Goal: Task Accomplishment & Management: Manage account settings

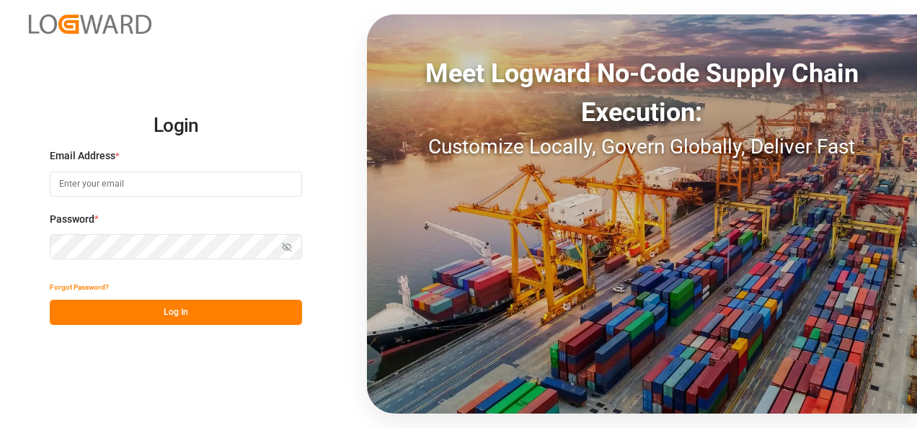
type input "jose.echeverria@leschaco.com"
click at [172, 315] on button "Log In" at bounding box center [176, 312] width 252 height 25
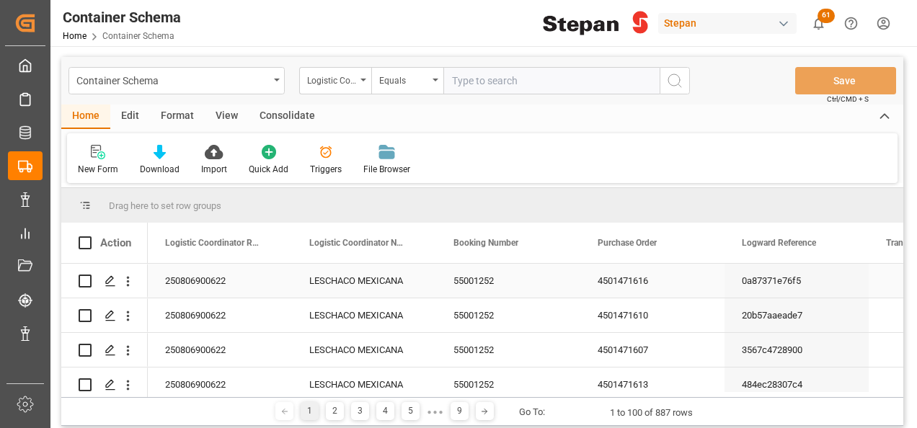
click at [479, 281] on div "55001252" at bounding box center [508, 281] width 144 height 34
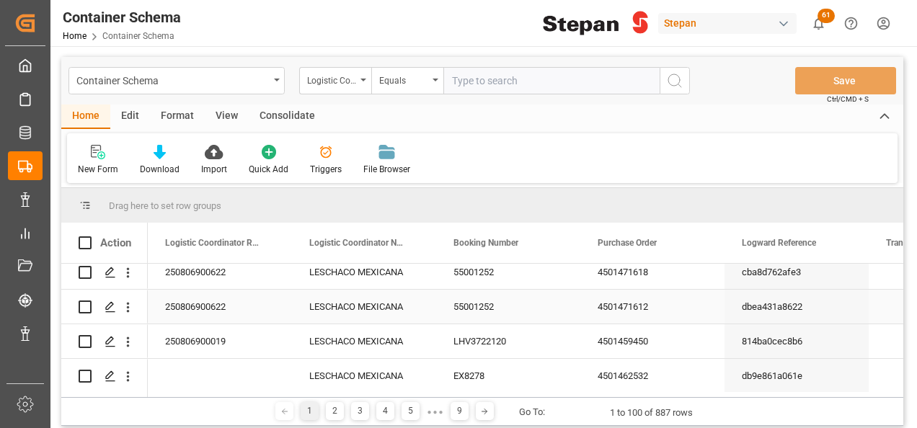
scroll to position [288, 0]
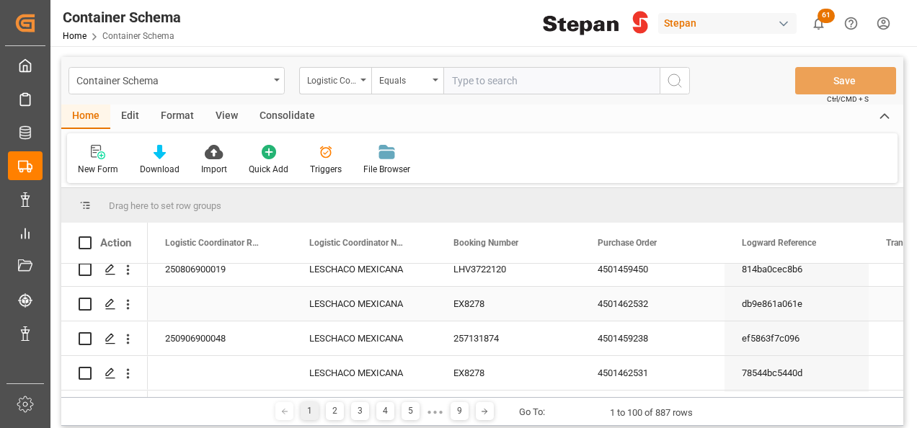
click at [494, 303] on div "EX8278" at bounding box center [508, 304] width 144 height 34
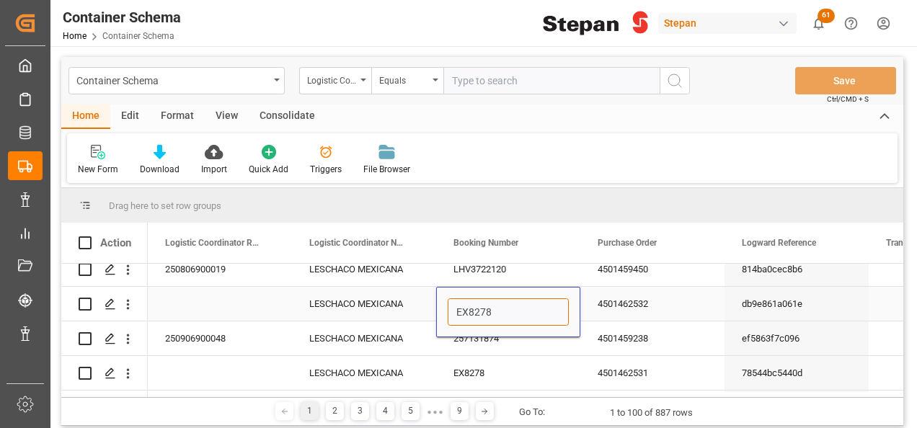
drag, startPoint x: 499, startPoint y: 314, endPoint x: 435, endPoint y: 311, distance: 64.2
click at [458, 303] on input "EX8278" at bounding box center [508, 311] width 121 height 27
drag, startPoint x: 453, startPoint y: 309, endPoint x: 493, endPoint y: 310, distance: 39.7
click at [493, 310] on input "EX8278" at bounding box center [508, 311] width 121 height 27
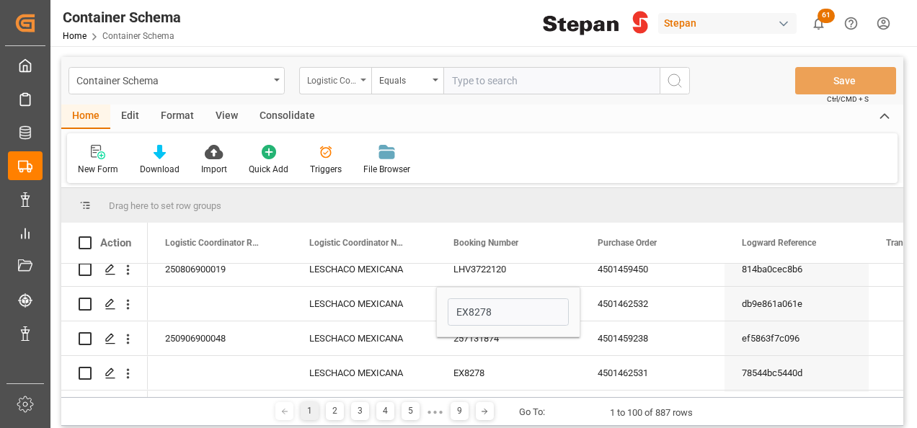
click at [359, 76] on div "Logistic Coordinator Reference Number" at bounding box center [335, 80] width 72 height 27
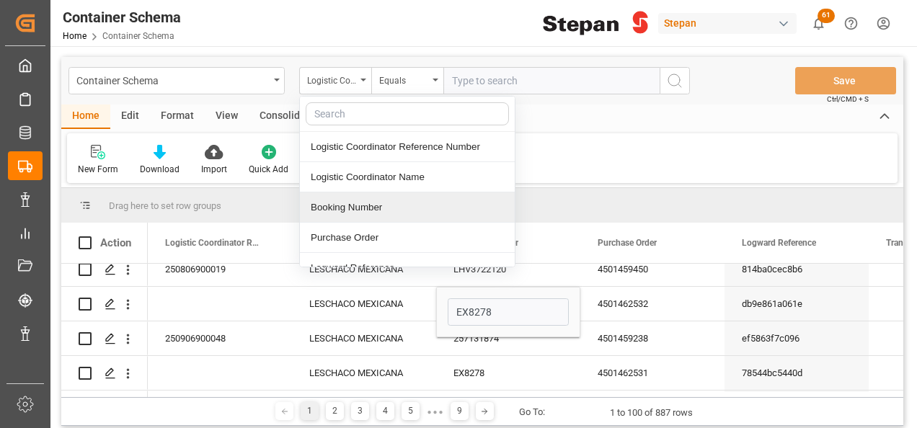
click at [345, 205] on div "Booking Number" at bounding box center [407, 207] width 215 height 30
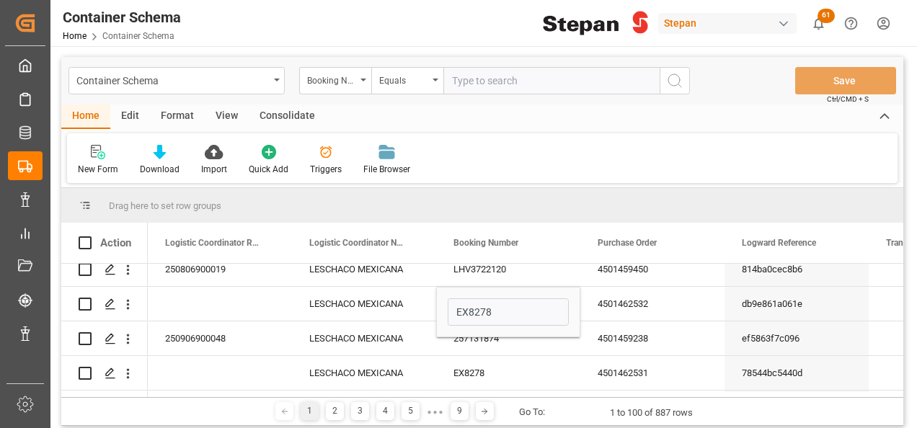
click at [476, 84] on input "text" at bounding box center [551, 80] width 216 height 27
paste input "EX8278"
type input "EX8278"
click at [674, 84] on icon "search button" at bounding box center [674, 80] width 17 height 17
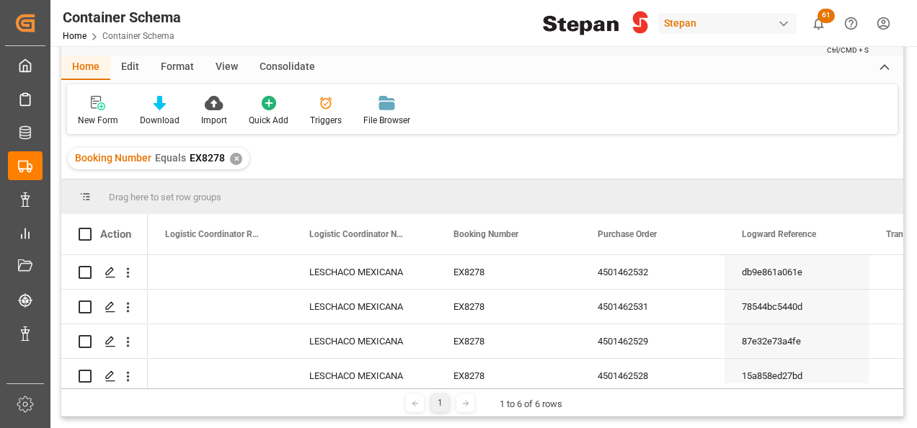
scroll to position [72, 0]
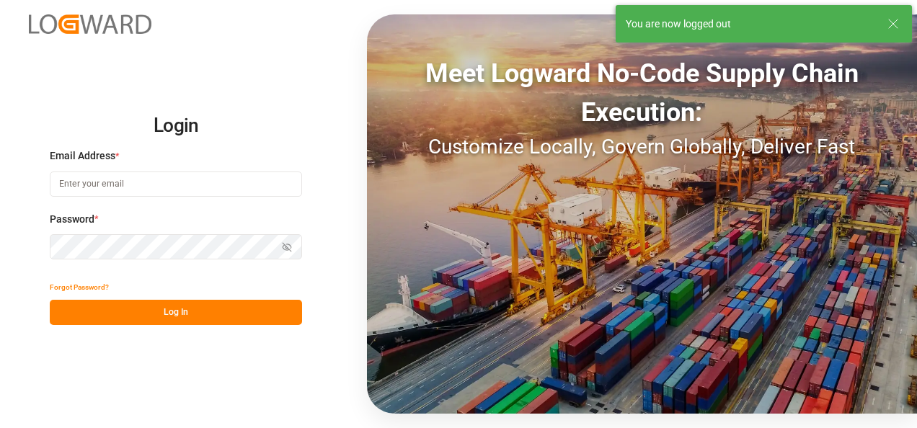
type input "[PERSON_NAME][EMAIL_ADDRESS][PERSON_NAME][DOMAIN_NAME]"
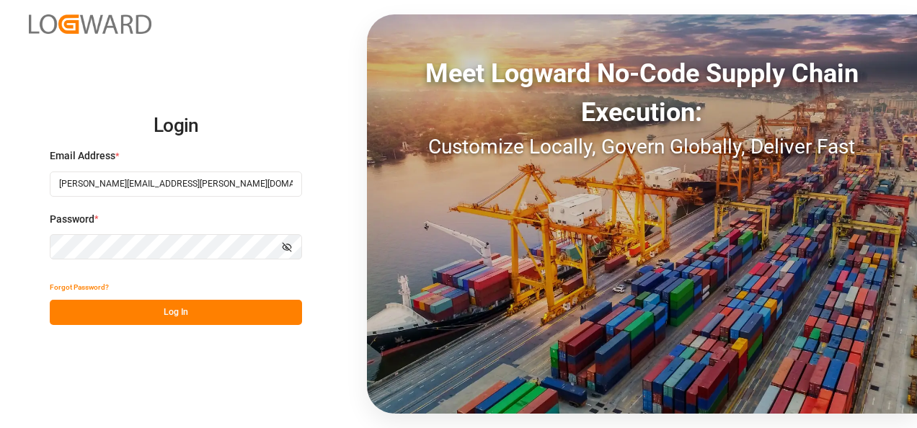
click at [183, 311] on button "Log In" at bounding box center [176, 312] width 252 height 25
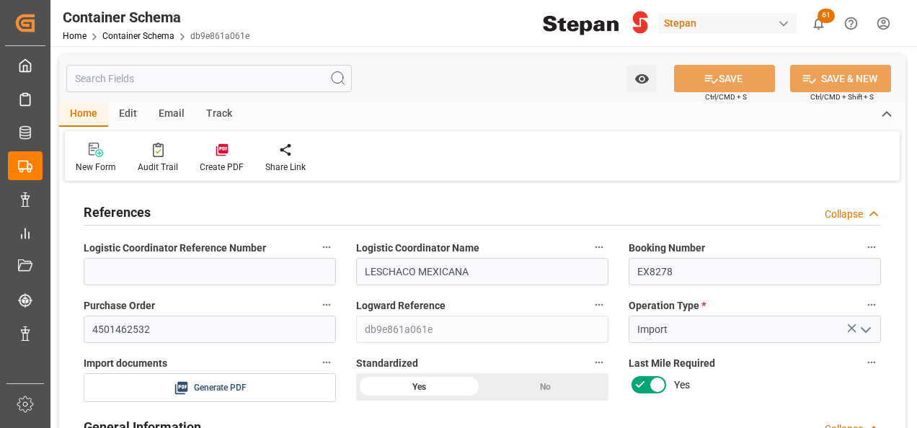
type input "14"
type input "55"
type input "1"
type input "20480"
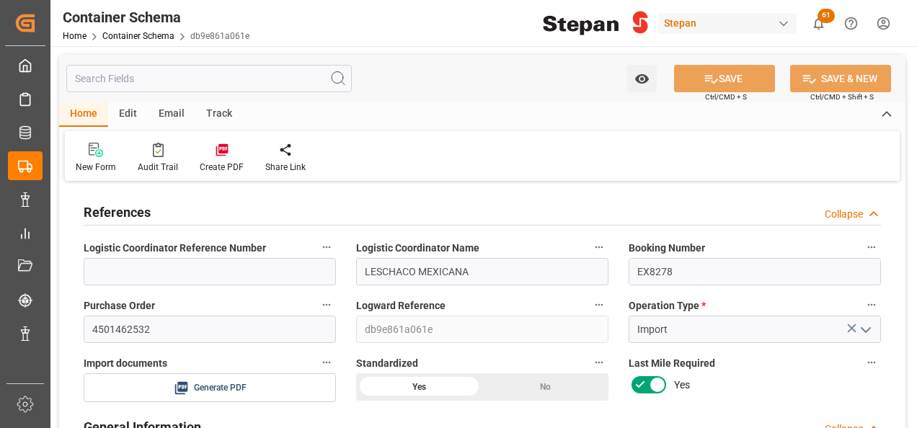
type input "20480"
type input "12"
type input "Cosco"
type input "COSCO Shipping Co. Ltd."
type input "NLRTM"
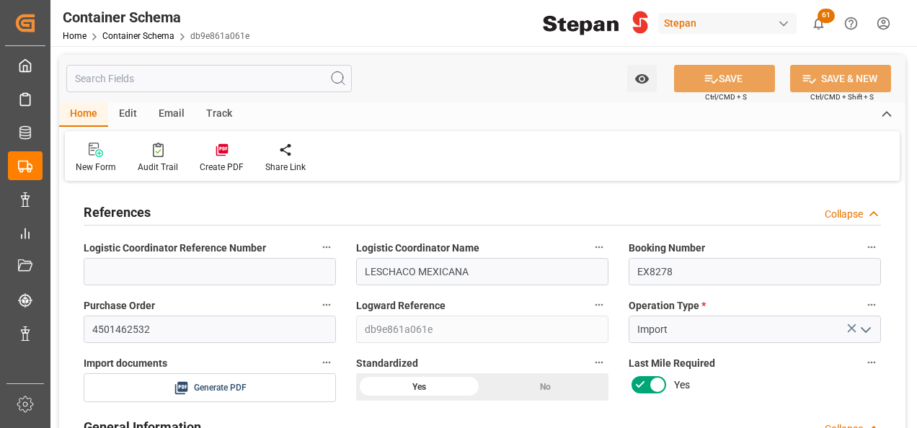
type input "MXVER"
type input "9401099"
type input "27-08-2025 00:00"
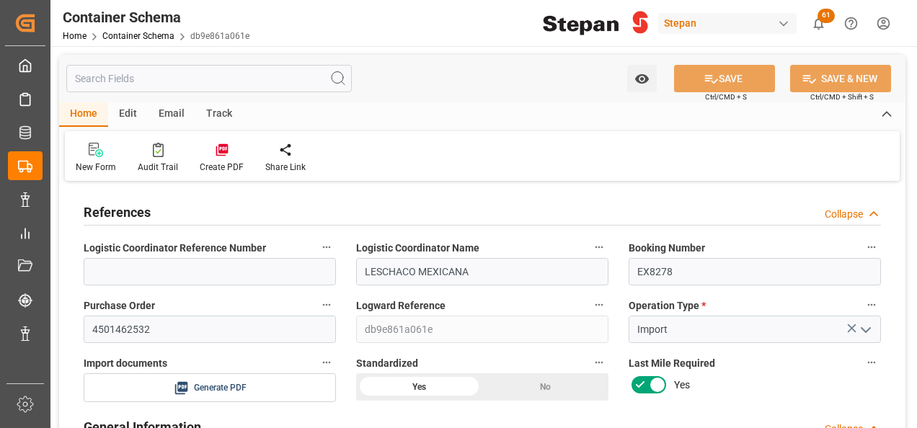
type input "27-08-2025"
type input "[DATE] 00:00"
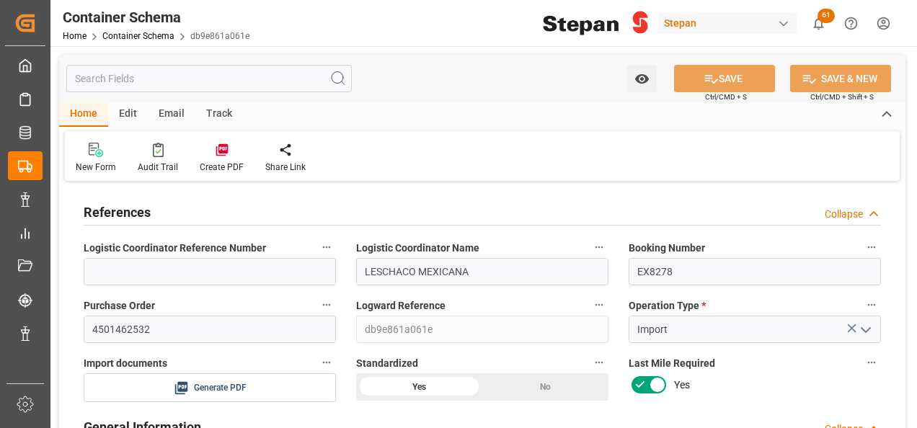
type input "[DATE] 00:00"
type input "[DATE]"
type input "27-08-2025 18:58"
type input "27-08-2025 18:57"
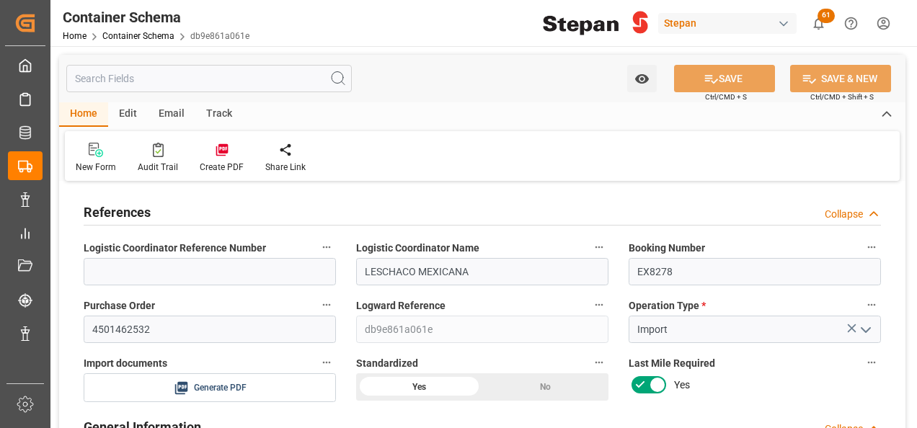
type input "[DATE]"
click at [127, 111] on div "Edit" at bounding box center [128, 114] width 40 height 25
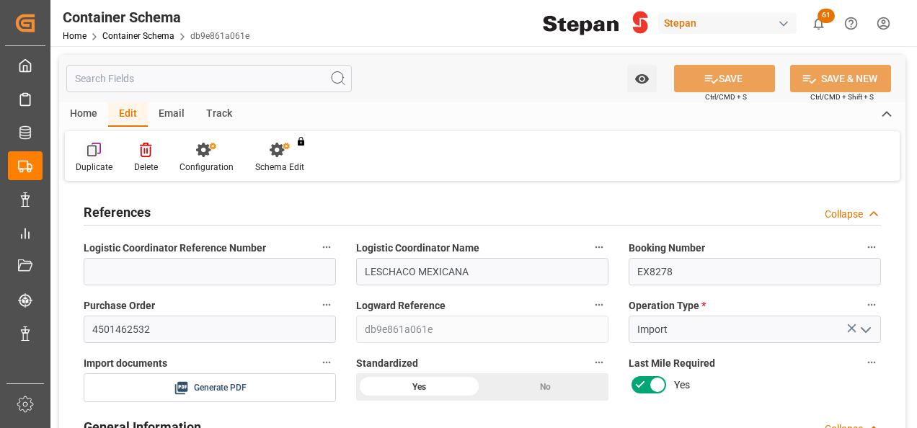
click at [94, 151] on icon at bounding box center [94, 150] width 14 height 14
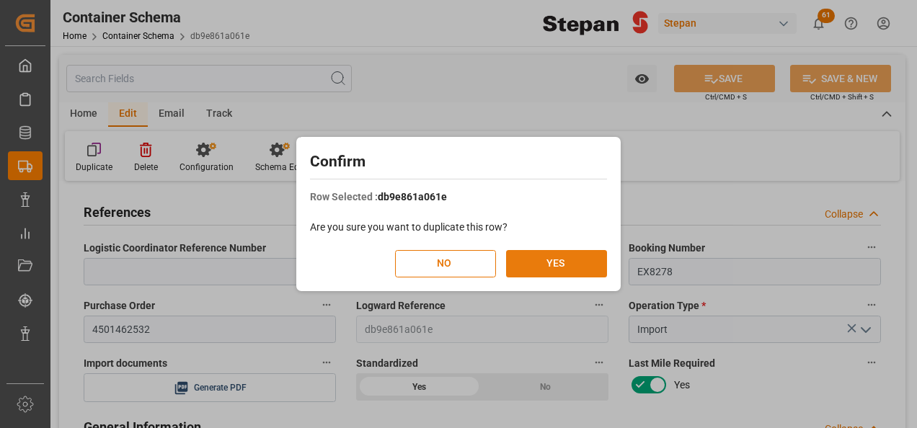
click at [559, 265] on button "YES" at bounding box center [556, 263] width 101 height 27
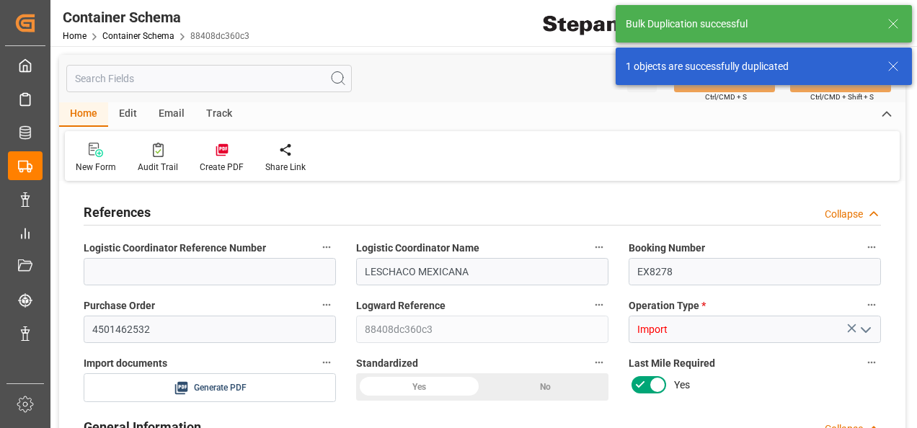
type input "LESCHACO MEXICANA"
type input "EX8278"
type input "4501462532"
type input "88408dc360c3"
type input "Import"
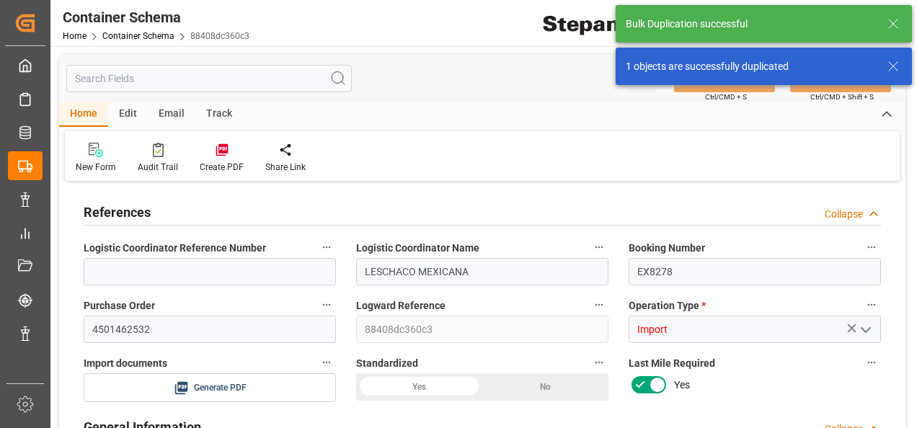
type input "USD"
type input "Priority"
type input "[PERSON_NAME]"
type input "ICOF EUROPE GMBH"
type input "EXPORTADOR AUTORIZADO"
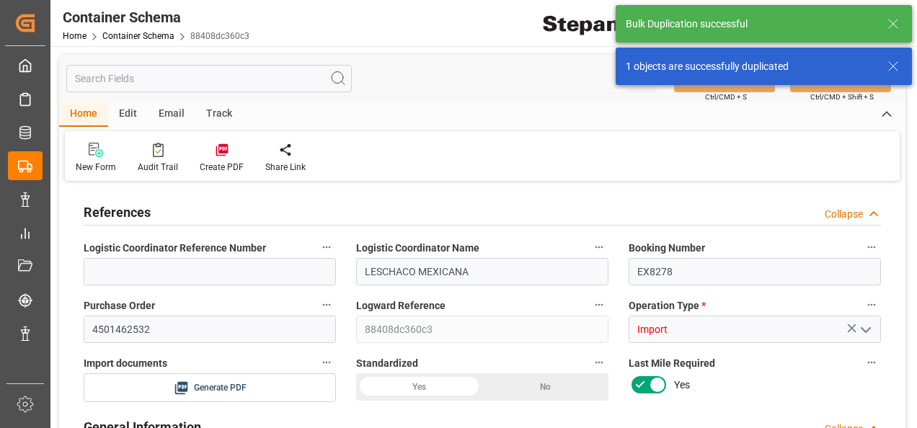
type textarea "Documents Sent"
type textarea "STEPAN CDMX - ECATEPEC"
type textarea "ISOTANQUE"
type textarea "1 ISOTANQUE"
type input "STEPAN CDMX - ECATEPEC"
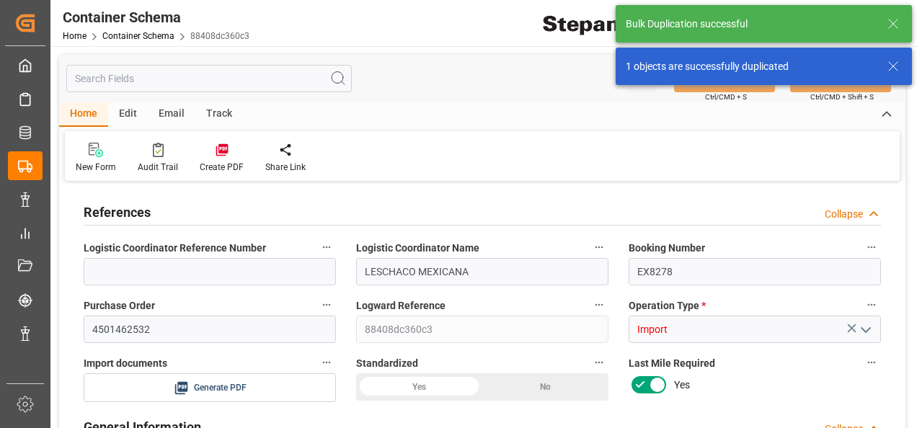
type textarea "SCM1706025A6"
type input "House"
type input "CIP"
type input "Truck"
type input "Sea Ship"
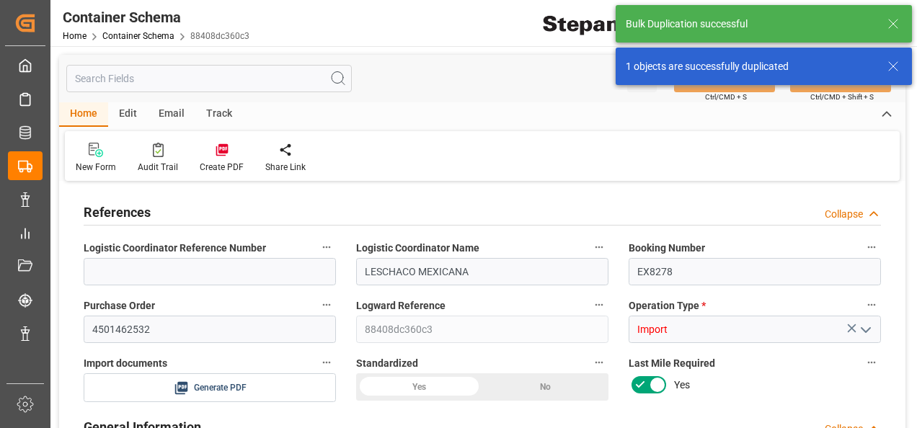
type input "Truck"
type input "ISOTANQUE"
type input "RLTU3054452"
type textarea "Bulk Liquid Network Group"
type input "LEGEND LOGISTICS (USA) INC."
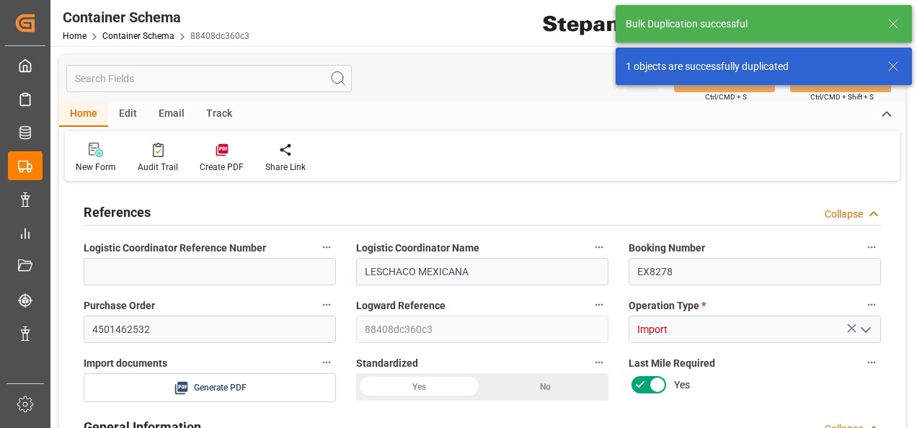
type input "COSU"
type input "Rotterdam"
type input "Veracruz"
type input "CMA CGM MOLIERE"
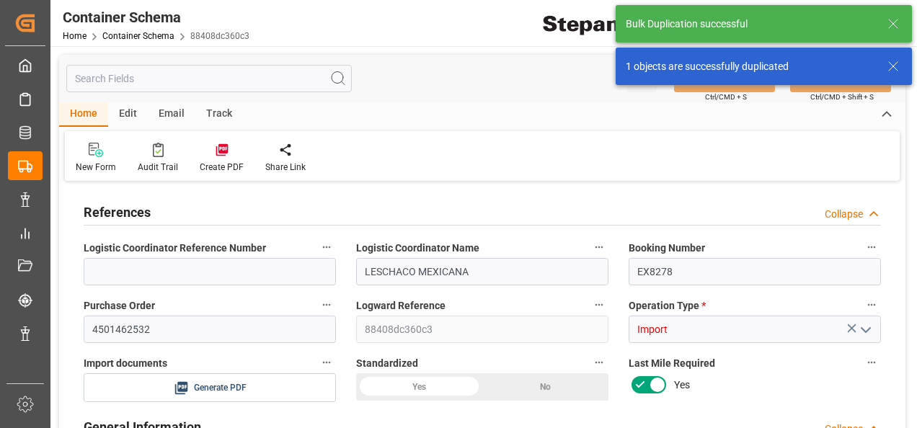
type input "CMA CGM MOLIERE"
type input "0VBKFW1MA"
type textarea "pod"
type textarea "No"
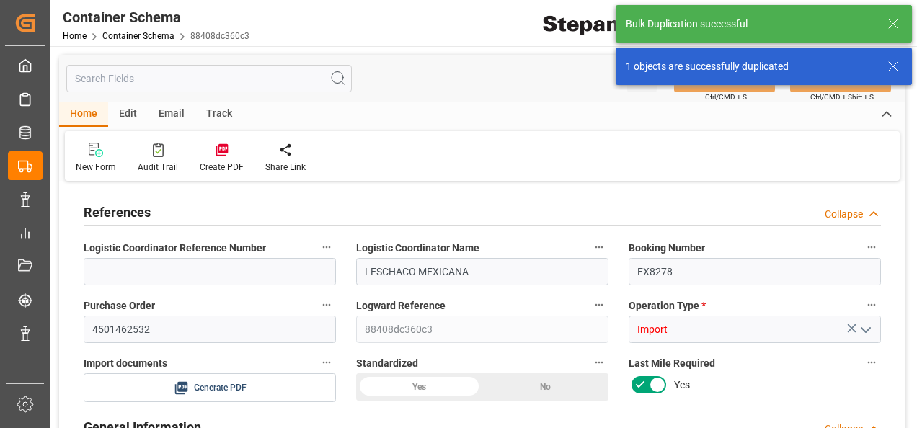
type input "14"
type input "55"
type input "1"
type input "20480"
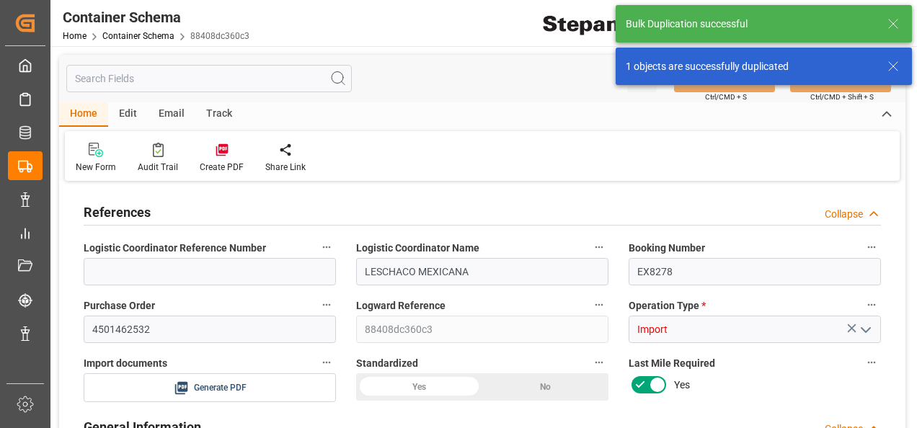
type input "12"
type input "Cosco"
type input "COSCO Shipping Co. Ltd."
type input "NLRTM"
type input "MXVER"
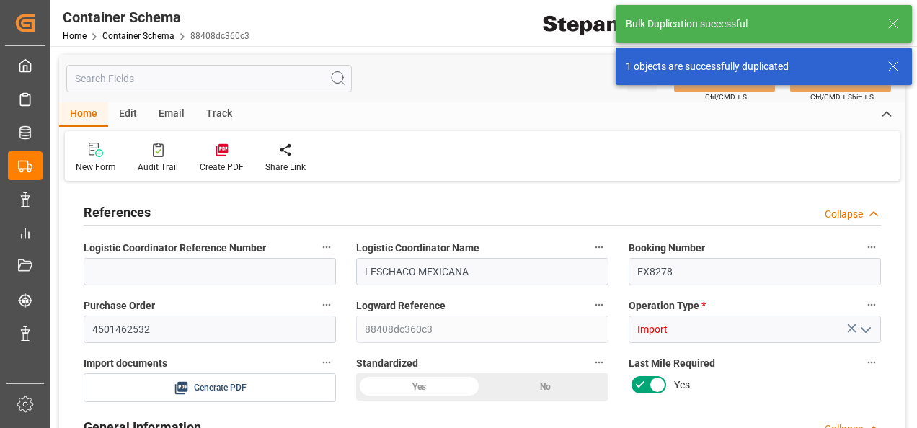
type input "MXVER"
type input "9401099"
type input "27-08-2025 00:00"
type input "[DATE]"
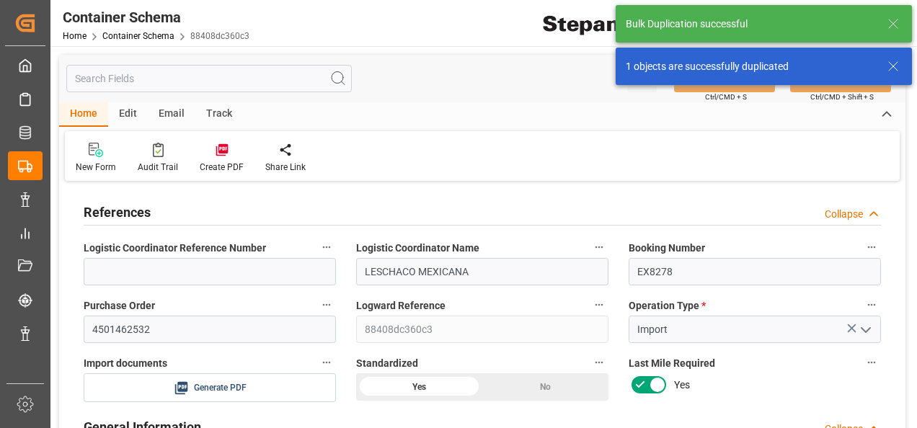
type input "[DATE]"
type input "17-08-2025 00:00"
type input "31-08-2025 00:00"
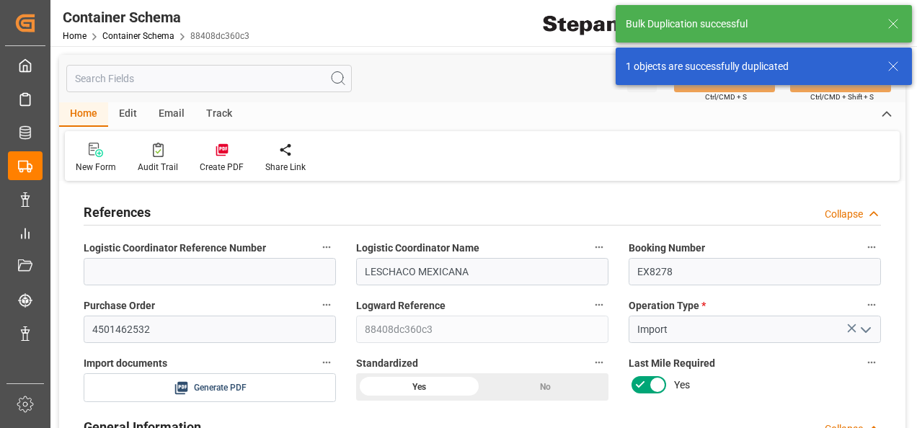
type input "31-08-2025 00:00"
type input "[DATE]"
type input "27-08-2025 20:57"
type input "[DATE]"
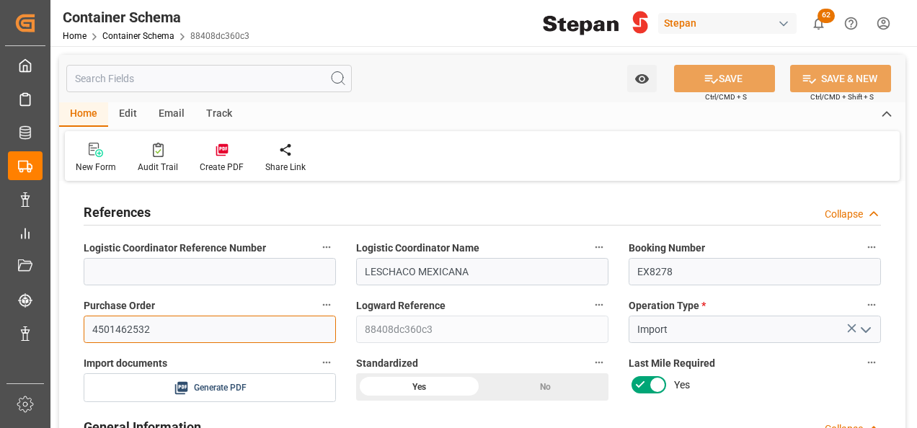
drag, startPoint x: 152, startPoint y: 319, endPoint x: 79, endPoint y: 313, distance: 73.0
click at [79, 313] on div "Purchase Order 4501462532" at bounding box center [210, 319] width 272 height 58
paste input "63"
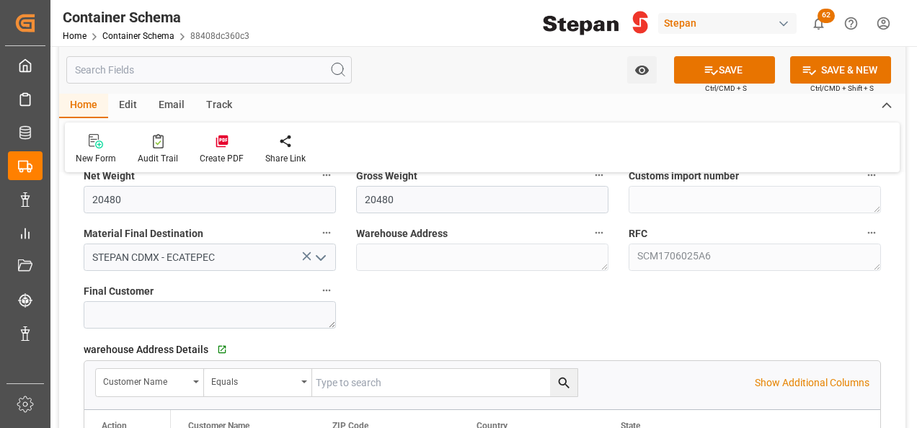
scroll to position [1081, 0]
type input "4501462563"
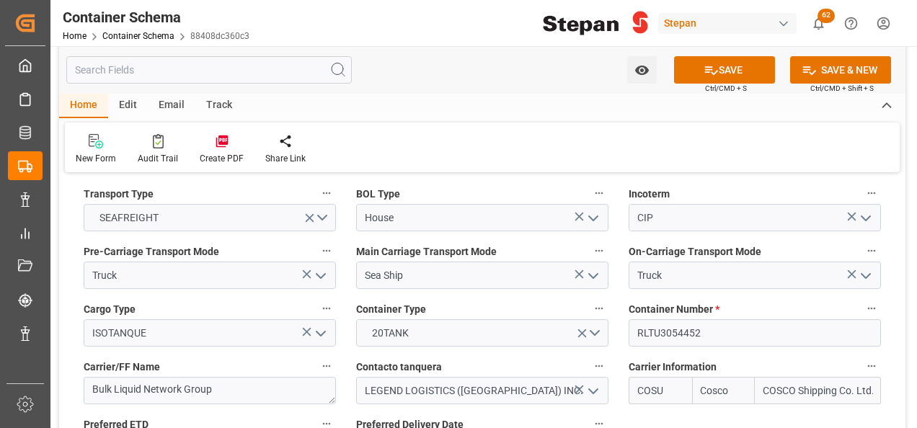
scroll to position [1802, 0]
drag, startPoint x: 678, startPoint y: 309, endPoint x: 618, endPoint y: 311, distance: 59.9
click at [618, 311] on div "Container Number * RLTU3054452" at bounding box center [754, 322] width 272 height 58
paste input "89"
type input "RLTU3054489"
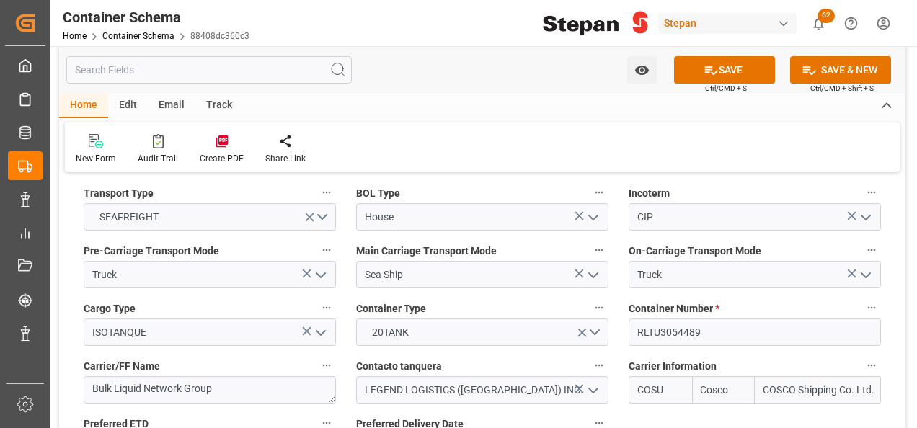
click at [730, 74] on button "SAVE" at bounding box center [724, 69] width 101 height 27
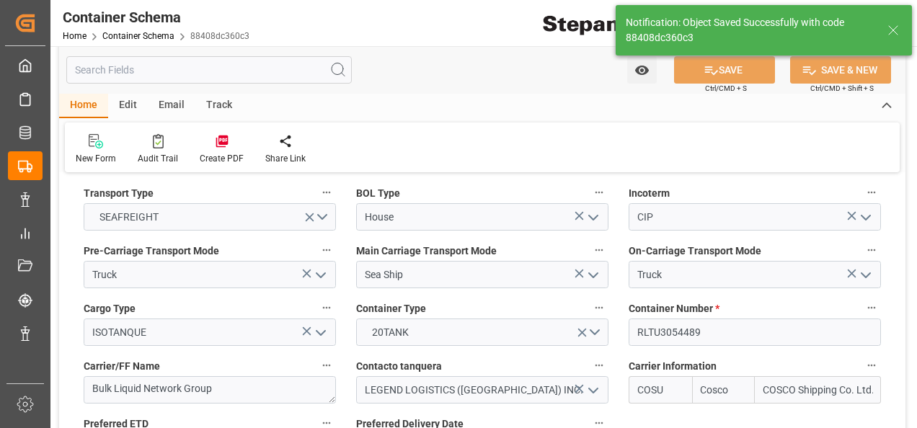
type textarea "Container is already in Final Delivery Phase."
type input "27-08-2025 20:58"
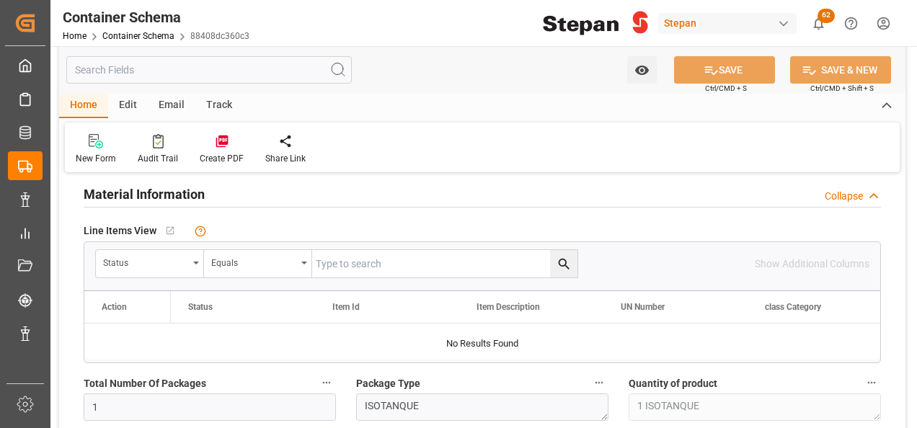
scroll to position [793, 0]
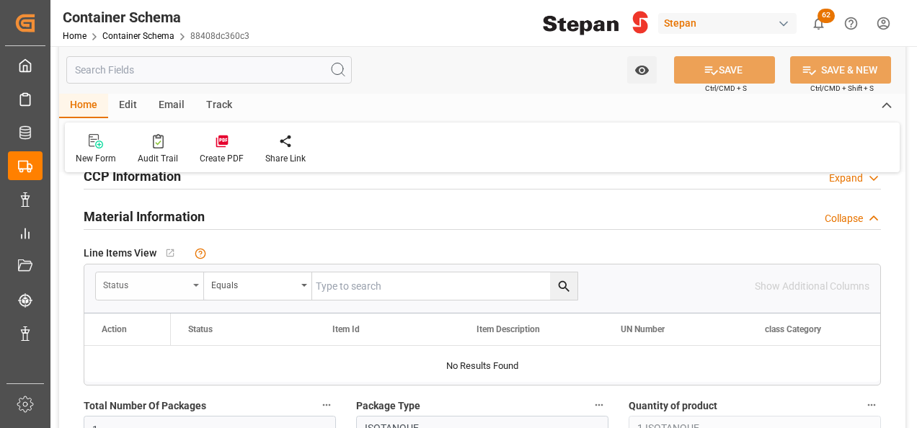
click at [190, 278] on div "Status" at bounding box center [150, 285] width 108 height 27
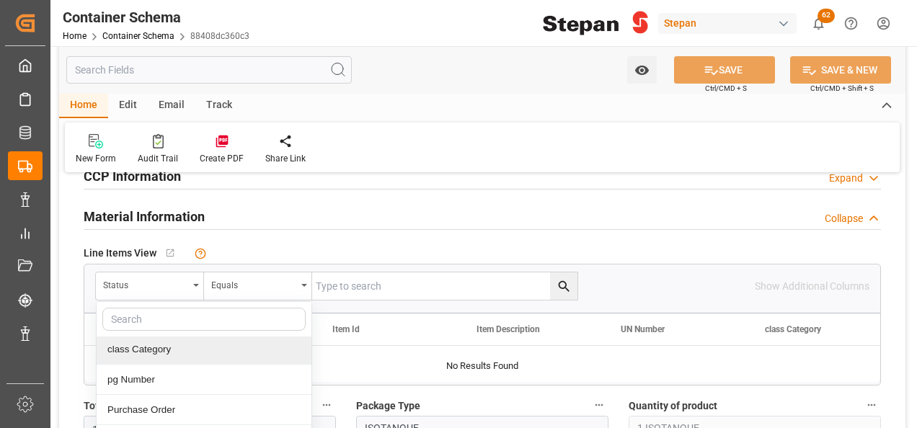
scroll to position [144, 0]
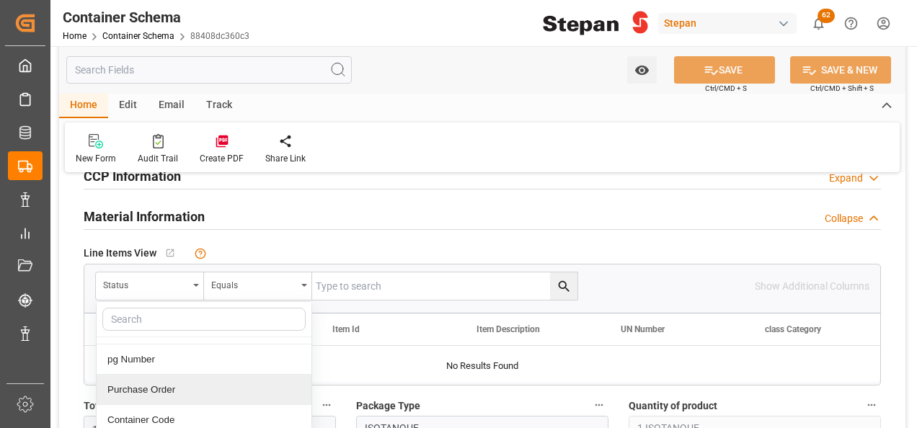
click at [134, 378] on div "Purchase Order" at bounding box center [204, 390] width 215 height 30
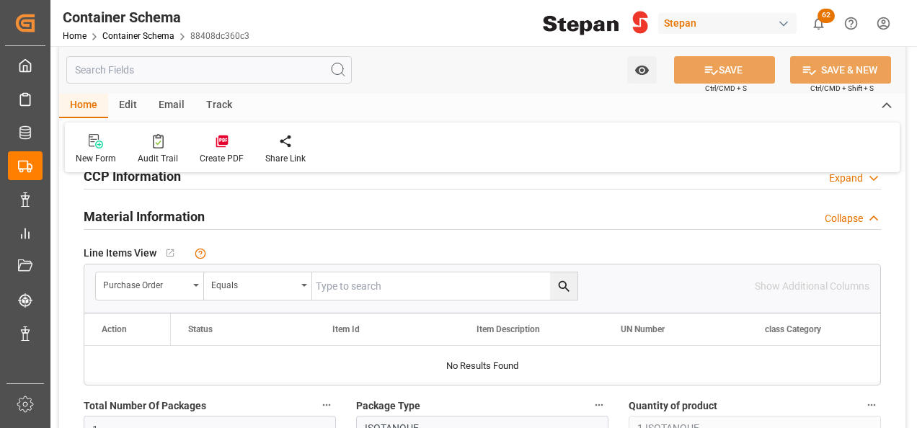
click at [342, 281] on input "text" at bounding box center [444, 285] width 265 height 27
paste input "4501462563"
type input "4501462563"
click at [562, 288] on icon "search button" at bounding box center [563, 286] width 15 height 15
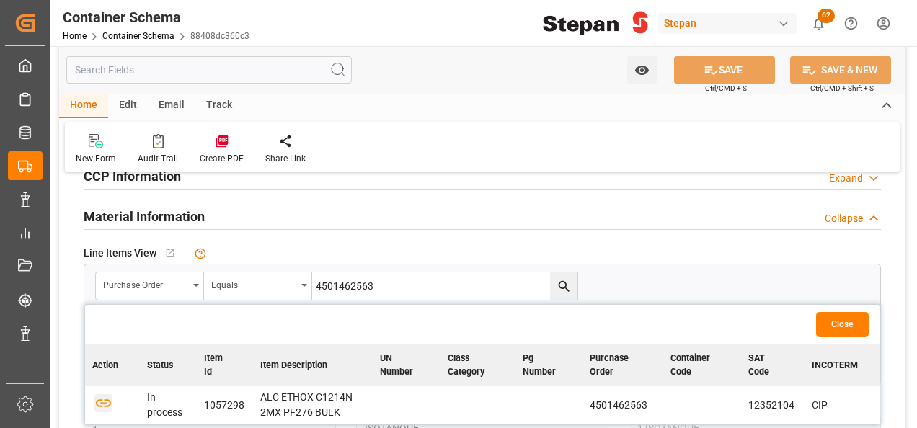
click at [102, 404] on icon "button" at bounding box center [103, 403] width 15 height 8
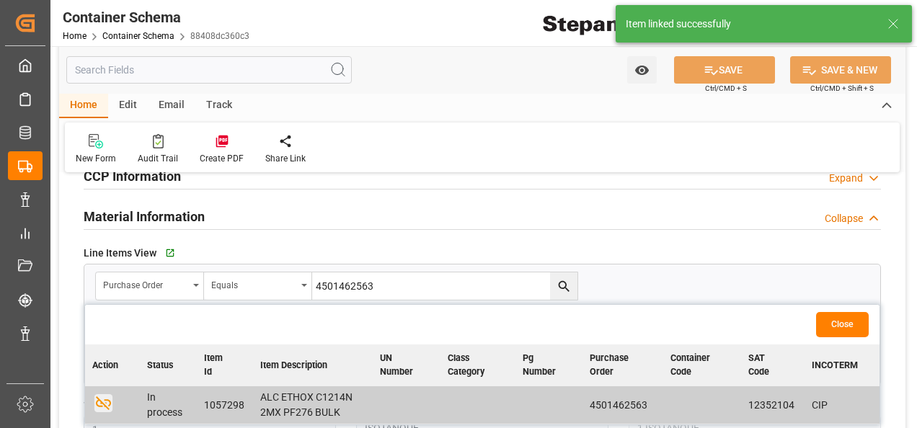
click at [843, 321] on button "Close" at bounding box center [842, 324] width 53 height 25
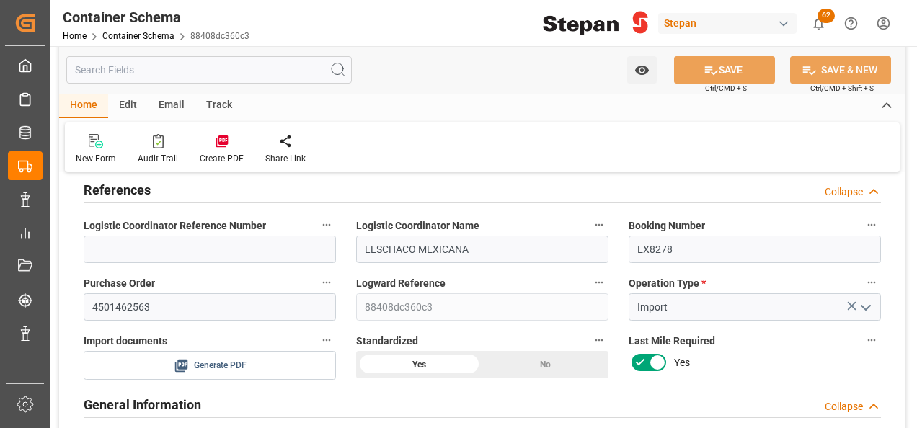
scroll to position [0, 0]
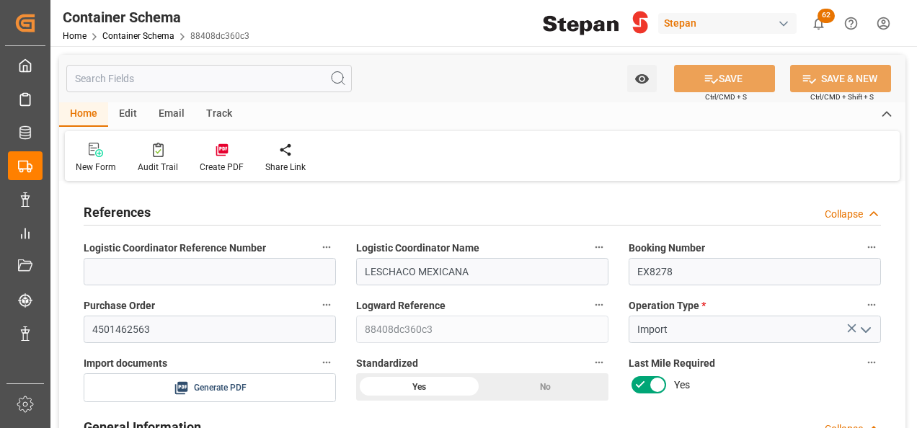
click at [132, 114] on div "Edit" at bounding box center [128, 114] width 40 height 25
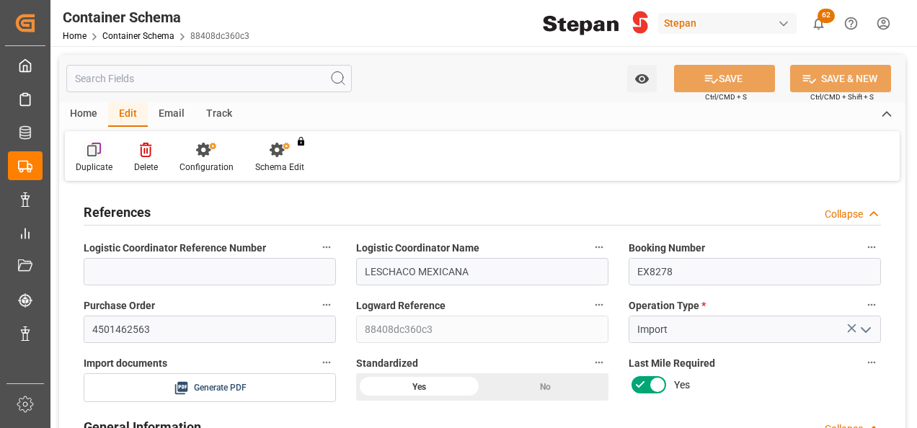
click at [102, 151] on div at bounding box center [94, 149] width 37 height 15
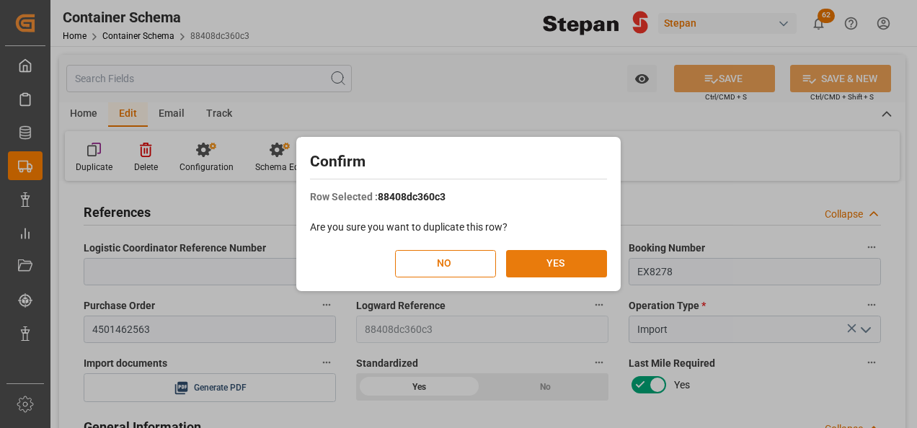
click at [564, 266] on button "YES" at bounding box center [556, 263] width 101 height 27
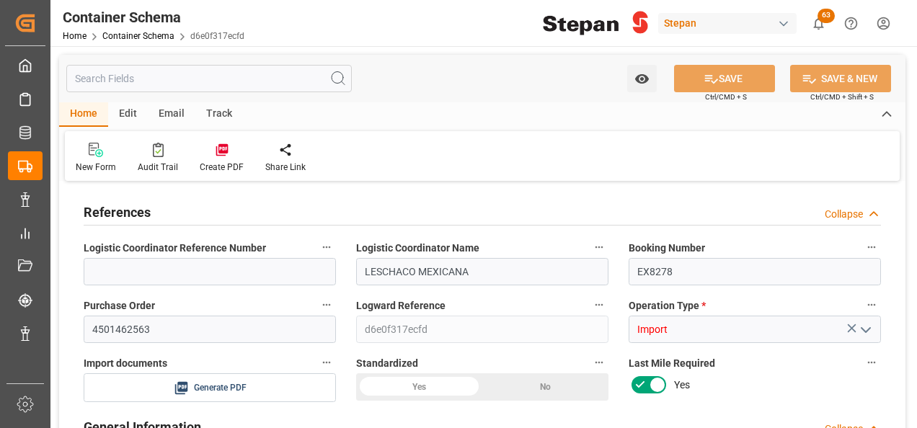
type input "14"
type input "55"
type input "1"
type input "20480"
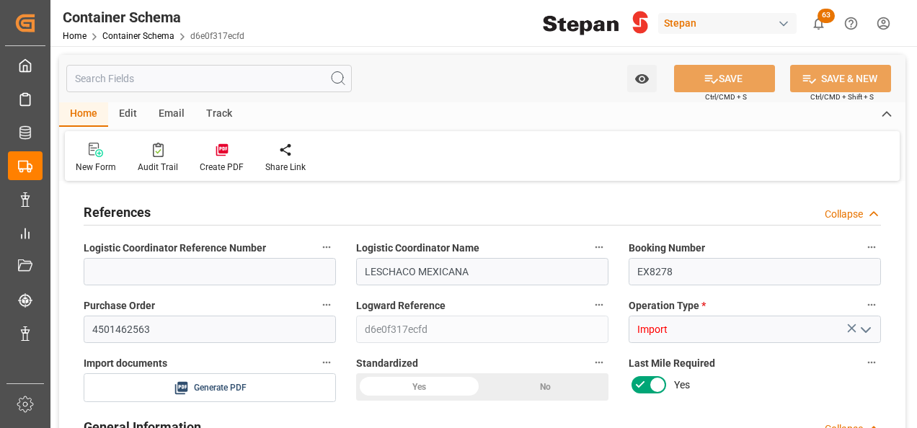
type input "12"
type input "Cosco"
type input "COSCO Shipping Co. Ltd."
type input "NLRTM"
type input "MXVER"
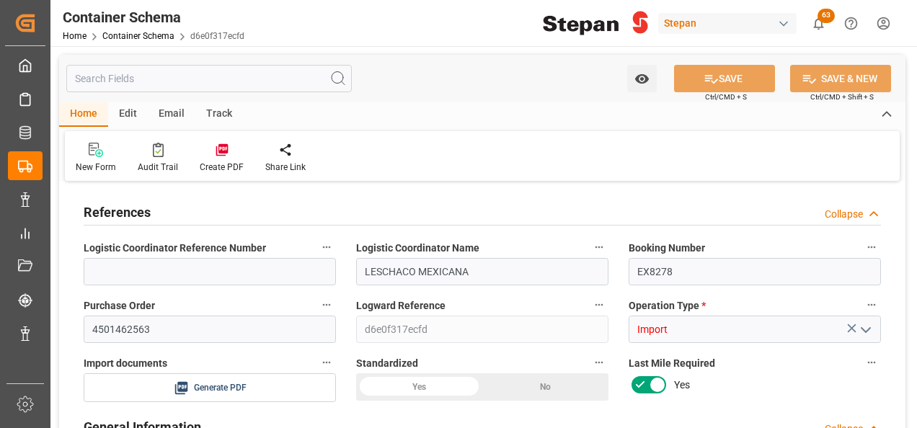
type input "MXVER"
type input "9401099"
type input "27-08-2025 00:00"
type input "[DATE]"
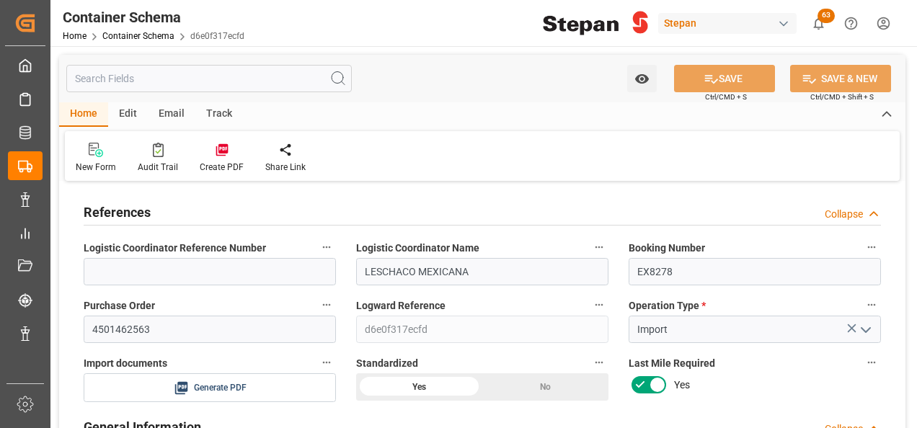
type input "[DATE]"
type input "17-08-2025 00:00"
type input "31-08-2025 00:00"
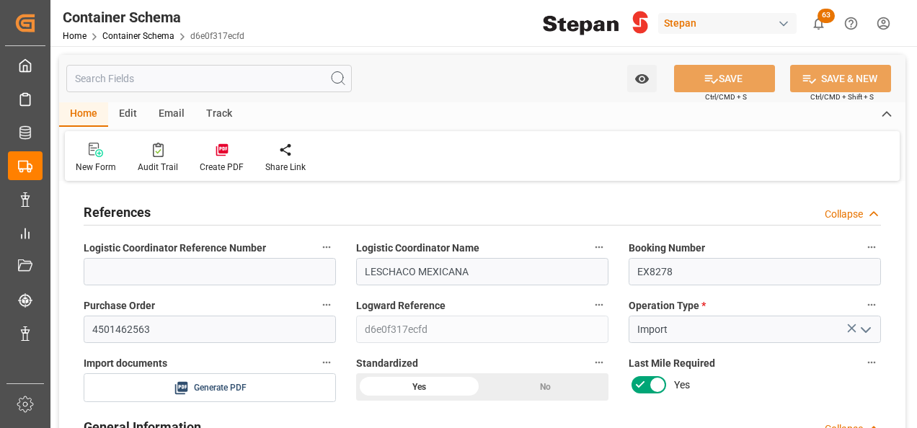
type input "31-08-2025 00:00"
type input "[DATE]"
type input "27-08-2025 21:00"
type input "[DATE]"
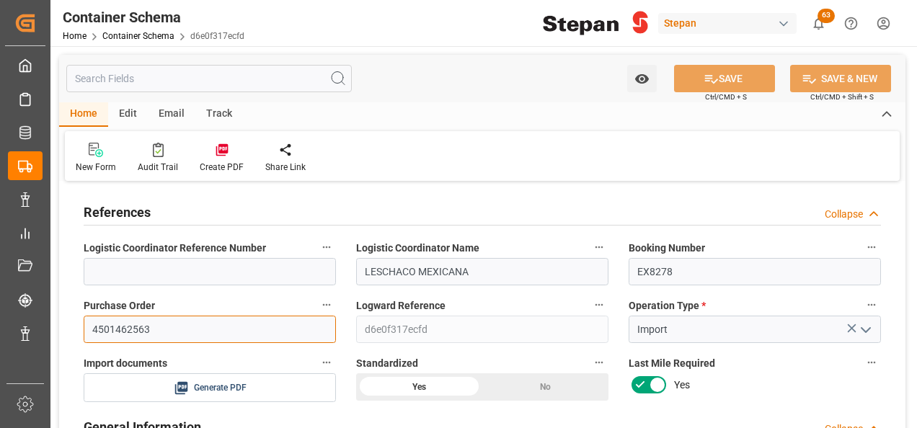
drag, startPoint x: 146, startPoint y: 324, endPoint x: 74, endPoint y: 326, distance: 72.1
click at [74, 326] on div "Purchase Order 4501462563" at bounding box center [210, 319] width 272 height 58
paste input "5"
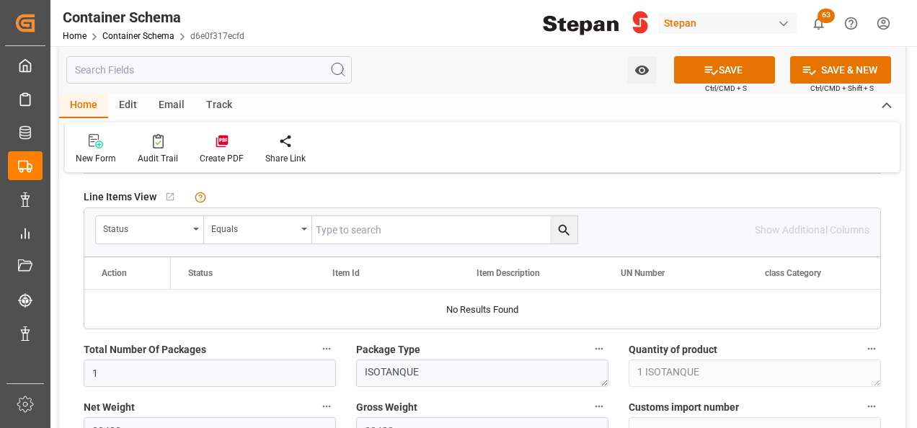
scroll to position [937, 0]
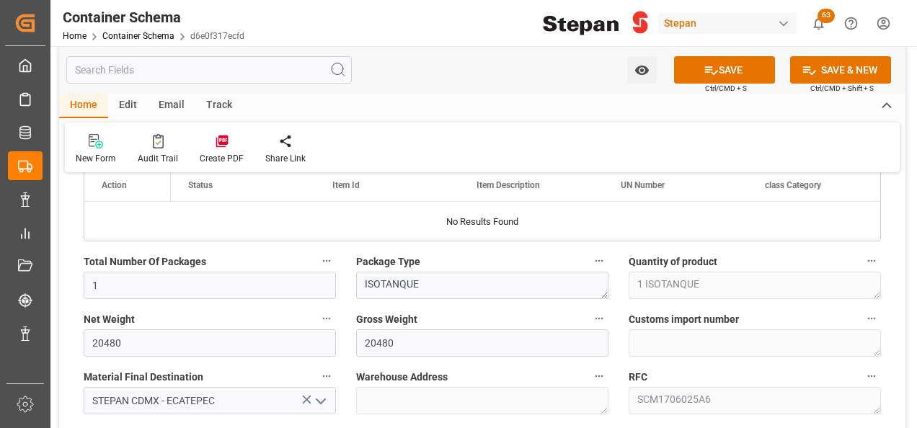
type input "4501462565"
drag, startPoint x: 129, startPoint y: 340, endPoint x: 76, endPoint y: 340, distance: 52.6
click at [76, 340] on div "Net Weight 20480" at bounding box center [210, 333] width 272 height 58
type input "20260"
drag, startPoint x: 406, startPoint y: 336, endPoint x: 356, endPoint y: 339, distance: 49.8
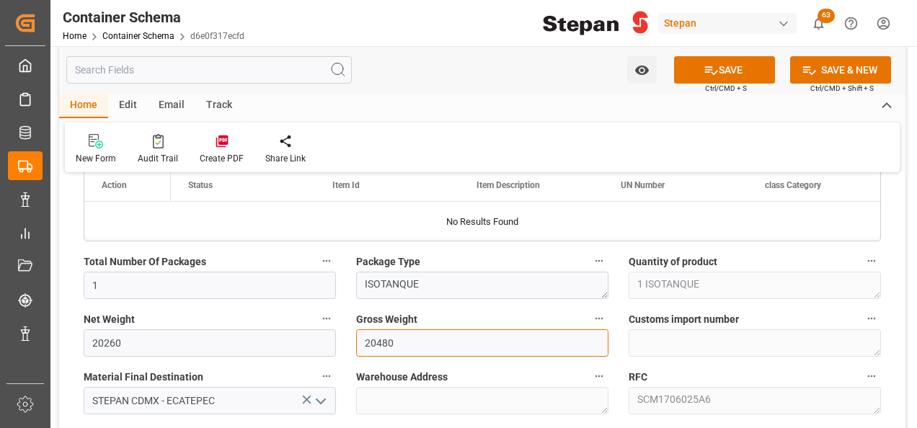
click at [356, 339] on input "20480" at bounding box center [482, 342] width 252 height 27
type input "20260"
click at [470, 358] on div "Gross Weight 20260" at bounding box center [482, 333] width 272 height 58
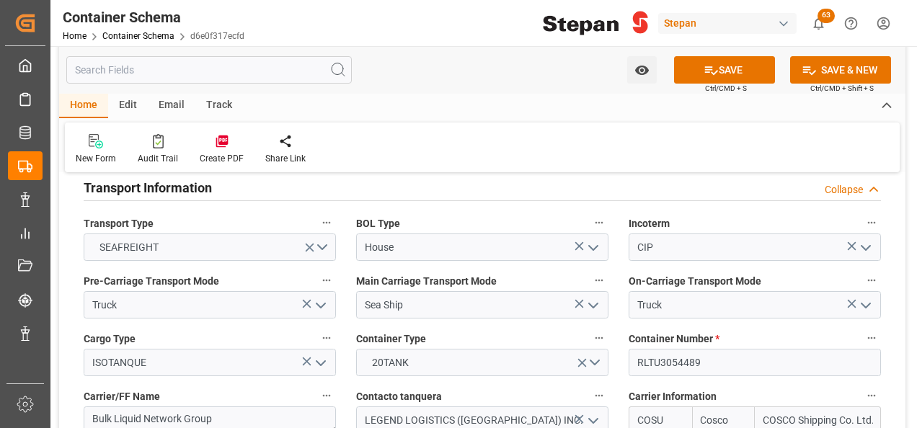
scroll to position [1802, 0]
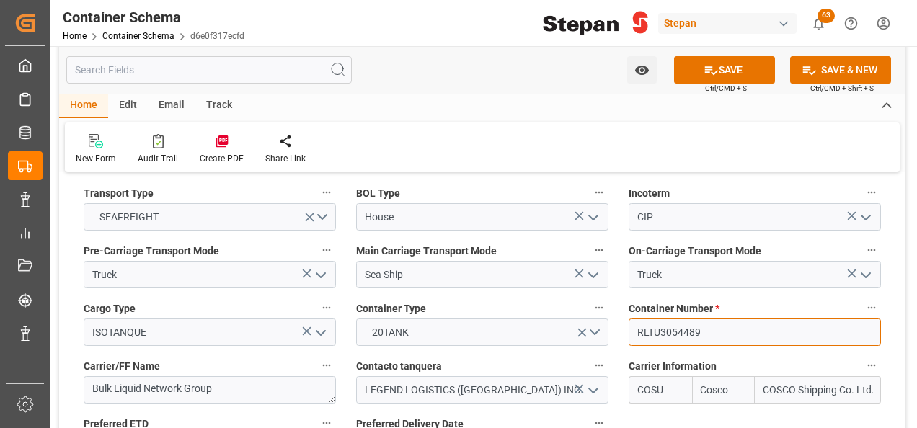
drag, startPoint x: 707, startPoint y: 300, endPoint x: 623, endPoint y: 304, distance: 84.4
click at [623, 304] on div "Container Number * RLTU3054489" at bounding box center [754, 322] width 272 height 58
paste input "895"
type input "RLTU3054895"
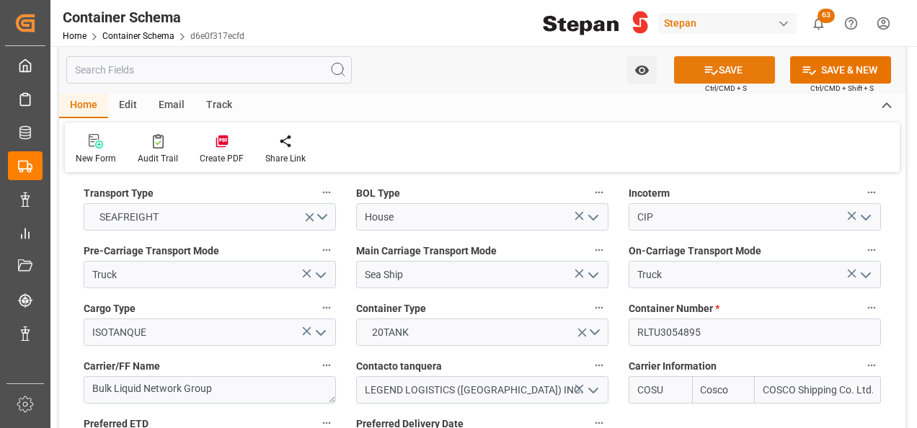
click at [715, 72] on button "SAVE" at bounding box center [724, 69] width 101 height 27
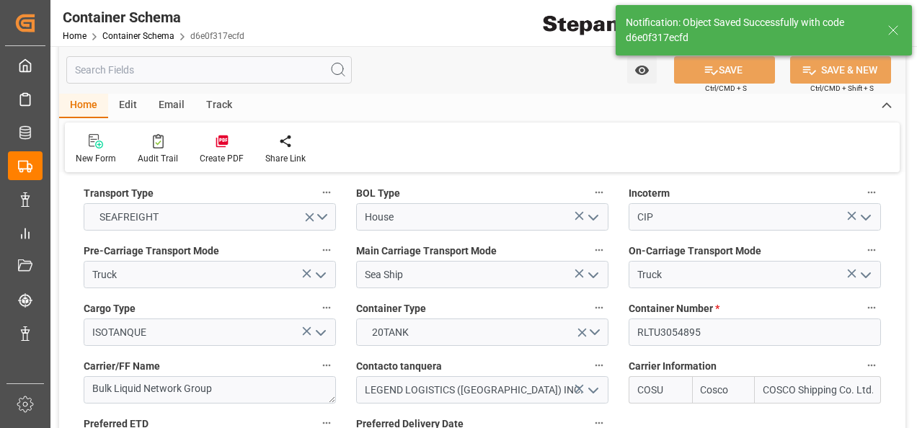
type textarea "Container is already in Final Delivery Phase."
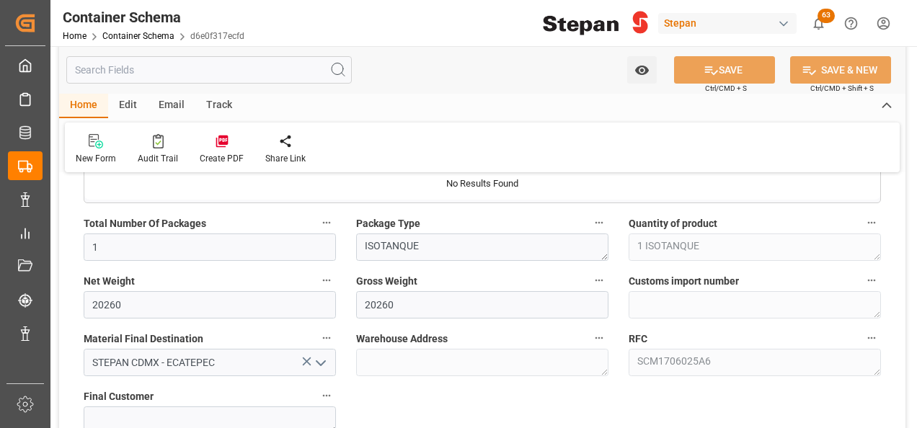
scroll to position [793, 0]
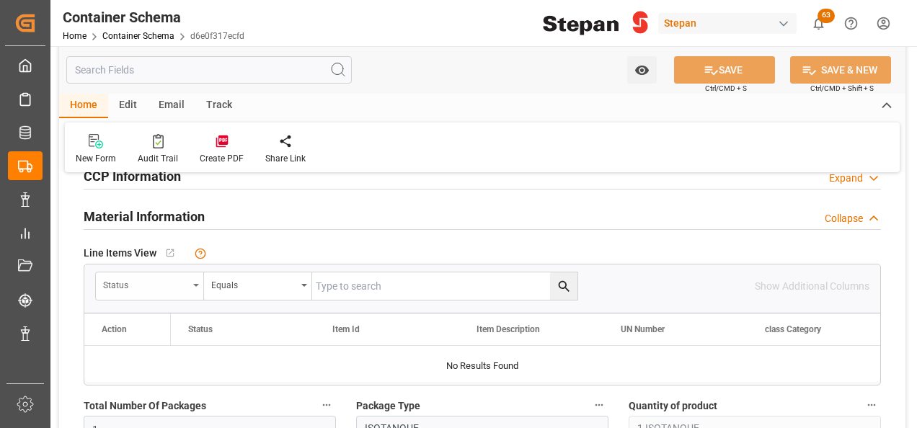
click at [173, 277] on div "Status" at bounding box center [145, 283] width 85 height 17
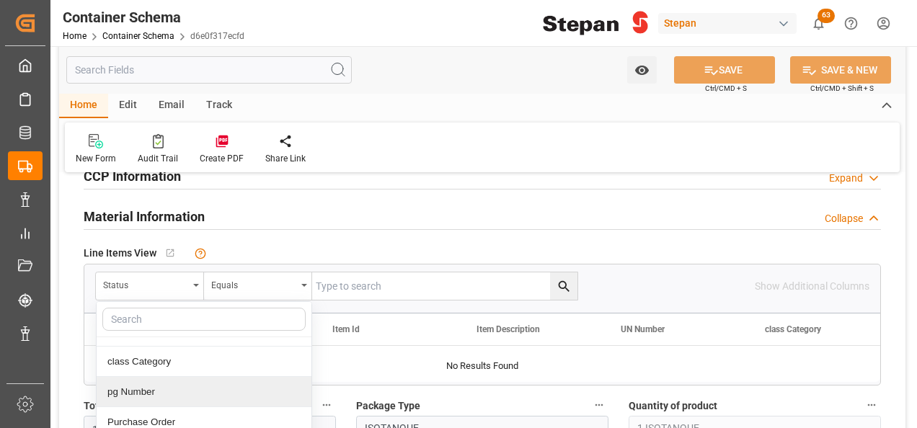
scroll to position [144, 0]
click at [137, 391] on div "Purchase Order" at bounding box center [204, 390] width 215 height 30
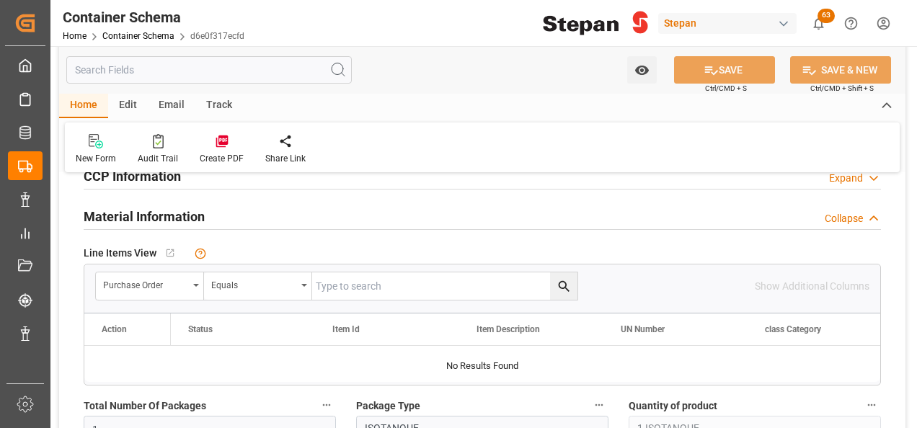
click at [336, 284] on input "text" at bounding box center [444, 285] width 265 height 27
paste input "4501462565"
type input "4501462565"
click at [565, 283] on icon "search button" at bounding box center [563, 286] width 11 height 11
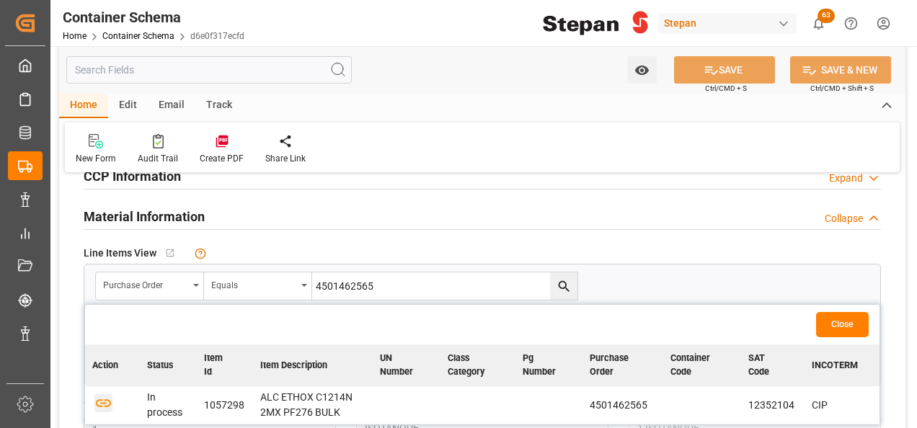
click at [99, 399] on icon "button" at bounding box center [103, 403] width 15 height 8
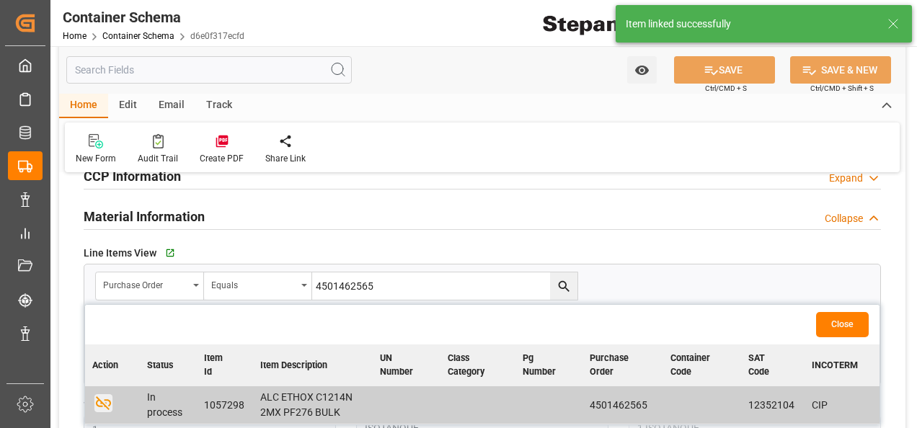
click at [842, 318] on button "Close" at bounding box center [842, 324] width 53 height 25
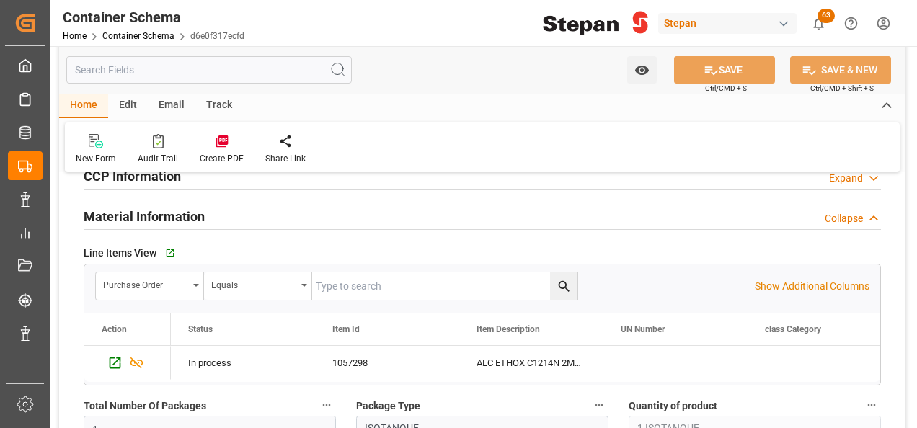
click at [121, 103] on div "Edit" at bounding box center [128, 106] width 40 height 25
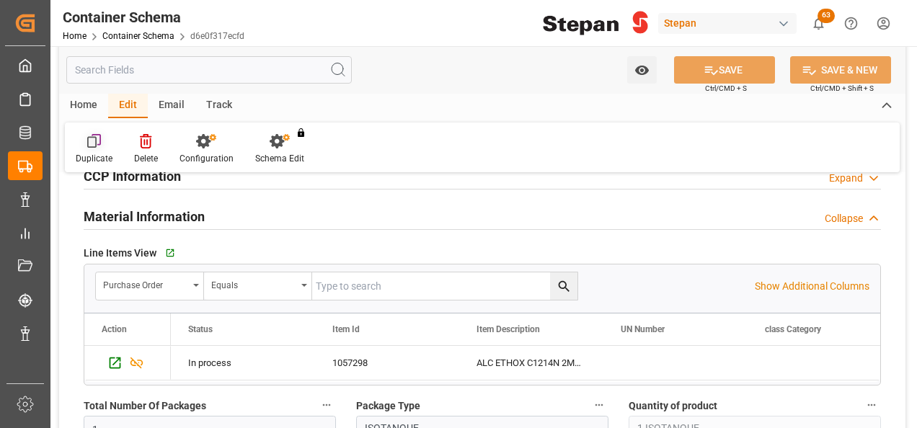
click at [98, 141] on icon at bounding box center [94, 141] width 14 height 14
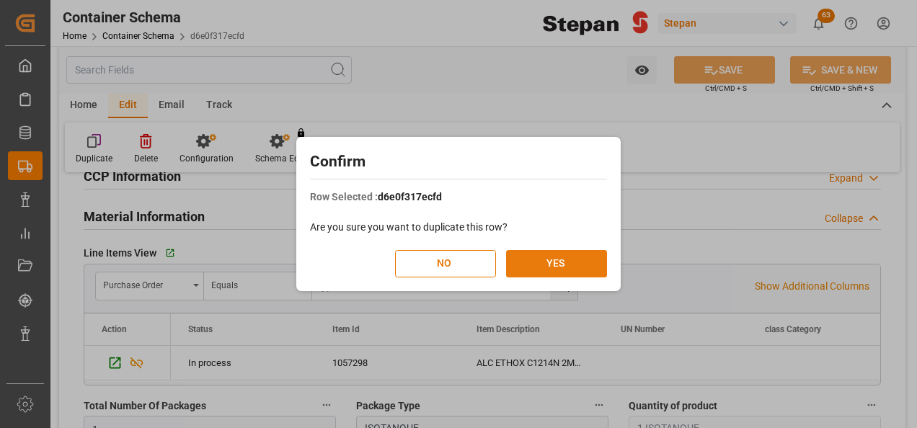
drag, startPoint x: 537, startPoint y: 257, endPoint x: 535, endPoint y: 267, distance: 10.3
click at [536, 259] on button "YES" at bounding box center [556, 263] width 101 height 27
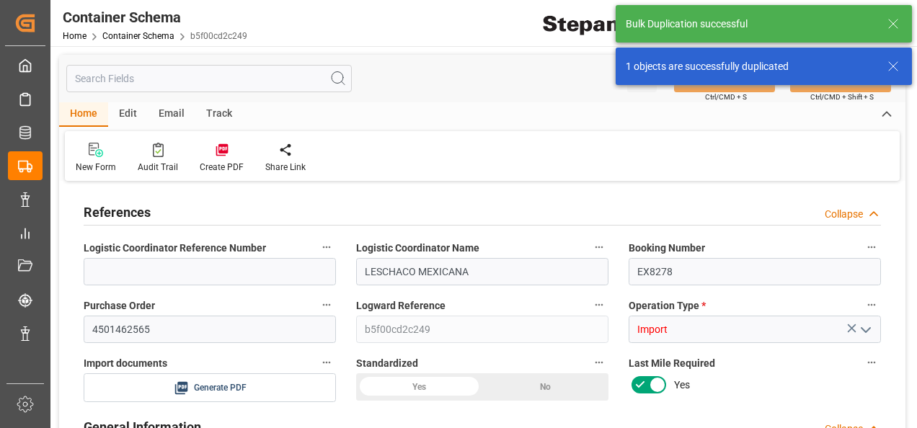
type input "14"
type input "55"
type input "1"
type input "20260"
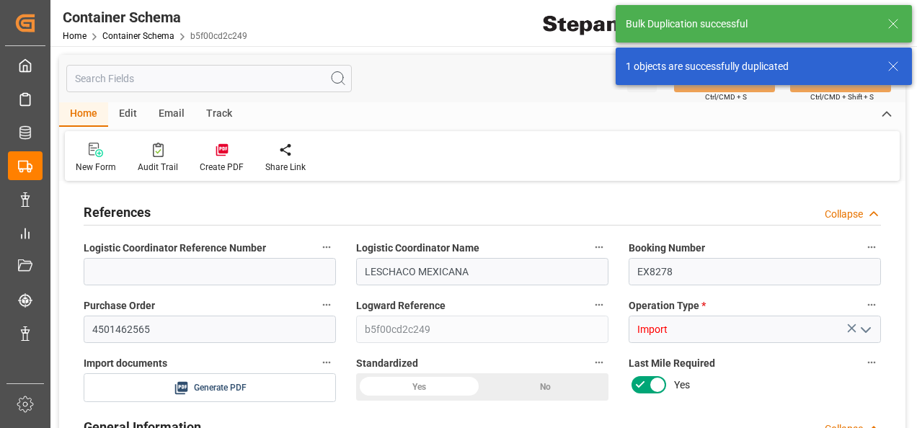
type input "12"
type input "Cosco"
type input "COSCO Shipping Co. Ltd."
type input "NLRTM"
type input "MXVER"
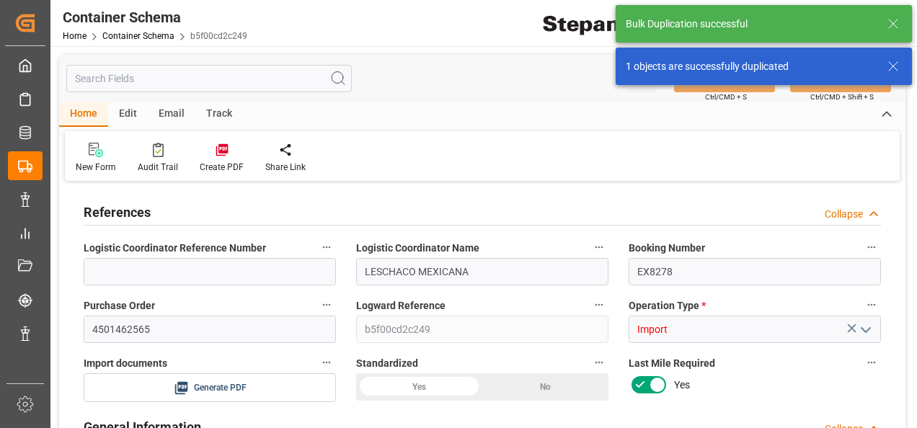
type input "MXVER"
type input "9401099"
type input "27-08-2025 00:00"
type input "[DATE]"
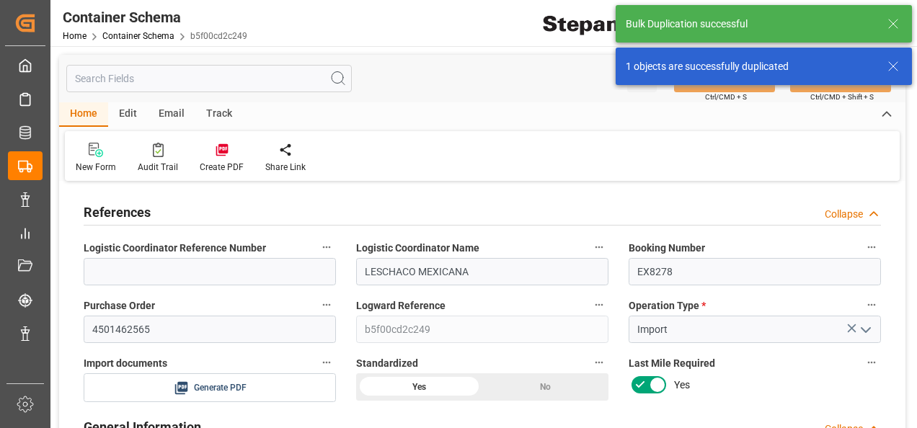
type input "[DATE]"
type input "17-08-2025 00:00"
type input "31-08-2025 00:00"
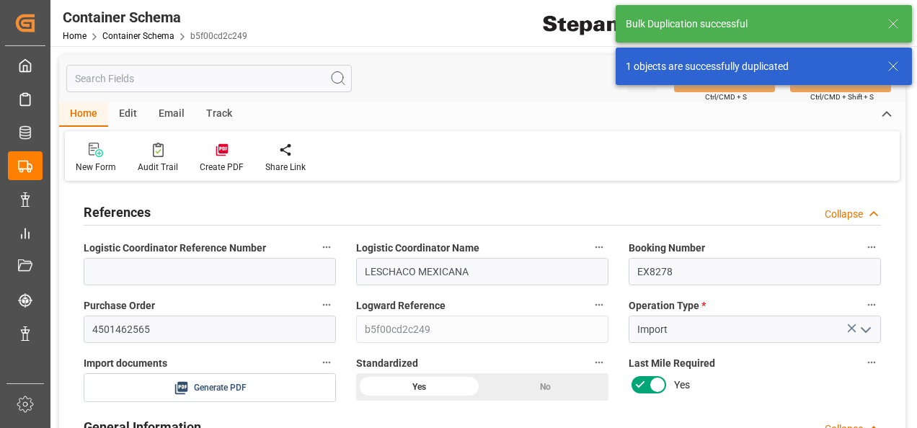
type input "31-08-2025 00:00"
type input "[DATE]"
type input "27-08-2025 21:04"
type input "[DATE]"
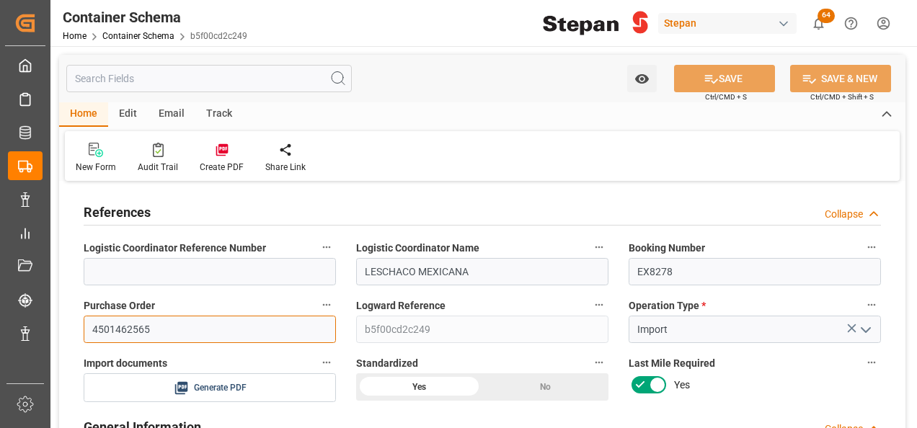
drag, startPoint x: 161, startPoint y: 321, endPoint x: 68, endPoint y: 326, distance: 93.1
paste input "6"
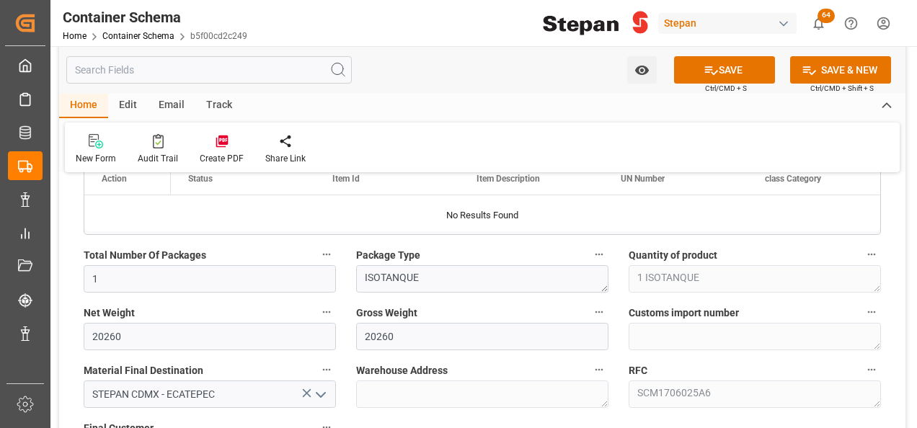
scroll to position [1009, 0]
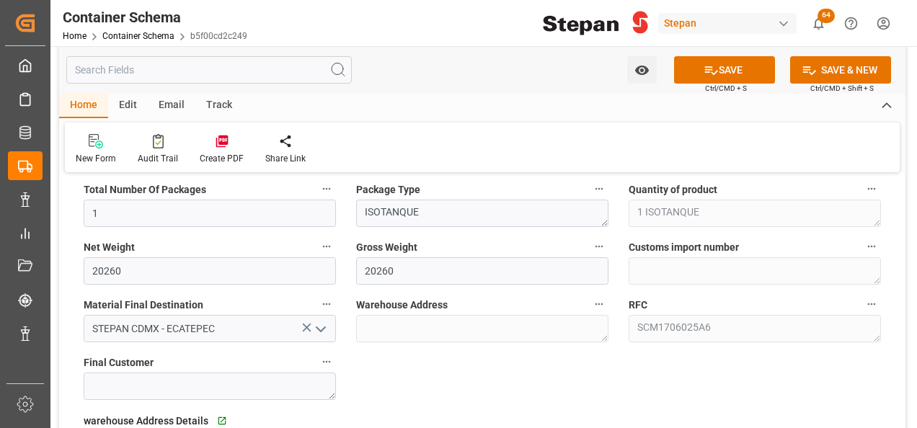
type input "4501462566"
drag, startPoint x: 154, startPoint y: 266, endPoint x: 60, endPoint y: 278, distance: 95.2
drag, startPoint x: 151, startPoint y: 271, endPoint x: 77, endPoint y: 273, distance: 74.3
click at [77, 273] on div "Net Weight 20460" at bounding box center [210, 261] width 272 height 58
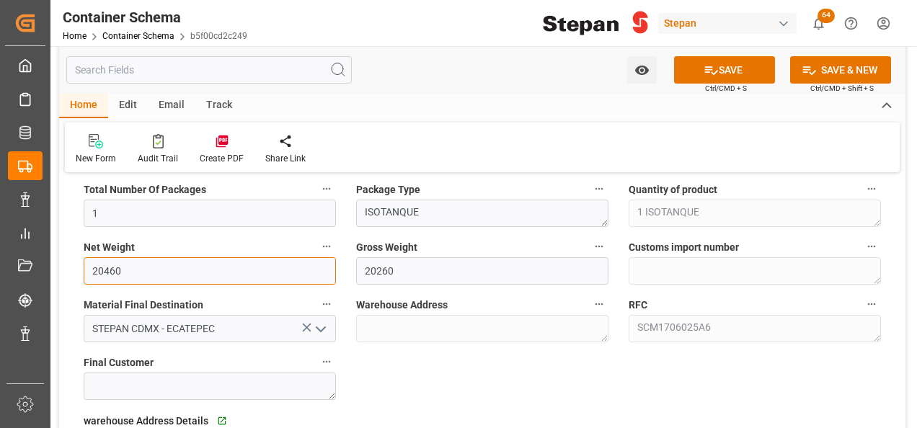
type input "20460"
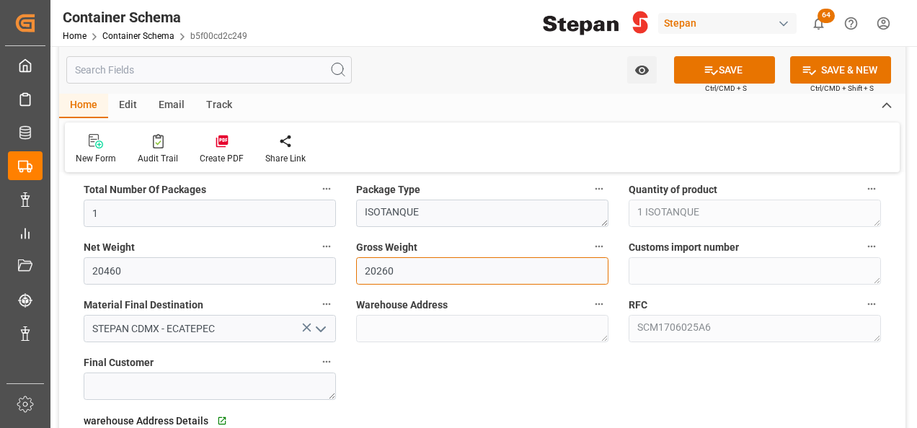
drag, startPoint x: 395, startPoint y: 270, endPoint x: 358, endPoint y: 270, distance: 36.8
click at [358, 270] on input "20260" at bounding box center [482, 270] width 252 height 27
paste input "4"
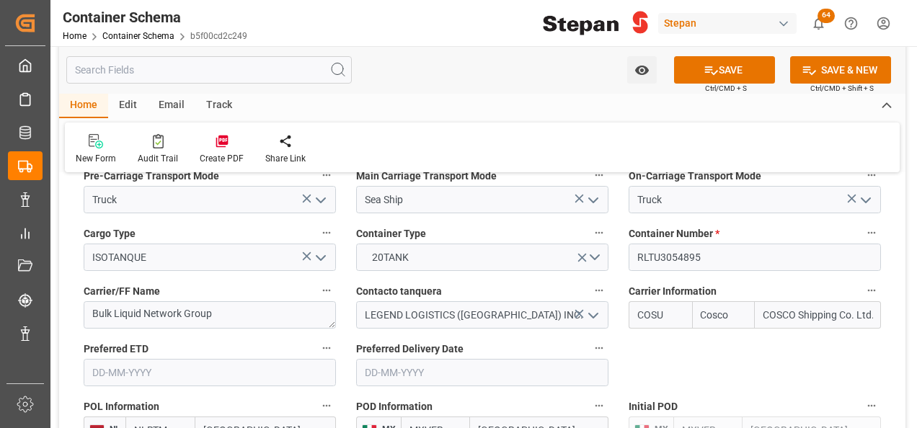
scroll to position [1874, 0]
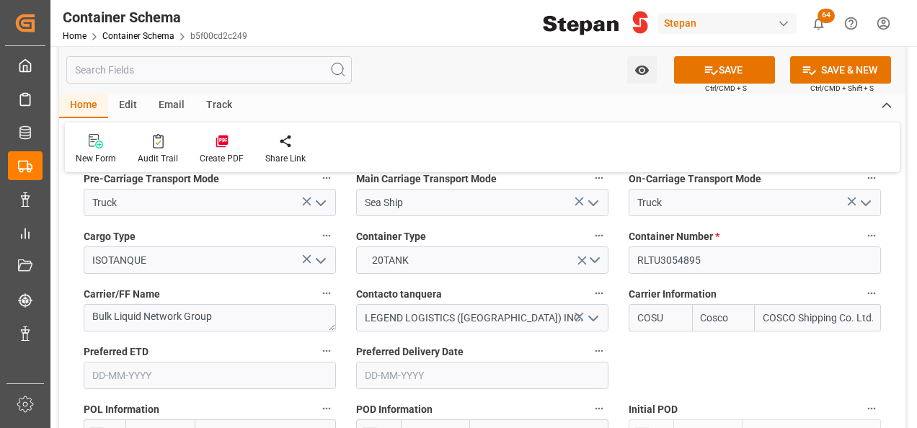
type input "20460"
drag, startPoint x: 712, startPoint y: 235, endPoint x: 630, endPoint y: 234, distance: 82.2
click at [630, 247] on input "RLTU3054895" at bounding box center [755, 260] width 252 height 27
paste input "5443"
type input "RLTU3055443"
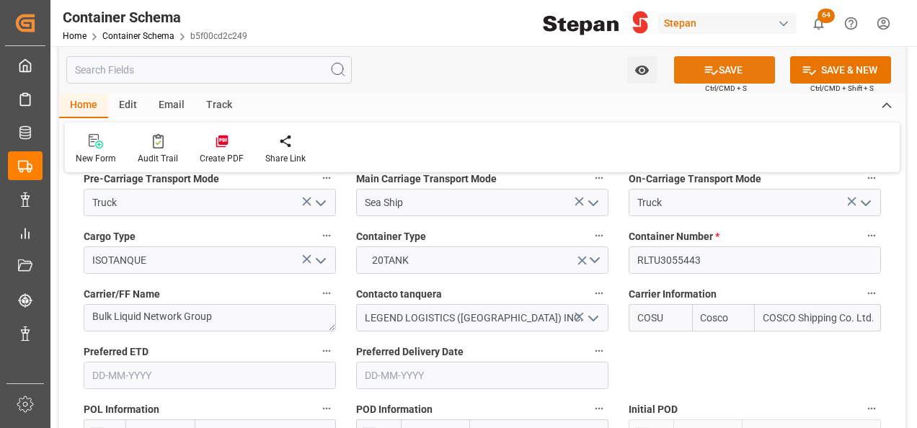
click at [725, 66] on button "SAVE" at bounding box center [724, 69] width 101 height 27
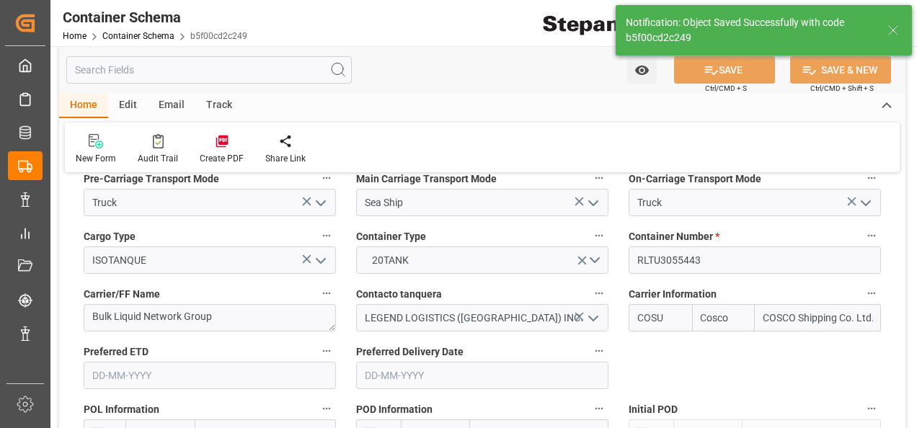
type textarea "Container is already in Final Delivery Phase."
type input "27-08-2025 21:05"
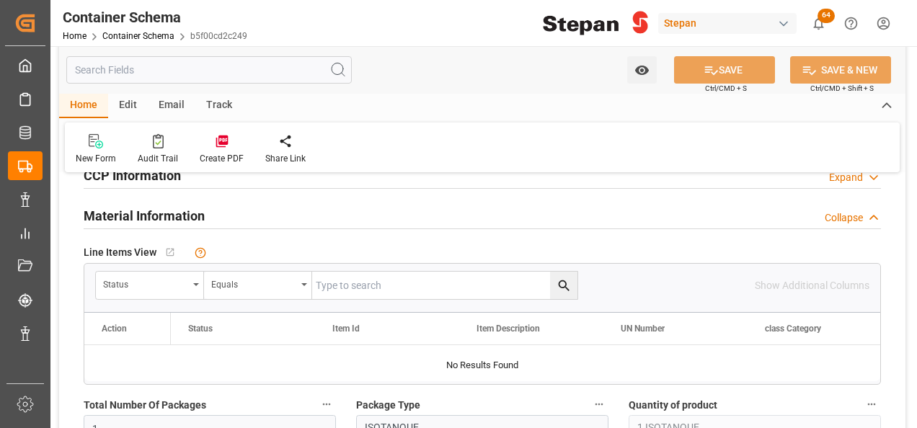
scroll to position [793, 0]
click at [195, 284] on icon "open menu" at bounding box center [196, 285] width 6 height 3
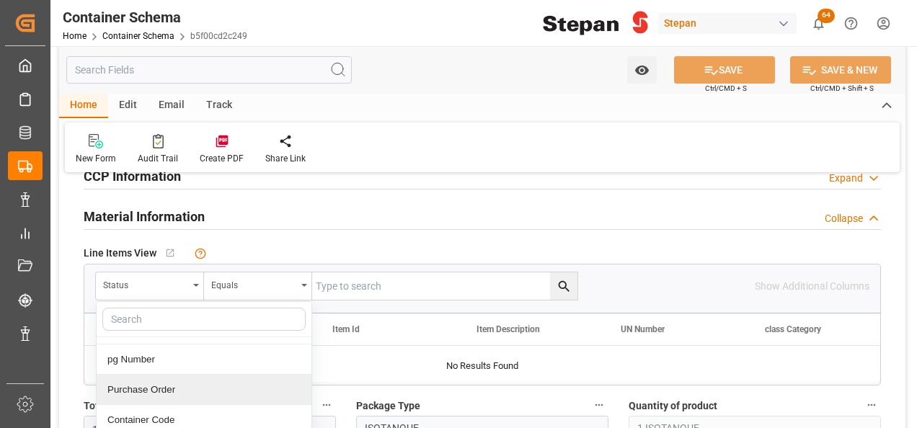
click at [130, 387] on div "Purchase Order" at bounding box center [204, 390] width 215 height 30
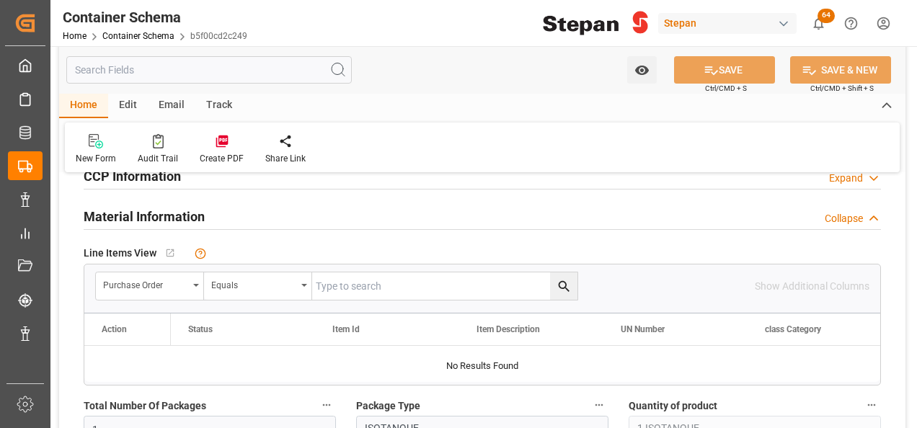
click at [321, 280] on input "text" at bounding box center [444, 285] width 265 height 27
paste input "4501462566"
type input "4501462566"
click at [567, 283] on icon "search button" at bounding box center [563, 286] width 15 height 15
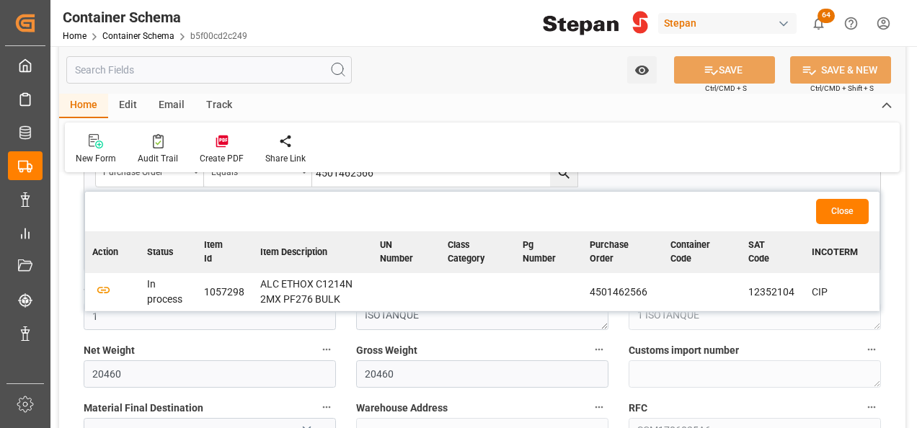
scroll to position [937, 0]
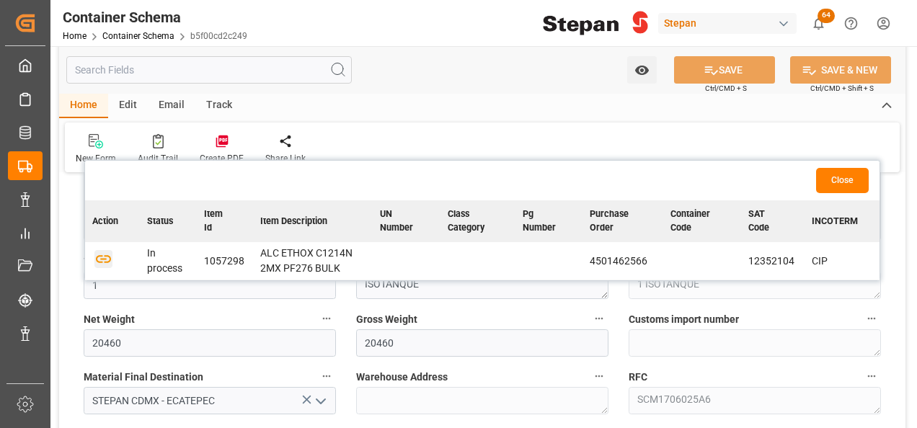
click at [101, 259] on icon "button" at bounding box center [103, 259] width 15 height 8
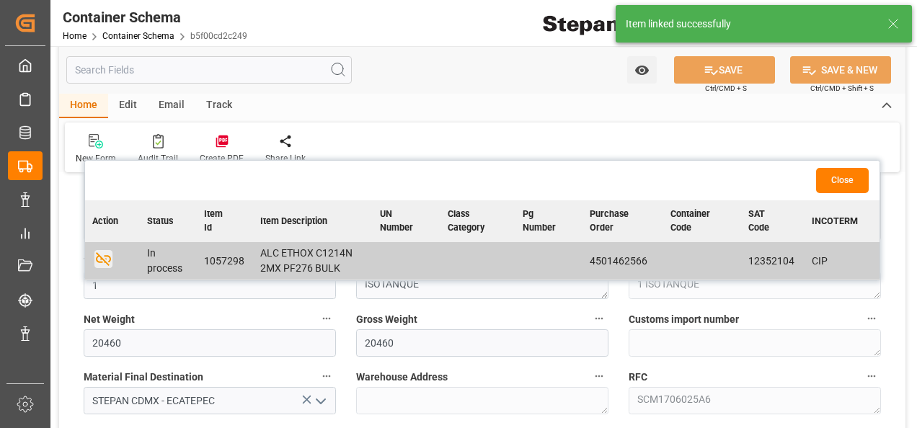
click at [843, 183] on button "Close" at bounding box center [842, 180] width 53 height 25
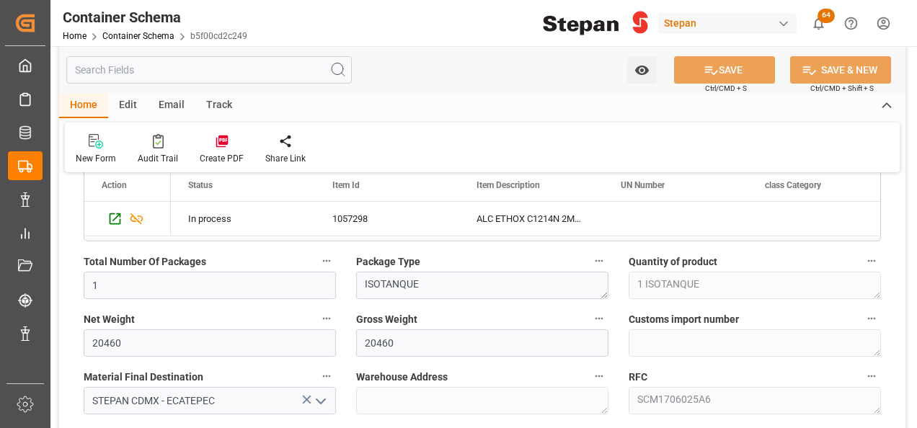
click at [130, 102] on div "Edit" at bounding box center [128, 106] width 40 height 25
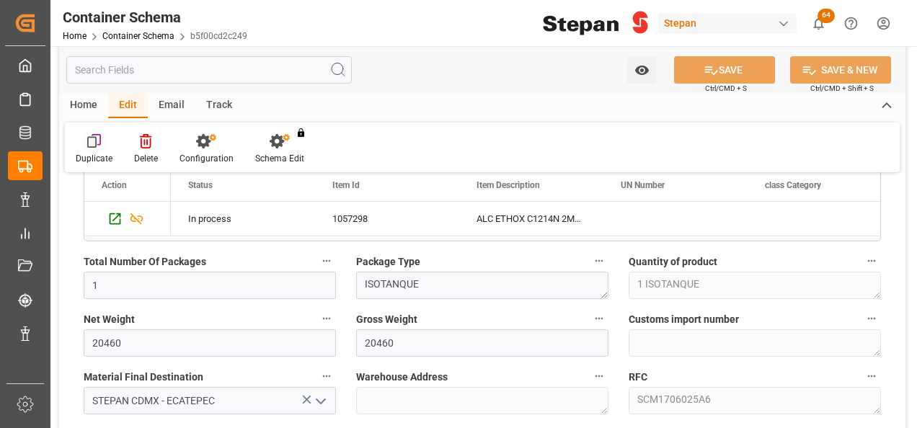
click at [92, 141] on icon at bounding box center [94, 141] width 14 height 14
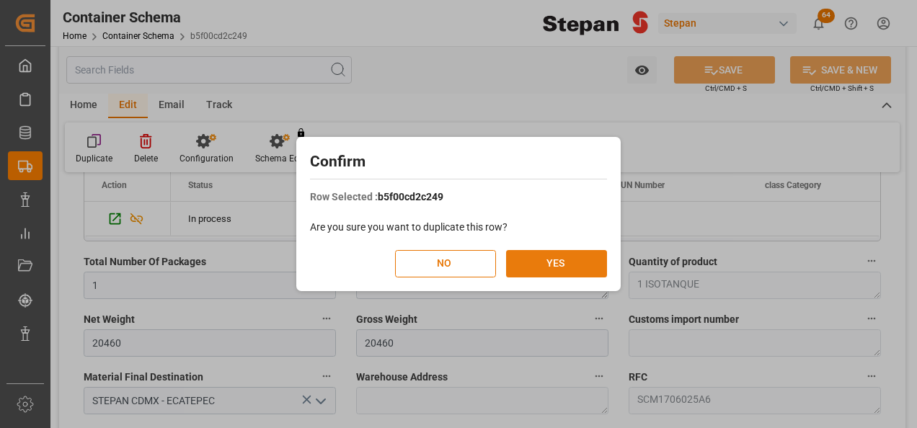
click at [553, 259] on button "YES" at bounding box center [556, 263] width 101 height 27
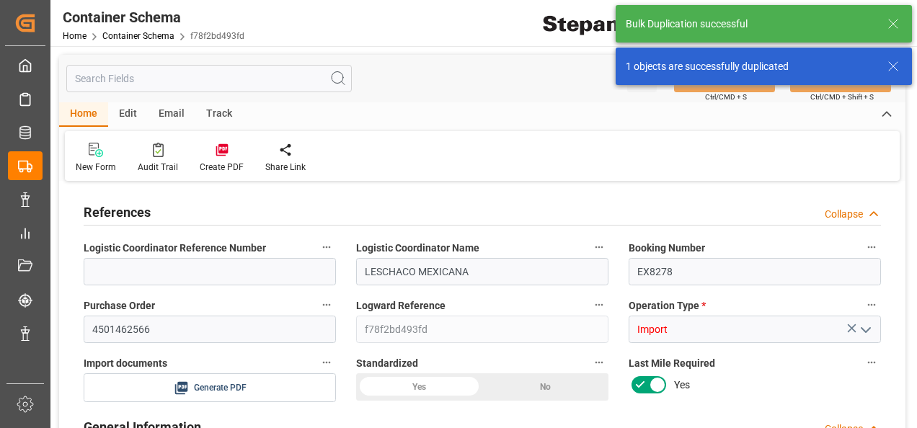
type input "14"
type input "55"
type input "1"
type input "20460"
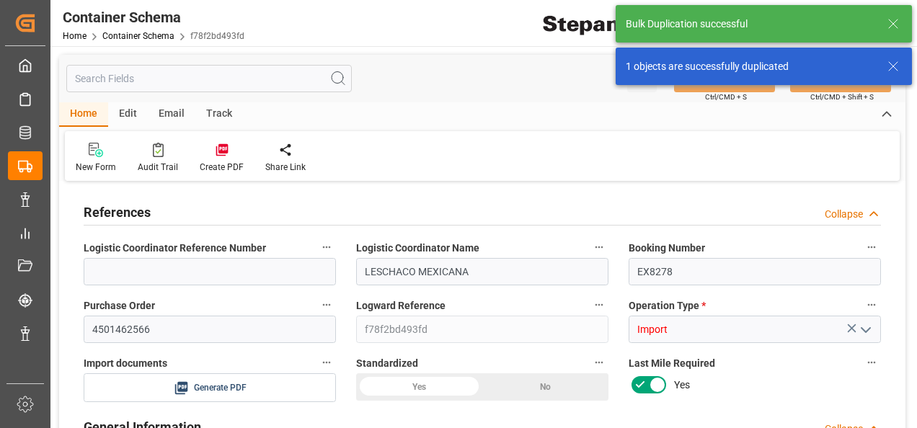
type input "12"
type input "Cosco"
type input "COSCO Shipping Co. Ltd."
type input "NLRTM"
type input "MXVER"
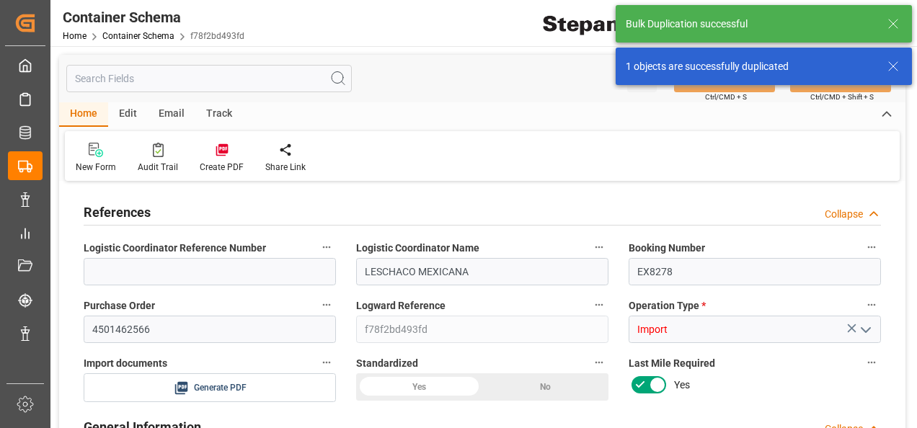
type input "MXVER"
type input "9401099"
type input "27-08-2025 00:00"
type input "[DATE]"
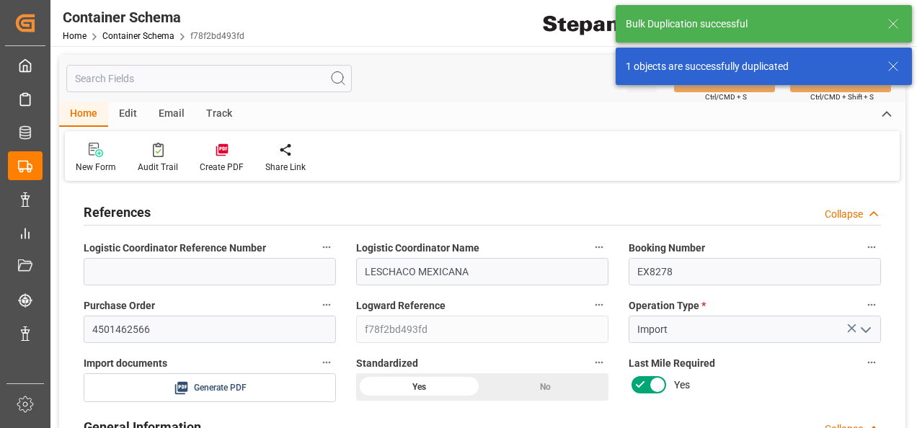
type input "[DATE]"
type input "17-08-2025 00:00"
type input "31-08-2025 00:00"
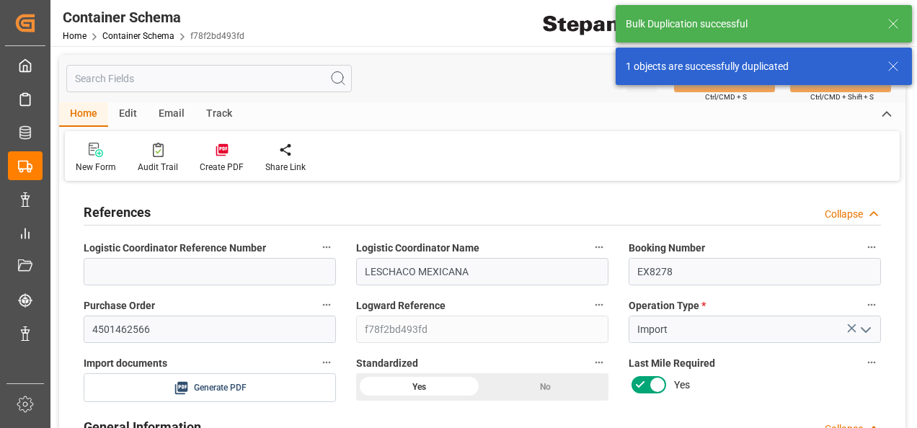
type input "31-08-2025 00:00"
type input "[DATE]"
type input "27-08-2025 21:07"
type input "[DATE]"
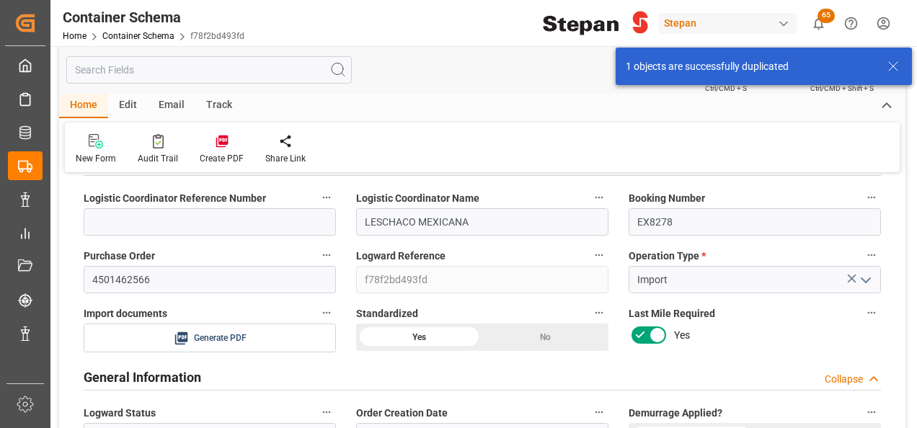
scroll to position [72, 0]
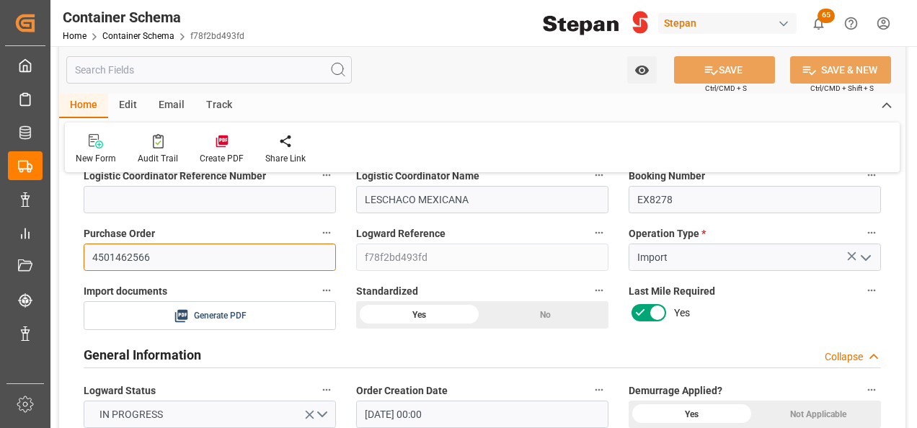
drag, startPoint x: 205, startPoint y: 256, endPoint x: 87, endPoint y: 249, distance: 118.4
click at [87, 249] on input "4501462566" at bounding box center [210, 257] width 252 height 27
drag, startPoint x: 117, startPoint y: 261, endPoint x: 56, endPoint y: 260, distance: 61.3
drag, startPoint x: 170, startPoint y: 257, endPoint x: 76, endPoint y: 252, distance: 93.8
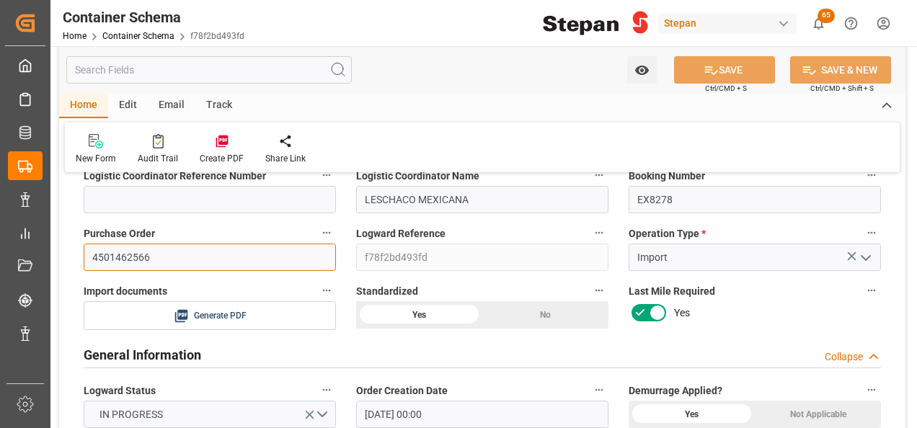
click at [76, 252] on div "Purchase Order 4501462566" at bounding box center [210, 247] width 272 height 58
paste input "9"
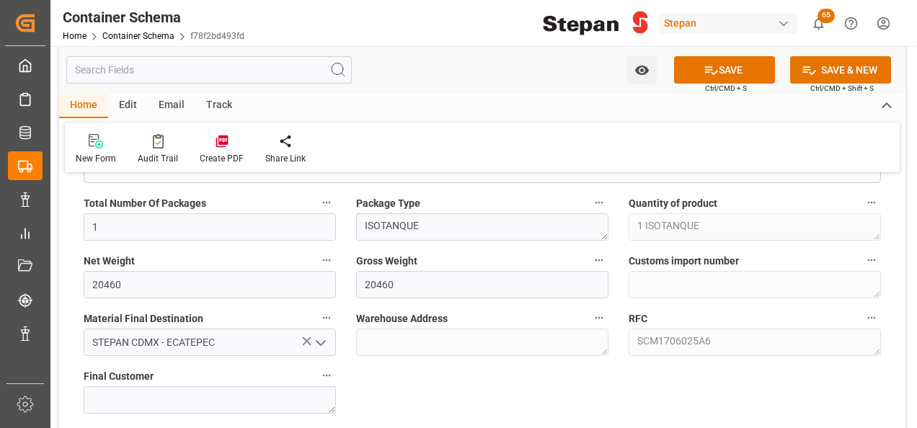
scroll to position [1009, 0]
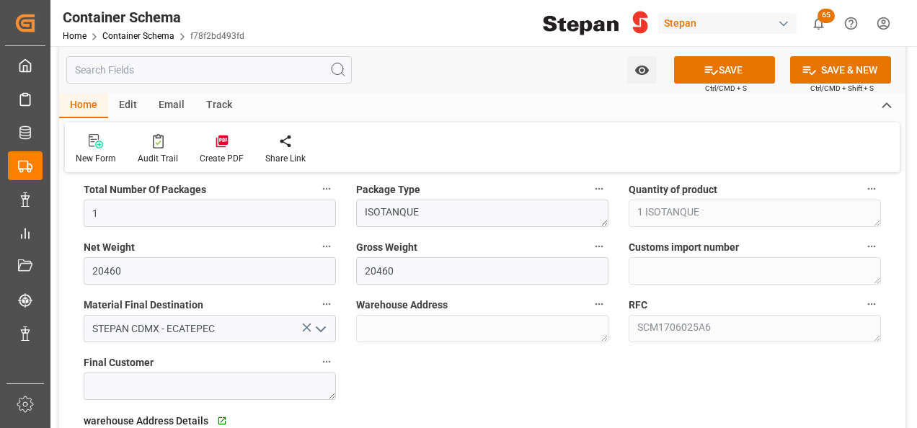
type input "4501462569"
drag, startPoint x: 107, startPoint y: 267, endPoint x: 84, endPoint y: 267, distance: 23.1
click at [84, 267] on input "20460" at bounding box center [210, 270] width 252 height 27
drag, startPoint x: 125, startPoint y: 265, endPoint x: 79, endPoint y: 257, distance: 47.5
click at [77, 259] on div "Net Weight 20260" at bounding box center [210, 261] width 272 height 58
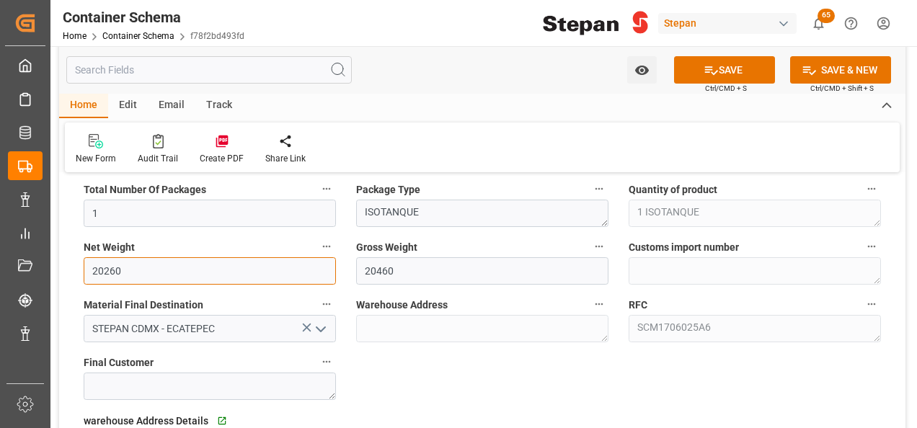
type input "20260"
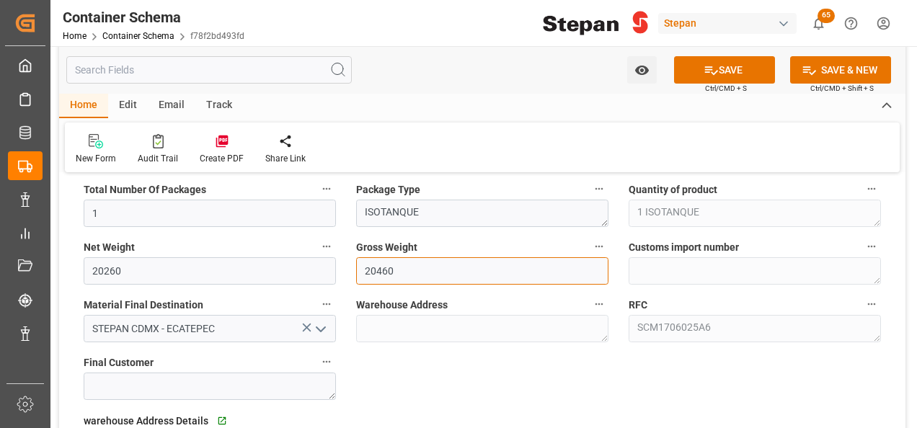
paste input "2"
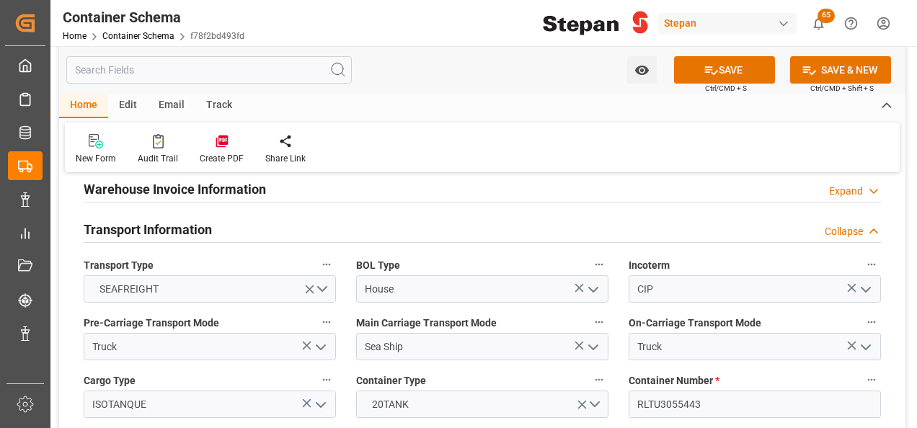
scroll to position [1802, 0]
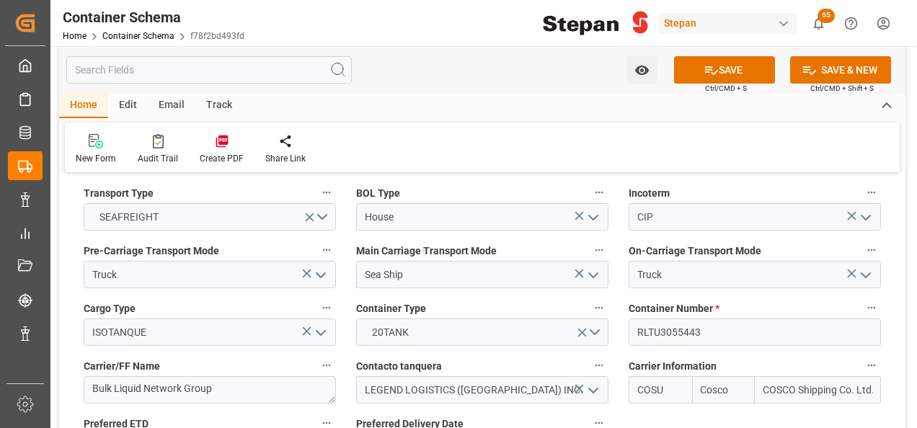
type input "20260"
click at [621, 307] on div "Container Number * RLTU3055443" at bounding box center [754, 322] width 272 height 58
paste input "8777"
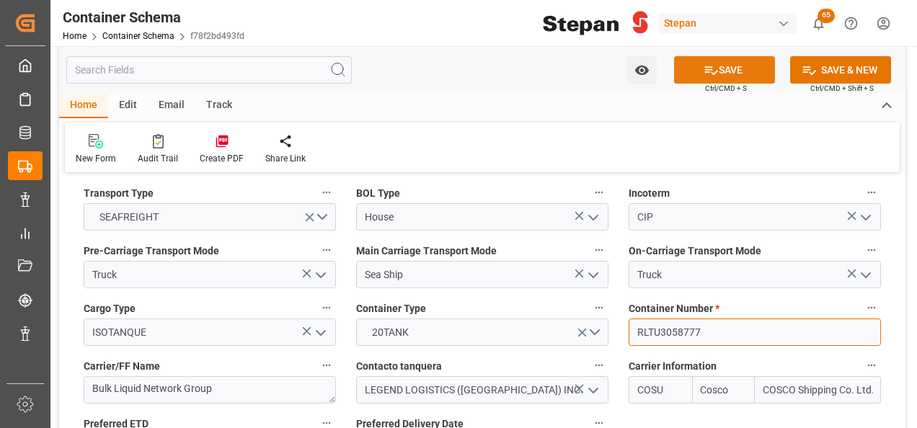
type input "RLTU3058777"
click at [718, 71] on button "SAVE" at bounding box center [724, 69] width 101 height 27
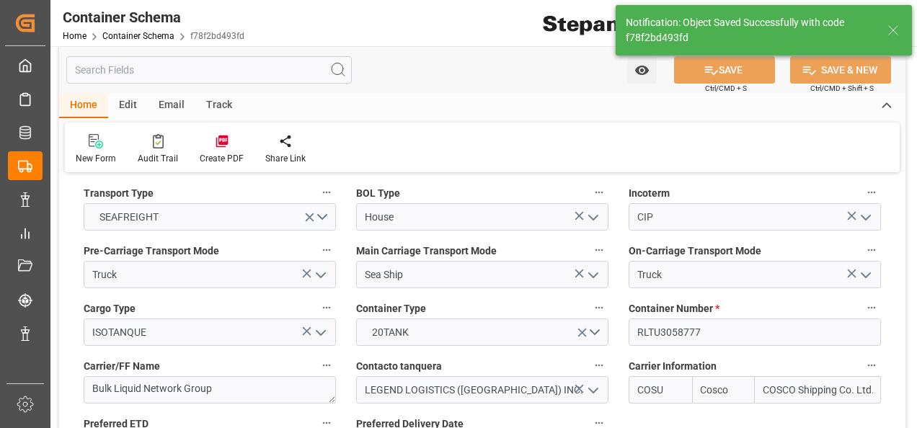
type textarea "Container is already in Final Delivery Phase."
type input "27-08-2025 21:08"
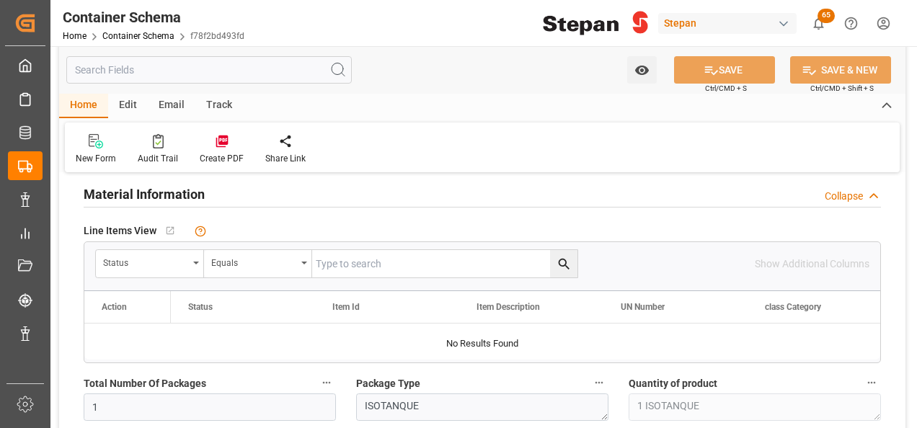
scroll to position [793, 0]
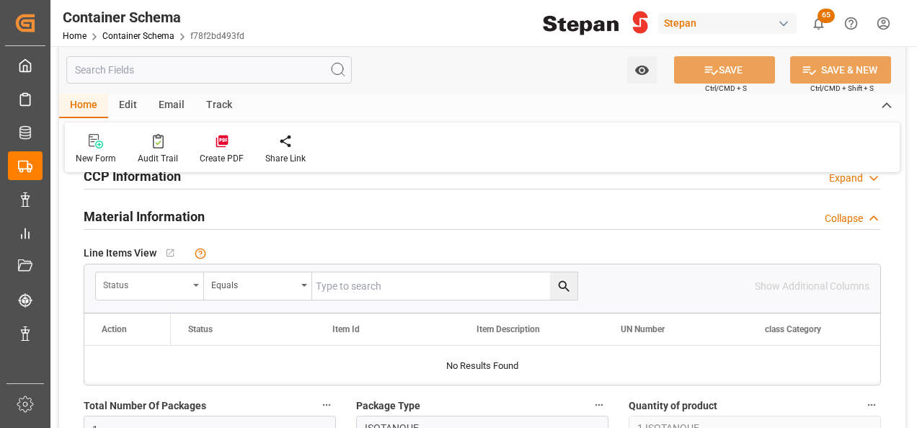
click at [190, 284] on div "Status" at bounding box center [150, 285] width 108 height 27
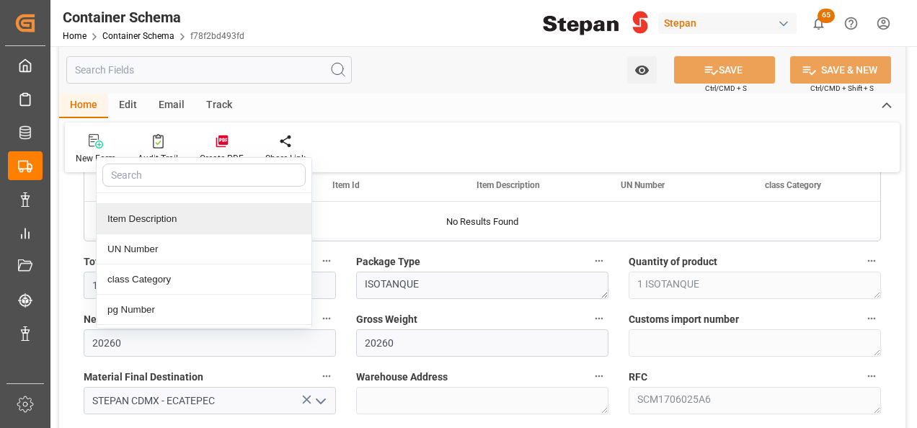
scroll to position [72, 0]
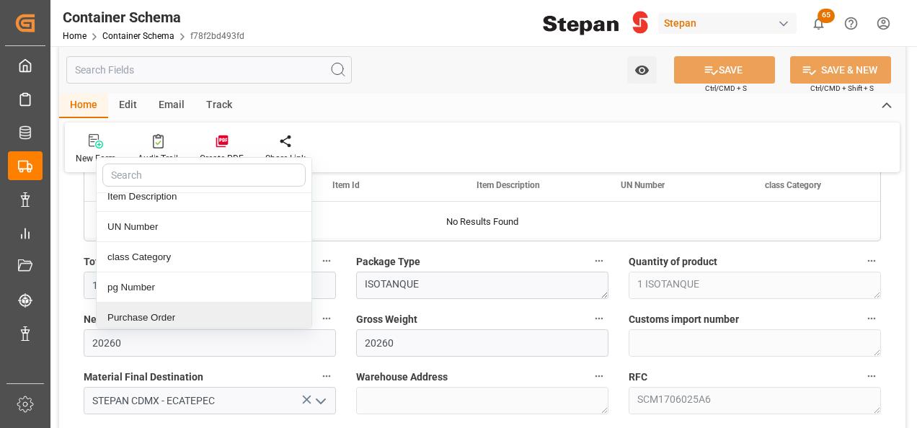
click at [135, 310] on div "Purchase Order" at bounding box center [204, 318] width 215 height 30
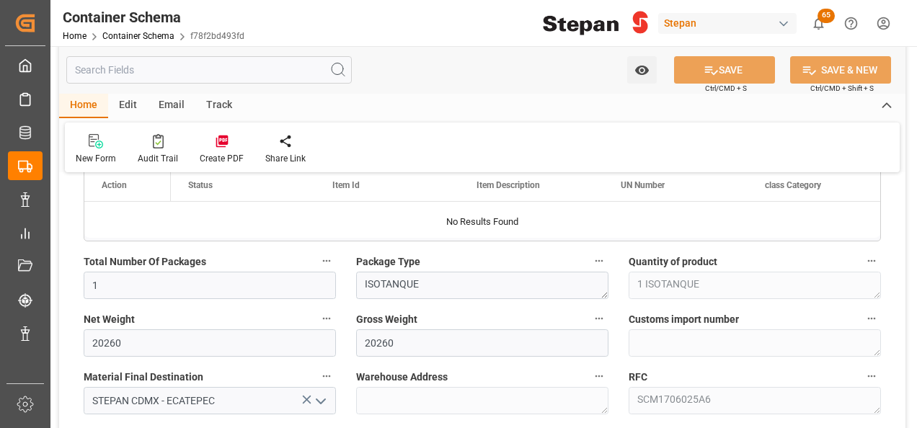
scroll to position [865, 0]
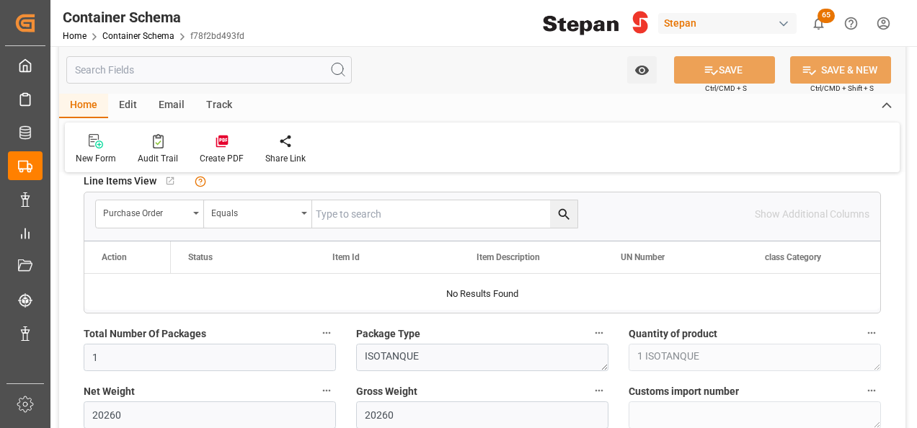
click at [327, 208] on input "text" at bounding box center [444, 213] width 265 height 27
paste input "4501462569"
type input "4501462569"
click at [566, 213] on icon "search button" at bounding box center [563, 214] width 15 height 15
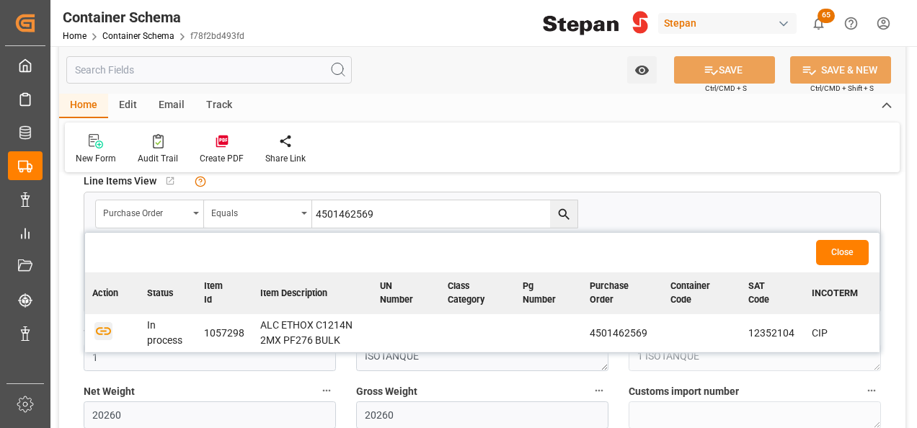
click at [102, 333] on icon "button" at bounding box center [103, 330] width 18 height 18
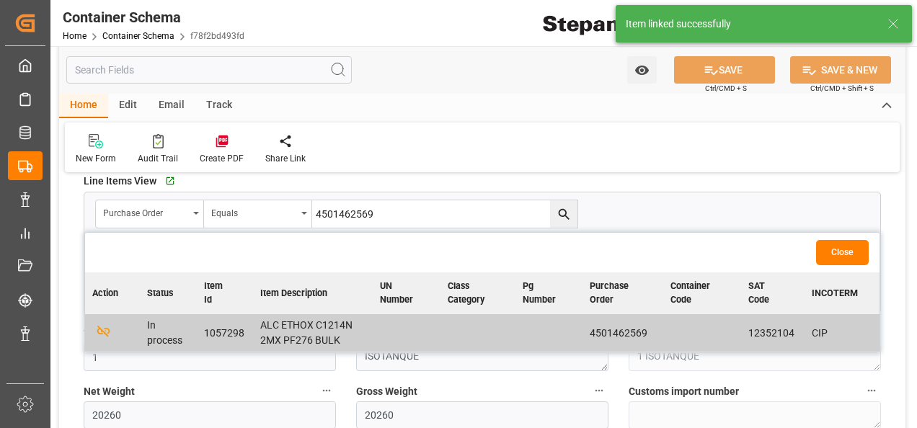
click at [858, 248] on button "Close" at bounding box center [842, 252] width 53 height 25
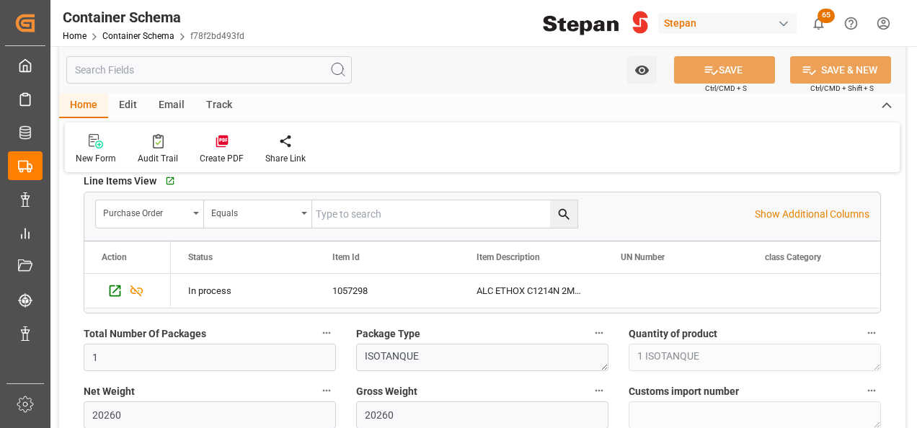
click at [133, 102] on div "Edit" at bounding box center [128, 106] width 40 height 25
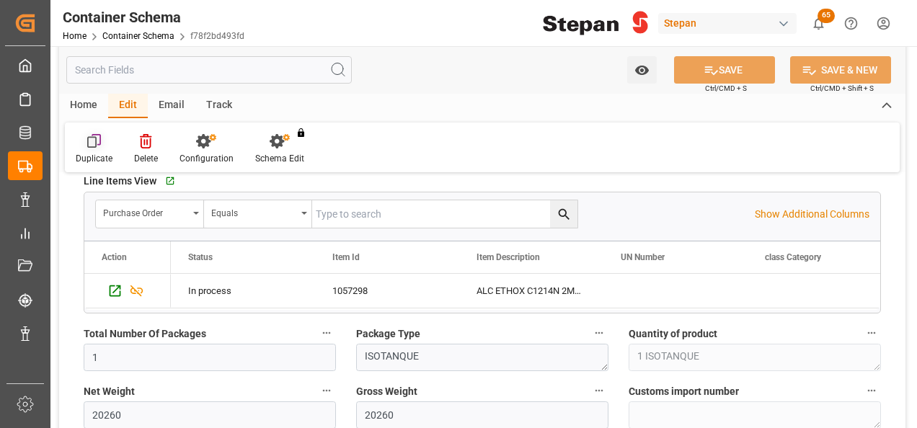
click at [94, 143] on icon at bounding box center [94, 141] width 14 height 14
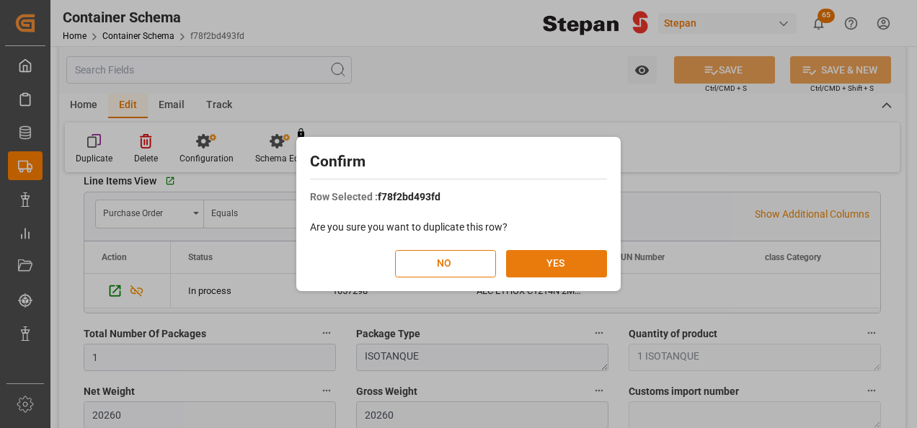
drag, startPoint x: 548, startPoint y: 260, endPoint x: 565, endPoint y: 269, distance: 19.3
click at [549, 261] on button "YES" at bounding box center [556, 263] width 101 height 27
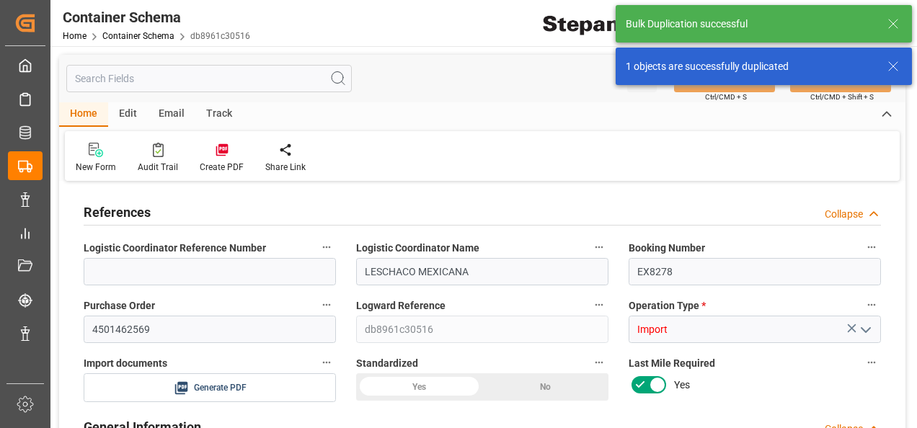
type input "14"
type input "55"
type input "1"
type input "20260"
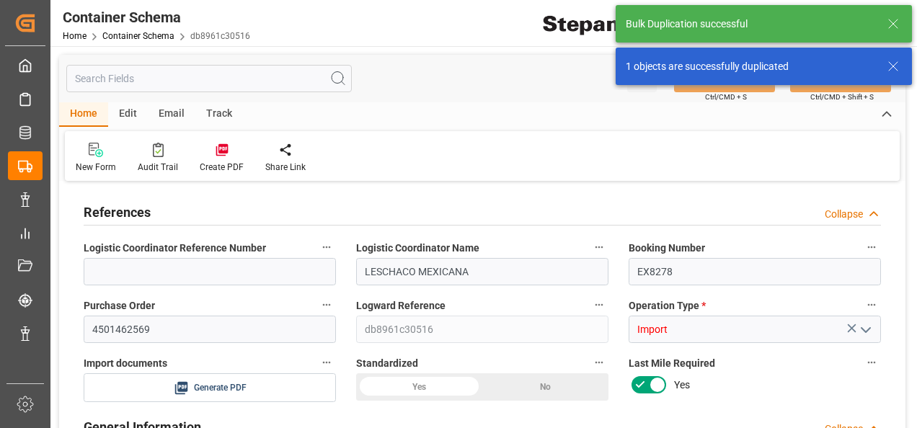
type input "12"
type input "Cosco"
type input "COSCO Shipping Co. Ltd."
type input "NLRTM"
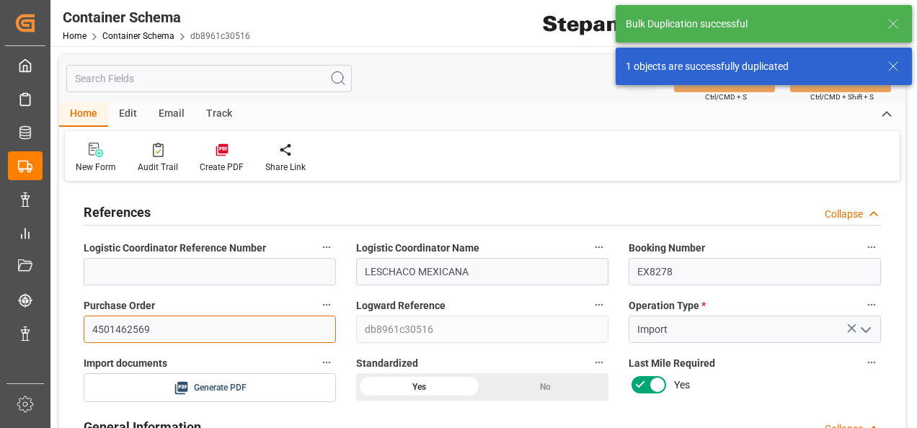
drag, startPoint x: 152, startPoint y: 330, endPoint x: 53, endPoint y: 333, distance: 98.8
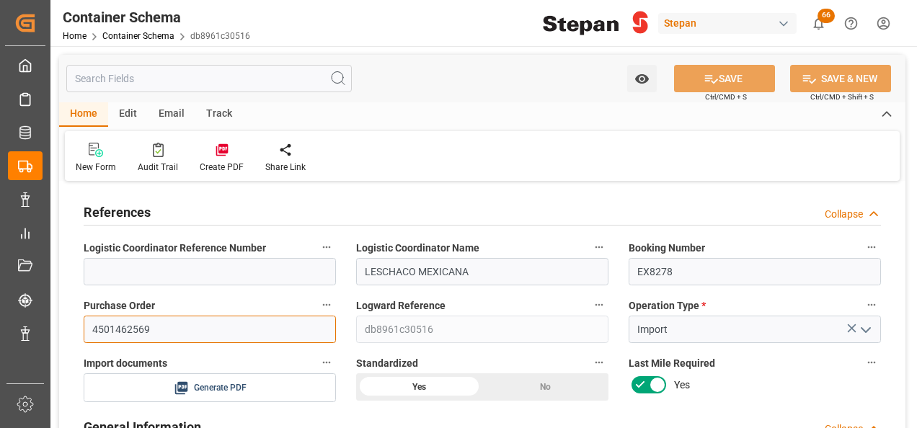
paste input "71"
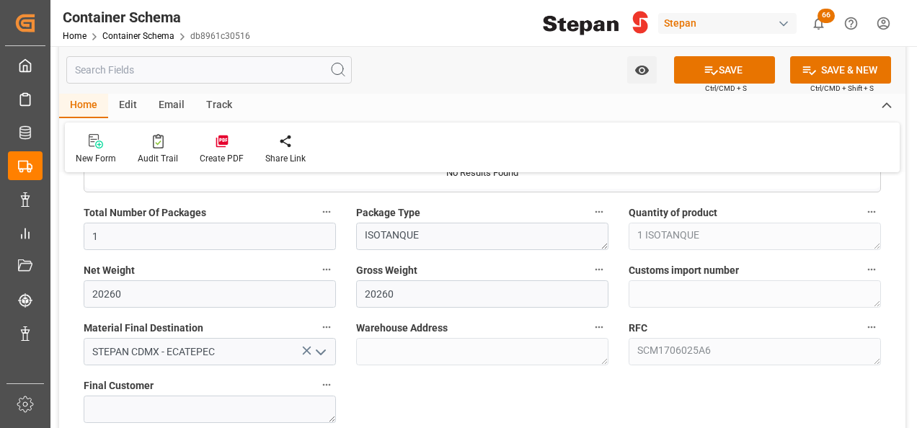
scroll to position [1009, 0]
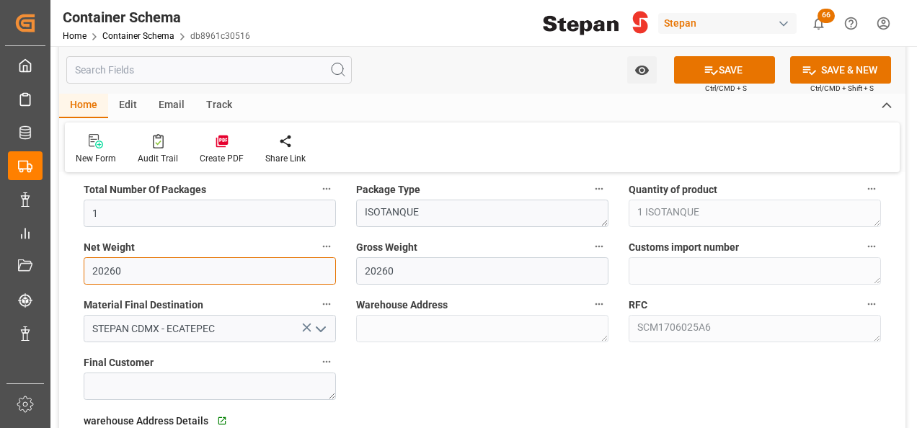
drag, startPoint x: 144, startPoint y: 268, endPoint x: 76, endPoint y: 264, distance: 67.9
click at [76, 264] on div "Net Weight 20260" at bounding box center [210, 261] width 272 height 58
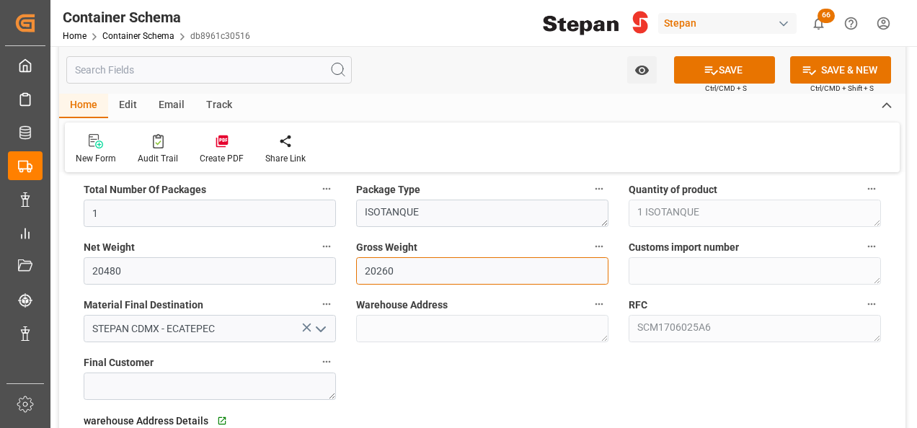
click at [406, 269] on input "20260" at bounding box center [482, 270] width 252 height 27
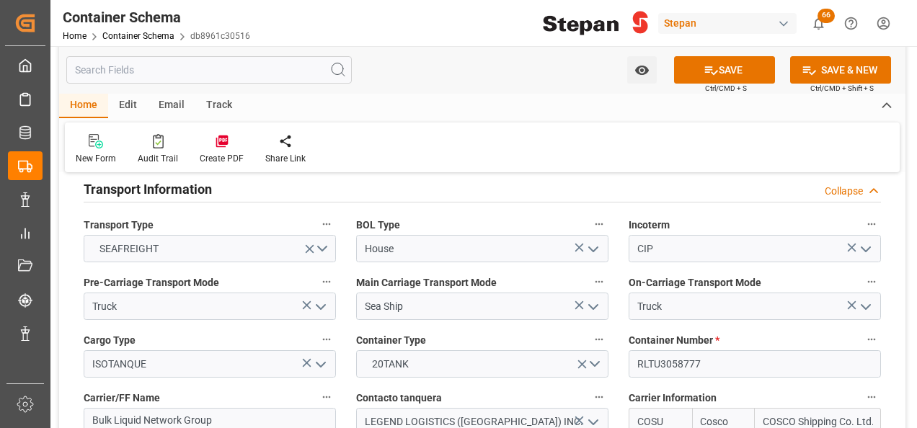
scroll to position [1802, 0]
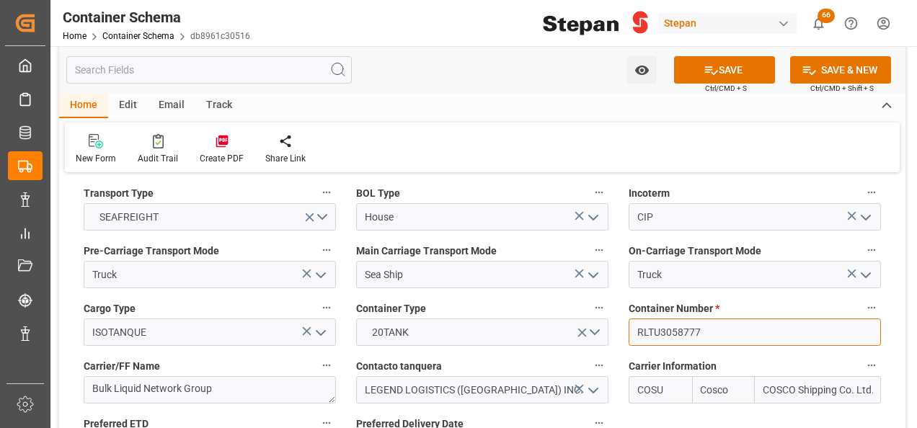
drag, startPoint x: 706, startPoint y: 311, endPoint x: 631, endPoint y: 315, distance: 75.1
click at [631, 319] on input "RLTU3058777" at bounding box center [755, 332] width 252 height 27
paste input "81"
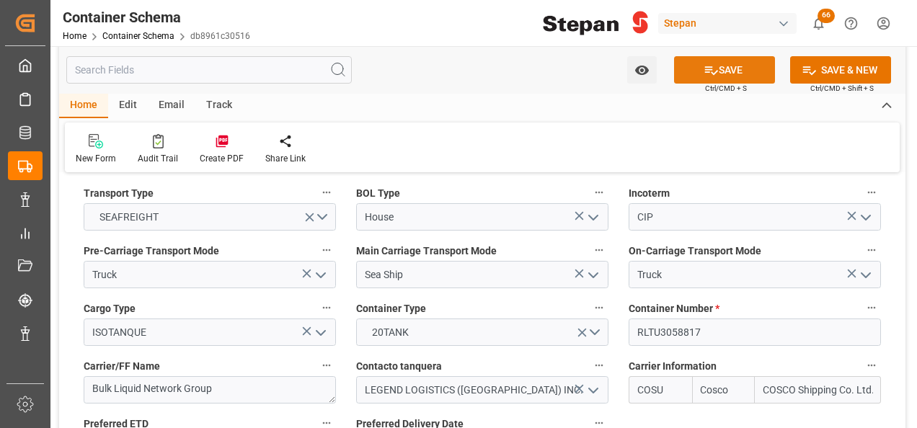
click at [727, 75] on button "SAVE" at bounding box center [724, 69] width 101 height 27
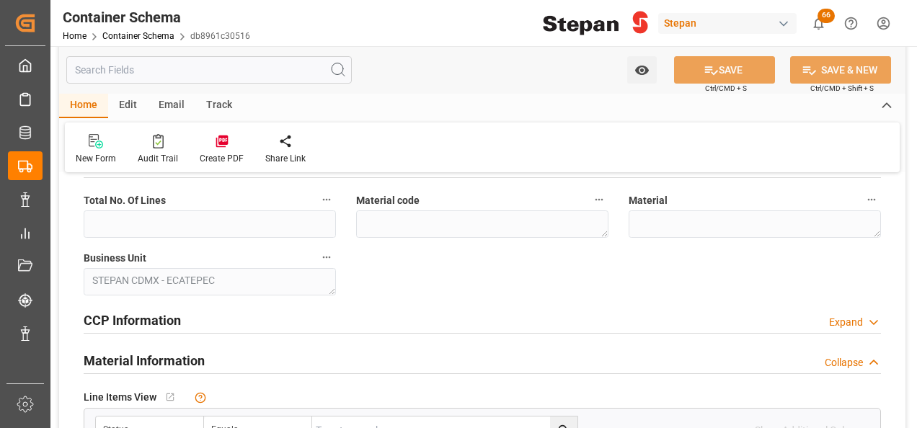
scroll to position [793, 0]
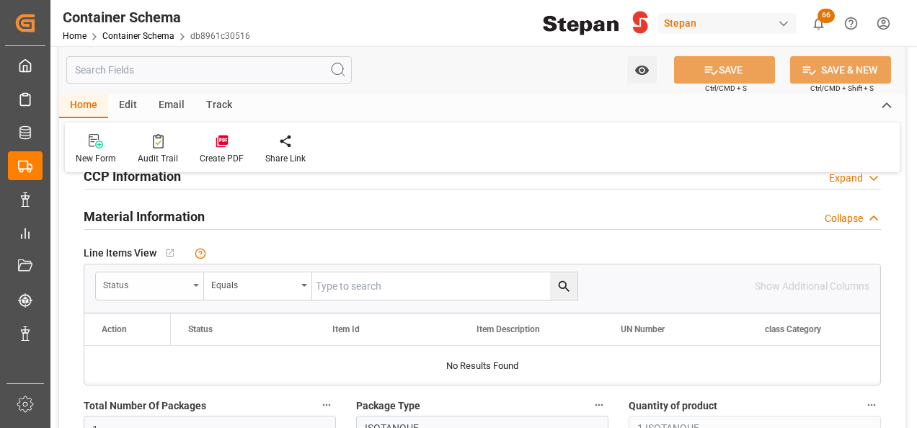
click at [179, 289] on div "Status" at bounding box center [145, 283] width 85 height 17
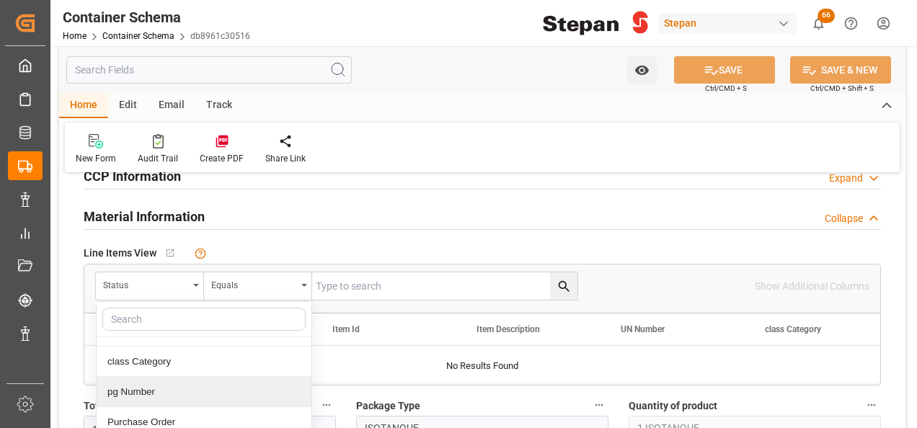
scroll to position [144, 0]
click at [125, 385] on div "Purchase Order" at bounding box center [204, 390] width 215 height 30
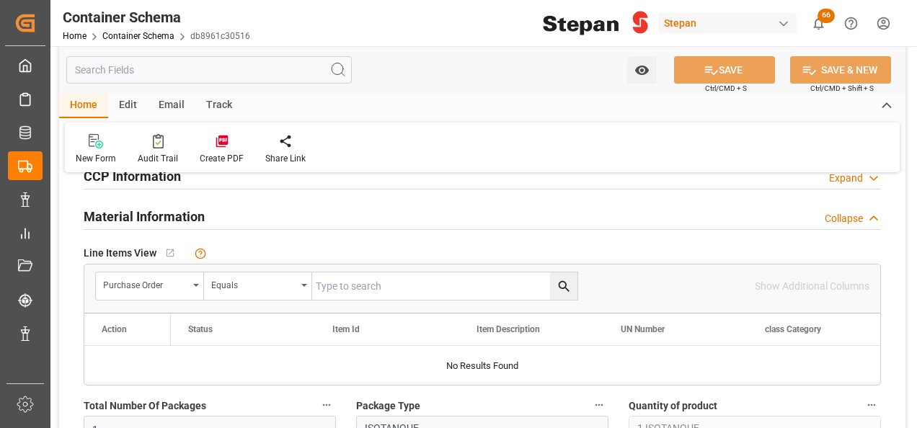
click at [316, 280] on input "text" at bounding box center [444, 285] width 265 height 27
paste input "4501462571"
click at [567, 287] on icon "search button" at bounding box center [563, 286] width 15 height 15
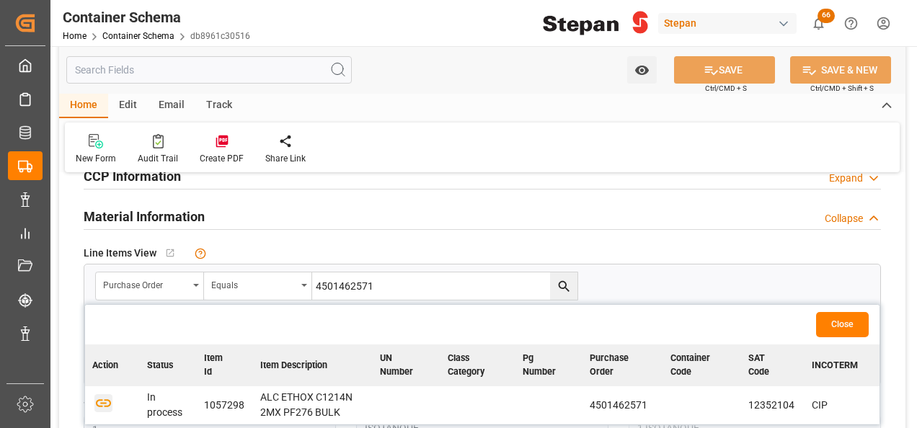
click at [99, 400] on icon "button" at bounding box center [103, 403] width 18 height 18
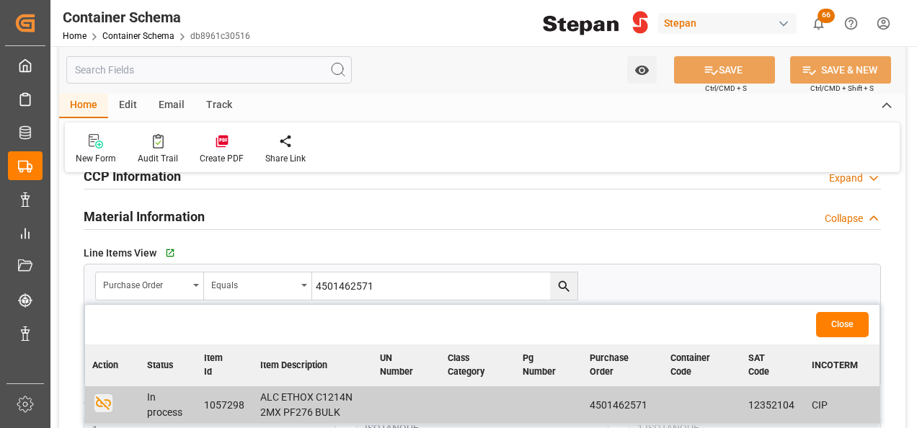
click at [835, 320] on button "Close" at bounding box center [842, 324] width 53 height 25
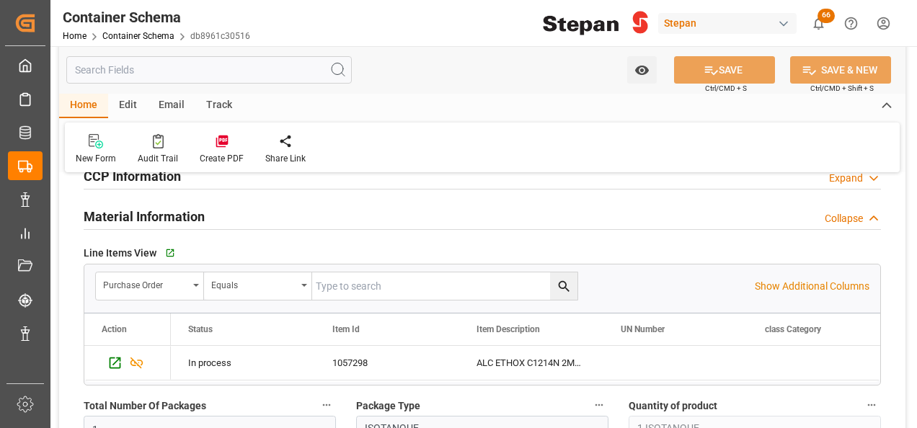
click at [125, 103] on div "Edit" at bounding box center [128, 106] width 40 height 25
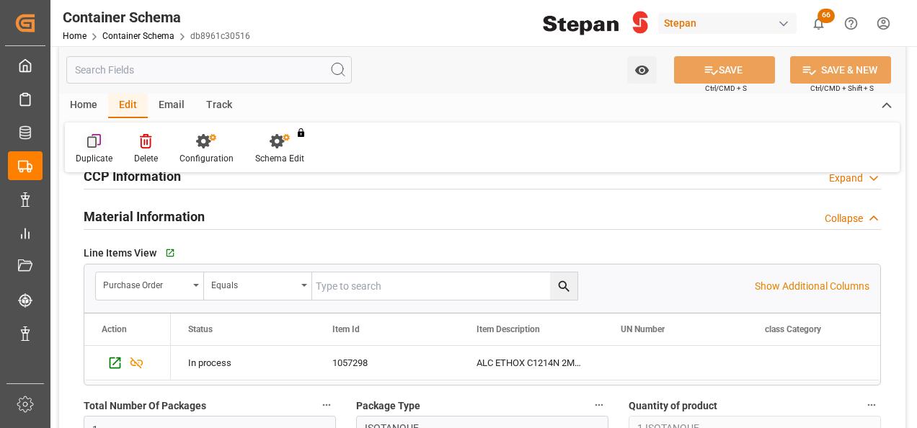
click at [93, 140] on icon at bounding box center [94, 141] width 14 height 14
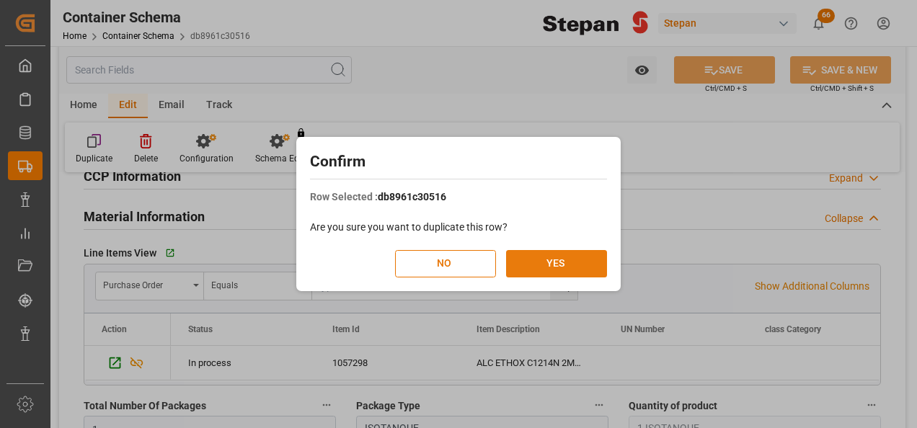
click at [559, 265] on button "YES" at bounding box center [556, 263] width 101 height 27
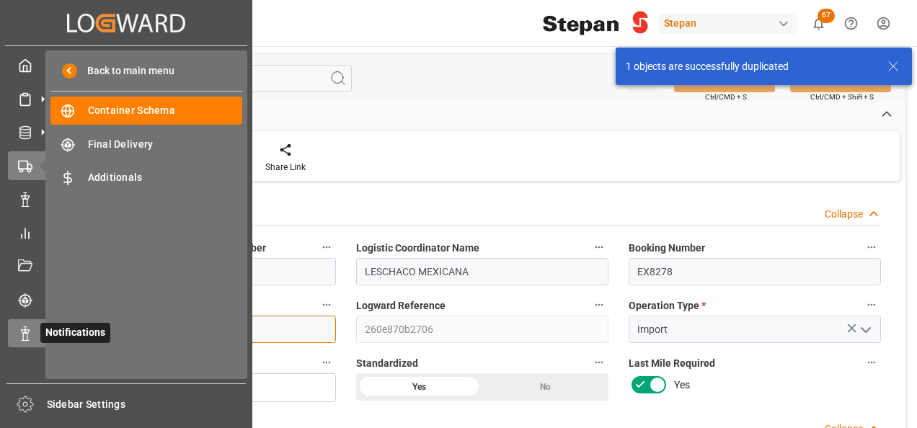
drag, startPoint x: 112, startPoint y: 323, endPoint x: 36, endPoint y: 323, distance: 76.4
click at [36, 323] on div "Created by potrace 1.15, written by Peter Selinger 2001-2017 Created by potrace…" at bounding box center [458, 214] width 917 height 428
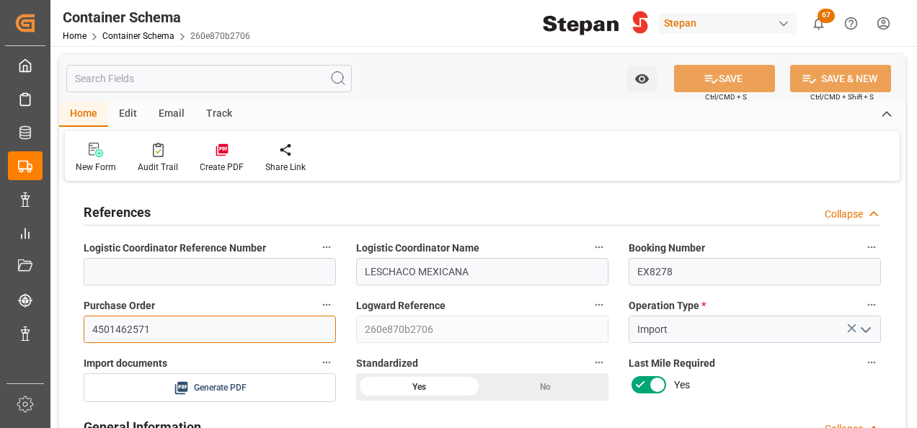
paste input "3"
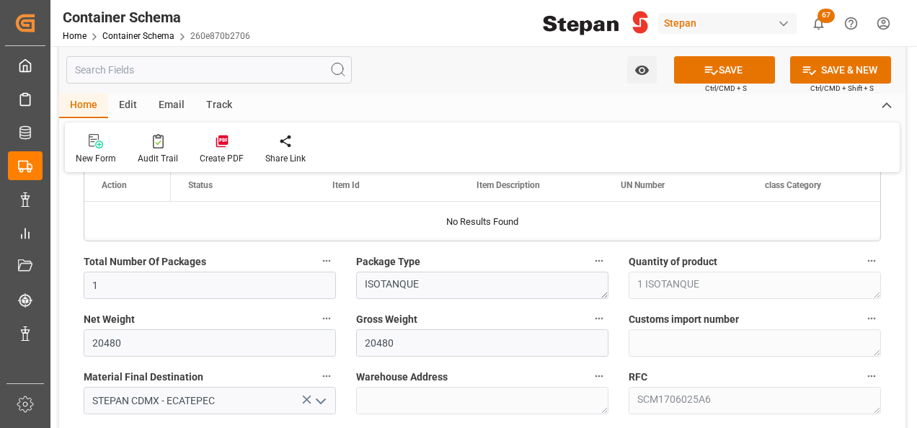
scroll to position [1009, 0]
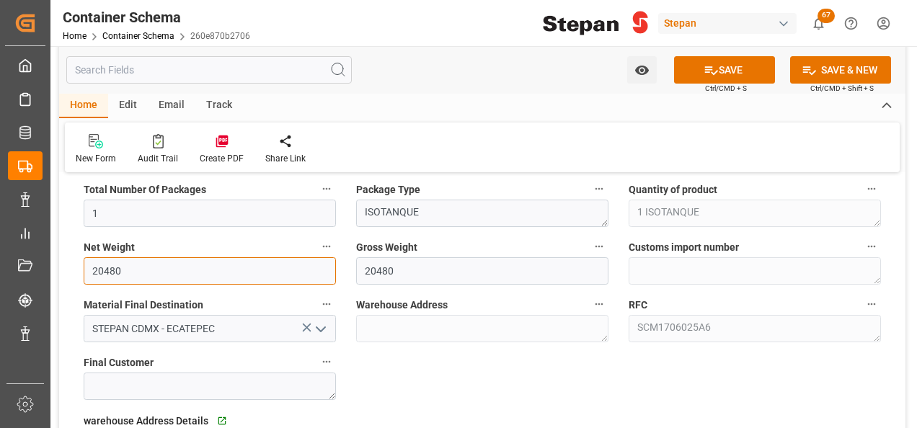
drag, startPoint x: 123, startPoint y: 261, endPoint x: 69, endPoint y: 264, distance: 53.4
drag, startPoint x: 73, startPoint y: 267, endPoint x: 52, endPoint y: 262, distance: 21.5
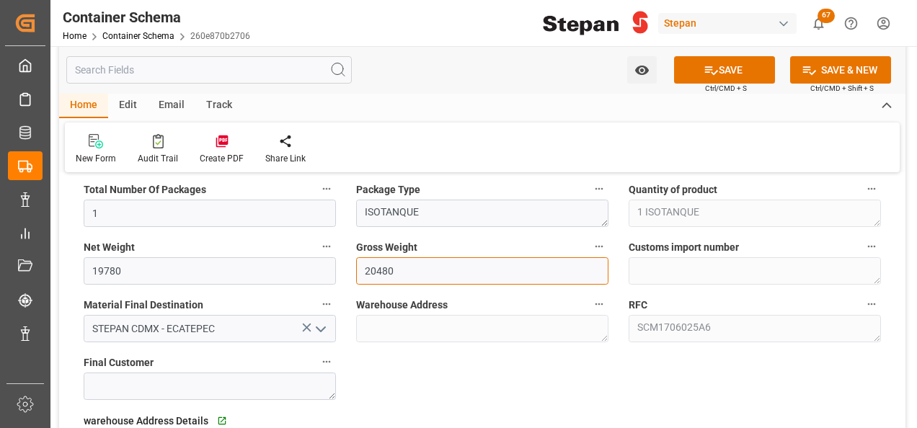
click at [399, 269] on input "20480" at bounding box center [482, 270] width 252 height 27
drag, startPoint x: 399, startPoint y: 270, endPoint x: 337, endPoint y: 270, distance: 62.0
paste input "197"
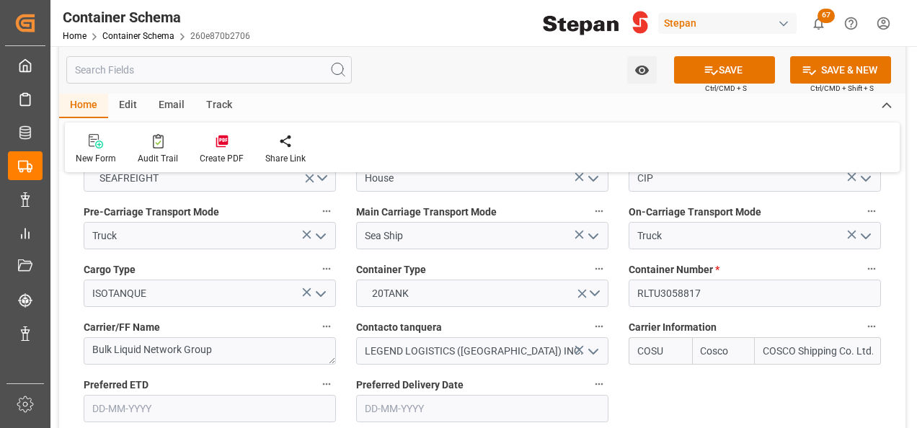
scroll to position [1874, 0]
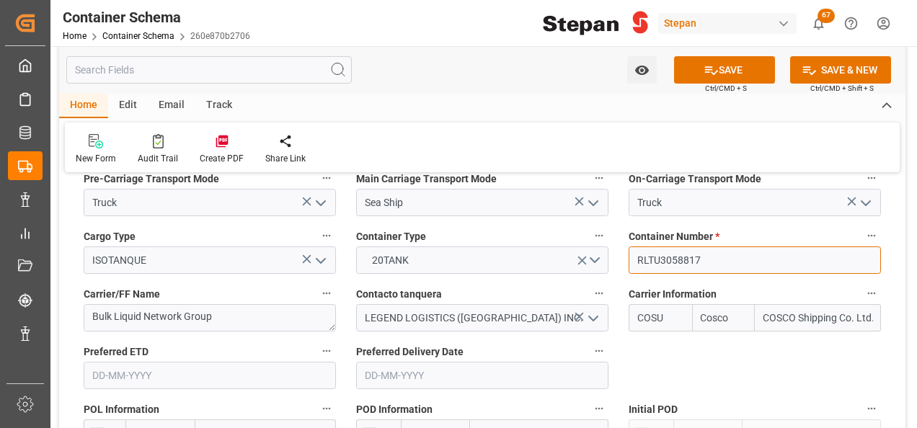
drag, startPoint x: 709, startPoint y: 233, endPoint x: 618, endPoint y: 226, distance: 90.3
click at [618, 226] on div "Container Number * RLTU3058817" at bounding box center [754, 250] width 272 height 58
paste input "TIFU1003970"
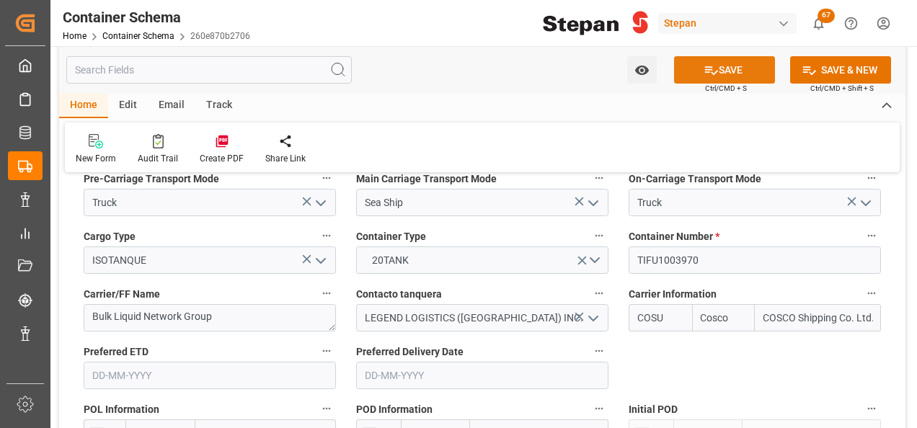
click at [693, 82] on button "SAVE" at bounding box center [724, 69] width 101 height 27
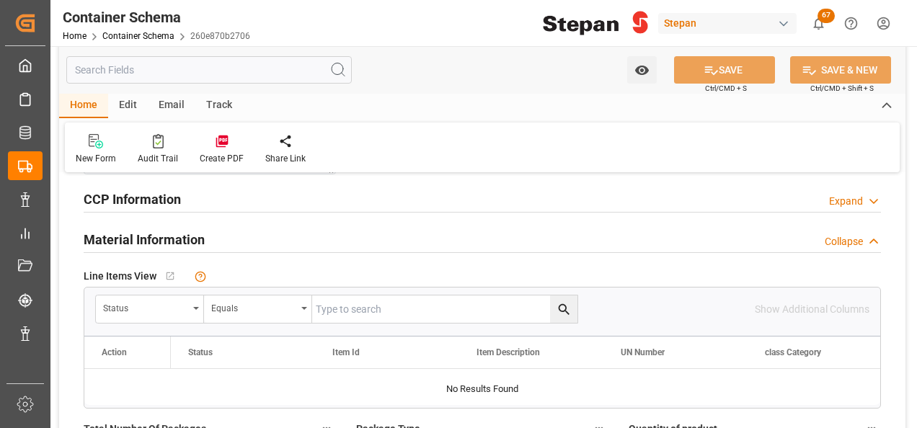
scroll to position [793, 0]
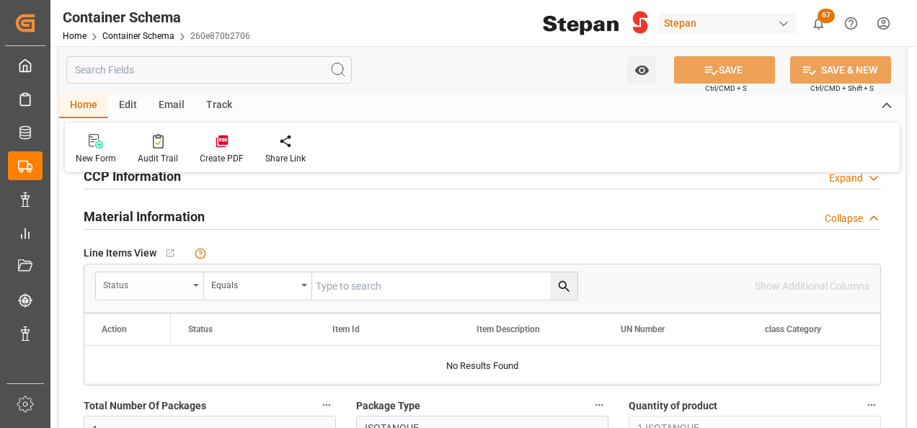
click at [192, 285] on div "Status" at bounding box center [150, 285] width 108 height 27
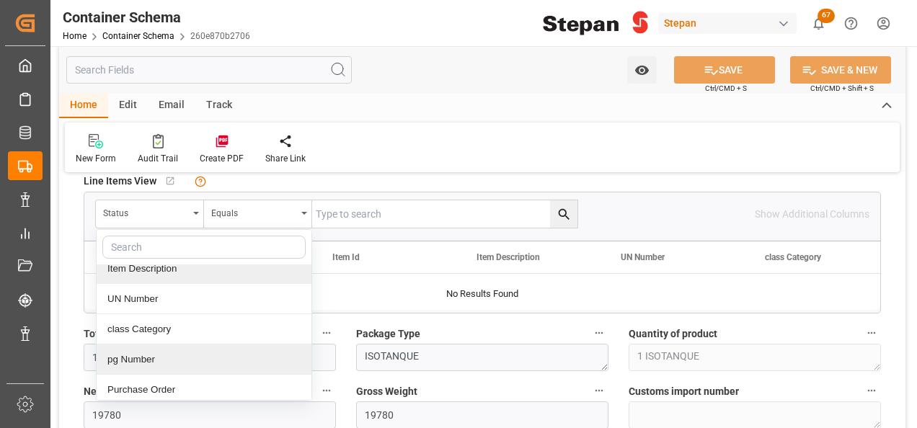
scroll to position [144, 0]
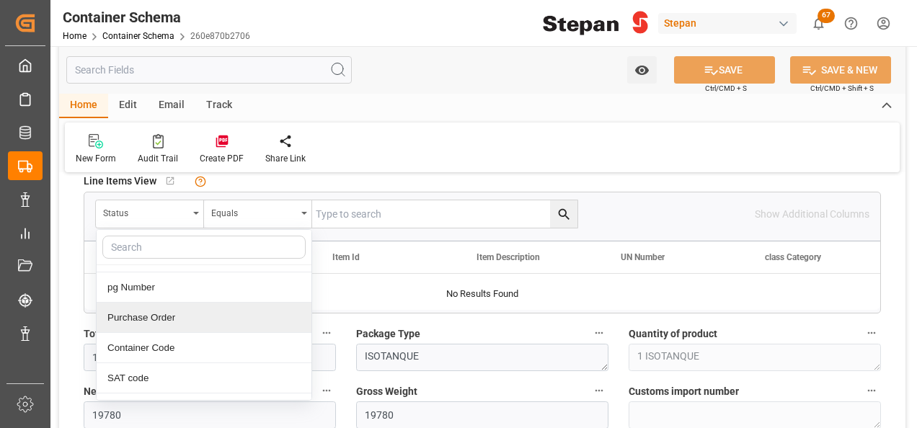
click at [134, 314] on div "Purchase Order" at bounding box center [204, 318] width 215 height 30
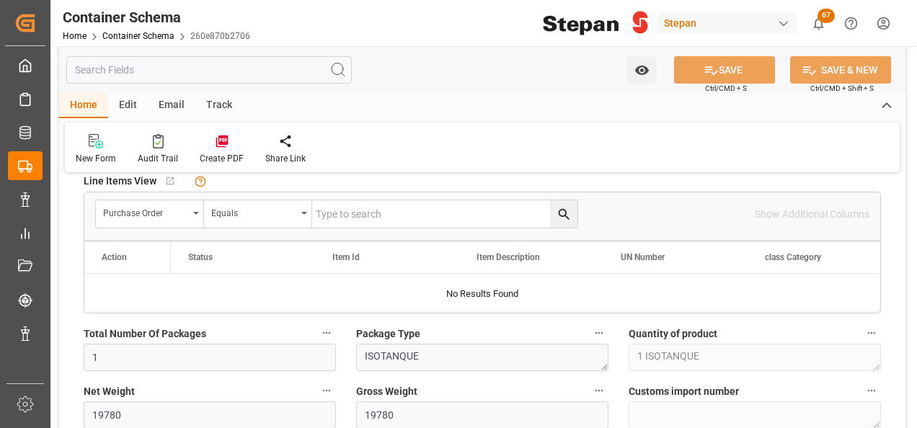
click at [342, 213] on input "text" at bounding box center [444, 213] width 265 height 27
paste input "4501462573"
click at [564, 210] on icon "search button" at bounding box center [563, 214] width 15 height 15
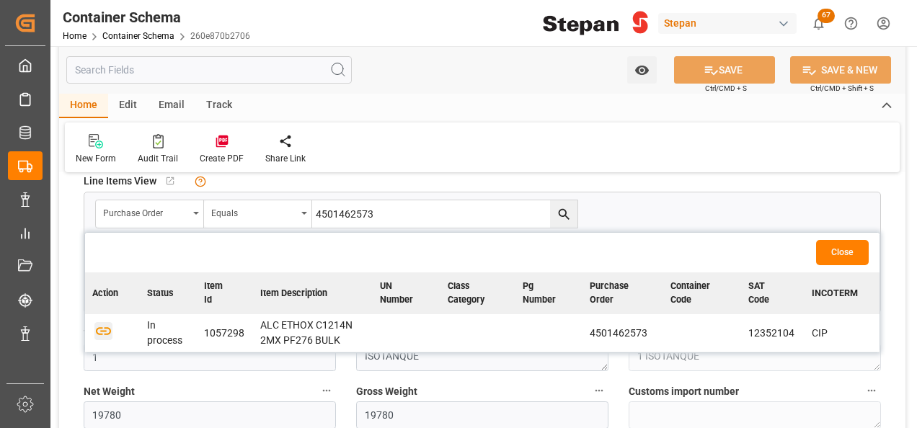
click at [103, 324] on icon "button" at bounding box center [103, 330] width 18 height 18
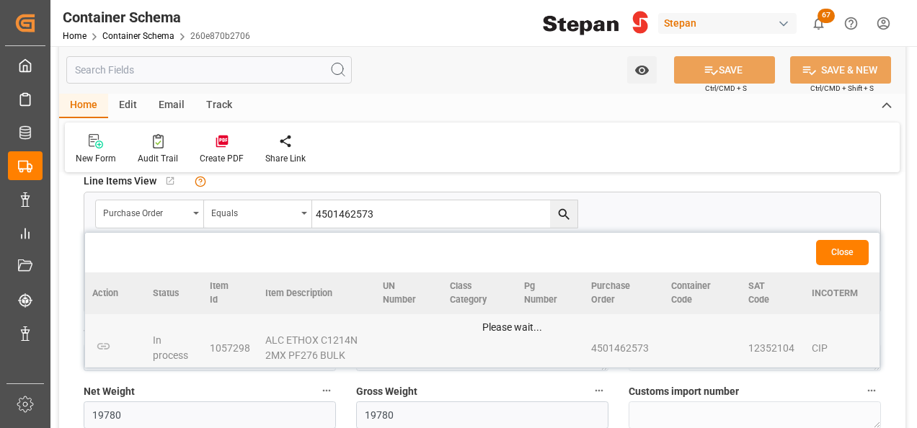
click at [842, 251] on button "Close" at bounding box center [842, 252] width 53 height 25
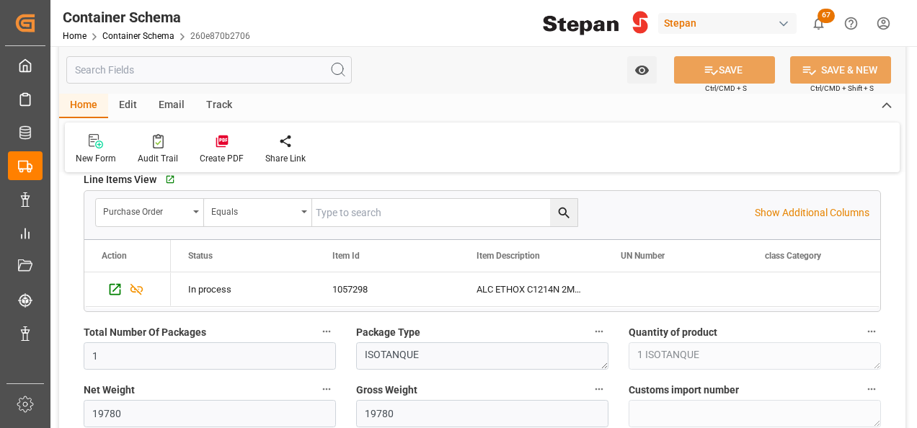
scroll to position [865, 0]
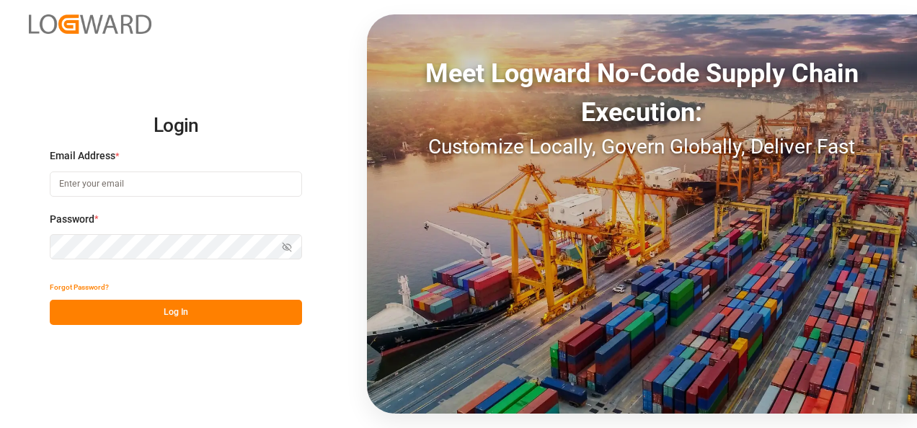
type input "jose.echeverria@leschaco.com"
click at [216, 307] on button "Log In" at bounding box center [176, 312] width 252 height 25
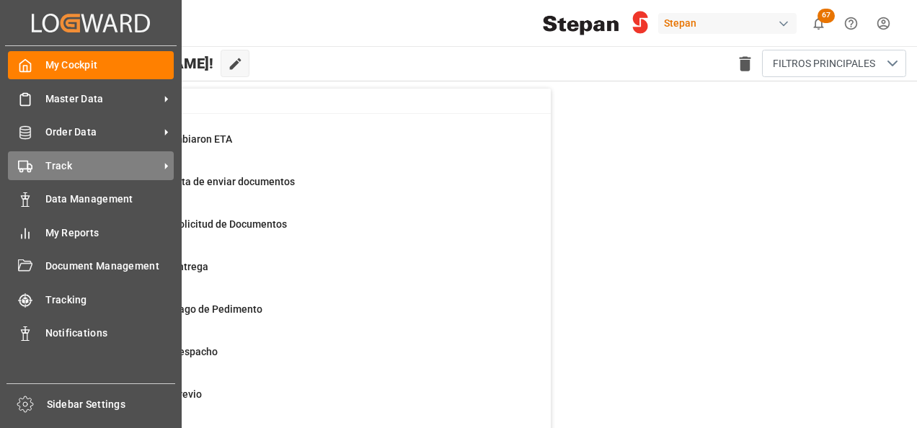
click at [71, 164] on span "Track" at bounding box center [102, 166] width 114 height 15
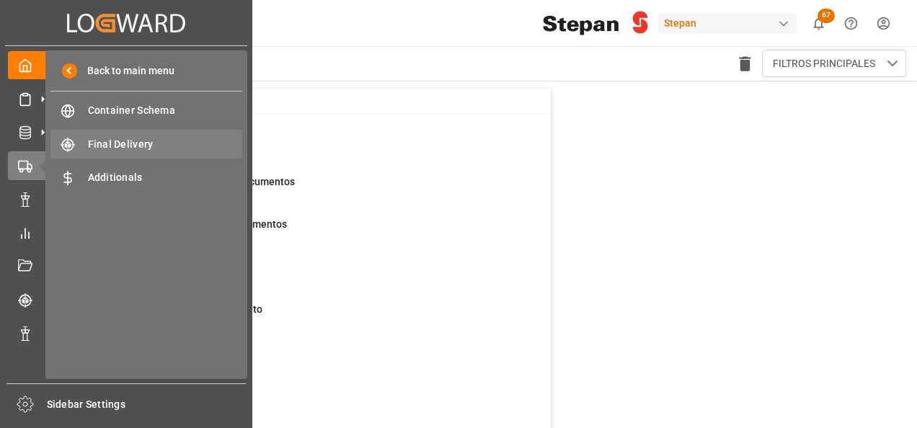
click at [111, 146] on span "Final Delivery" at bounding box center [165, 144] width 155 height 15
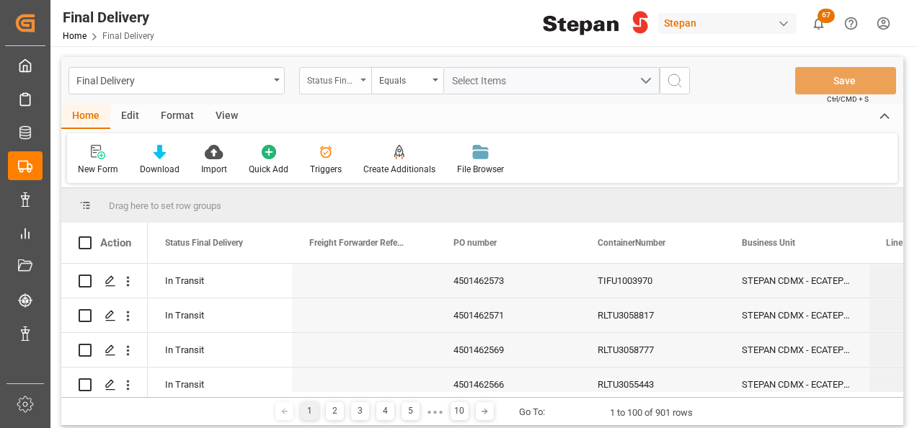
click at [363, 76] on div "Status Final Delivery" at bounding box center [335, 80] width 72 height 27
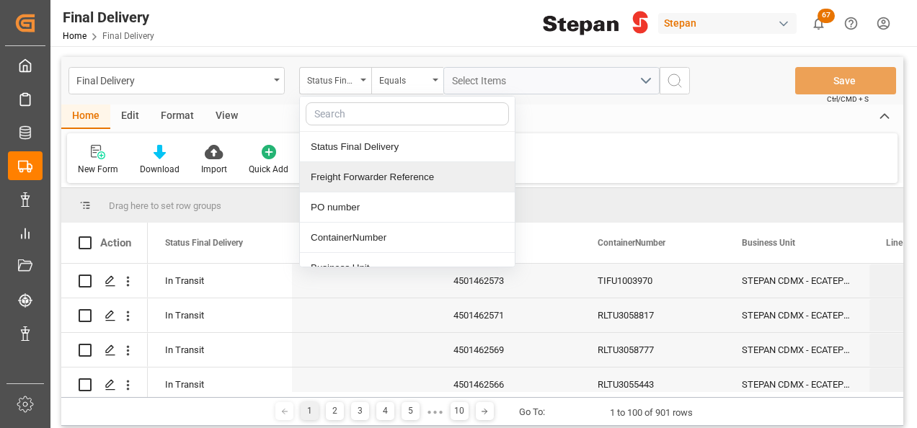
drag, startPoint x: 332, startPoint y: 205, endPoint x: 354, endPoint y: 181, distance: 32.7
click at [354, 181] on div "Status Final Delivery Freight Forwarder Reference PO number ContainerNumber Bus…" at bounding box center [407, 182] width 216 height 172
click at [355, 179] on div "Freight Forwarder Reference" at bounding box center [407, 177] width 215 height 30
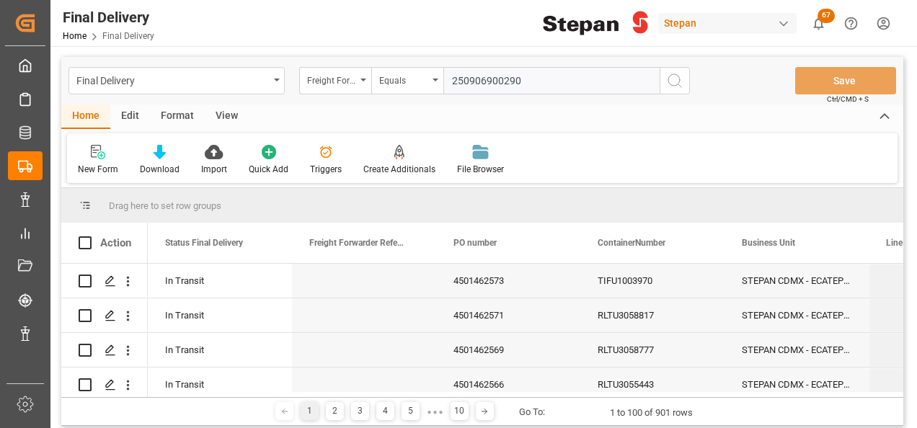
type input "250906900290"
click at [684, 77] on button "search button" at bounding box center [675, 80] width 30 height 27
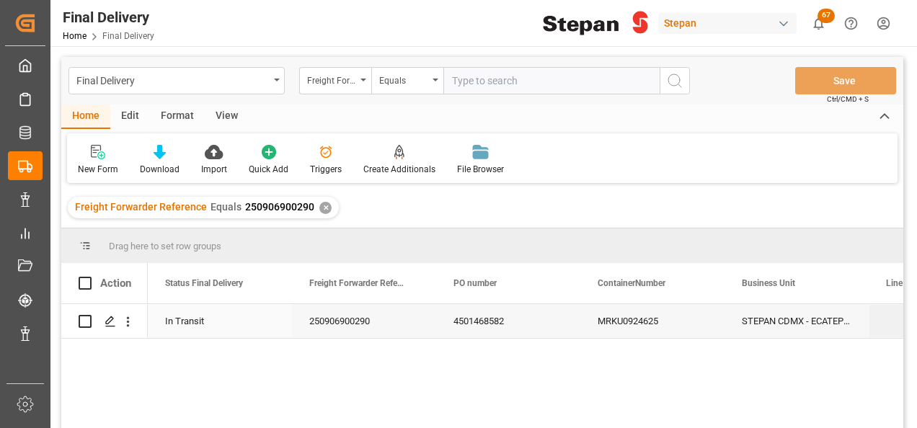
click at [454, 323] on div "4501468582" at bounding box center [508, 321] width 144 height 34
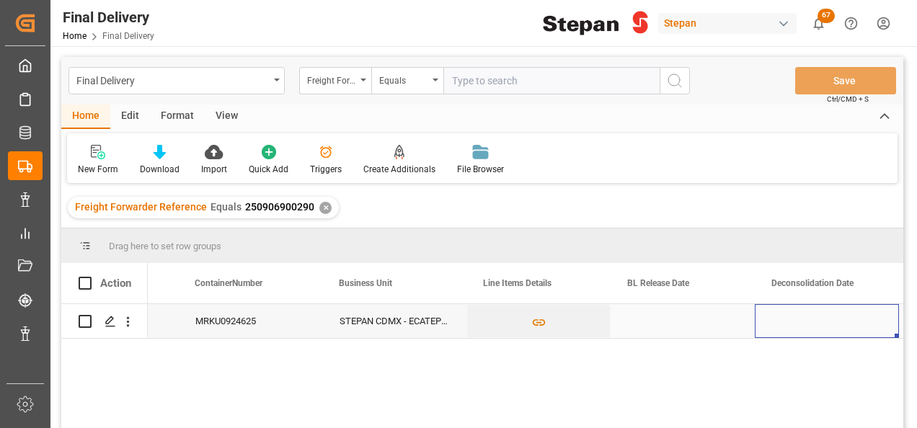
scroll to position [0, 547]
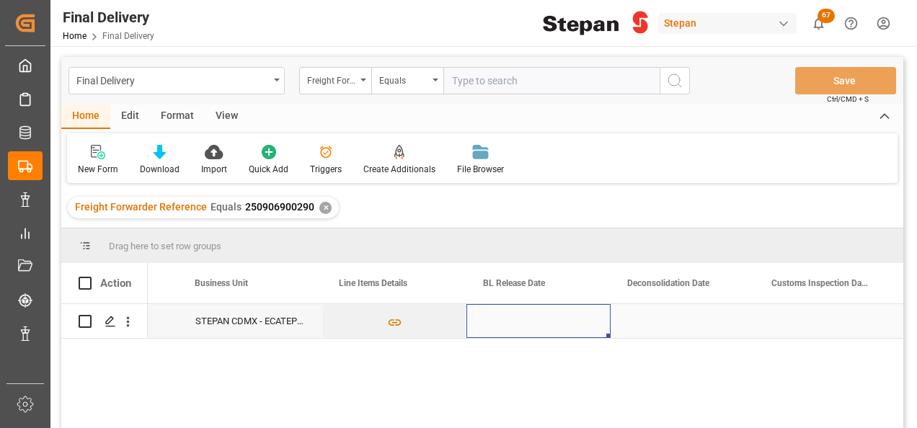
click at [519, 321] on div "Press SPACE to select this row." at bounding box center [538, 321] width 144 height 34
click at [519, 322] on div "Press SPACE to select this row." at bounding box center [538, 321] width 144 height 34
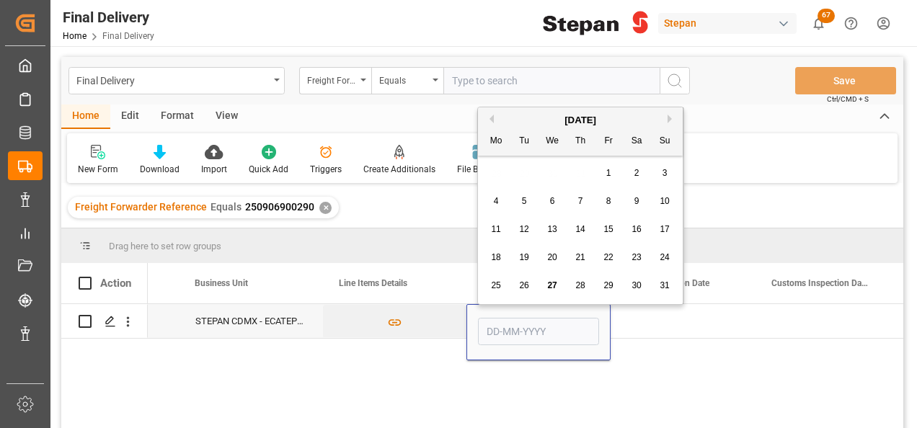
click at [560, 275] on div "25 26 27 28 29 30 31" at bounding box center [580, 286] width 197 height 28
click at [557, 283] on div "27" at bounding box center [553, 286] width 18 height 17
type input "[DATE]"
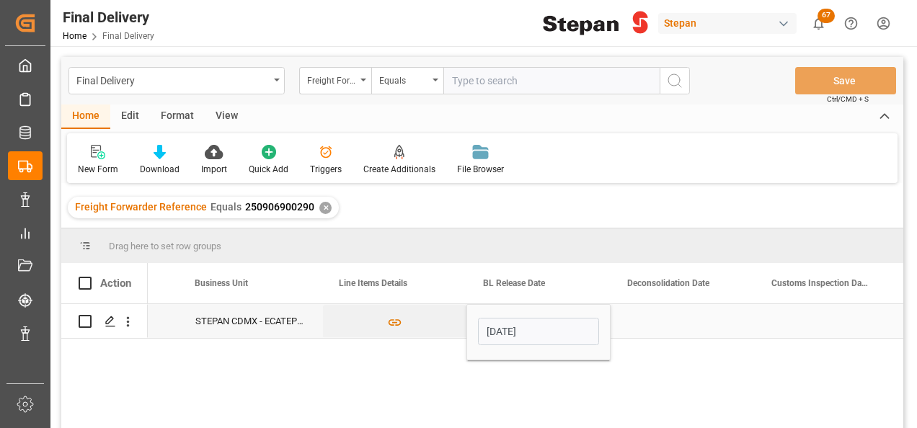
click at [641, 327] on div "Press SPACE to select this row." at bounding box center [683, 321] width 144 height 34
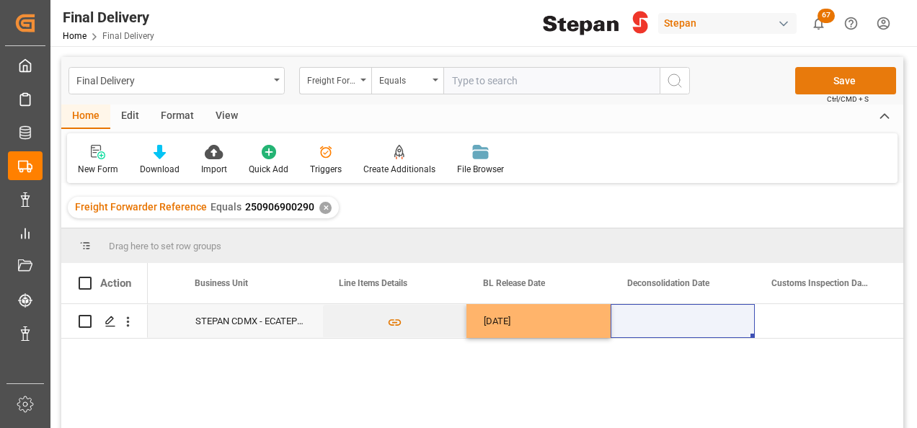
click at [827, 86] on button "Save" at bounding box center [845, 80] width 101 height 27
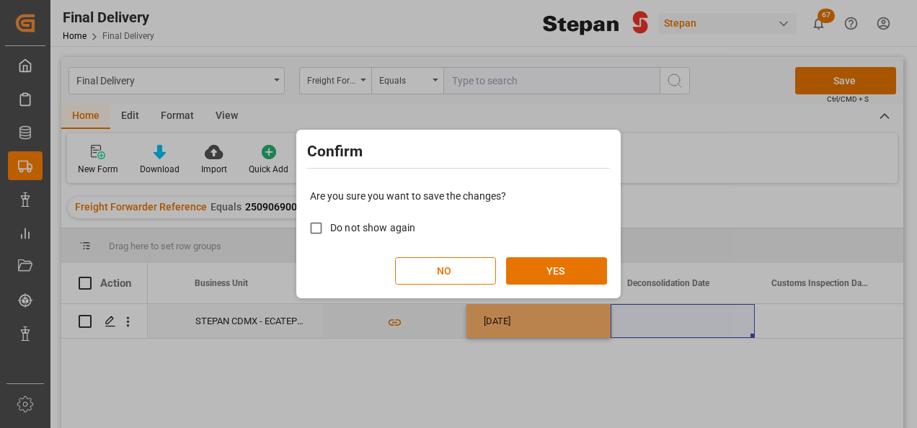
click at [347, 228] on span "Do not show again" at bounding box center [372, 228] width 85 height 12
click at [330, 228] on input "Do not show again" at bounding box center [316, 228] width 28 height 28
checkbox input "true"
click at [545, 268] on button "YES" at bounding box center [556, 270] width 101 height 27
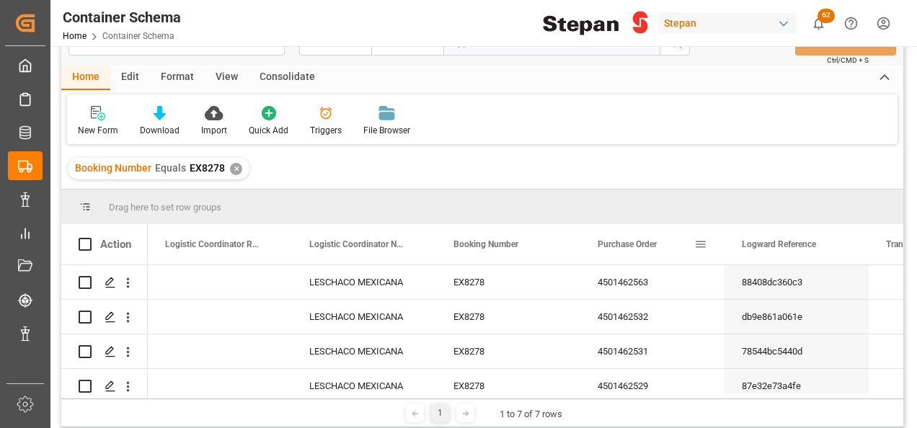
scroll to position [72, 0]
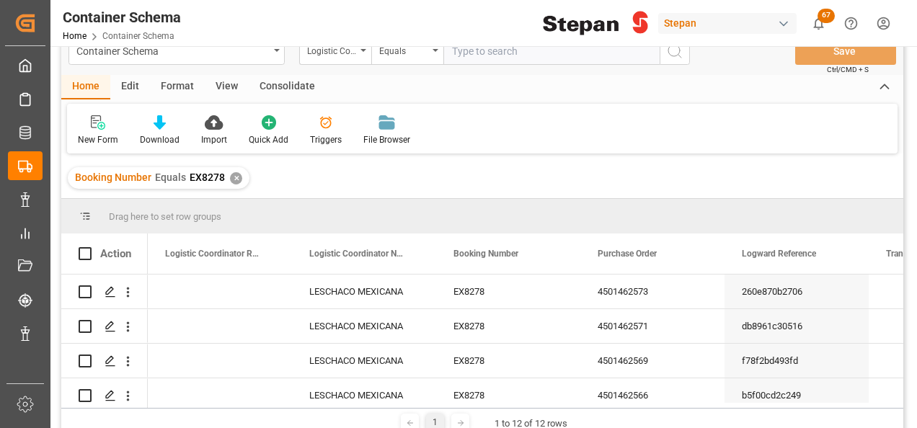
scroll to position [72, 0]
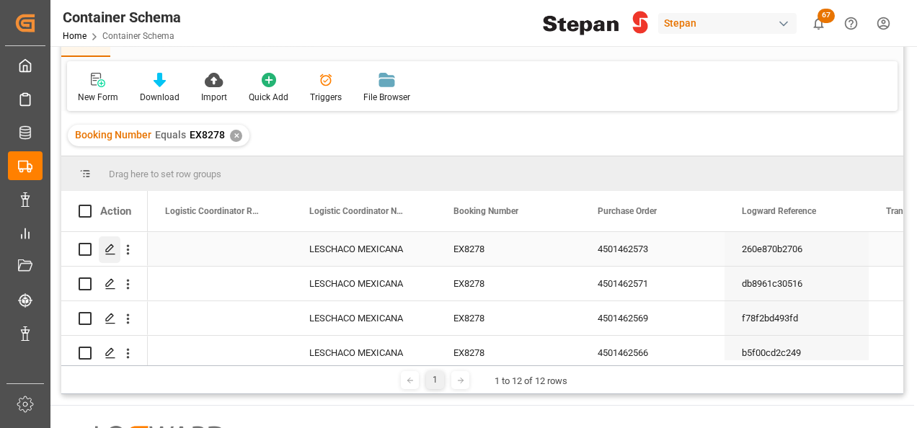
click at [109, 250] on icon "Press SPACE to select this row." at bounding box center [111, 250] width 12 height 12
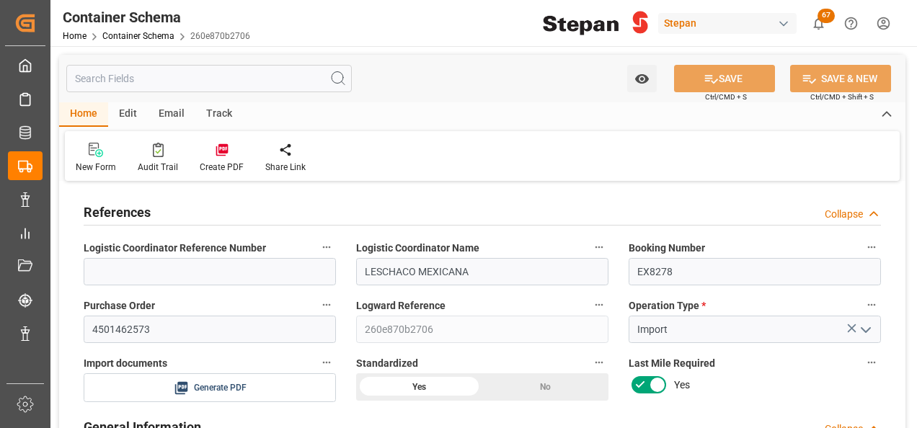
type input "14"
type input "55"
type input "1"
type input "19780"
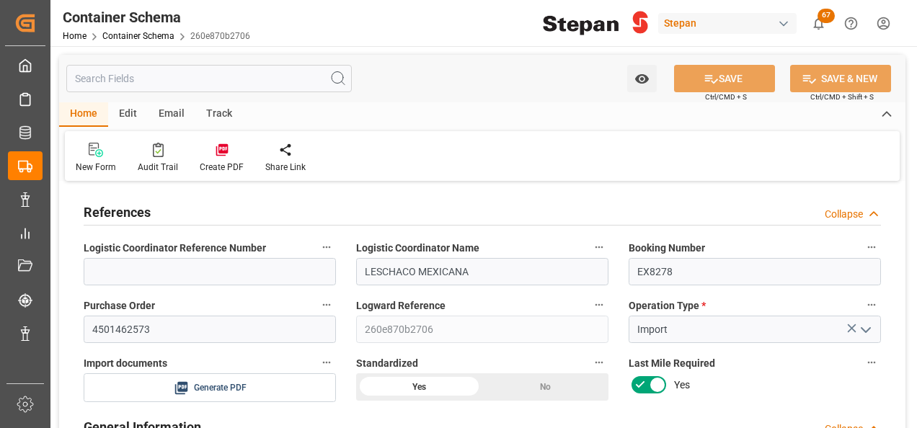
type input "19780"
type input "12"
type input "Cosco"
type input "COSCO Shipping Co. Ltd."
type input "NLRTM"
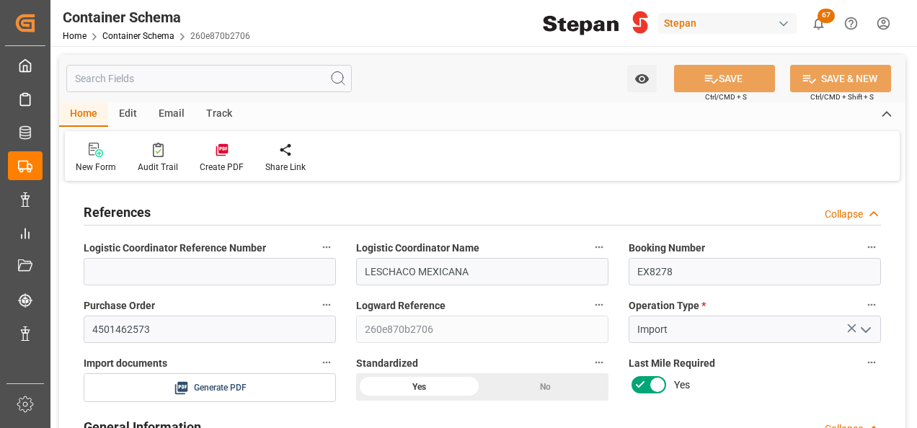
type input "MXVER"
type input "9401099"
type input "27-08-2025 00:00"
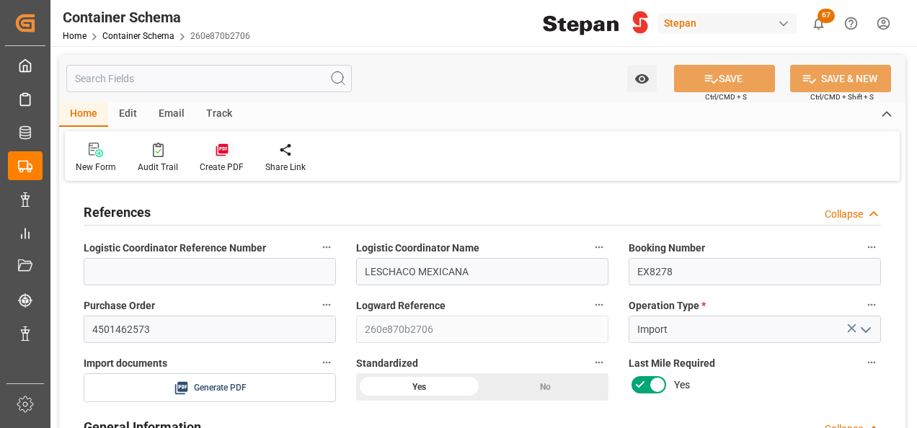
type input "[DATE]"
type input "17-08-2025 00:00"
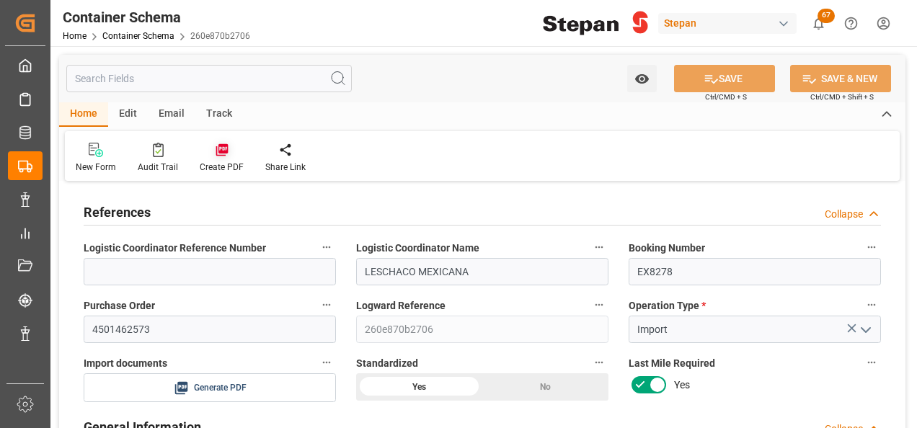
type input "31-08-2025 00:00"
type input "[DATE]"
type input "27-08-2025 21:11"
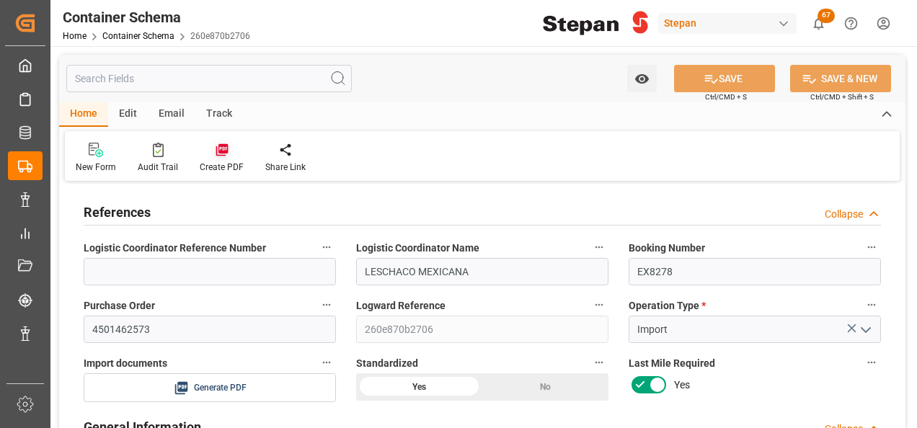
type input "[DATE]"
click at [222, 156] on div "Create PDF" at bounding box center [222, 158] width 66 height 32
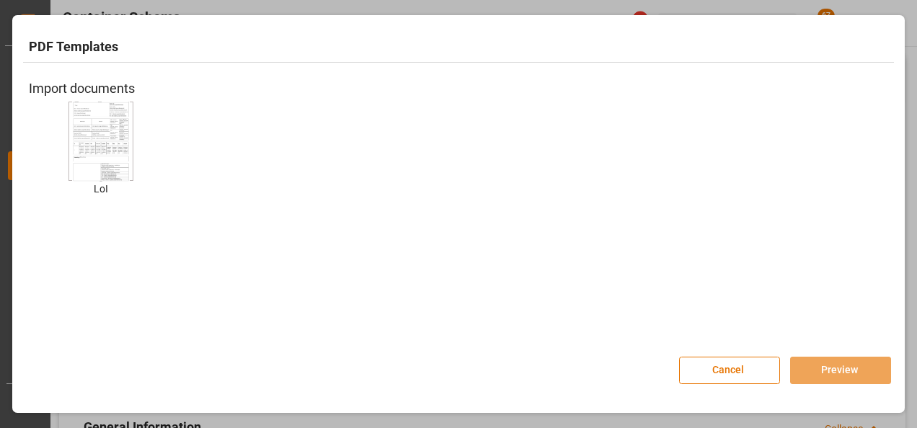
click at [107, 133] on img at bounding box center [101, 140] width 58 height 81
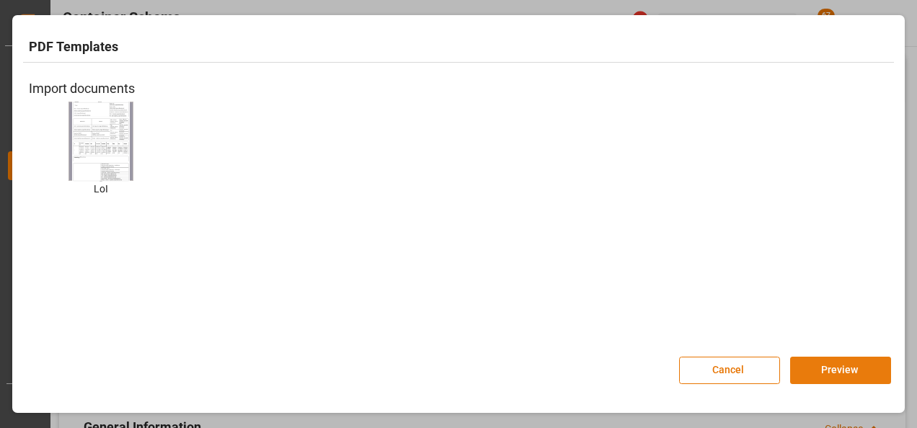
click at [866, 365] on button "Preview" at bounding box center [840, 370] width 101 height 27
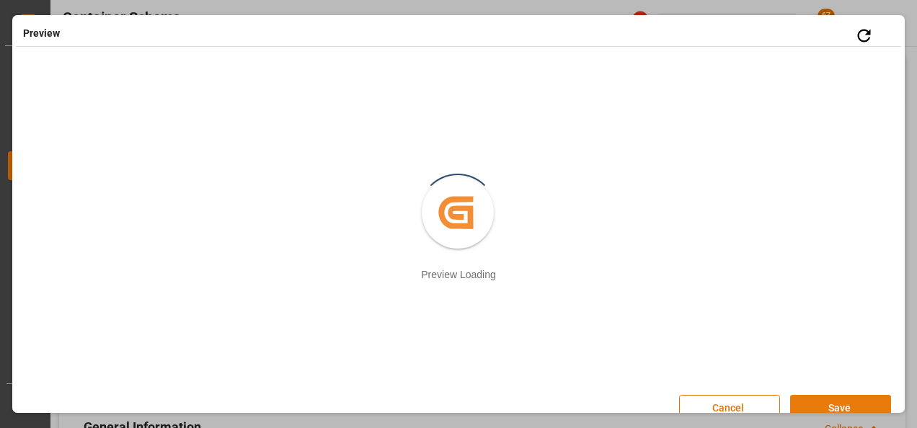
click at [815, 397] on button "Save" at bounding box center [840, 408] width 101 height 27
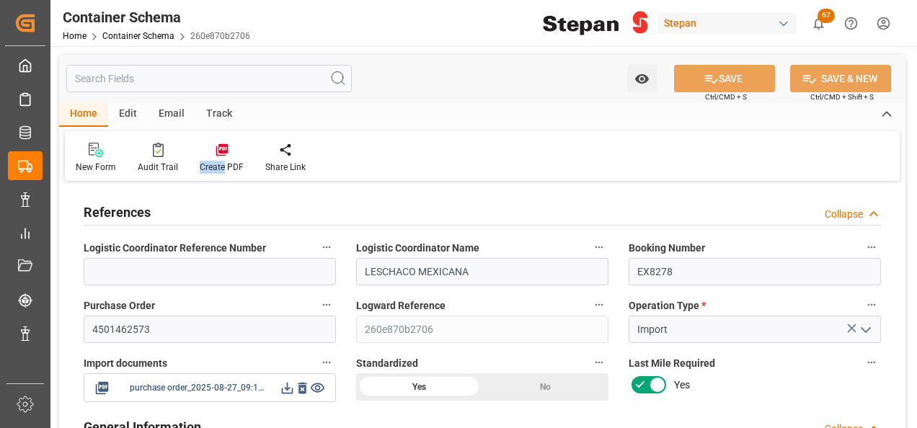
click at [288, 392] on icon at bounding box center [288, 389] width 12 height 12
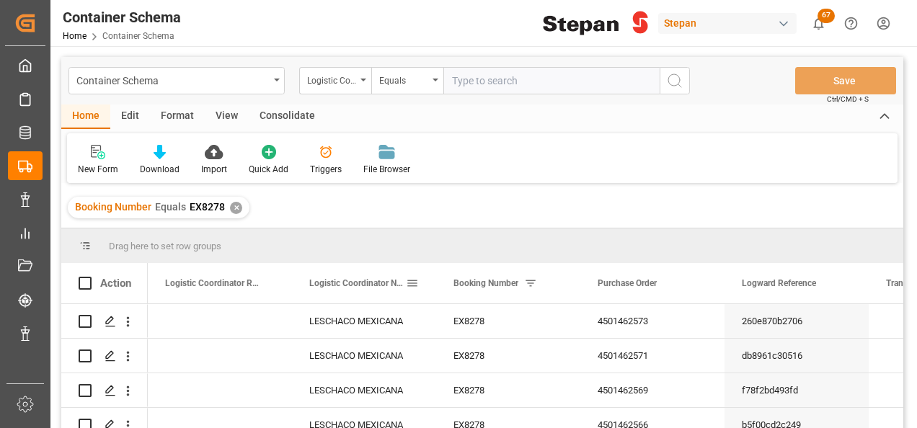
scroll to position [72, 0]
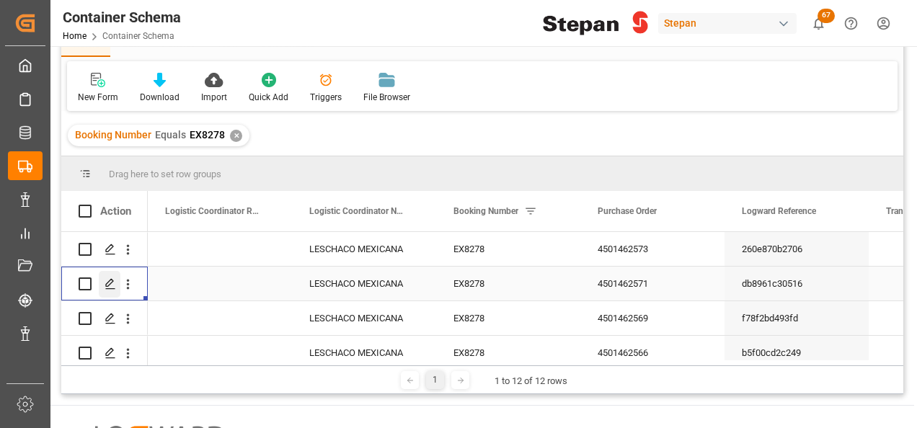
click at [111, 281] on icon "Press SPACE to select this row." at bounding box center [111, 284] width 12 height 12
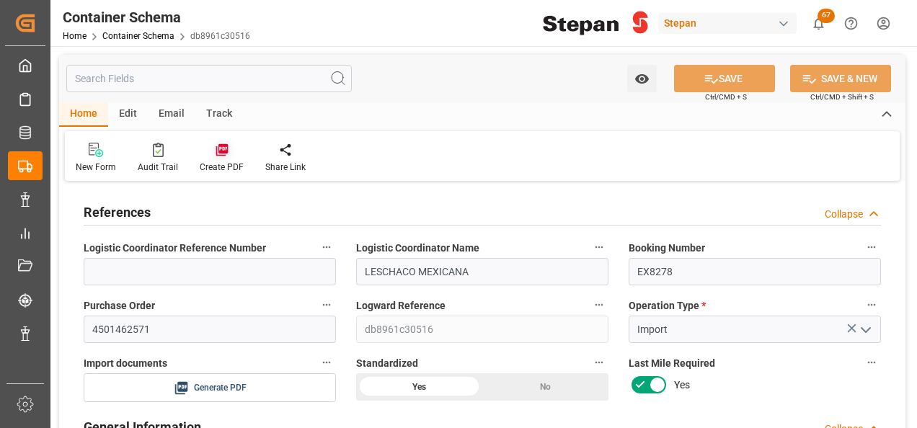
type input "14"
type input "55"
type input "1"
type input "20480"
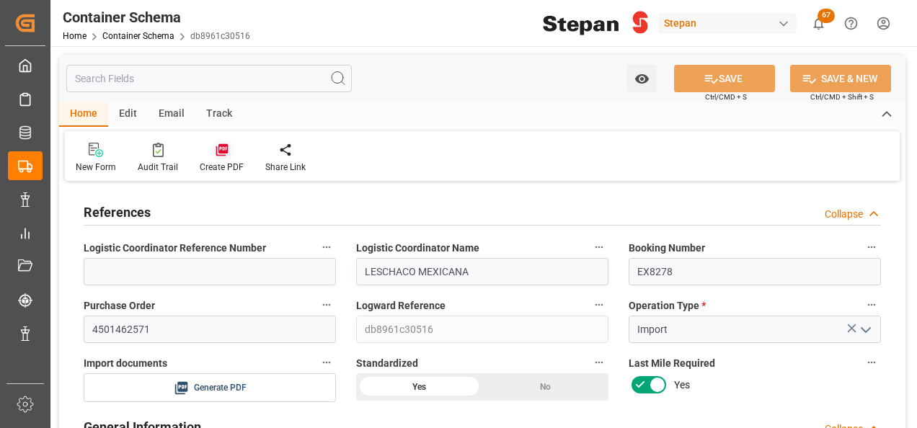
type input "20480"
type input "12"
type input "Cosco"
type input "COSCO Shipping Co. Ltd."
type input "NLRTM"
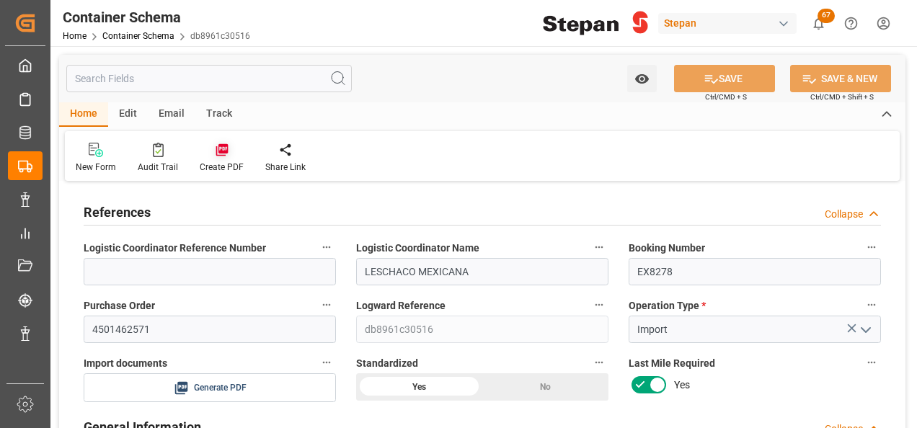
type input "MXVER"
type input "9401099"
type input "27-08-2025 00:00"
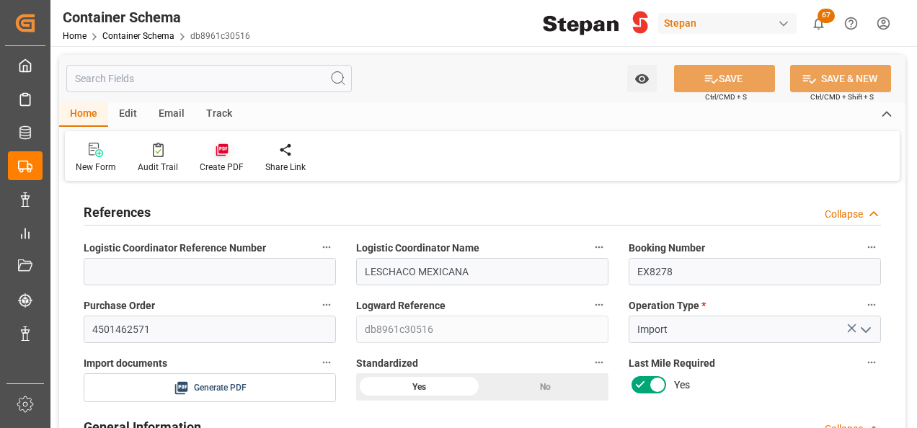
type input "[DATE]"
type input "17-08-2025 00:00"
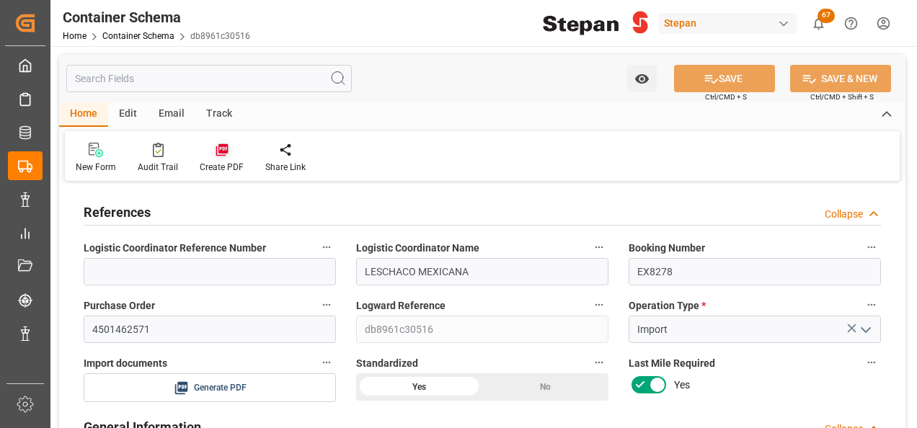
type input "31-08-2025 00:00"
type input "[DATE]"
type input "27-08-2025 21:09"
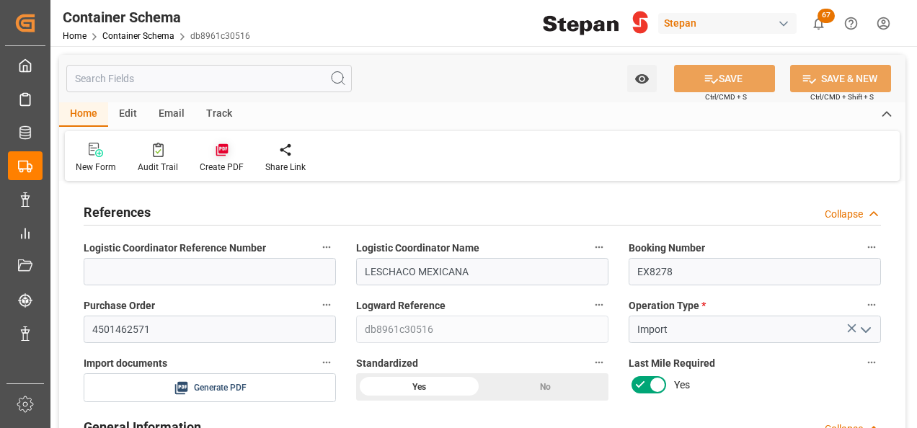
type input "[DATE]"
click at [223, 147] on icon at bounding box center [222, 150] width 12 height 12
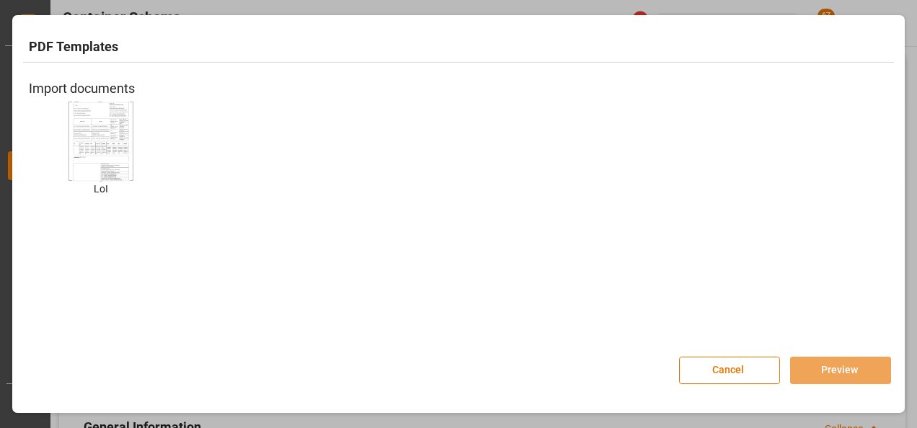
click at [114, 150] on img at bounding box center [101, 140] width 58 height 81
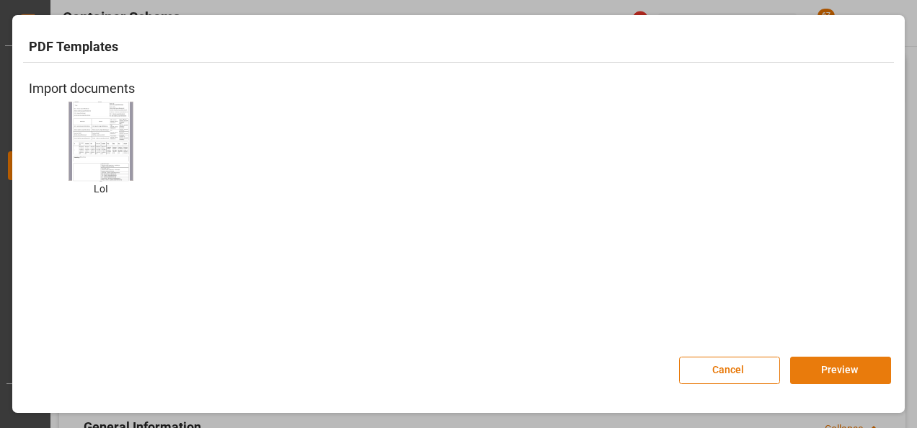
click at [845, 379] on button "Preview" at bounding box center [840, 370] width 101 height 27
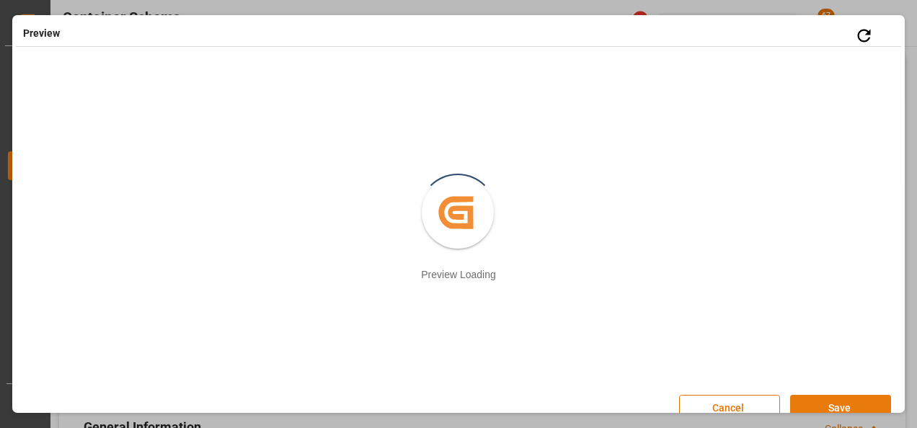
click at [829, 405] on button "Save" at bounding box center [840, 408] width 101 height 27
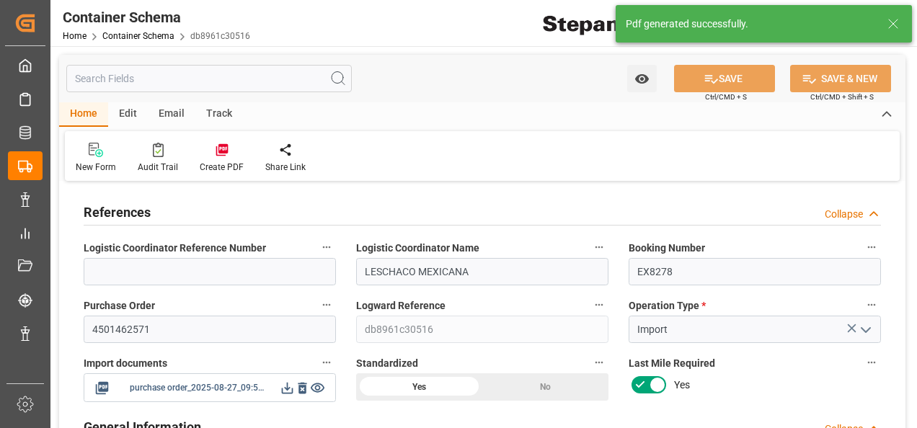
click at [287, 388] on icon at bounding box center [288, 389] width 12 height 12
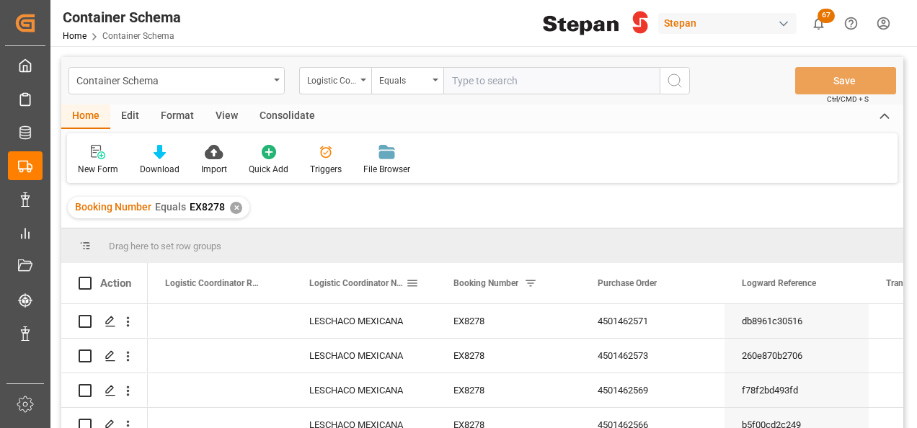
scroll to position [72, 0]
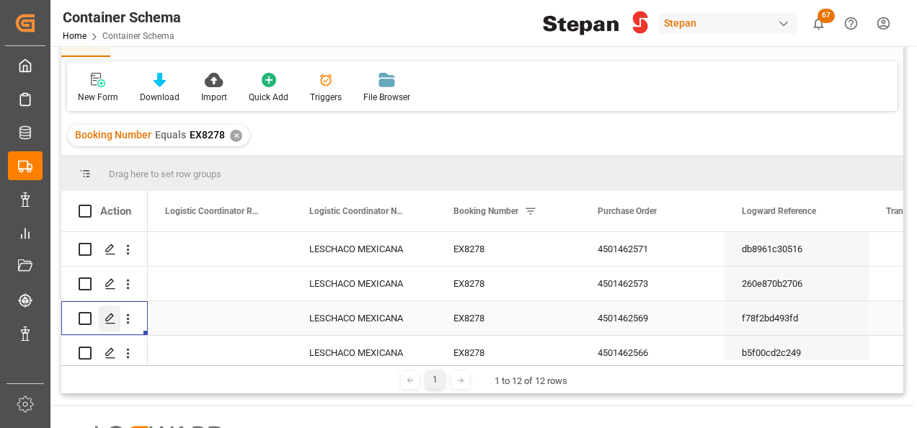
click at [110, 321] on icon "Press SPACE to select this row." at bounding box center [111, 319] width 12 height 12
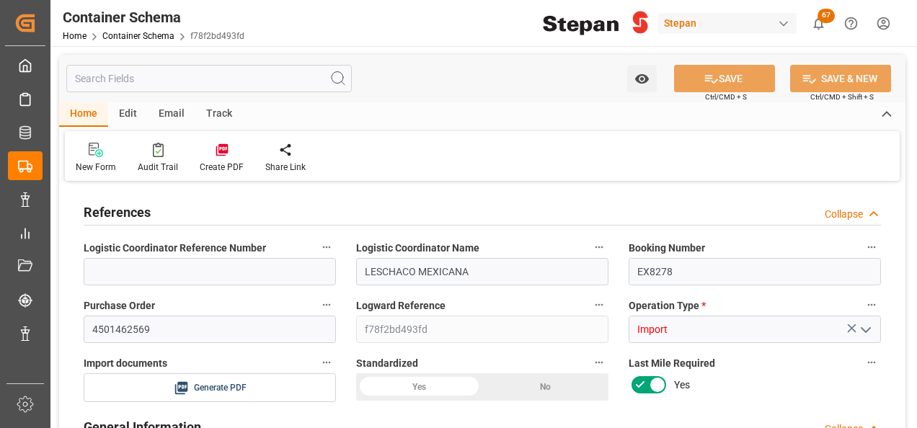
type input "14"
type input "55"
type input "1"
type input "20260"
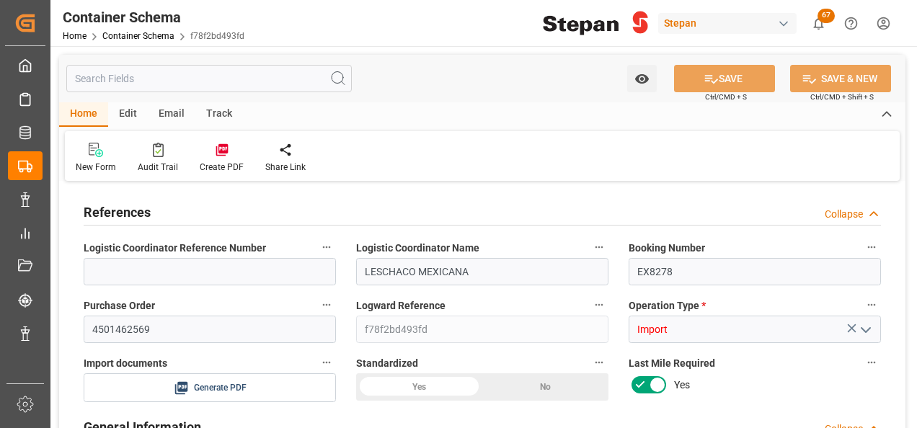
type input "20260"
type input "12"
type input "Cosco"
type input "COSCO Shipping Co. Ltd."
type input "NLRTM"
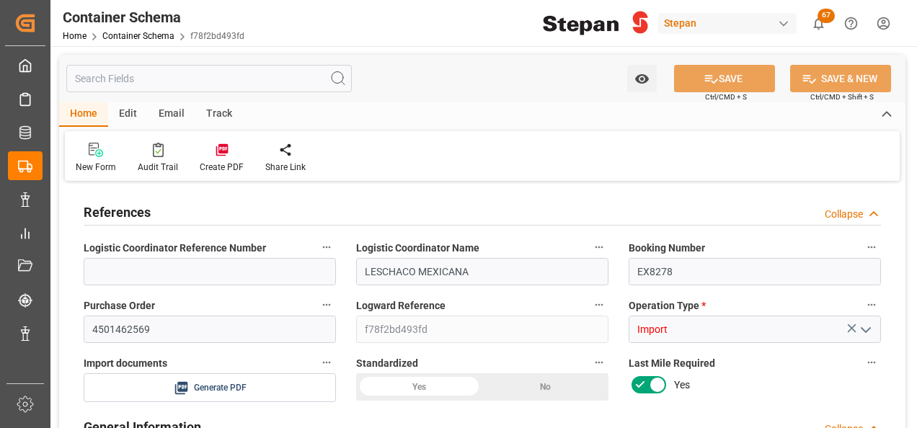
type input "MXVER"
type input "9401099"
type input "27-08-2025 00:00"
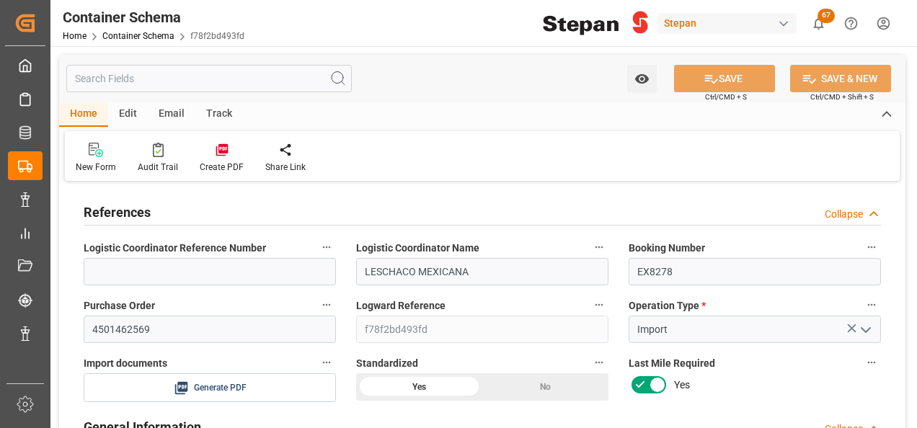
type input "[DATE]"
type input "17-08-2025 00:00"
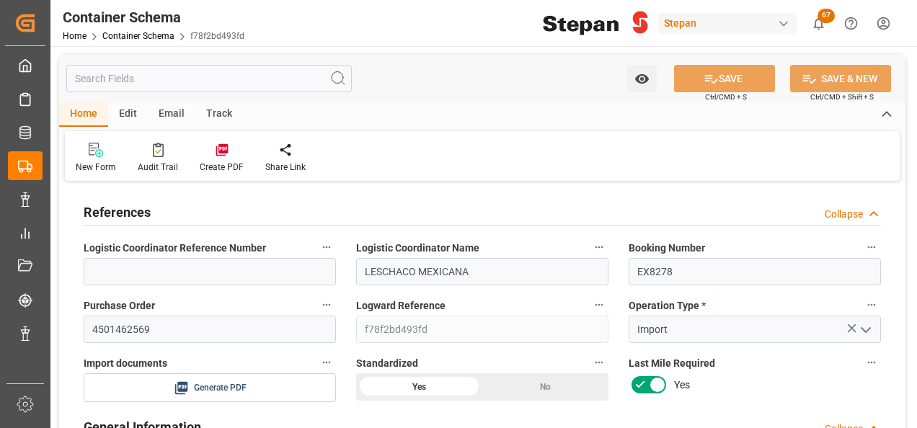
type input "31-08-2025 00:00"
type input "[DATE]"
type input "27-08-2025 21:08"
type input "27-08-2025 21:07"
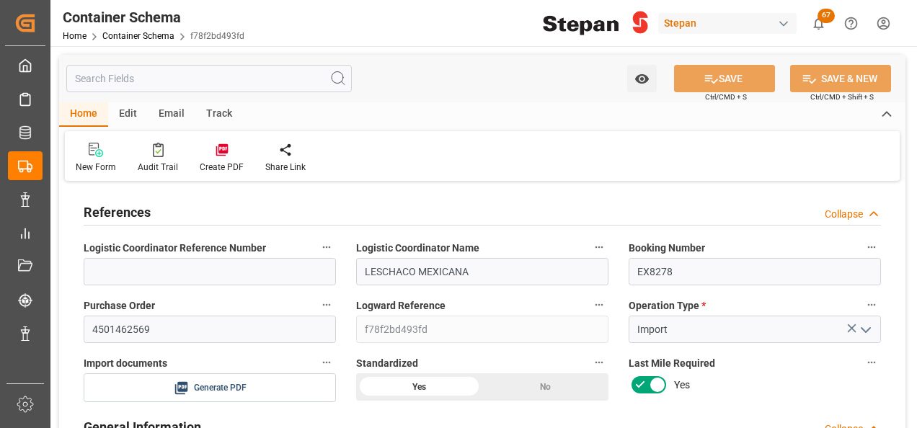
type input "[DATE]"
click at [221, 154] on icon at bounding box center [222, 150] width 14 height 14
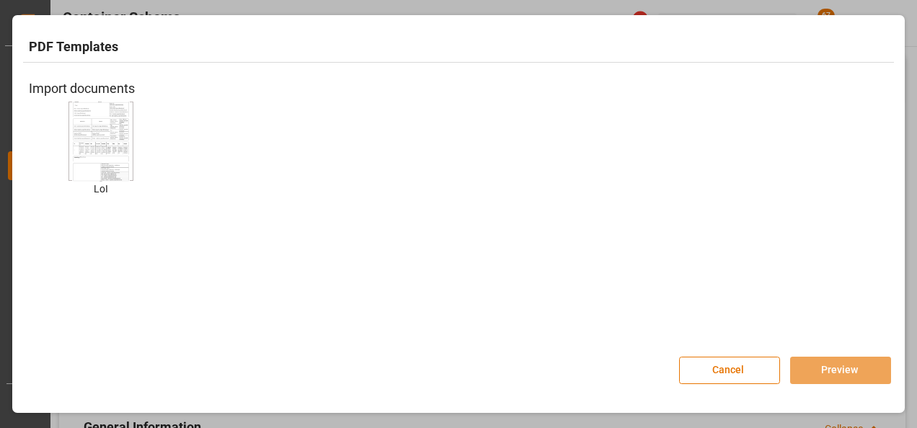
click at [130, 165] on div at bounding box center [100, 141] width 65 height 79
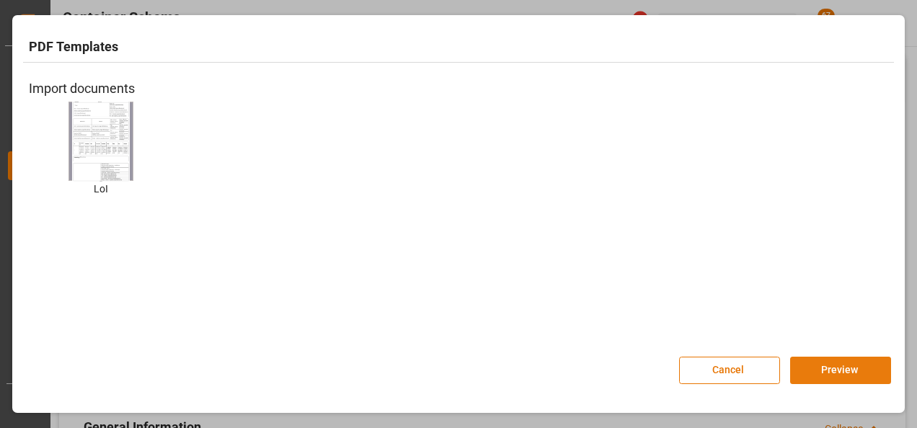
click at [838, 371] on button "Preview" at bounding box center [840, 370] width 101 height 27
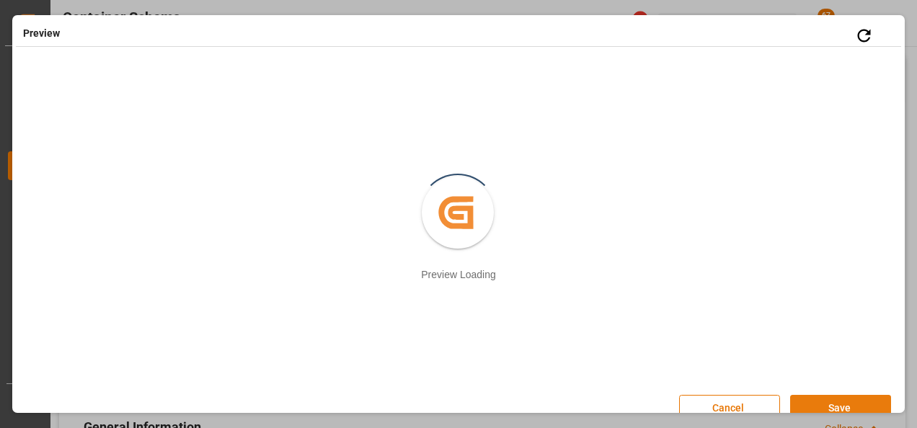
click at [849, 402] on button "Save" at bounding box center [840, 408] width 101 height 27
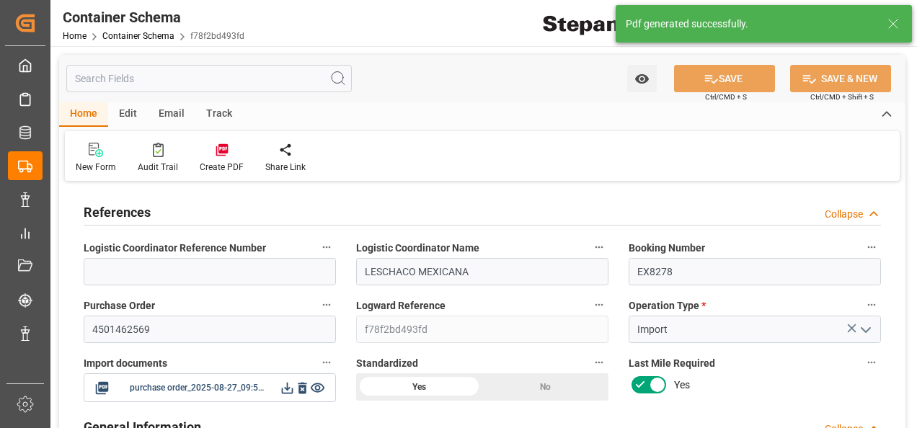
scroll to position [72, 0]
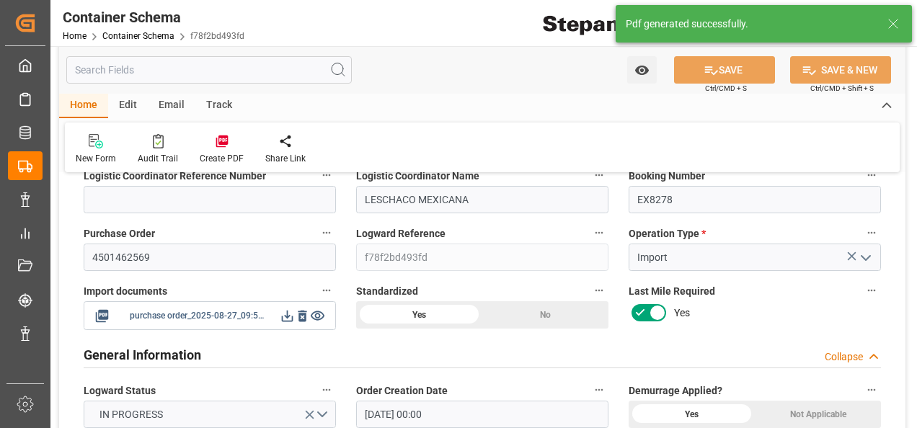
click at [285, 316] on icon at bounding box center [288, 317] width 12 height 12
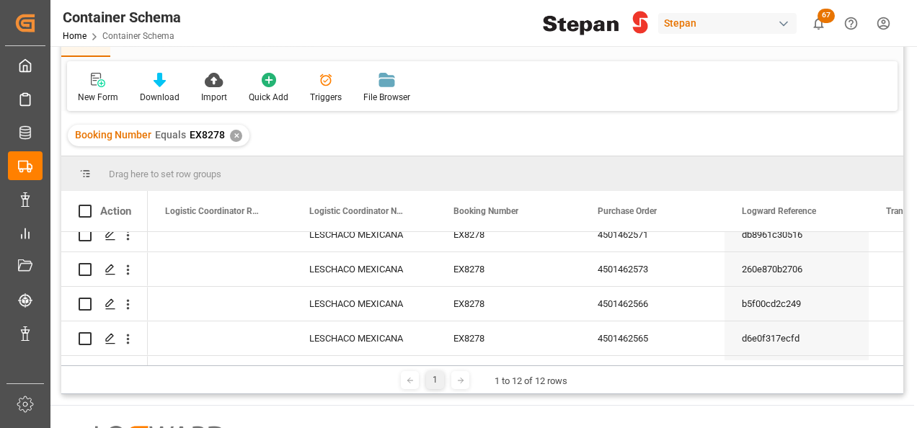
scroll to position [72, 0]
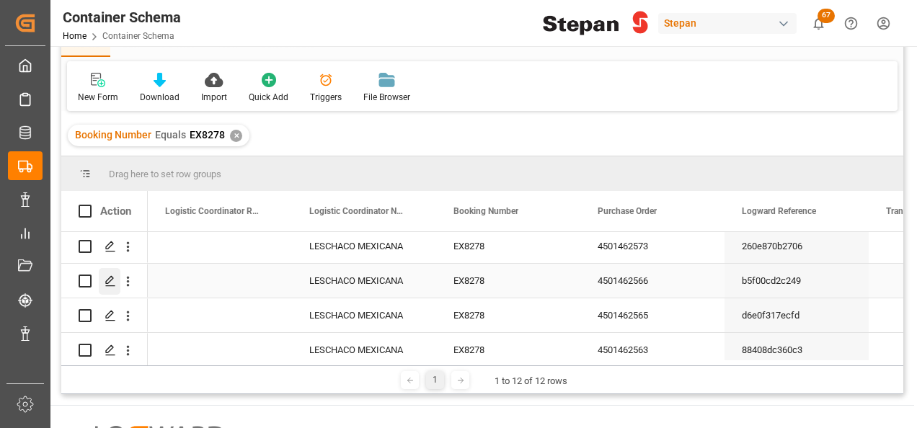
click at [111, 285] on icon "Press SPACE to select this row." at bounding box center [111, 281] width 12 height 12
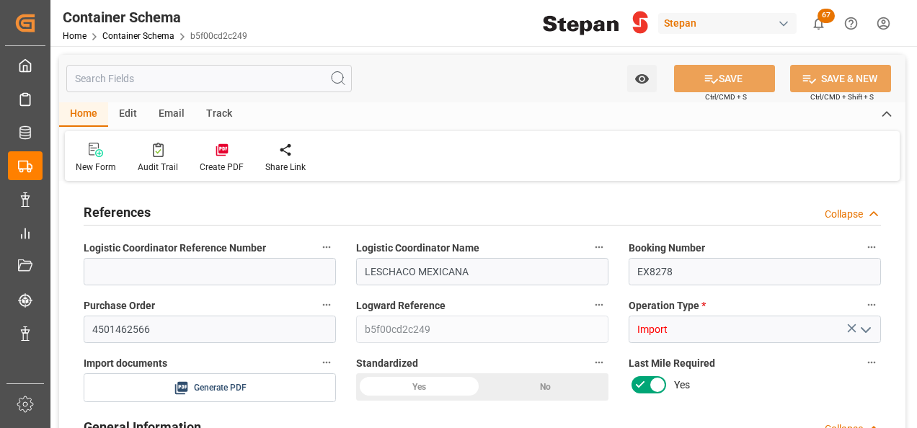
type input "14"
type input "55"
type input "1"
type input "20460"
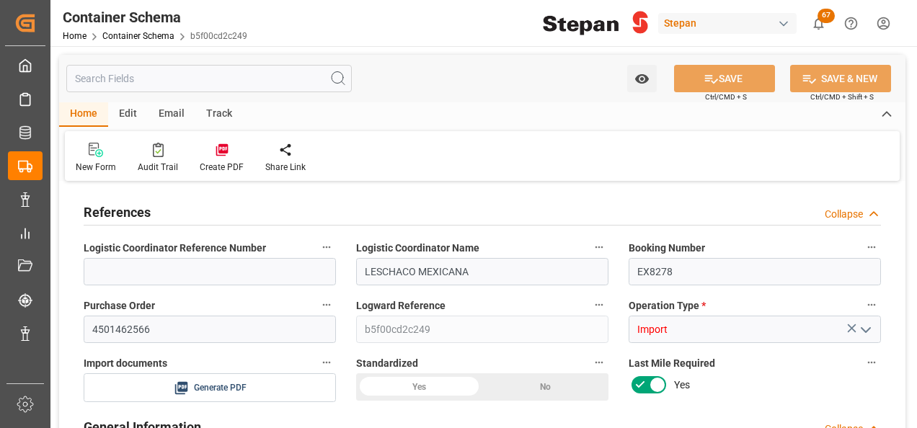
type input "20460"
type input "12"
type input "Cosco"
type input "COSCO Shipping Co. Ltd."
type input "NLRTM"
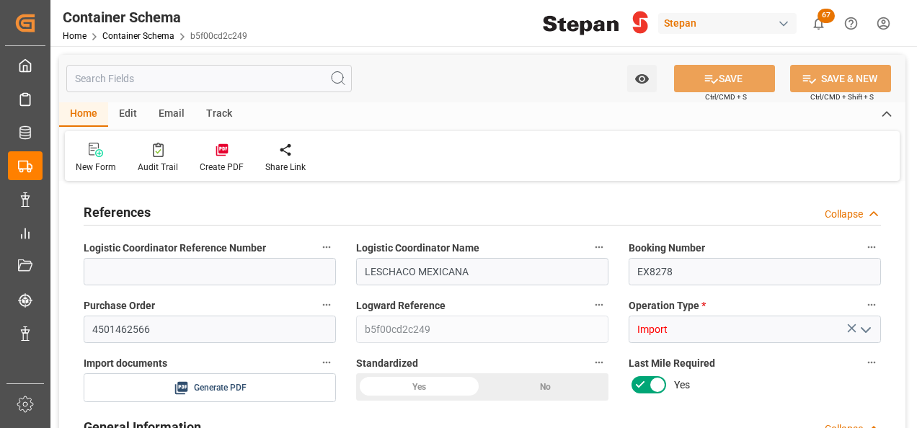
type input "MXVER"
type input "9401099"
type input "27-08-2025 00:00"
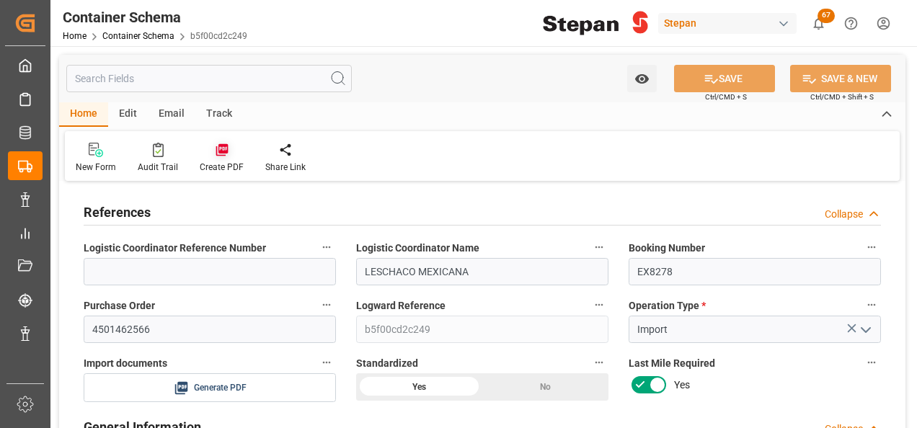
type input "[DATE]"
type input "17-08-2025 00:00"
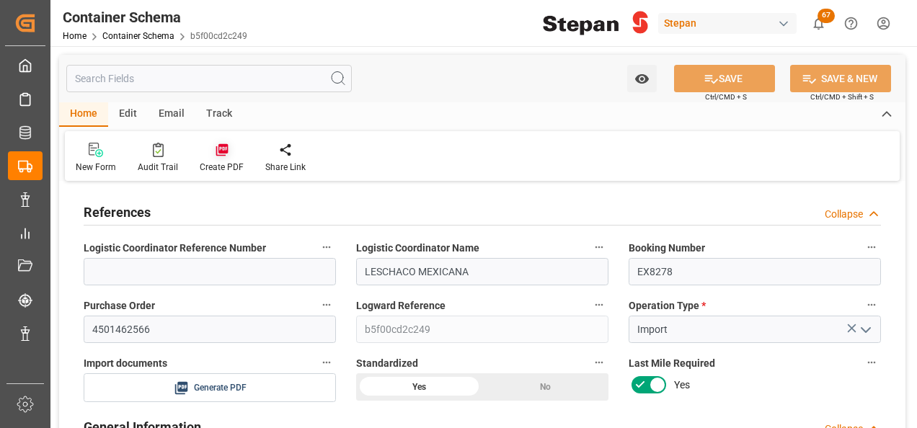
type input "31-08-2025 00:00"
type input "[DATE]"
type input "27-08-2025 21:05"
type input "27-08-2025 21:04"
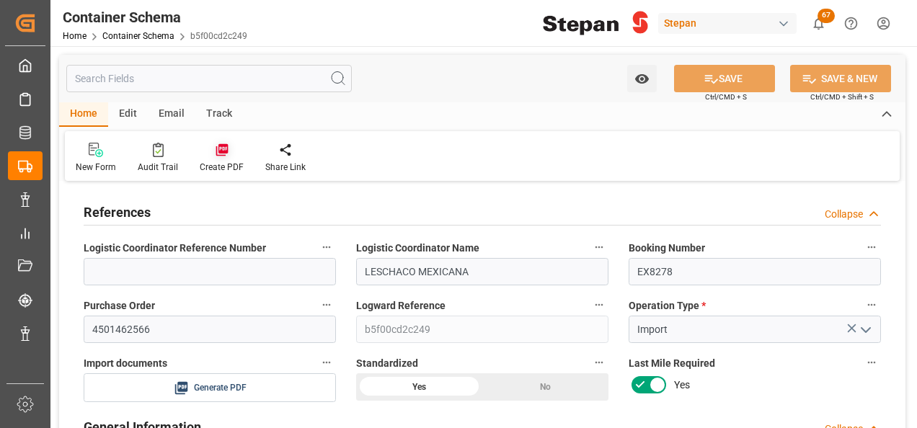
type input "[DATE]"
click at [216, 157] on icon at bounding box center [222, 150] width 14 height 14
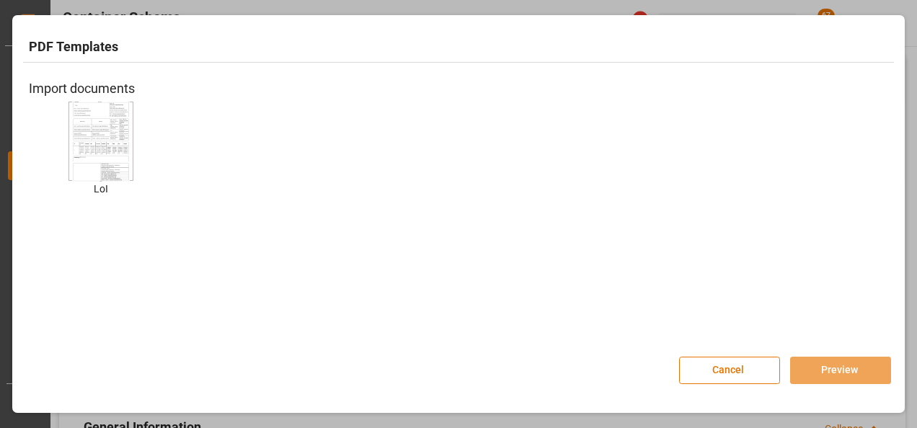
click at [85, 164] on img at bounding box center [101, 140] width 58 height 81
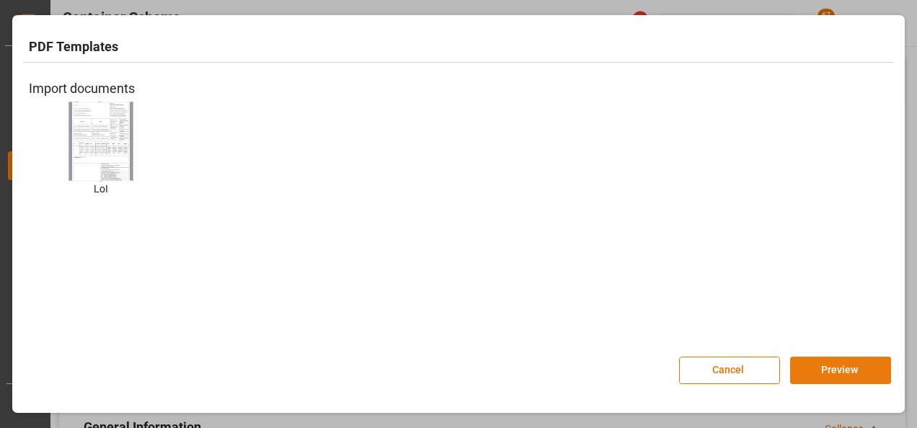
click at [843, 368] on button "Preview" at bounding box center [840, 370] width 101 height 27
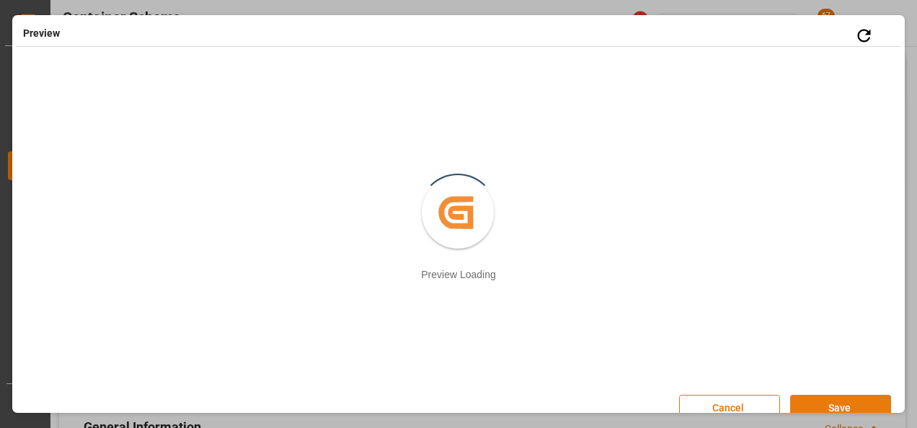
click at [846, 401] on button "Save" at bounding box center [840, 408] width 101 height 27
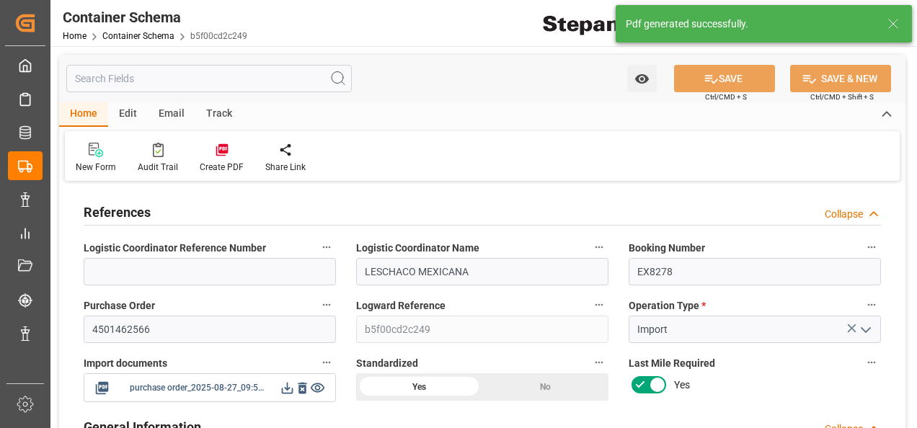
click at [285, 391] on icon at bounding box center [287, 388] width 15 height 15
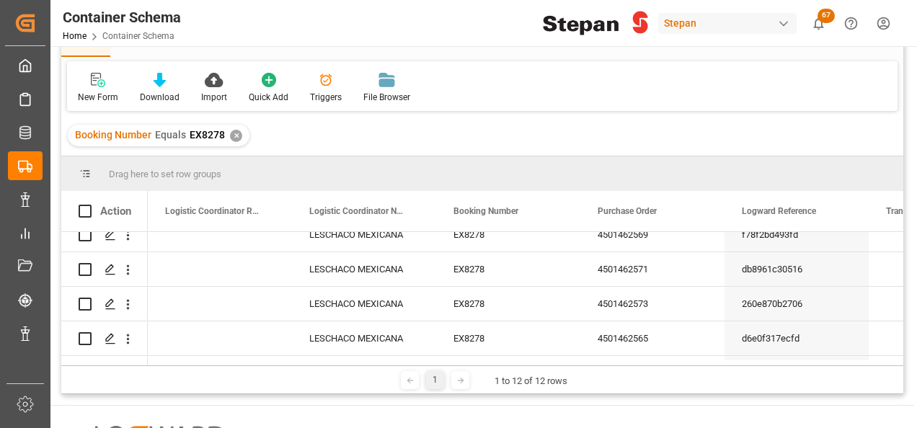
scroll to position [72, 0]
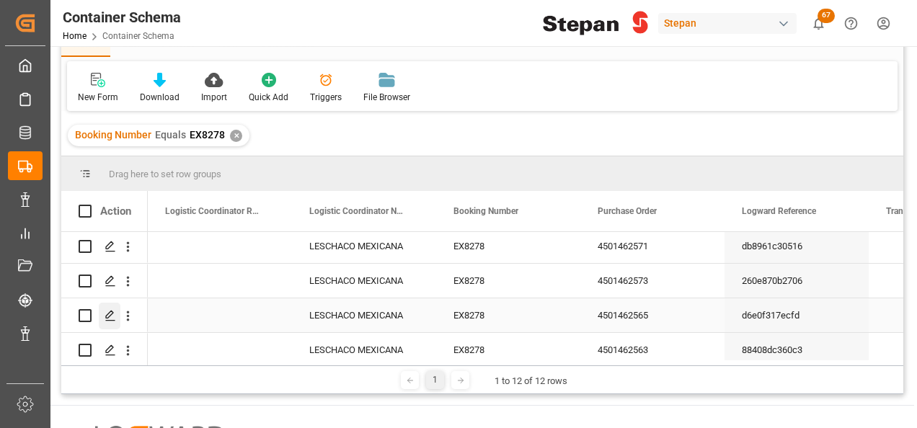
click at [107, 317] on icon "Press SPACE to select this row." at bounding box center [111, 316] width 12 height 12
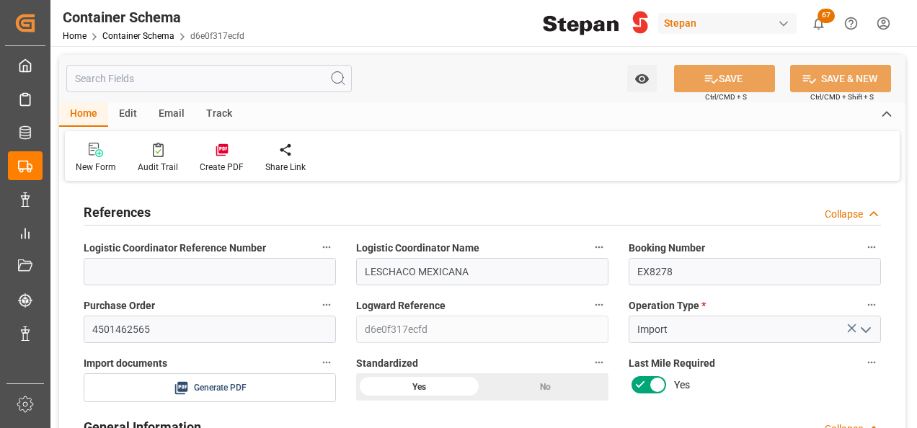
type input "14"
type input "55"
type input "1"
type input "20260"
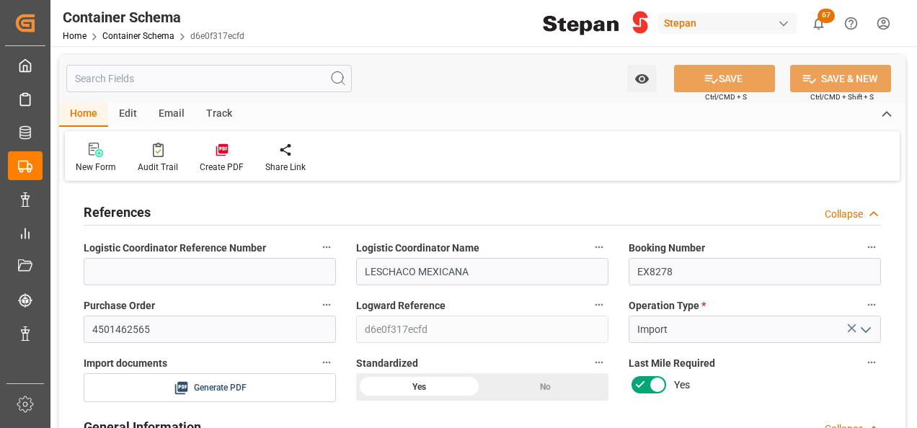
type input "20260"
type input "12"
type input "Cosco"
type input "COSCO Shipping Co. Ltd."
type input "NLRTM"
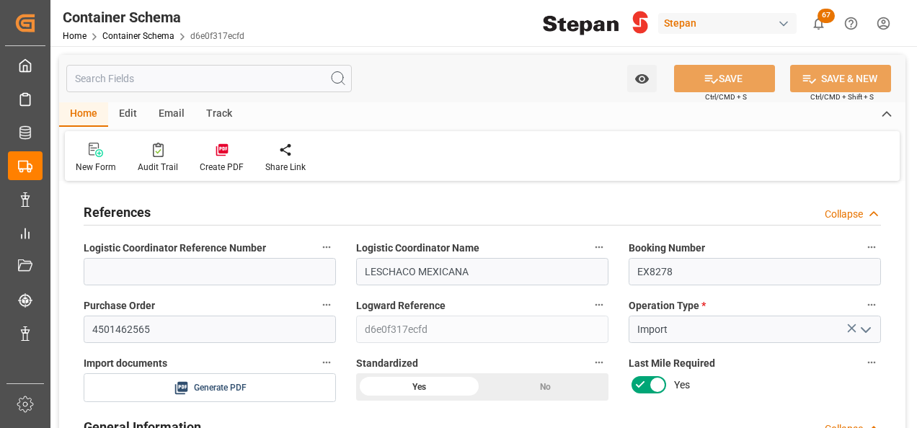
type input "MXVER"
type input "9401099"
type input "27-08-2025 00:00"
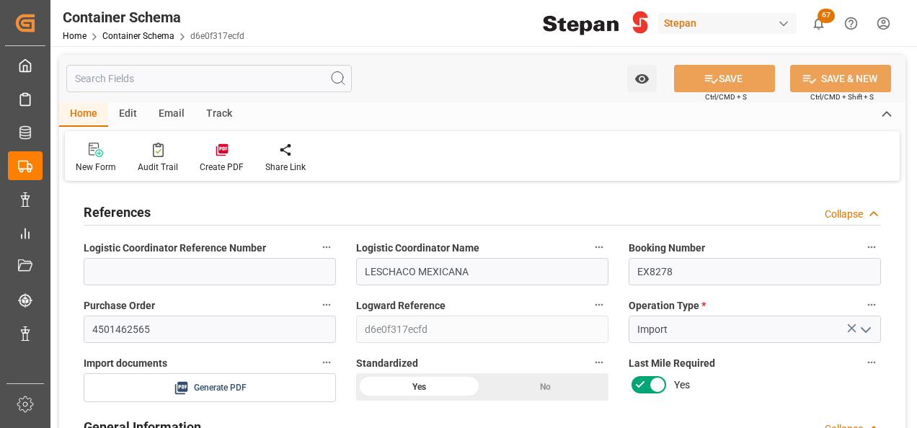
type input "[DATE]"
type input "17-08-2025 00:00"
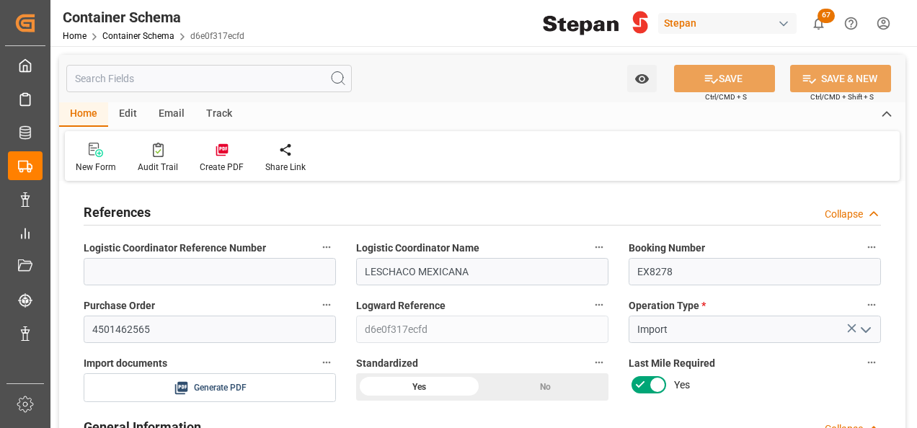
type input "31-08-2025 00:00"
type input "[DATE]"
type input "27-08-2025 21:00"
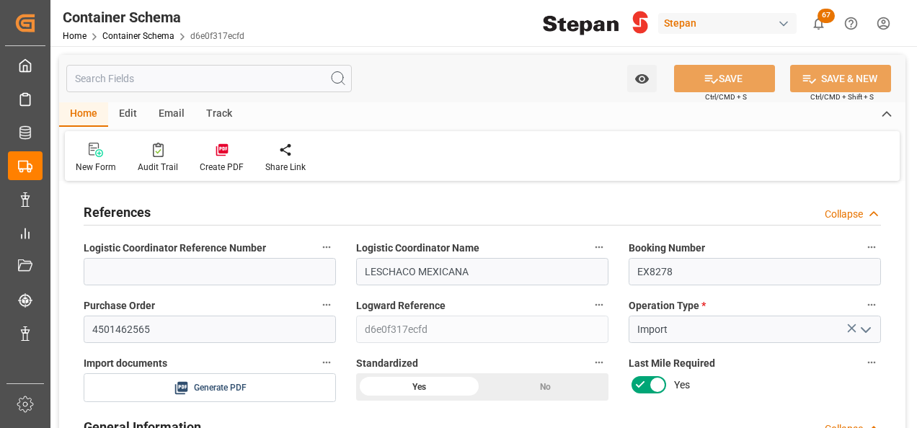
type input "[DATE]"
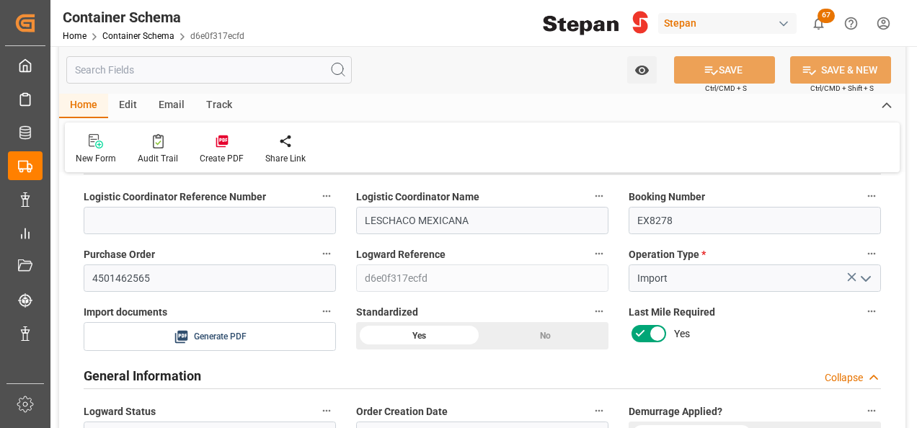
scroll to position [72, 0]
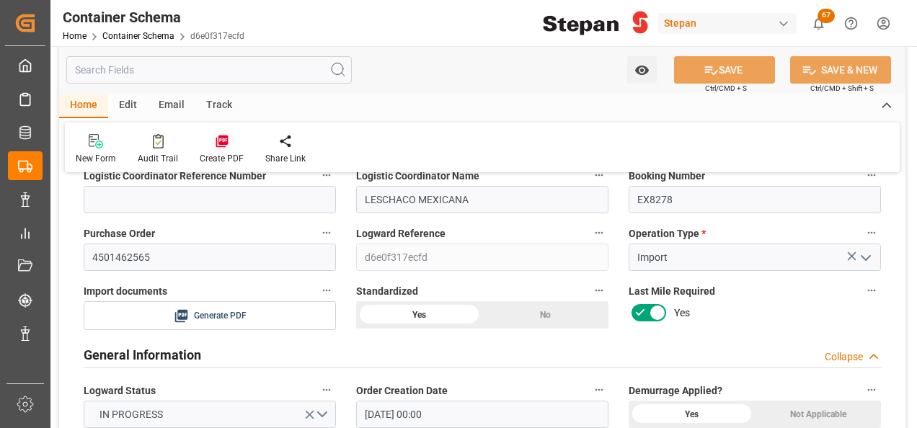
click at [228, 135] on div at bounding box center [222, 140] width 44 height 15
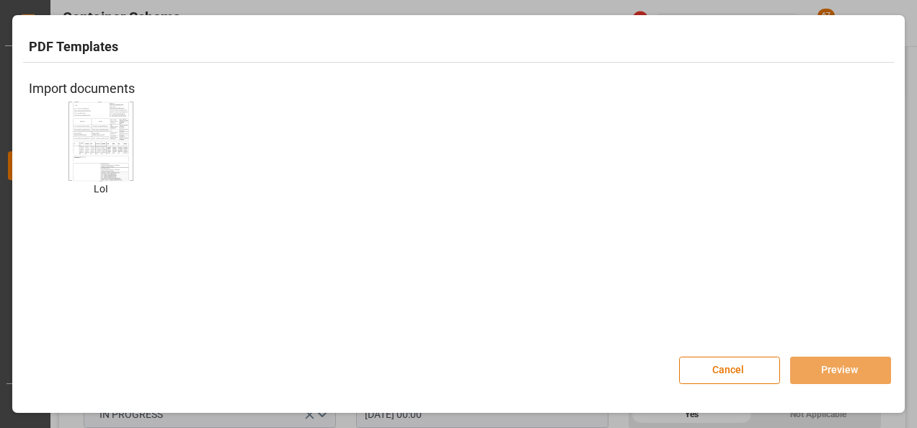
click at [79, 144] on img at bounding box center [101, 140] width 58 height 81
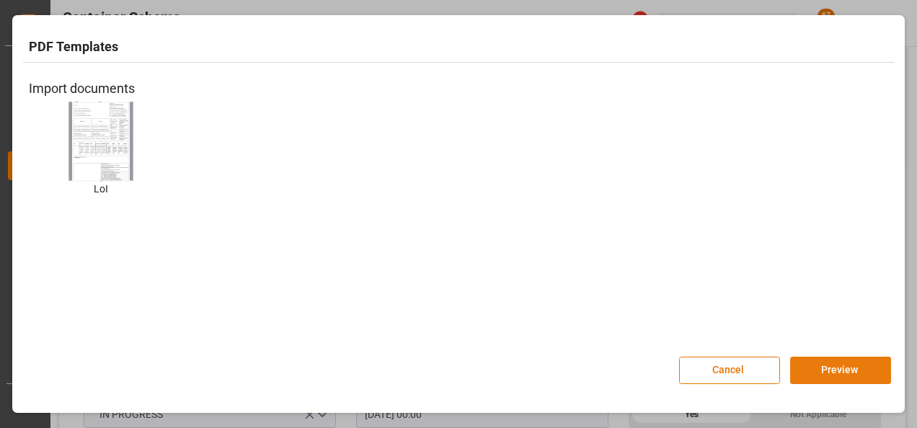
click at [826, 365] on button "Preview" at bounding box center [840, 370] width 101 height 27
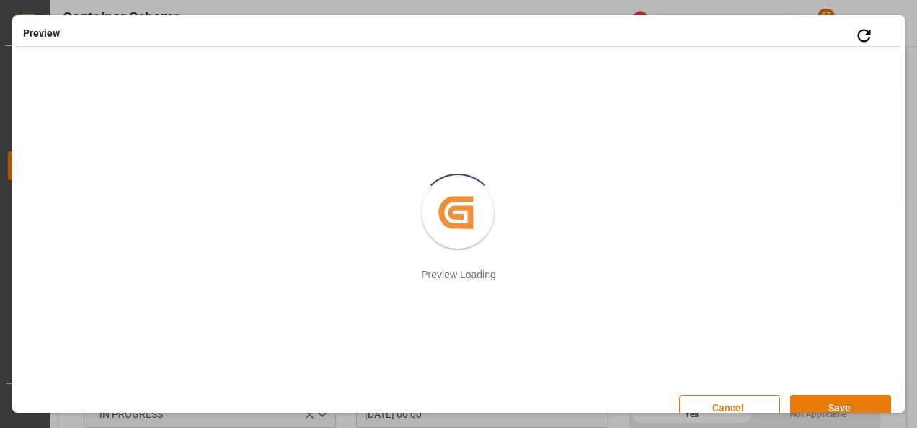
click at [830, 404] on button "Save" at bounding box center [840, 408] width 101 height 27
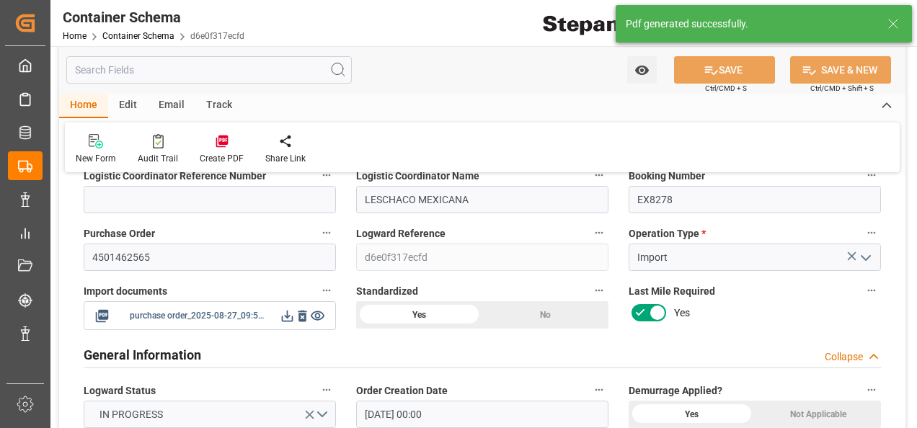
click at [285, 319] on icon at bounding box center [287, 316] width 15 height 15
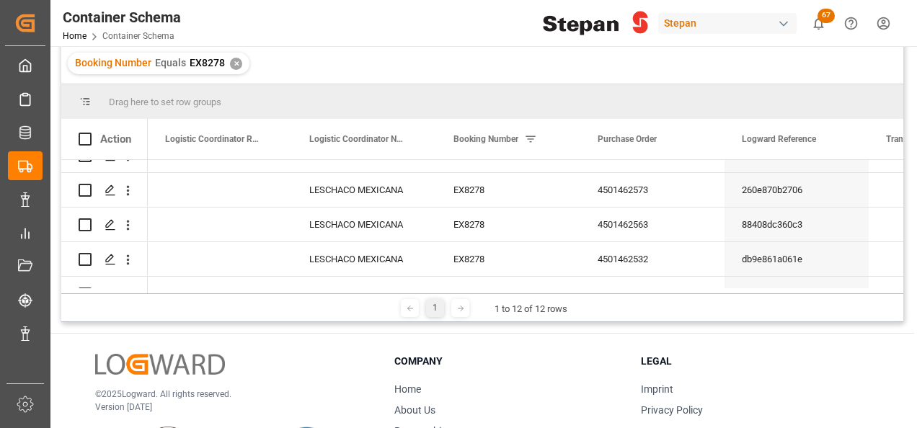
scroll to position [144, 0]
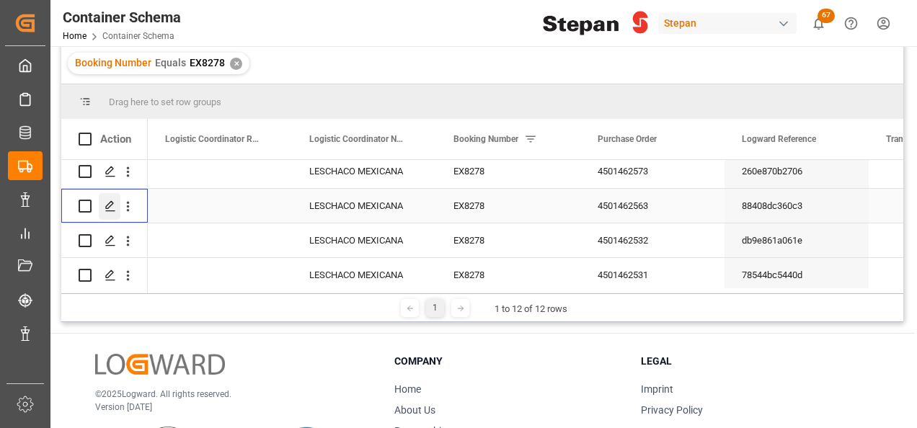
click at [105, 205] on icon "Press SPACE to select this row." at bounding box center [111, 206] width 12 height 12
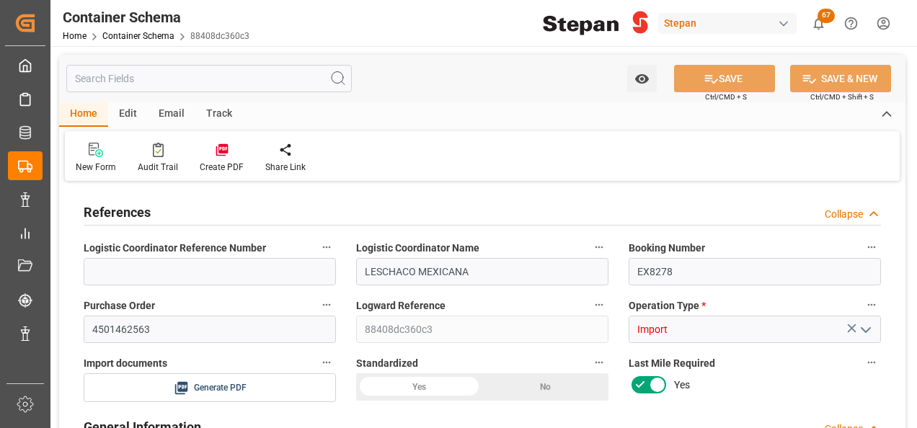
type input "14"
type input "55"
type input "1"
type input "20480"
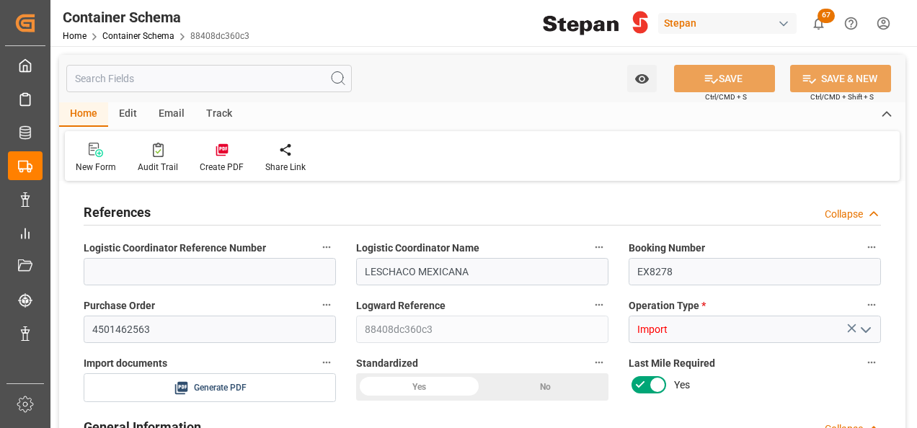
type input "20480"
type input "12"
type input "Cosco"
type input "COSCO Shipping Co. Ltd."
type input "NLRTM"
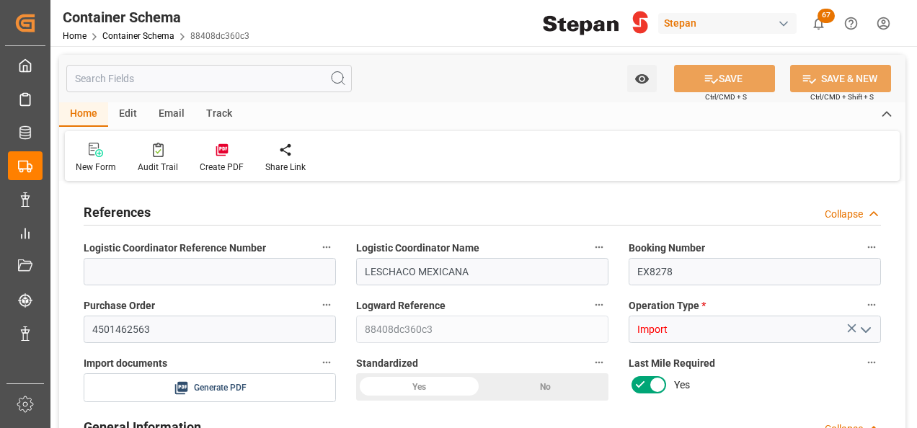
type input "MXVER"
type input "9401099"
type input "27-08-2025 00:00"
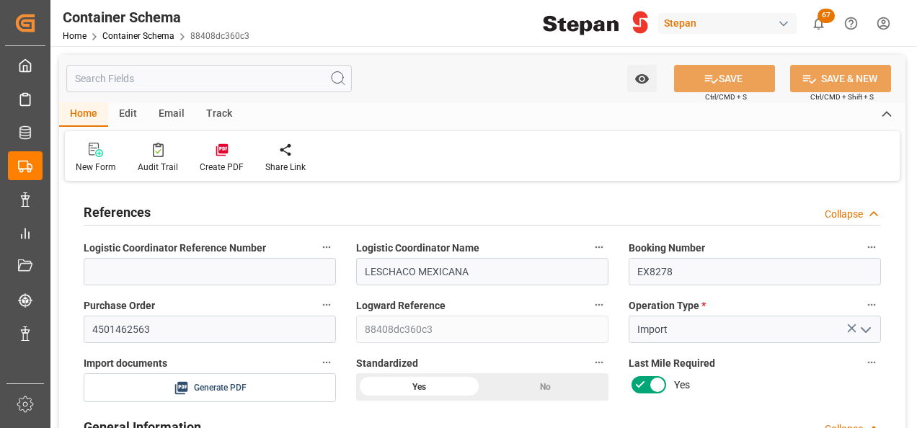
type input "[DATE]"
type input "17-08-2025 00:00"
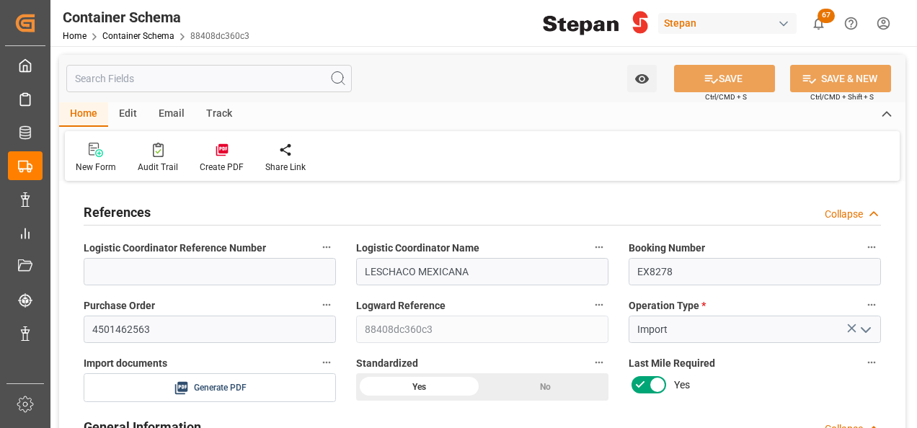
type input "31-08-2025 00:00"
type input "[DATE]"
type input "27-08-2025 20:58"
type input "27-08-2025 20:57"
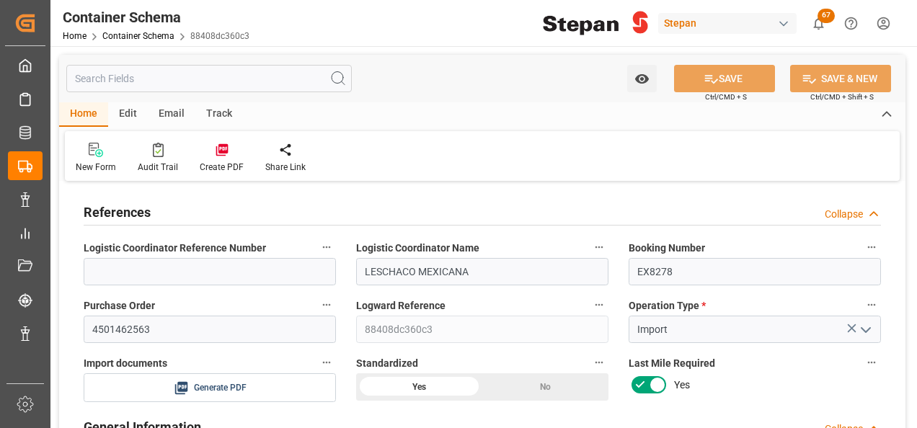
type input "[DATE]"
click at [225, 156] on icon at bounding box center [222, 150] width 14 height 14
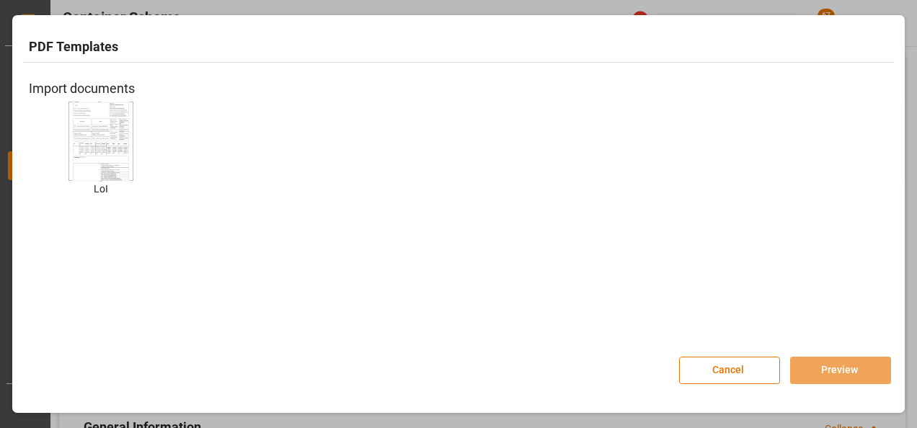
drag, startPoint x: 74, startPoint y: 138, endPoint x: 118, endPoint y: 185, distance: 63.7
click at [74, 137] on img at bounding box center [101, 140] width 58 height 81
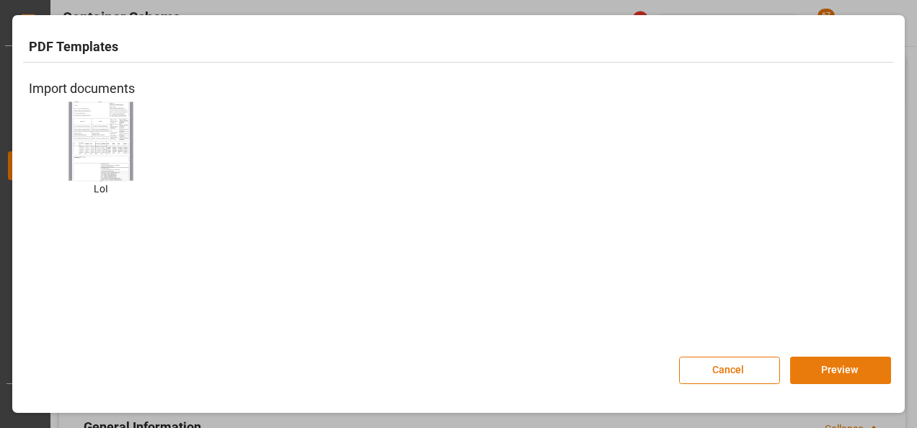
click at [807, 367] on button "Preview" at bounding box center [840, 370] width 101 height 27
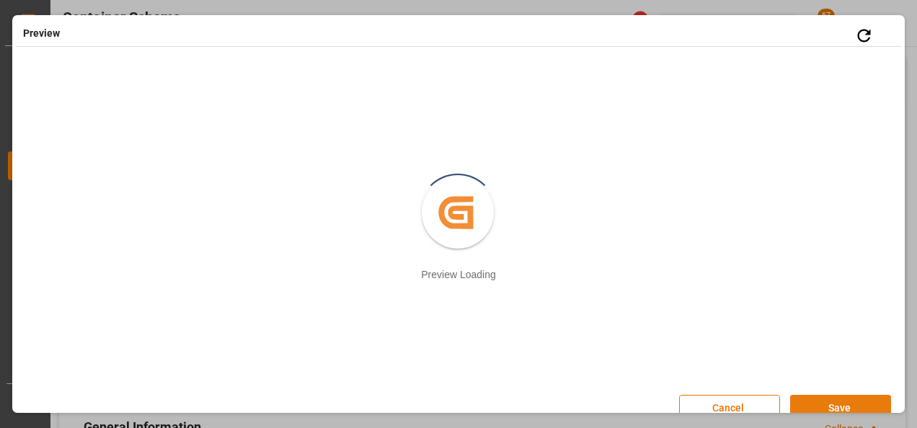
click at [812, 403] on button "Save" at bounding box center [840, 408] width 101 height 27
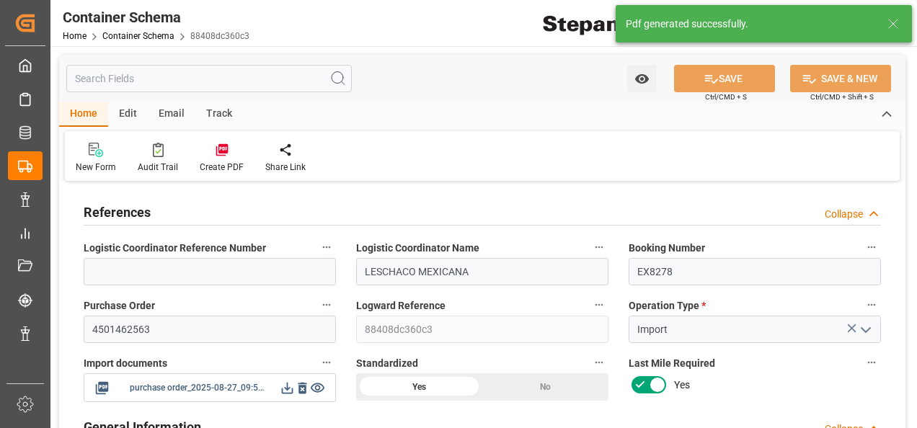
click at [285, 391] on icon at bounding box center [287, 388] width 15 height 15
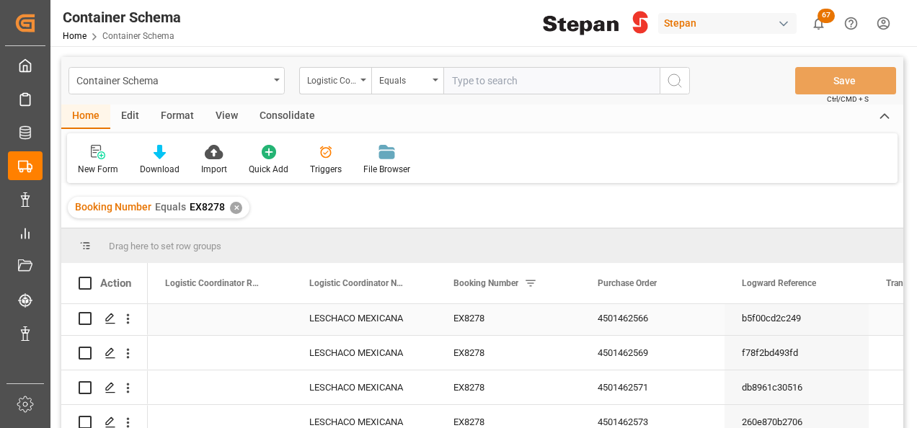
scroll to position [144, 0]
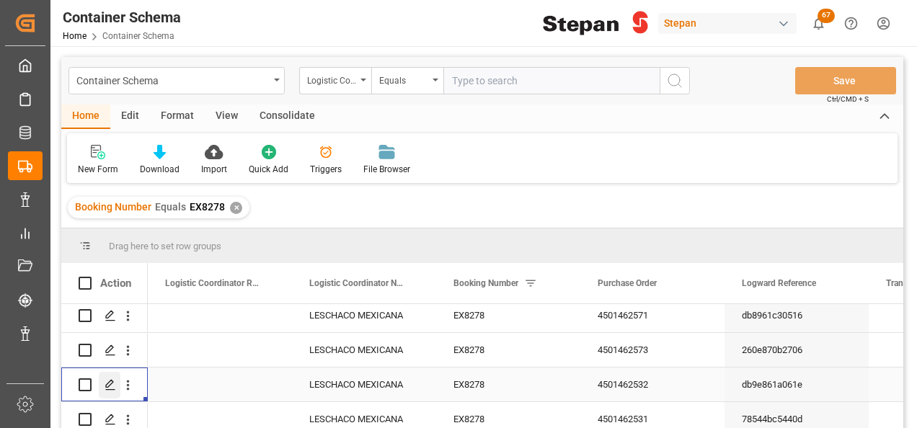
click at [107, 383] on icon "Press SPACE to select this row." at bounding box center [111, 385] width 12 height 12
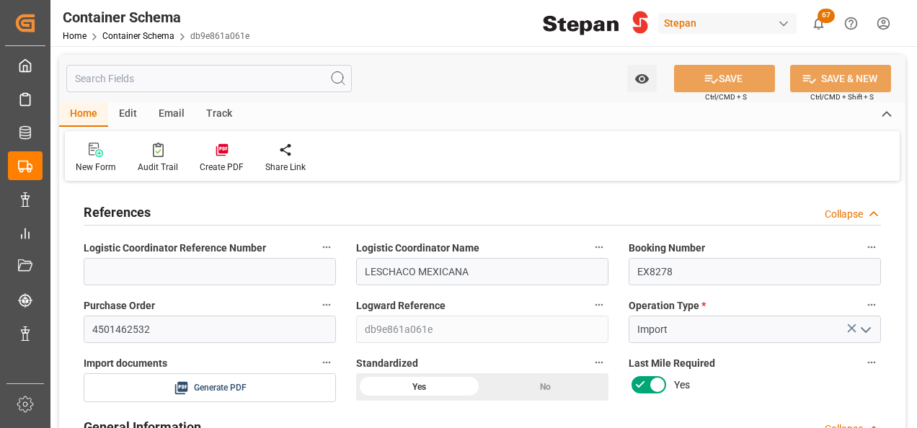
type input "14"
type input "55"
type input "1"
type input "20480"
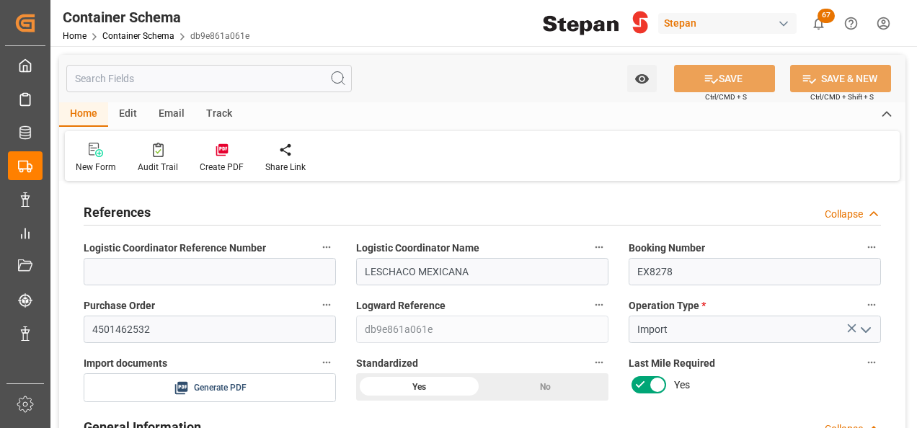
type input "20480"
type input "12"
type input "Cosco"
type input "COSCO Shipping Co. Ltd."
type input "NLRTM"
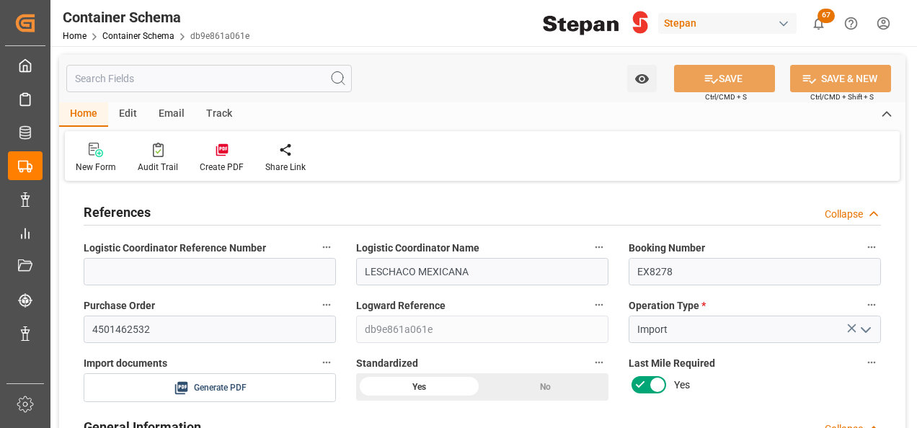
type input "MXVER"
type input "9401099"
type input "27-08-2025 00:00"
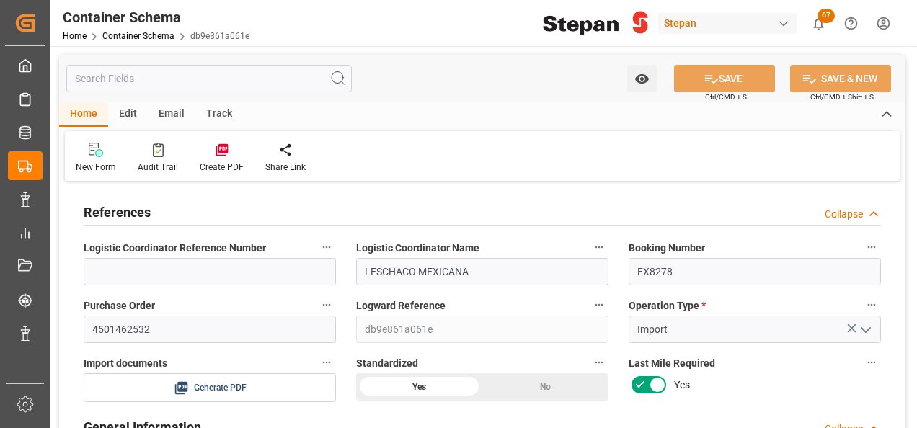
type input "[DATE]"
type input "17-08-2025 00:00"
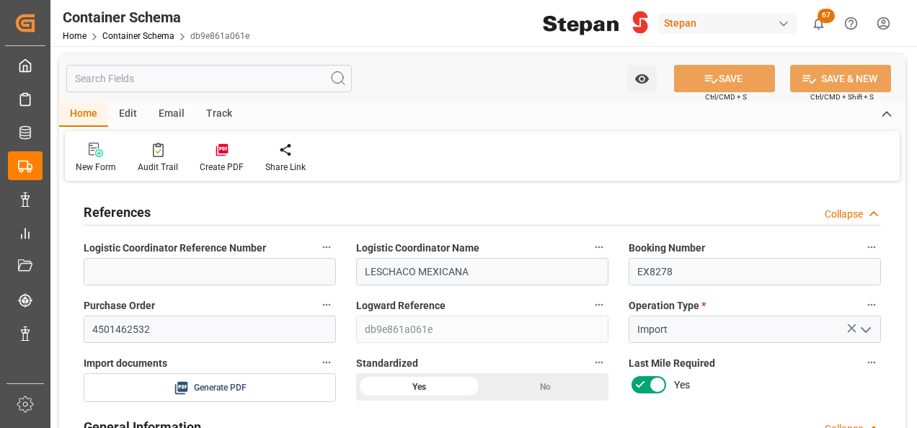
type input "31-08-2025 00:00"
type input "[DATE]"
type input "27-08-2025 18:58"
type input "27-08-2025 18:57"
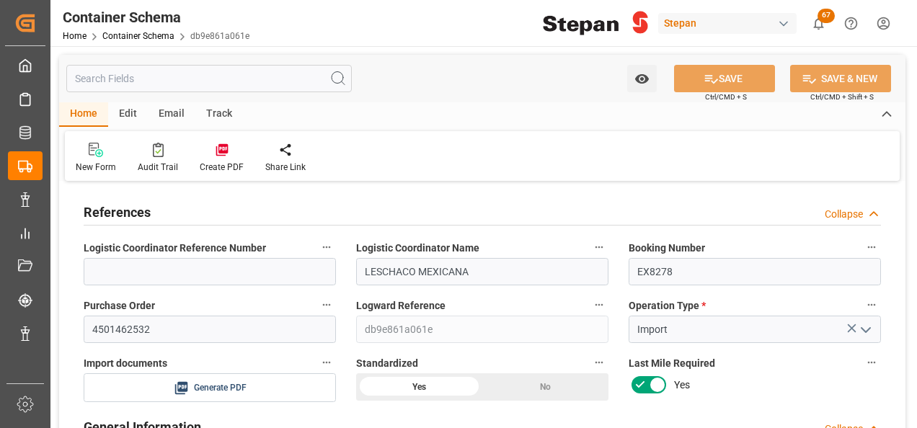
type input "[DATE]"
click at [216, 151] on icon at bounding box center [222, 150] width 12 height 12
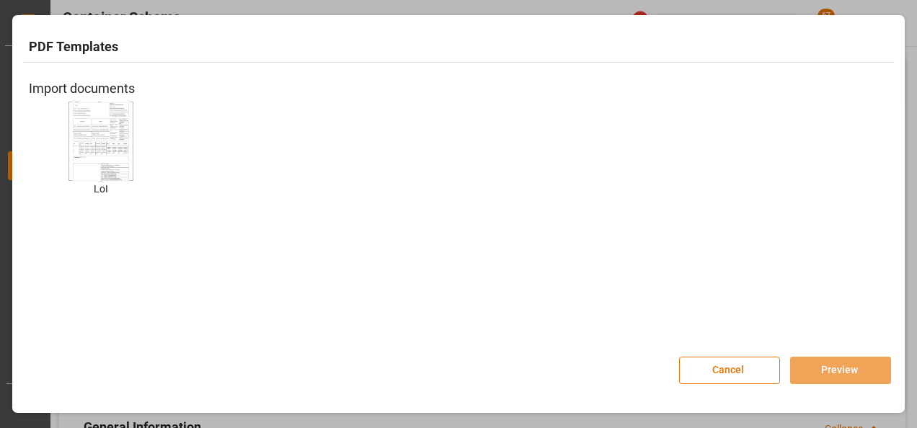
click at [86, 138] on img at bounding box center [101, 140] width 58 height 81
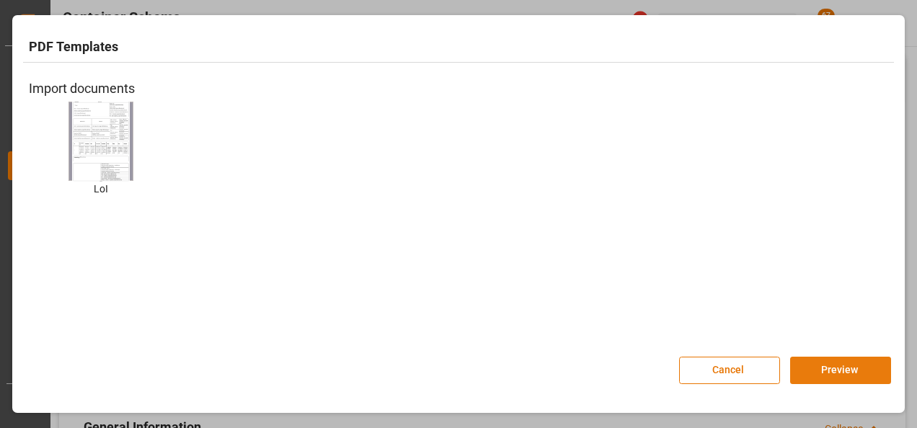
click at [828, 367] on button "Preview" at bounding box center [840, 370] width 101 height 27
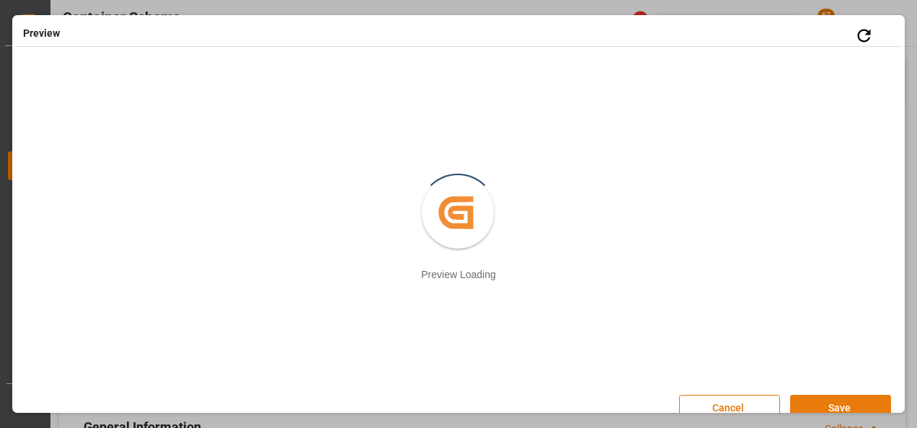
click at [832, 408] on button "Save" at bounding box center [840, 408] width 101 height 27
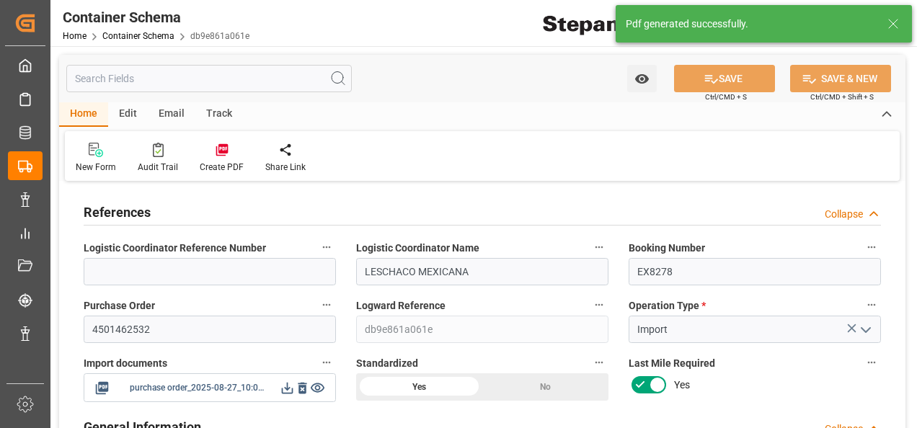
click at [284, 387] on icon at bounding box center [287, 388] width 15 height 15
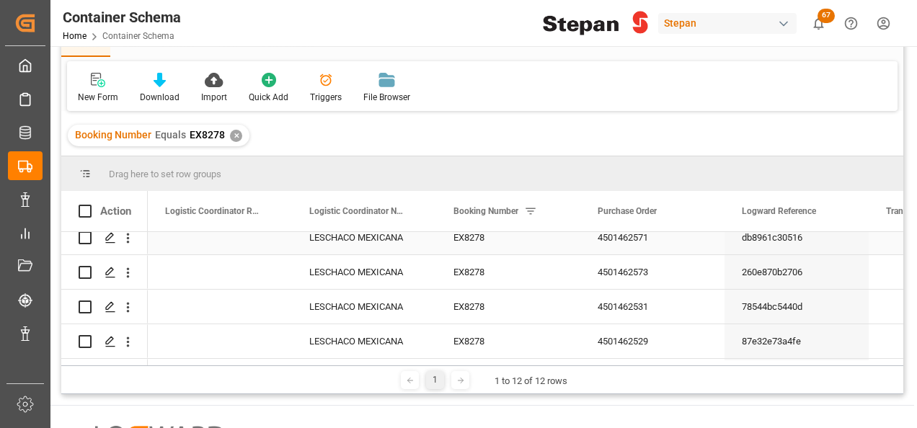
scroll to position [216, 0]
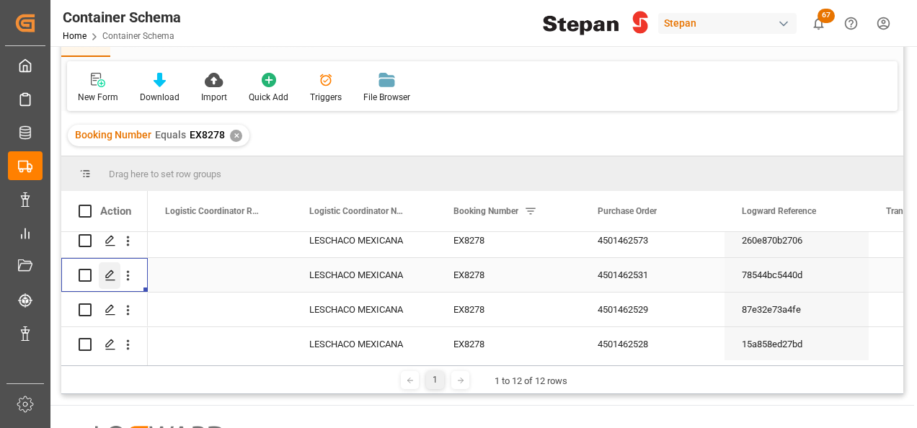
click at [114, 274] on icon "Press SPACE to select this row." at bounding box center [111, 276] width 12 height 12
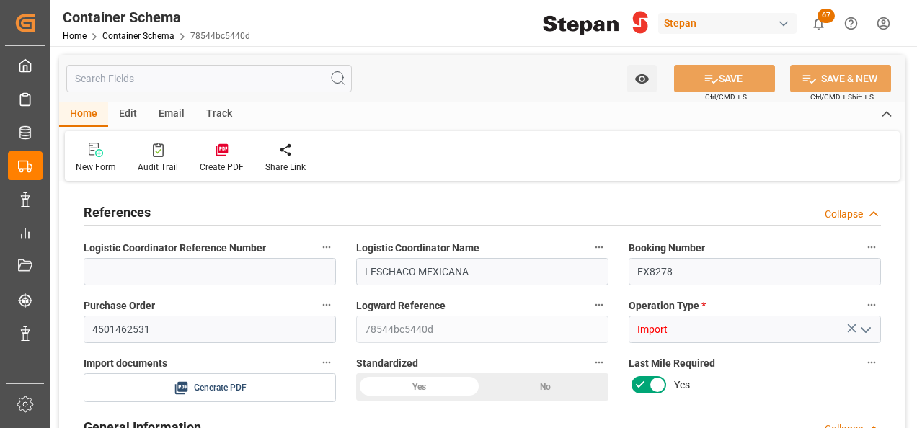
type input "14"
type input "55"
type input "1"
type input "20440"
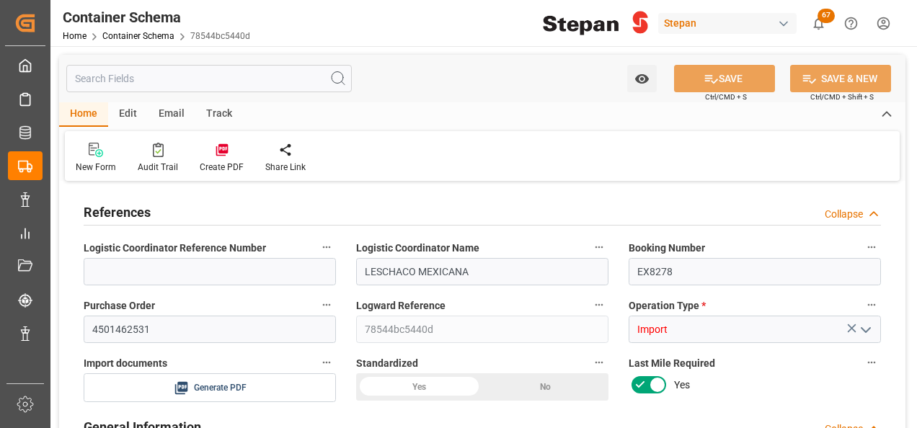
type input "20440"
type input "12"
type input "Cosco"
type input "COSCO Shipping Co. Ltd."
type input "NLRTM"
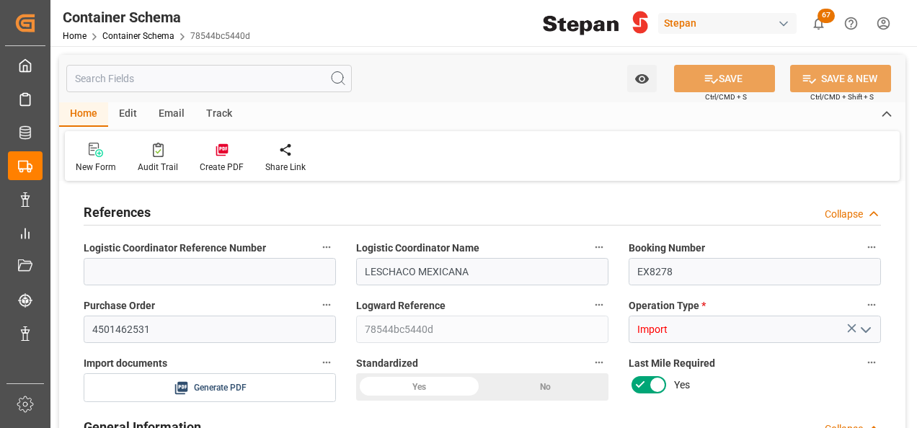
type input "MXVER"
type input "9401099"
type input "27-08-2025 00:00"
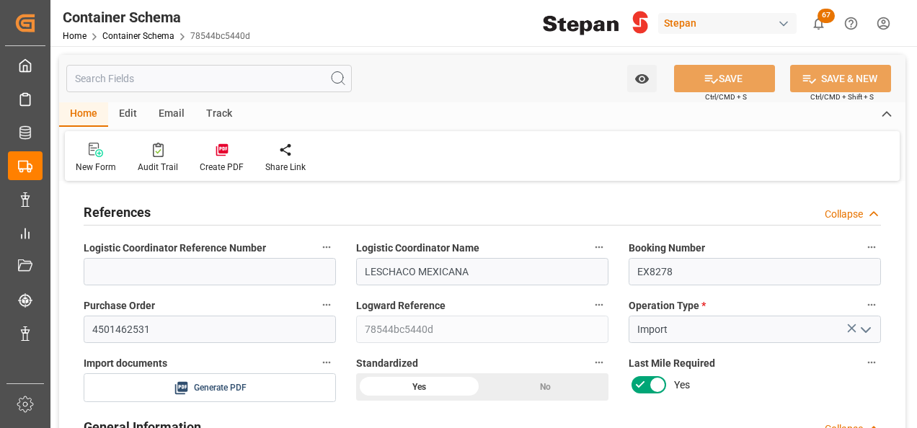
type input "[DATE]"
type input "17-08-2025 00:00"
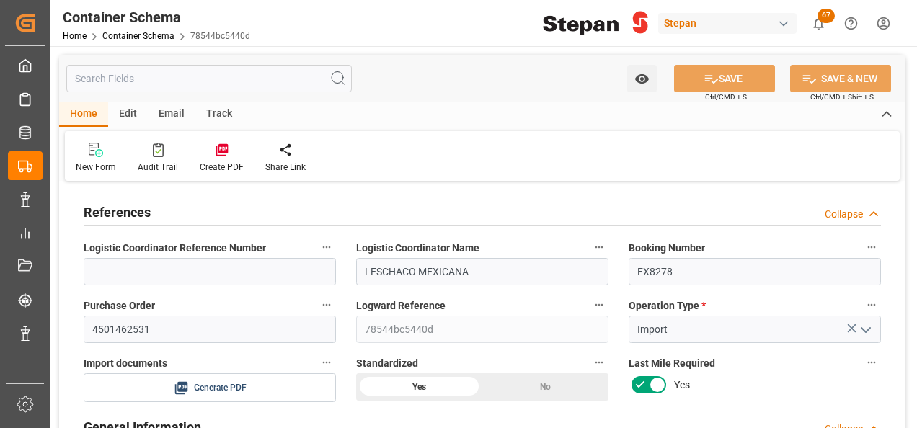
type input "31-08-2025 00:00"
type input "[DATE]"
type input "27-08-2025 18:54"
type input "27-08-2025 18:52"
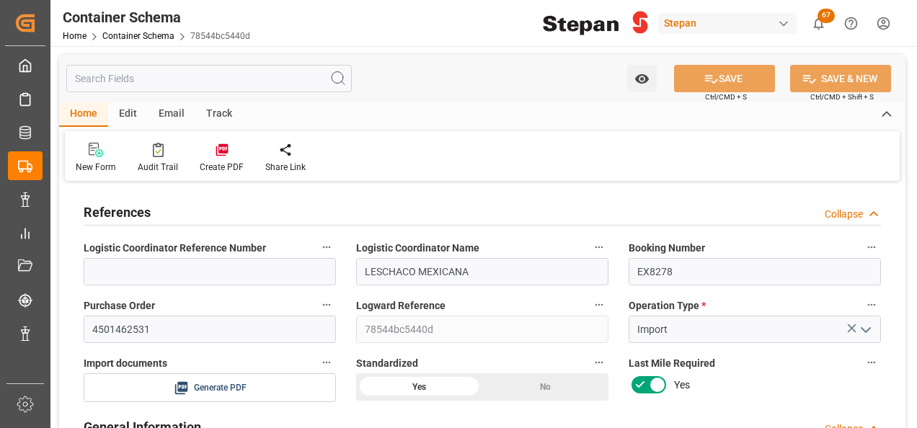
type input "[DATE]"
click at [227, 151] on div at bounding box center [222, 149] width 44 height 15
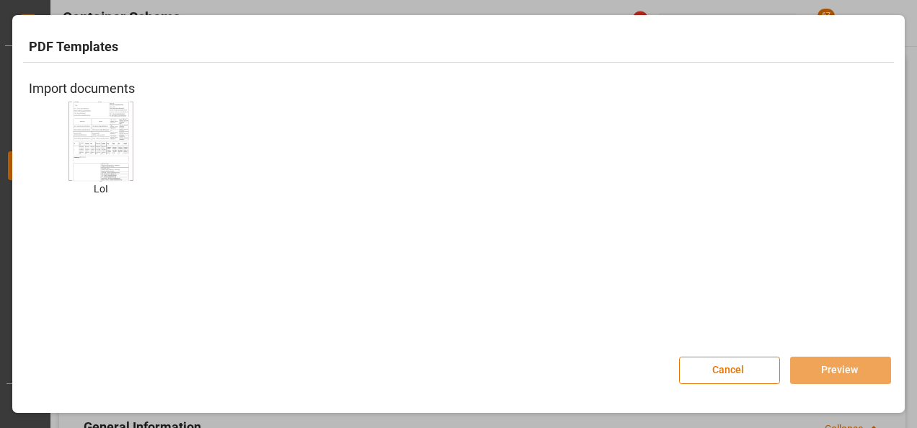
click at [108, 141] on img at bounding box center [101, 140] width 58 height 81
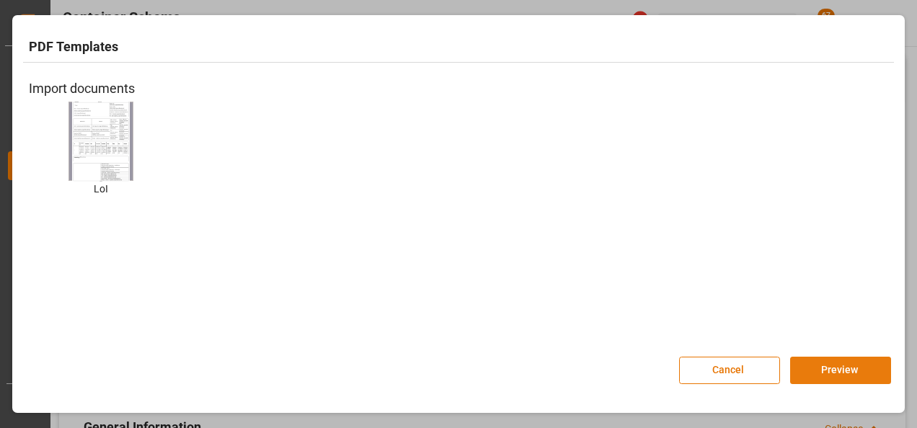
click at [842, 365] on button "Preview" at bounding box center [840, 370] width 101 height 27
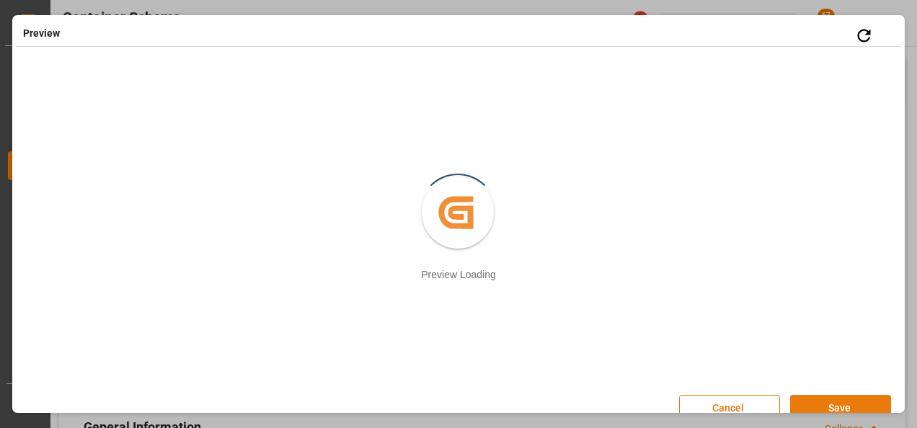
click at [830, 404] on button "Save" at bounding box center [840, 408] width 101 height 27
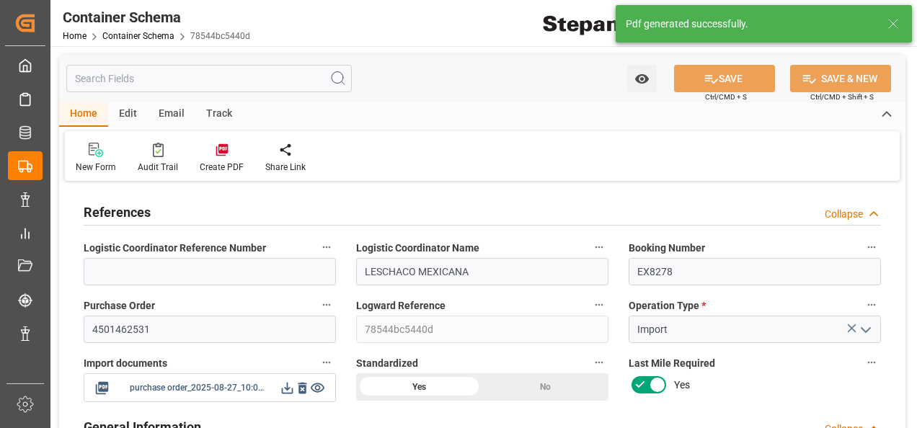
click at [290, 389] on icon at bounding box center [287, 388] width 15 height 15
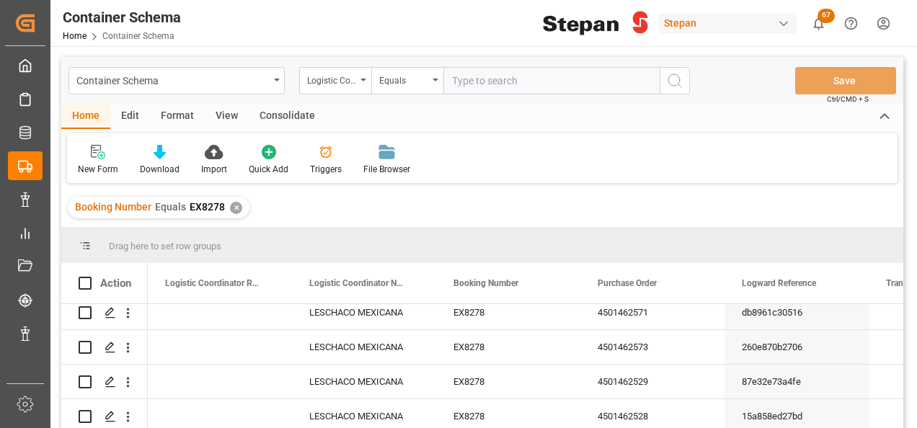
scroll to position [288, 0]
click at [110, 312] on icon "Press SPACE to select this row." at bounding box center [111, 312] width 12 height 12
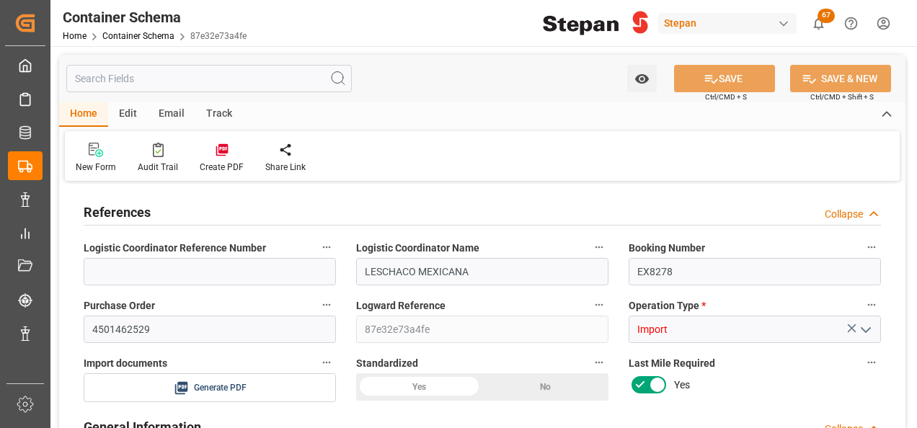
type input "14"
type input "55"
type input "1"
type input "20580"
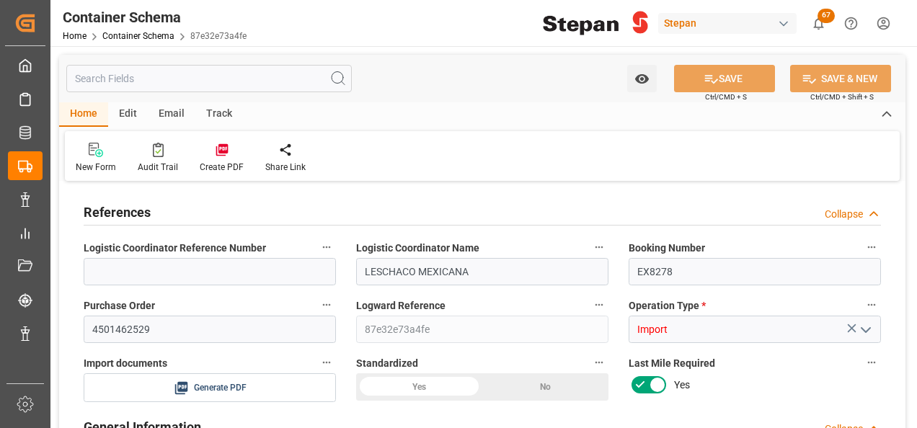
type input "20580"
type input "12"
type input "Cosco"
type input "COSCO Shipping Co. Ltd."
type input "NLRTM"
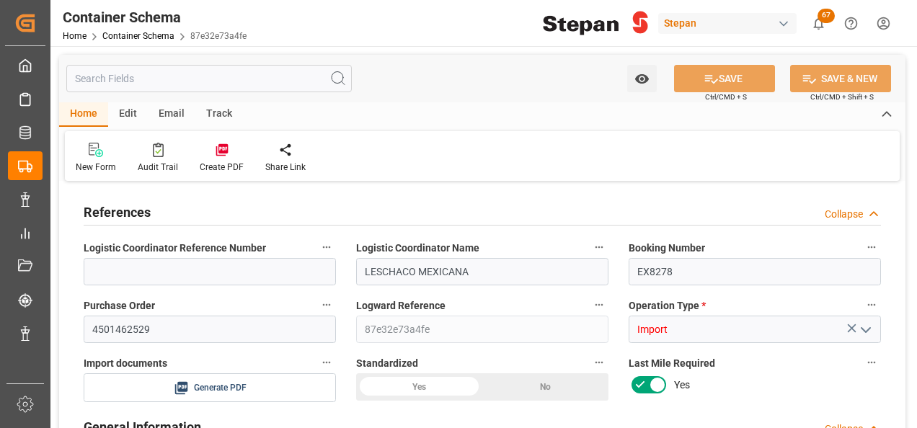
type input "MXVER"
type input "9401099"
type input "27-08-2025 00:00"
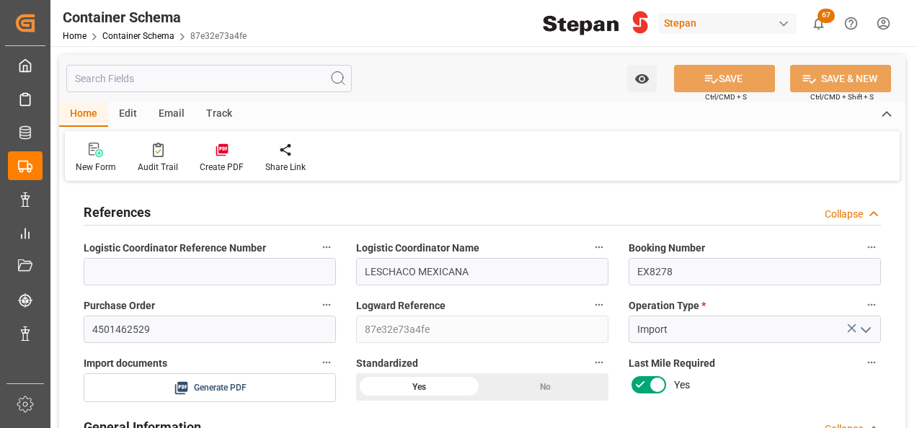
type input "[DATE]"
type input "17-08-2025 00:00"
click at [216, 148] on icon at bounding box center [222, 150] width 12 height 12
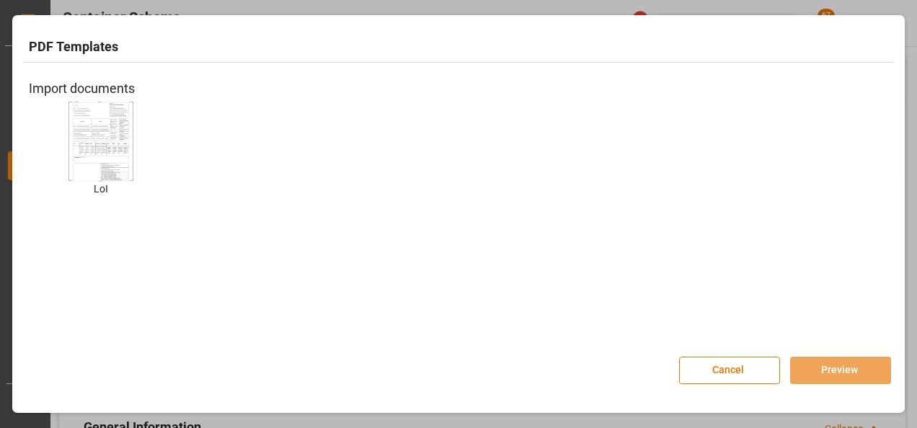
click at [105, 120] on img at bounding box center [101, 140] width 58 height 81
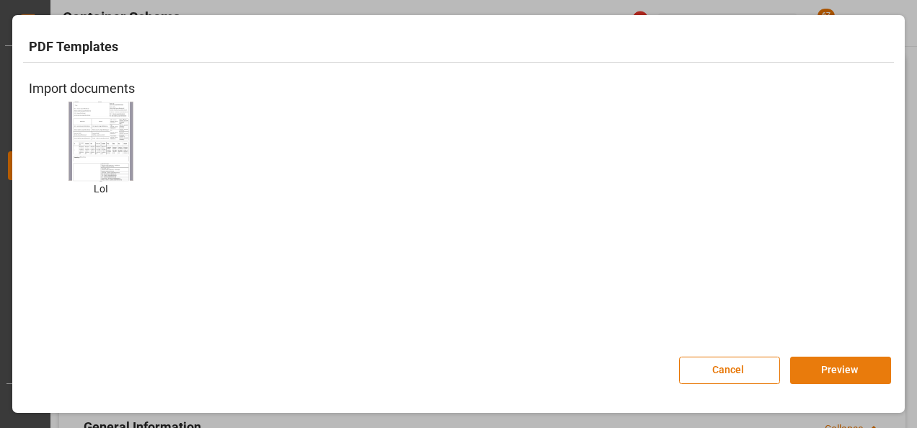
click at [836, 364] on button "Preview" at bounding box center [840, 370] width 101 height 27
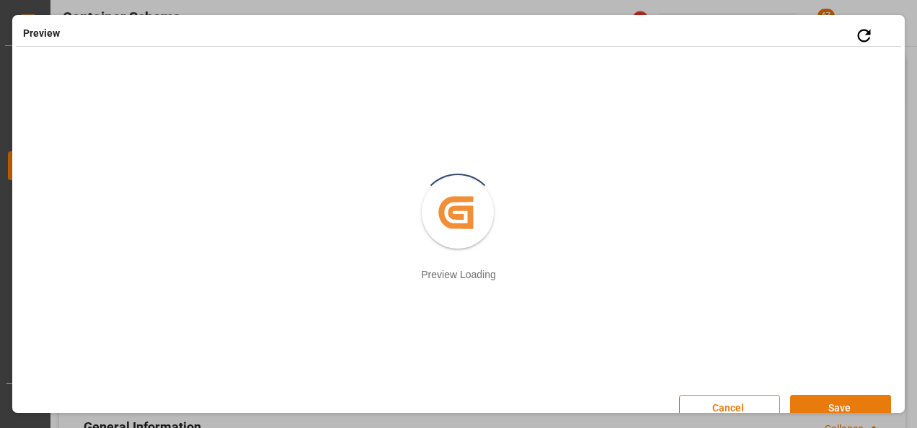
click at [815, 407] on button "Save" at bounding box center [840, 408] width 101 height 27
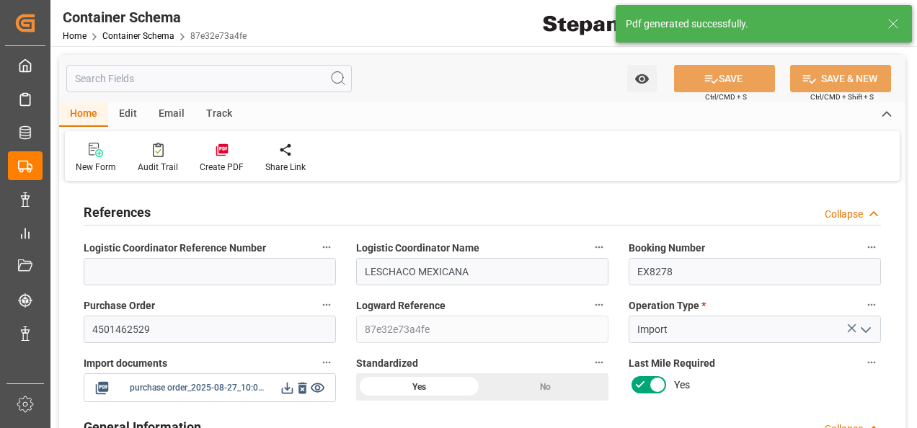
click at [283, 391] on icon at bounding box center [287, 388] width 15 height 15
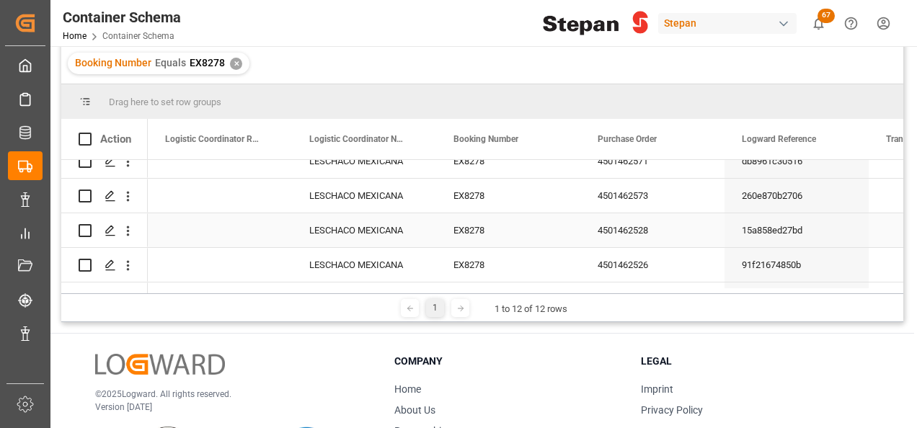
scroll to position [291, 0]
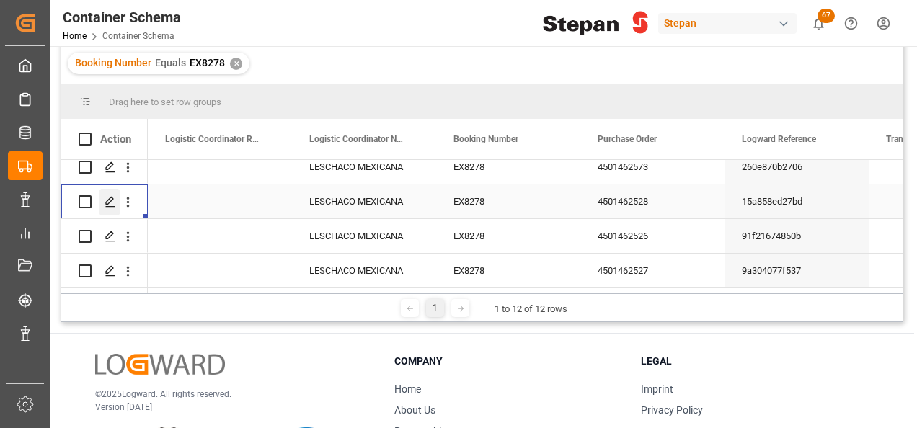
click at [112, 197] on icon "Press SPACE to select this row." at bounding box center [111, 202] width 12 height 12
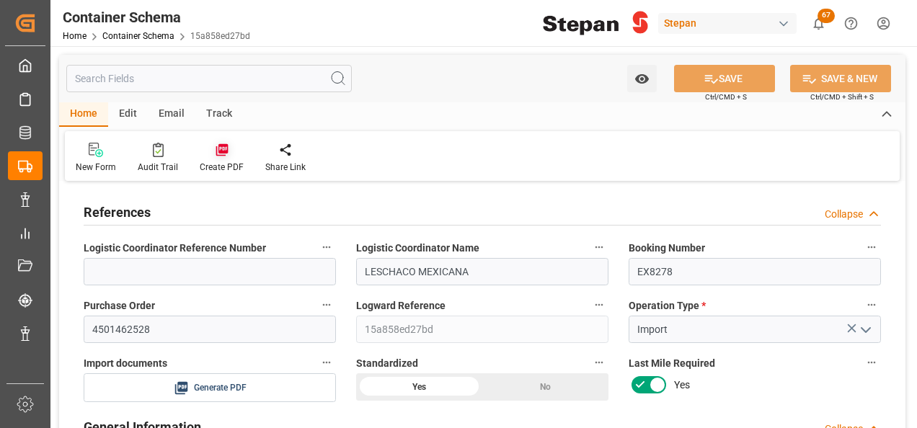
click at [216, 151] on icon at bounding box center [222, 150] width 12 height 12
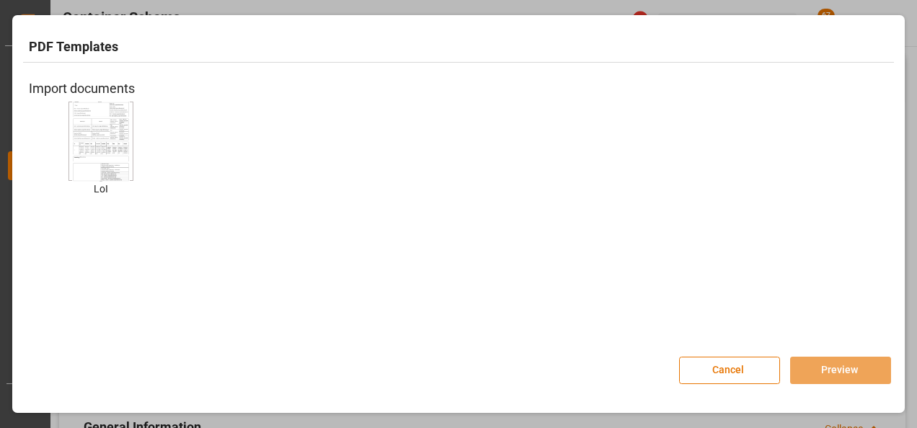
click at [103, 136] on img at bounding box center [101, 140] width 58 height 81
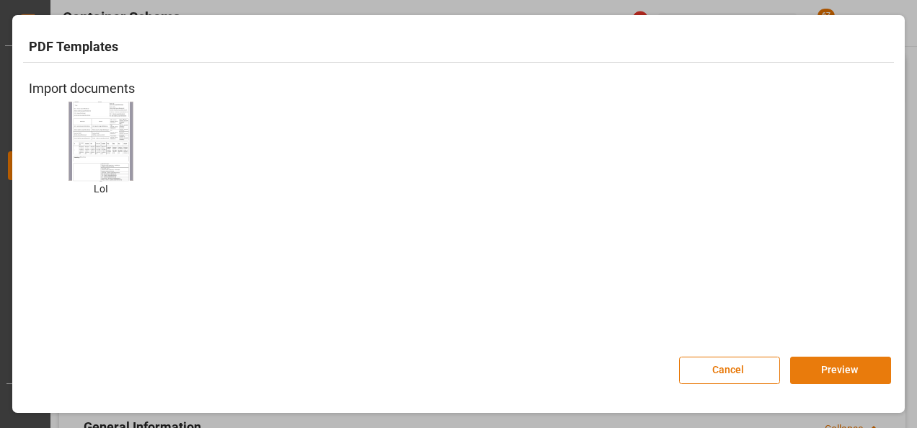
click at [829, 369] on button "Preview" at bounding box center [840, 370] width 101 height 27
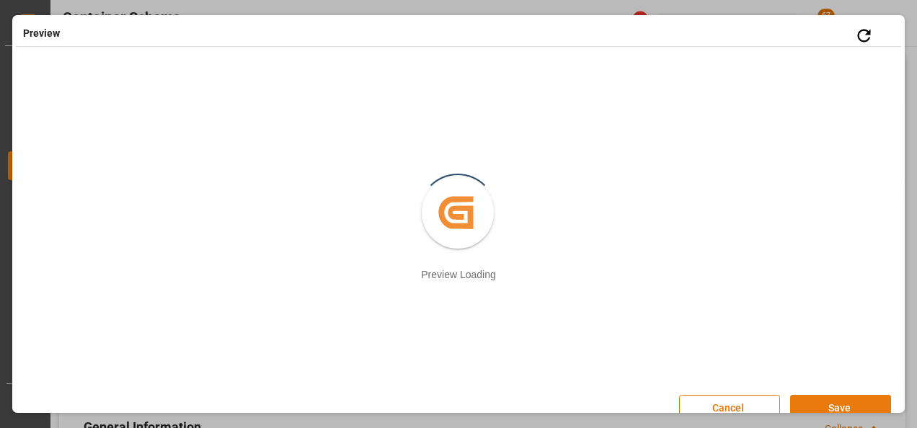
click at [837, 404] on button "Save" at bounding box center [840, 408] width 101 height 27
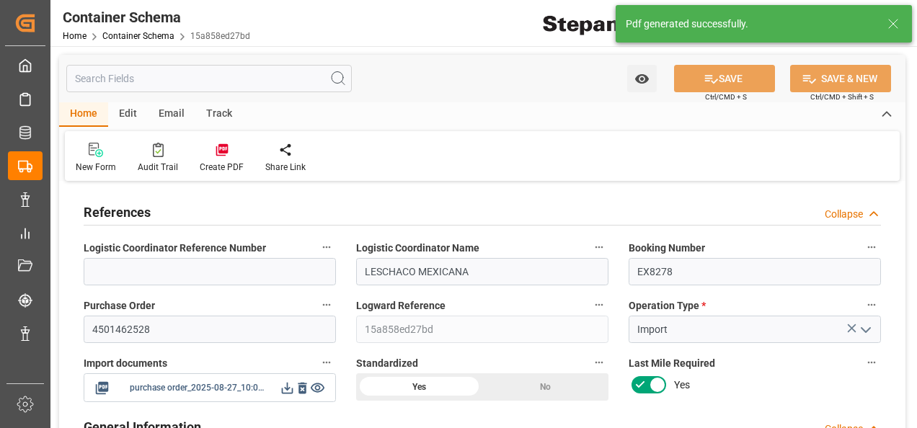
click at [282, 387] on icon at bounding box center [287, 388] width 15 height 15
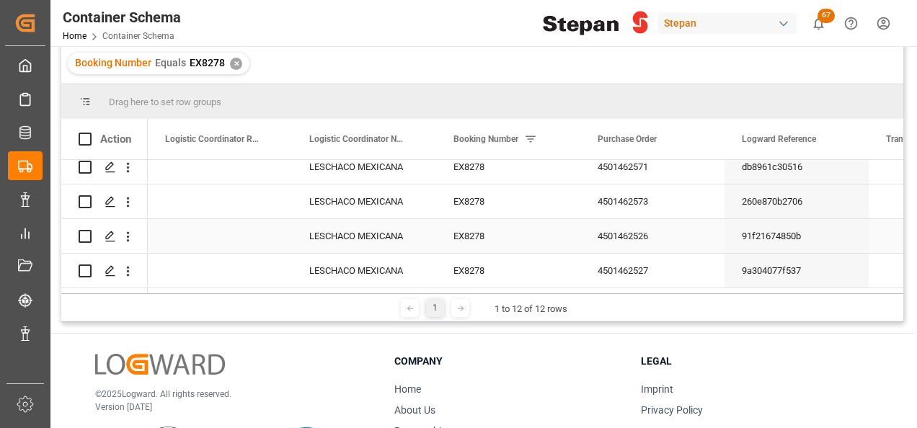
scroll to position [291, 0]
click at [111, 232] on icon "Press SPACE to select this row." at bounding box center [111, 237] width 12 height 12
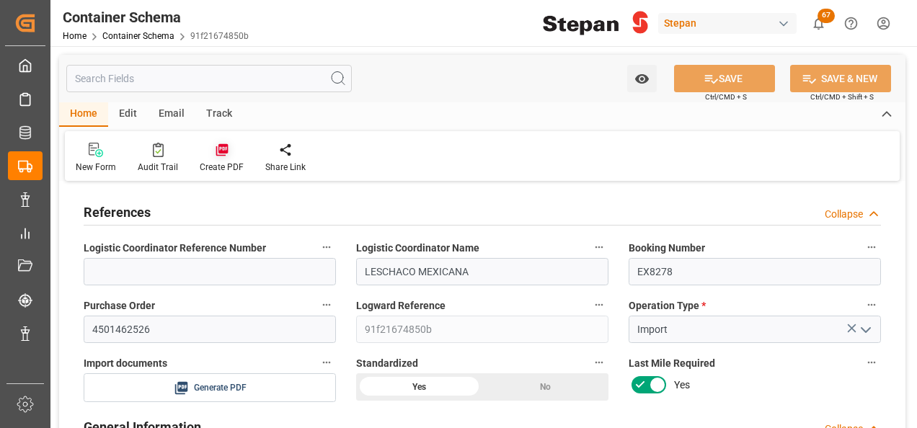
click at [224, 151] on icon at bounding box center [222, 150] width 12 height 12
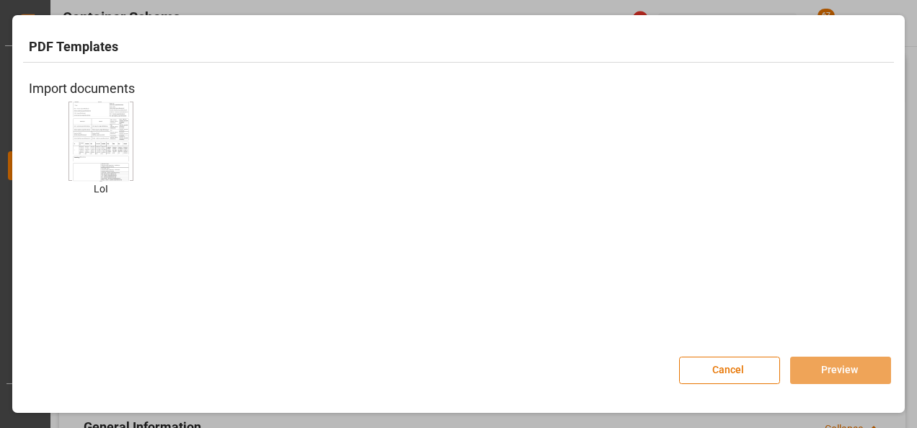
click at [106, 134] on img at bounding box center [101, 140] width 58 height 81
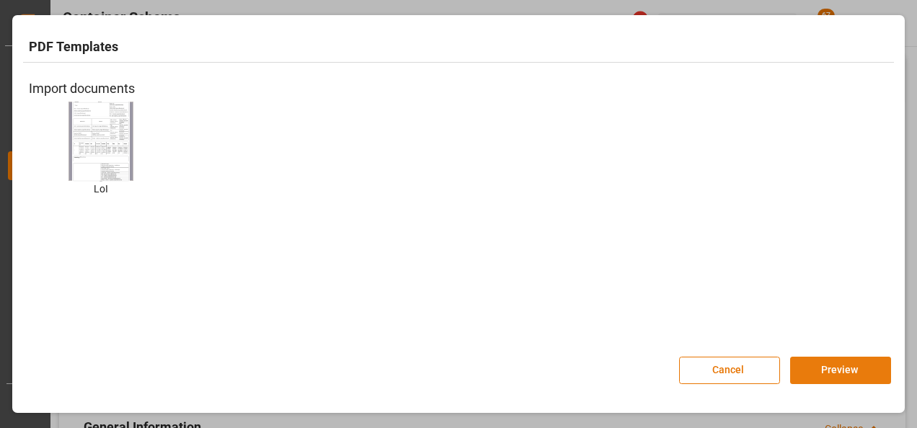
click at [836, 368] on button "Preview" at bounding box center [840, 370] width 101 height 27
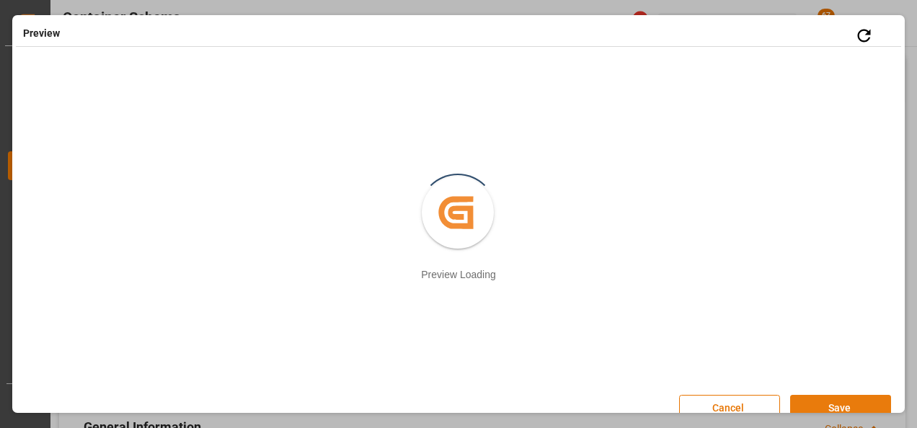
click at [815, 404] on button "Save" at bounding box center [840, 408] width 101 height 27
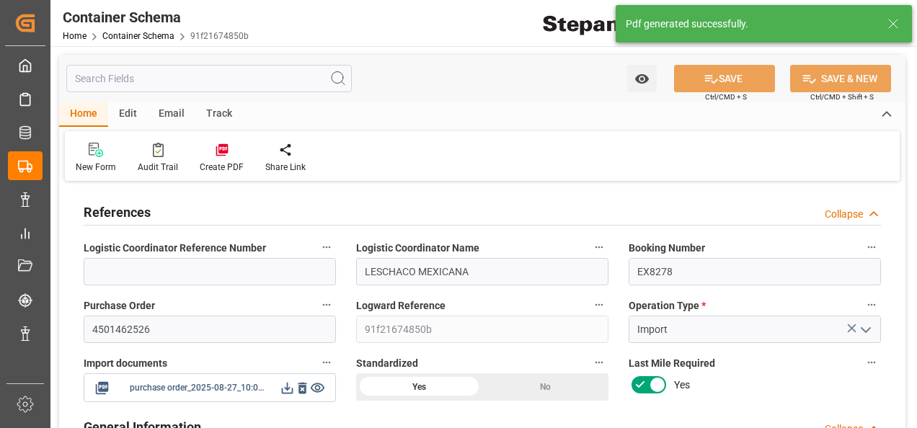
click at [283, 387] on icon at bounding box center [287, 388] width 15 height 15
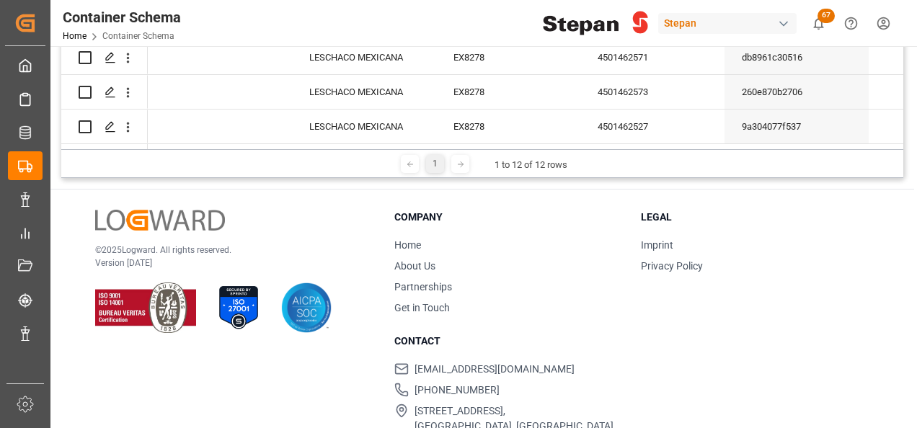
scroll to position [291, 0]
click at [106, 123] on polygon "Press SPACE to select this row." at bounding box center [109, 126] width 7 height 7
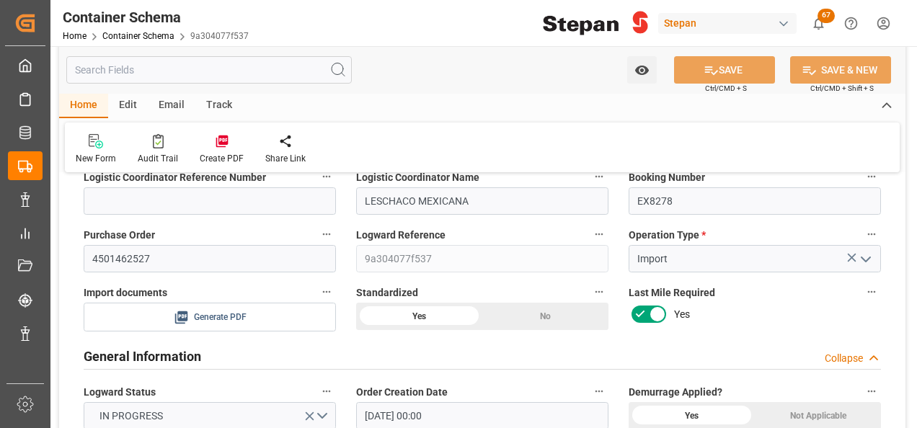
scroll to position [72, 0]
click at [214, 319] on span "Generate PDF" at bounding box center [220, 316] width 53 height 18
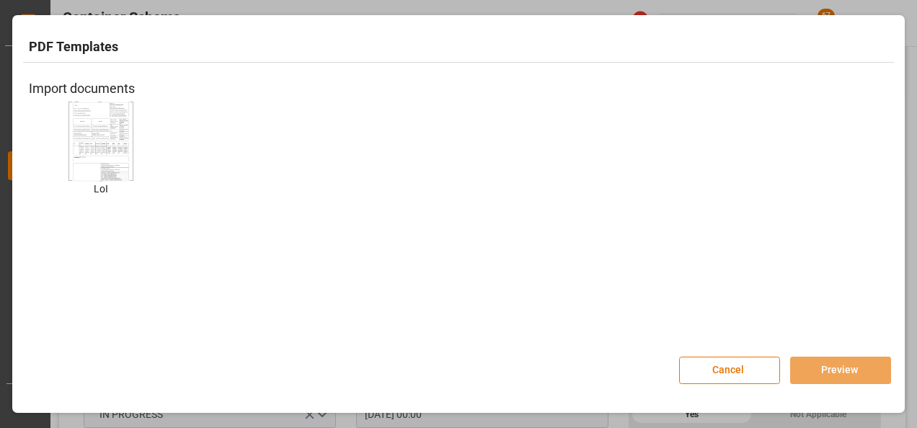
click at [104, 155] on img at bounding box center [101, 140] width 58 height 81
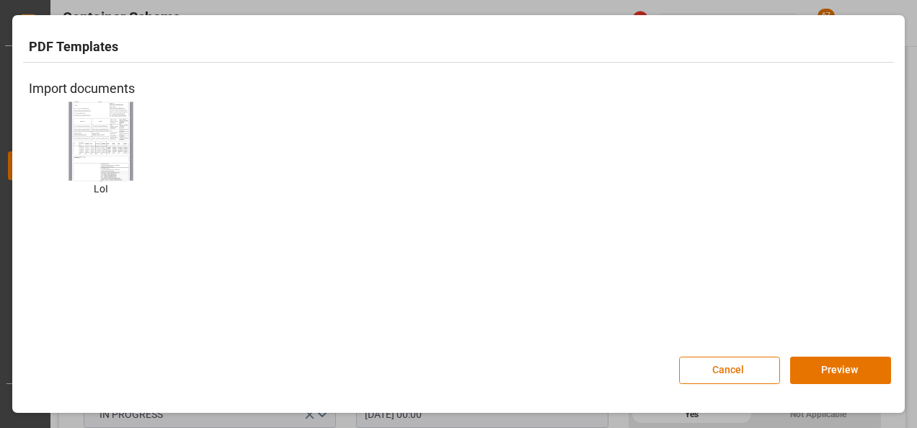
drag, startPoint x: 847, startPoint y: 358, endPoint x: 857, endPoint y: 350, distance: 12.8
click at [848, 358] on button "Preview" at bounding box center [840, 370] width 101 height 27
drag, startPoint x: 823, startPoint y: 364, endPoint x: 821, endPoint y: 375, distance: 11.0
click at [821, 375] on button "Preview" at bounding box center [840, 370] width 101 height 27
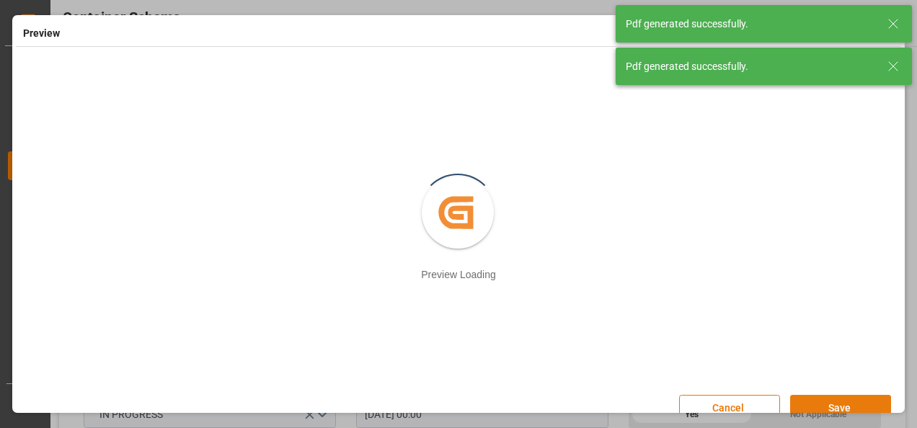
click at [821, 399] on button "Save" at bounding box center [840, 408] width 101 height 27
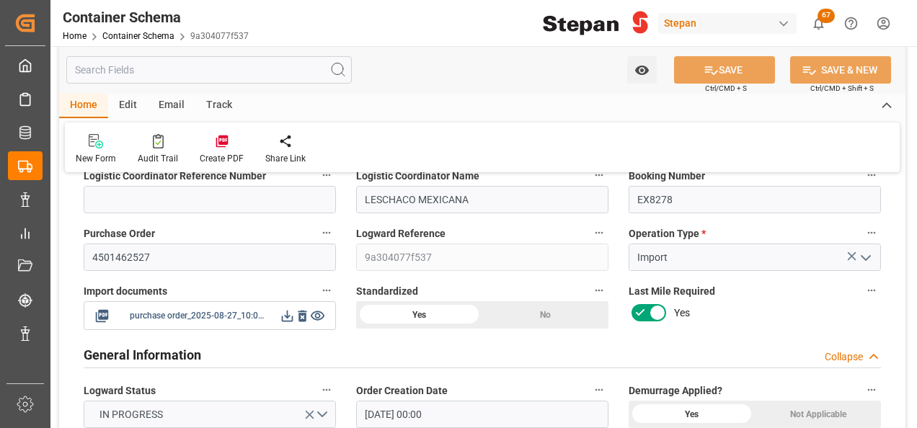
click at [288, 310] on icon at bounding box center [287, 316] width 15 height 15
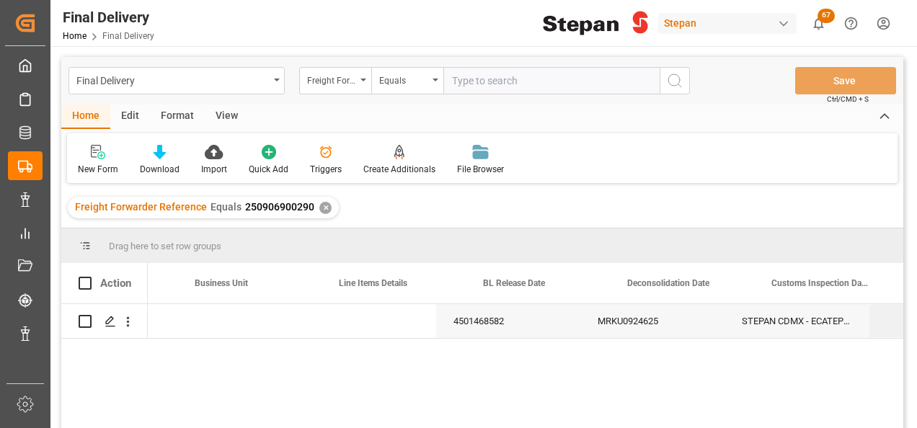
scroll to position [0, 547]
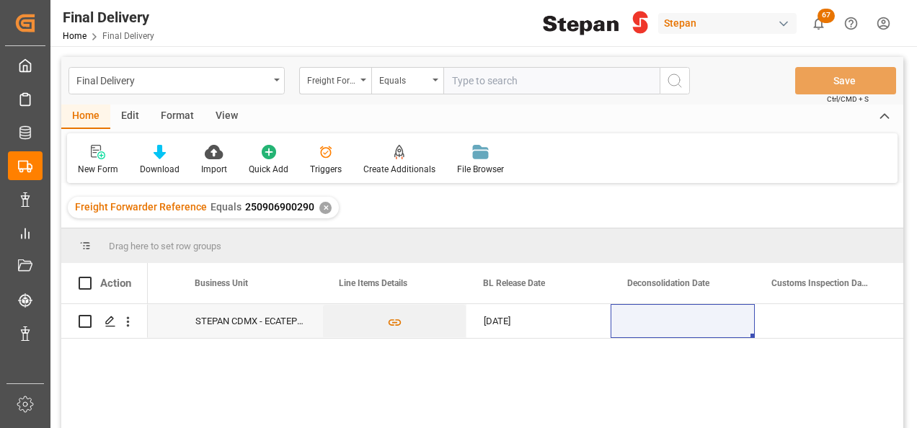
click at [322, 209] on div "✕" at bounding box center [325, 208] width 12 height 12
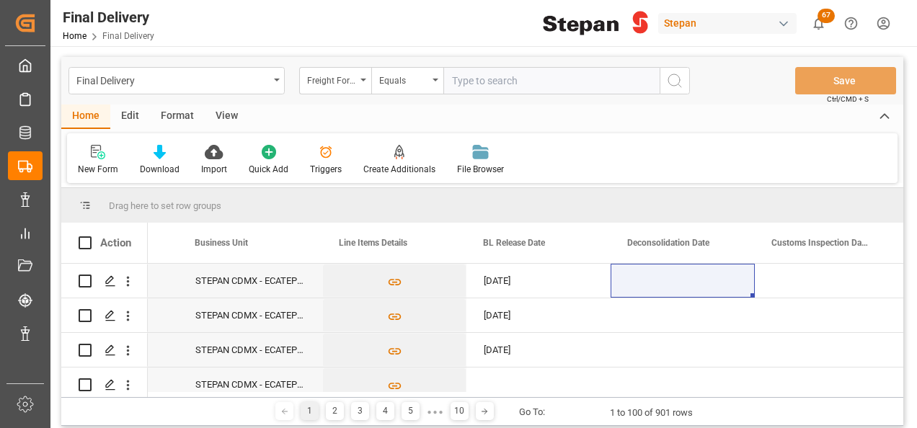
scroll to position [0, 547]
click at [365, 84] on div "Freight Forwarder Reference" at bounding box center [335, 80] width 72 height 27
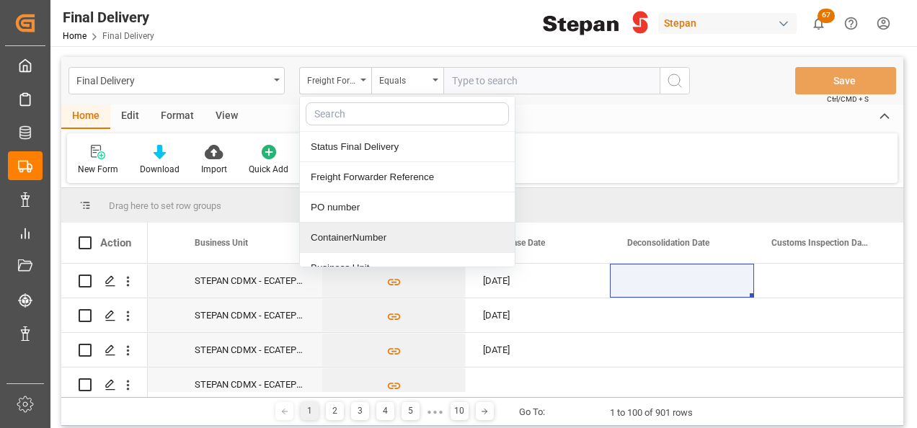
click at [349, 236] on div "ContainerNumber" at bounding box center [407, 238] width 215 height 30
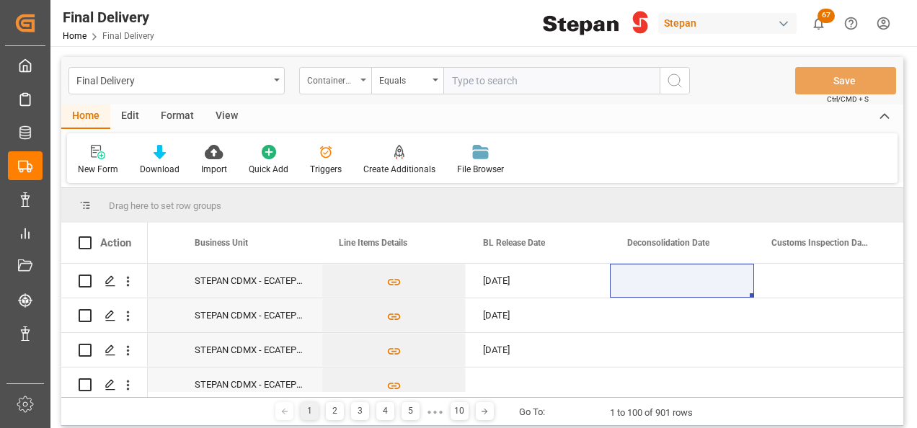
click at [365, 71] on div "ContainerNumber" at bounding box center [335, 80] width 72 height 27
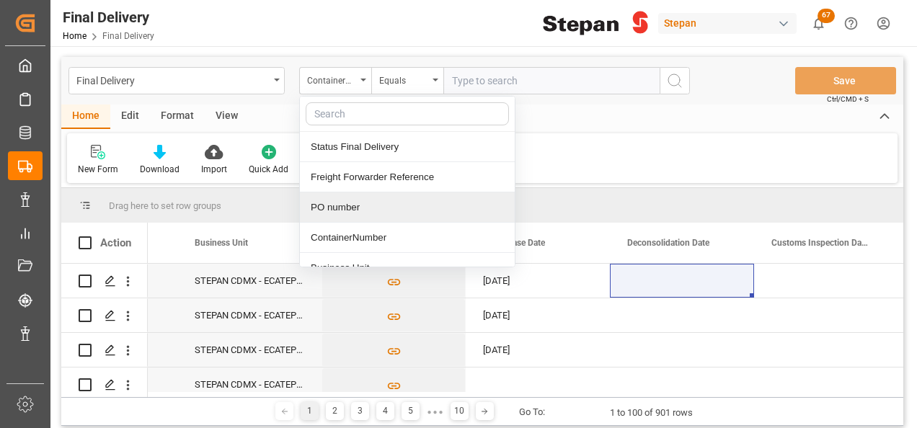
click at [323, 209] on div "PO number" at bounding box center [407, 207] width 215 height 30
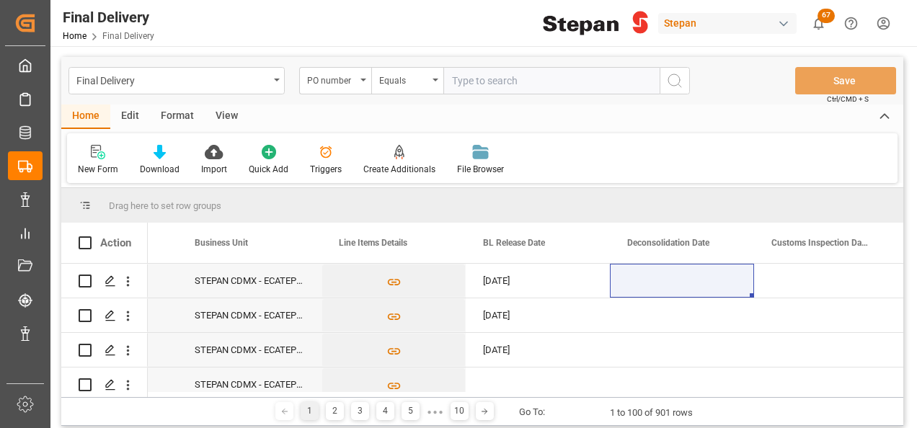
click at [471, 81] on input "text" at bounding box center [551, 80] width 216 height 27
paste input "4501459236"
type input "4501459236"
click at [678, 78] on icon "search button" at bounding box center [674, 80] width 17 height 17
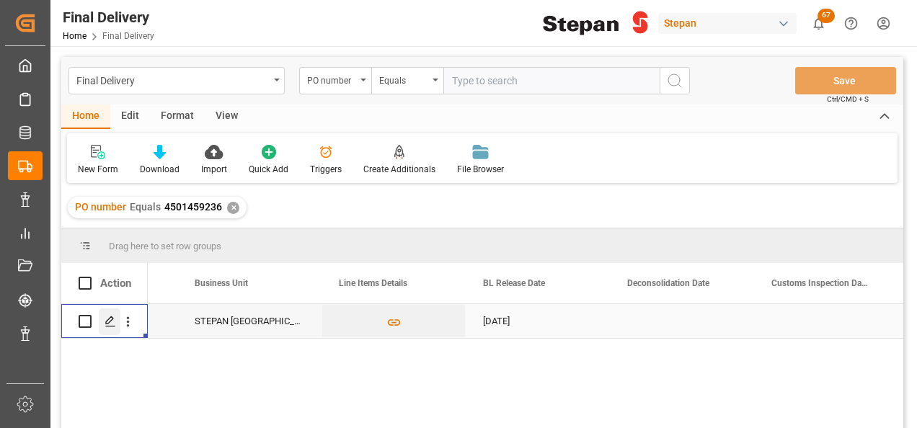
click at [105, 319] on icon "Press SPACE to select this row." at bounding box center [111, 322] width 12 height 12
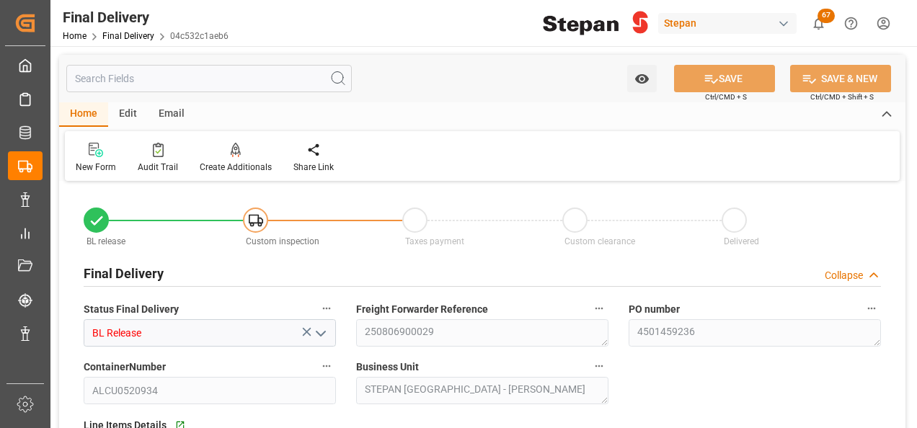
type input "[DATE]"
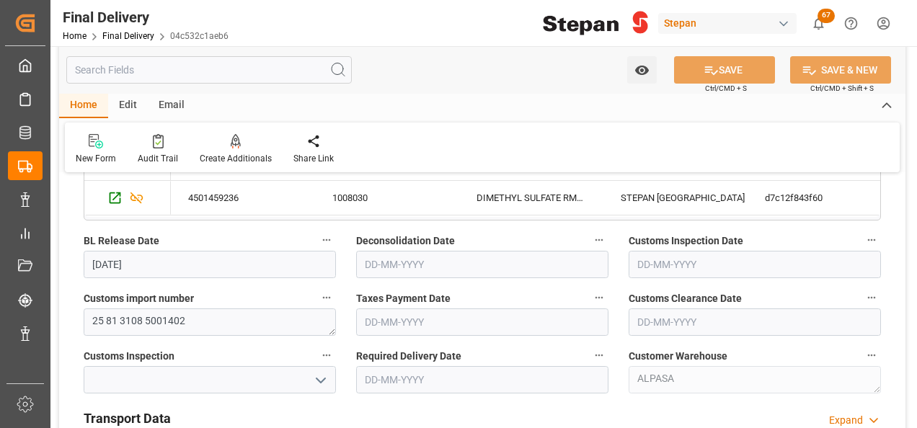
scroll to position [360, 0]
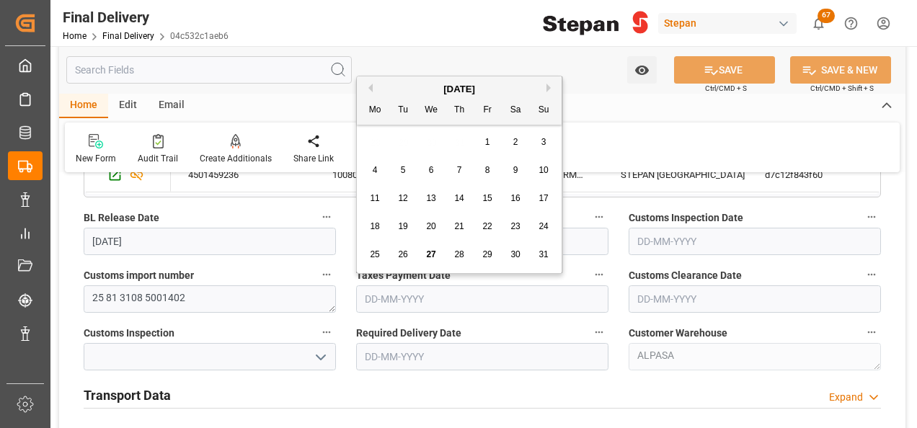
click at [412, 294] on input "text" at bounding box center [482, 298] width 252 height 27
click at [398, 86] on div "[DATE]" at bounding box center [459, 89] width 205 height 14
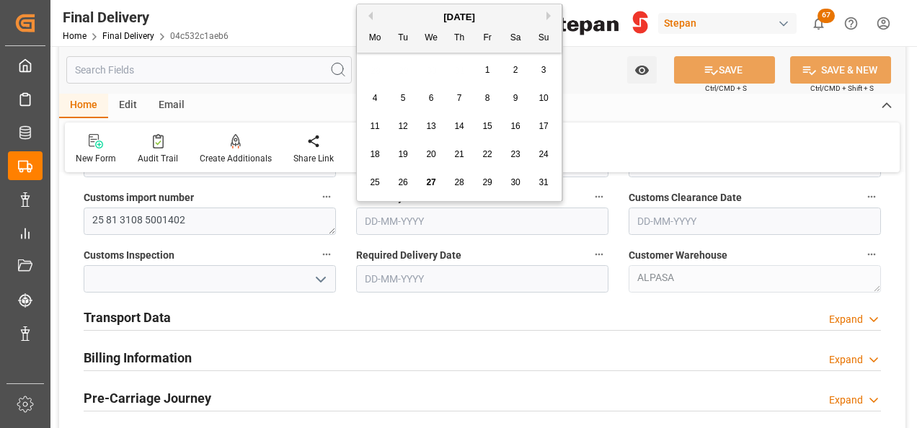
scroll to position [432, 0]
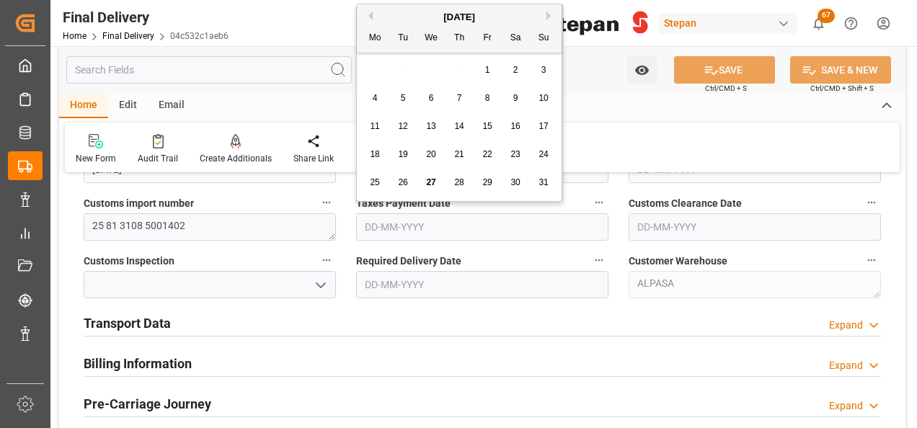
click at [161, 356] on h2 "Billing Information" at bounding box center [138, 363] width 108 height 19
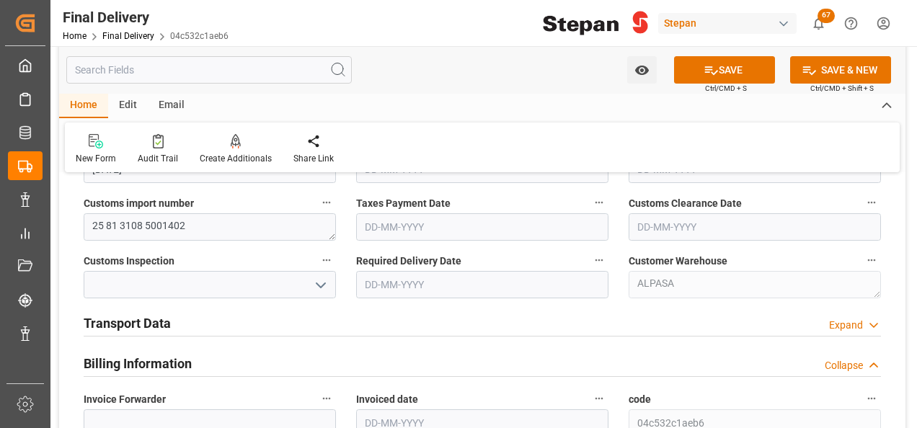
click at [166, 321] on h2 "Transport Data" at bounding box center [127, 323] width 87 height 19
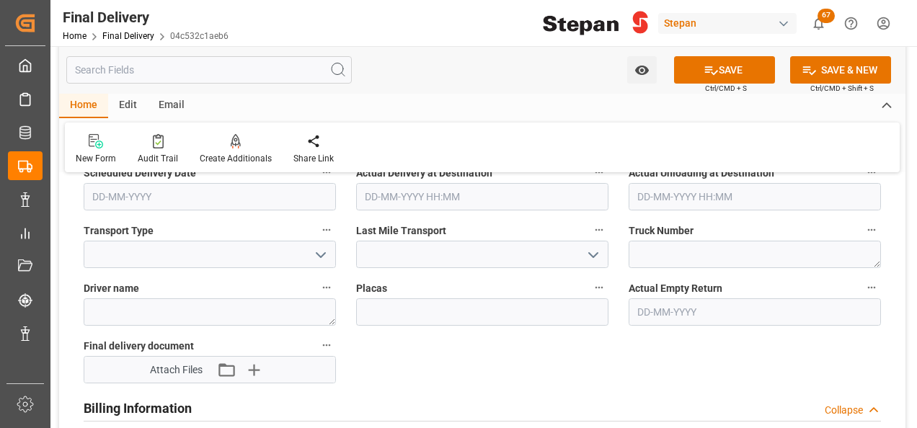
scroll to position [649, 0]
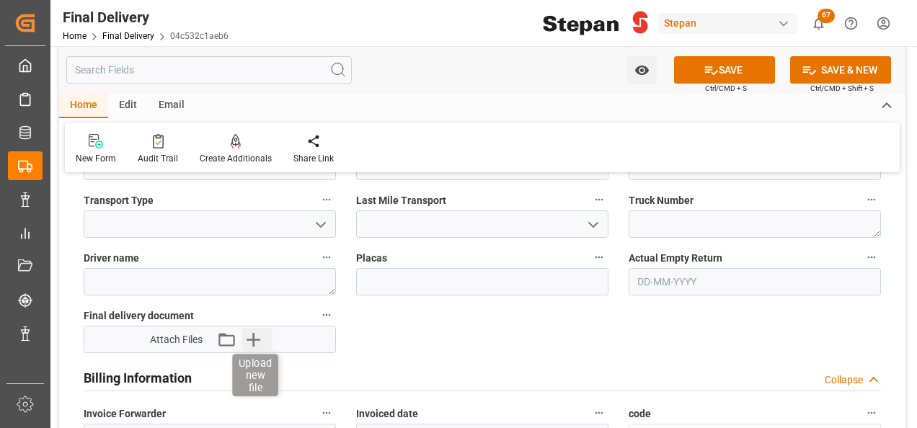
click at [258, 336] on icon "button" at bounding box center [253, 339] width 23 height 23
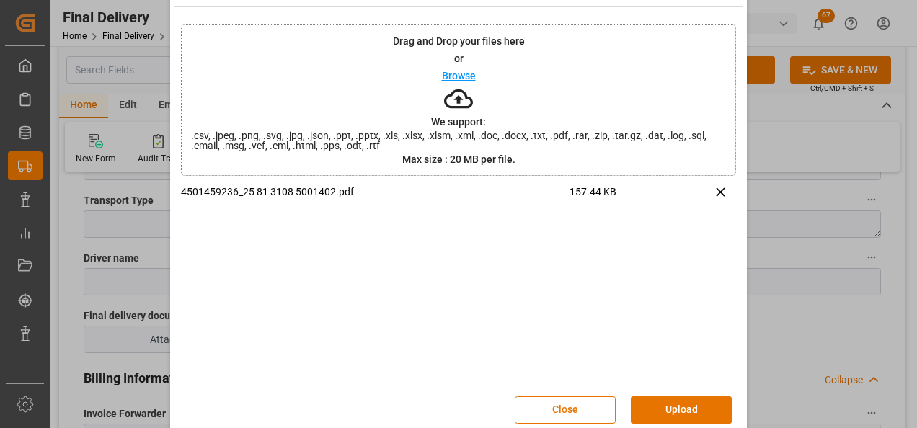
scroll to position [57, 0]
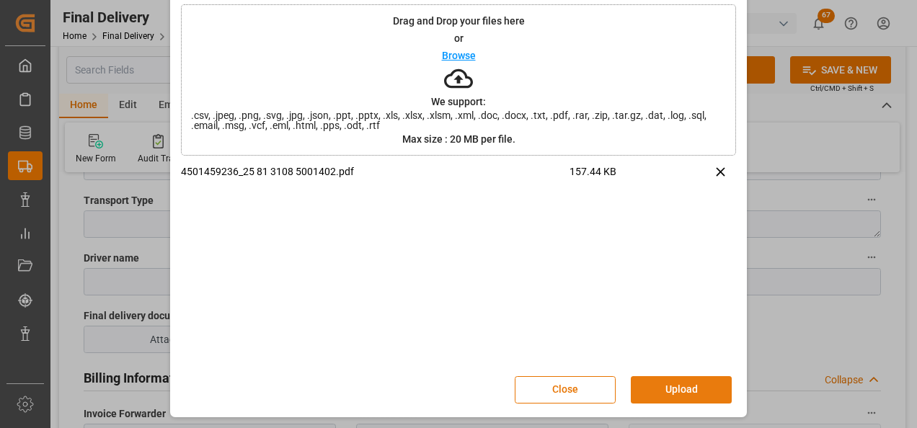
click at [672, 386] on button "Upload" at bounding box center [681, 389] width 101 height 27
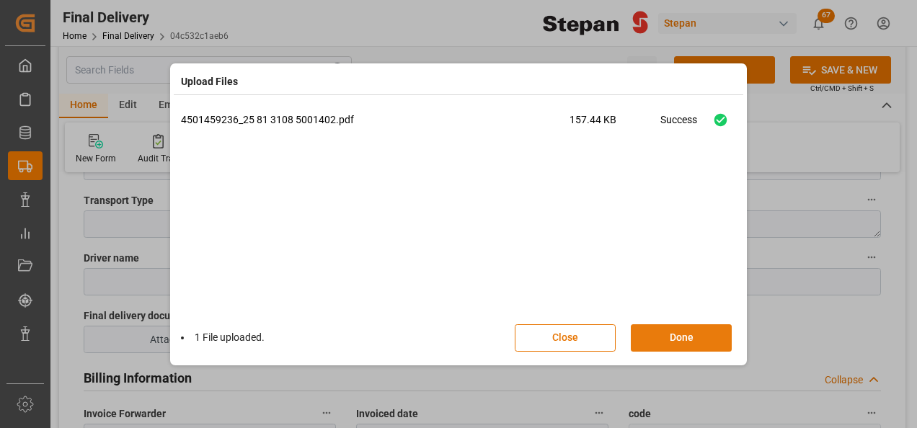
click at [682, 336] on button "Done" at bounding box center [681, 337] width 101 height 27
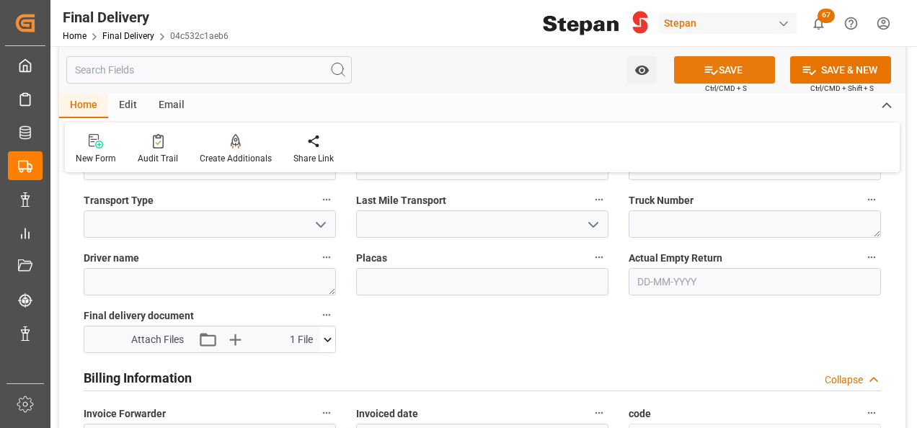
click at [713, 75] on icon at bounding box center [711, 70] width 15 height 15
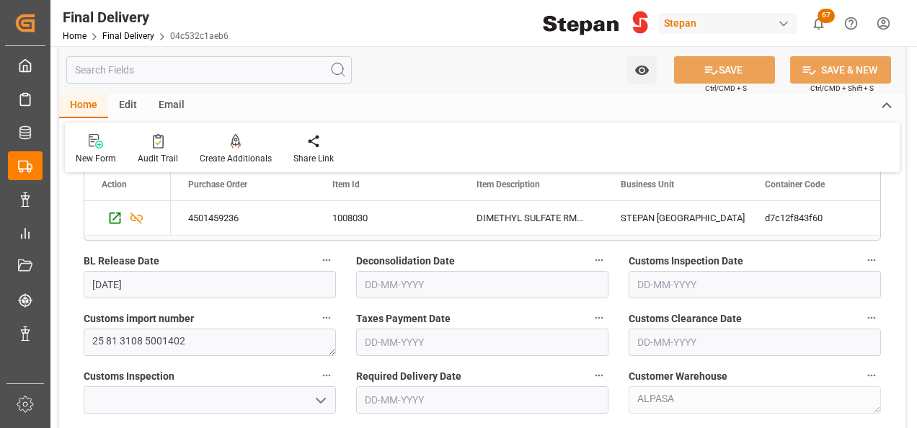
scroll to position [288, 0]
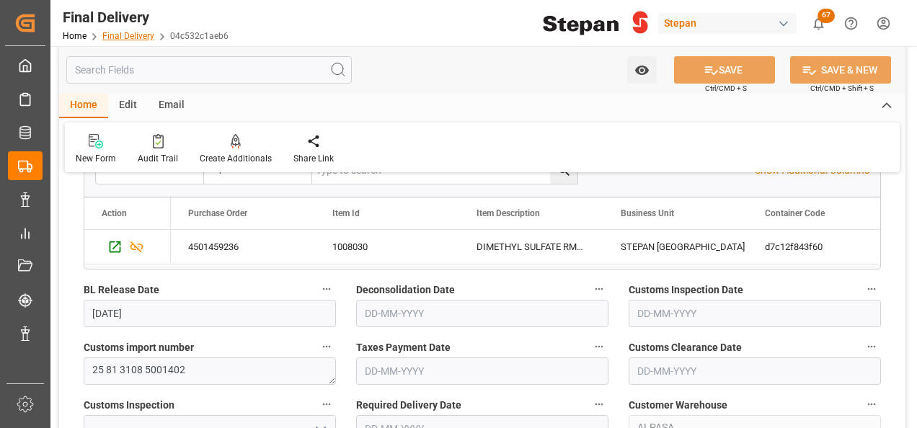
click at [125, 39] on link "Final Delivery" at bounding box center [128, 36] width 52 height 10
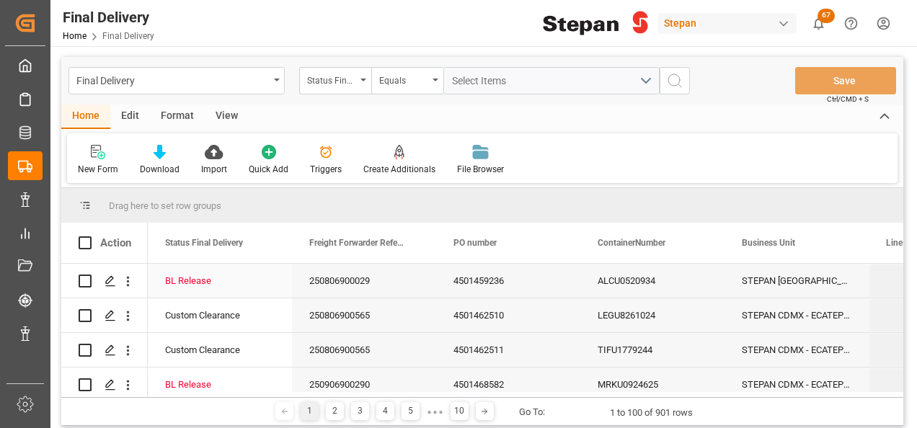
click at [376, 282] on div "250806900029" at bounding box center [364, 281] width 144 height 34
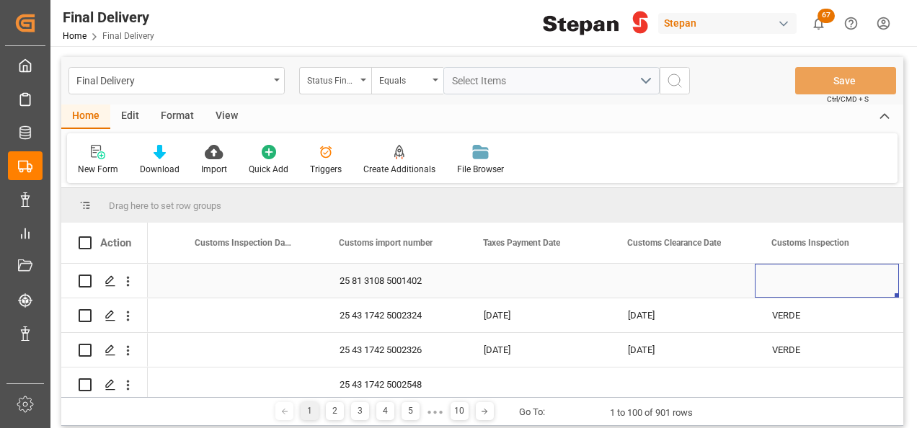
scroll to position [0, 1123]
click at [525, 288] on div "Press SPACE to select this row." at bounding box center [538, 281] width 144 height 34
click at [525, 289] on div "Press SPACE to select this row." at bounding box center [538, 281] width 144 height 34
click at [532, 287] on div "Press SPACE to select this row." at bounding box center [538, 281] width 144 height 34
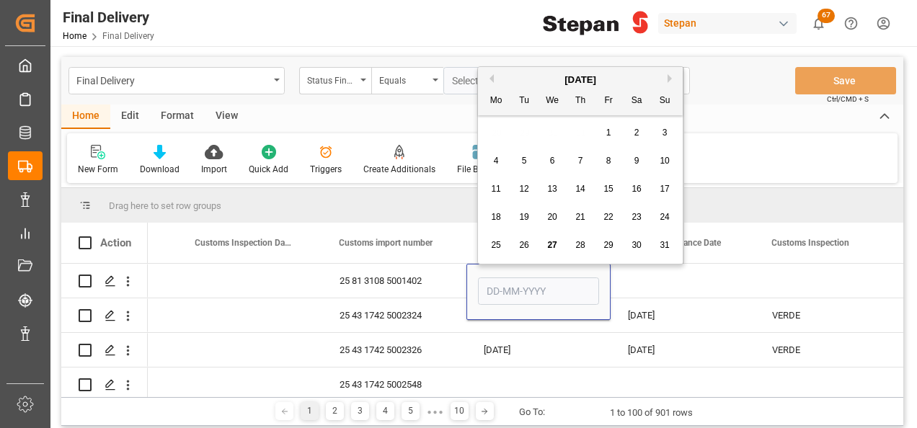
click at [556, 249] on span "27" at bounding box center [551, 245] width 9 height 10
type input "[DATE]"
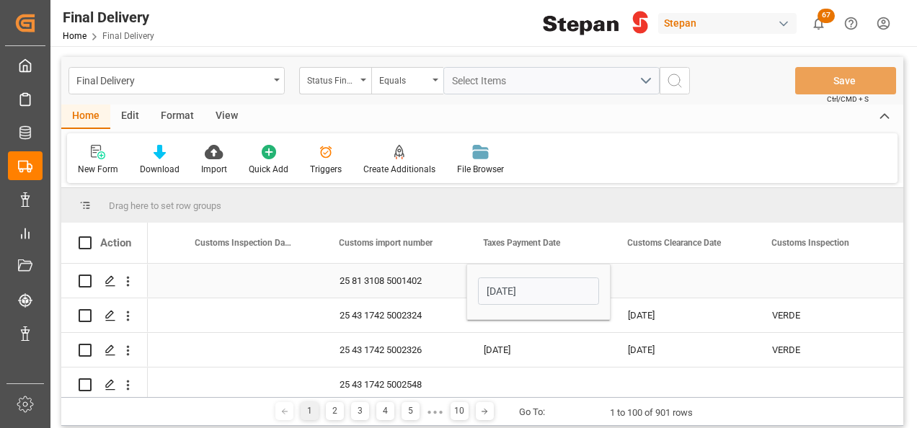
click at [650, 288] on div "Press SPACE to select this row." at bounding box center [683, 281] width 144 height 34
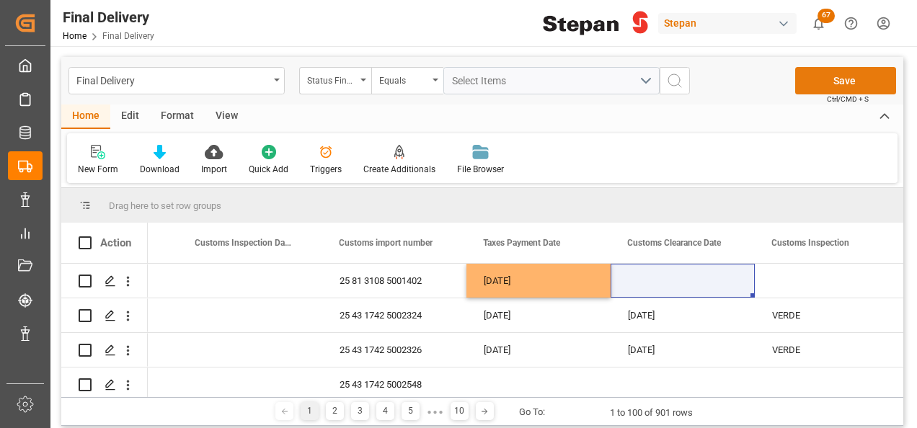
click at [833, 84] on button "Save" at bounding box center [845, 80] width 101 height 27
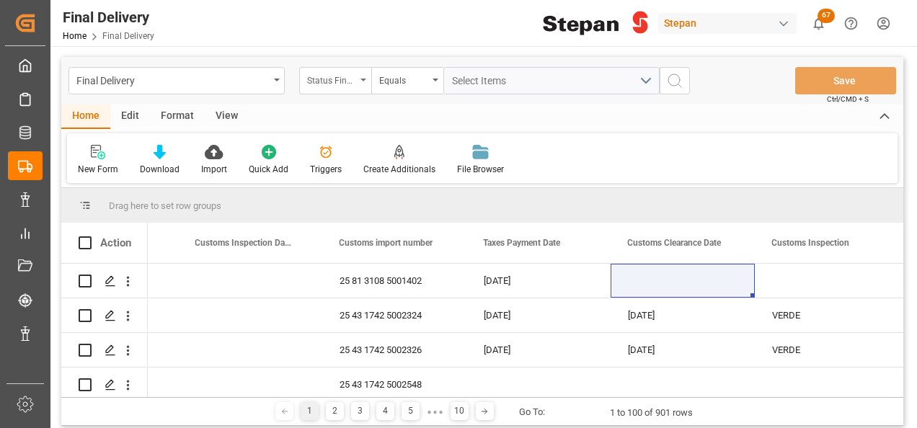
click at [358, 77] on div "Status Final Delivery" at bounding box center [335, 80] width 72 height 27
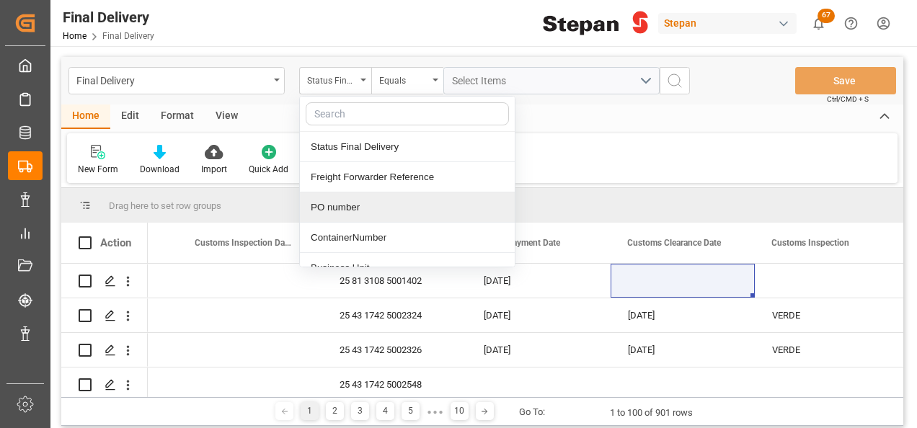
click at [324, 208] on div "PO number" at bounding box center [407, 207] width 215 height 30
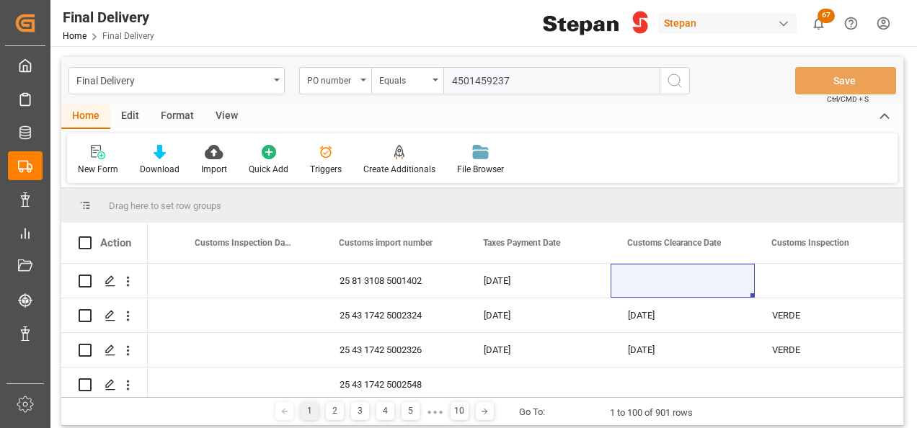
type input "4501459237"
click at [670, 80] on icon "search button" at bounding box center [674, 80] width 17 height 17
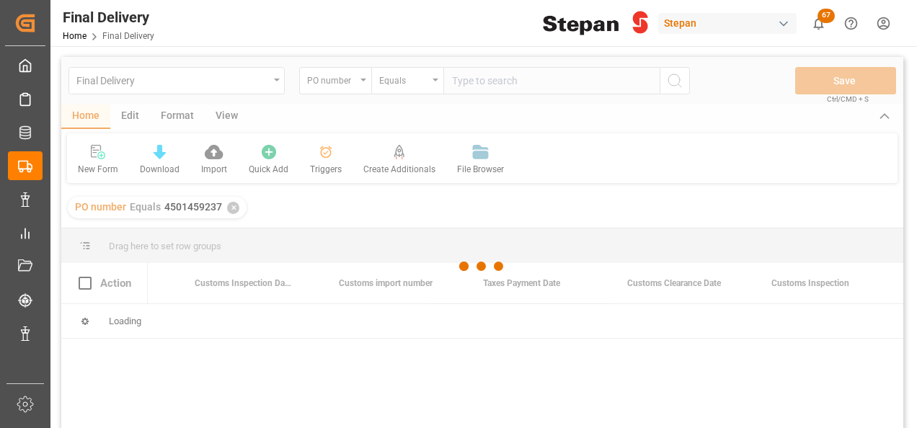
scroll to position [0, 1124]
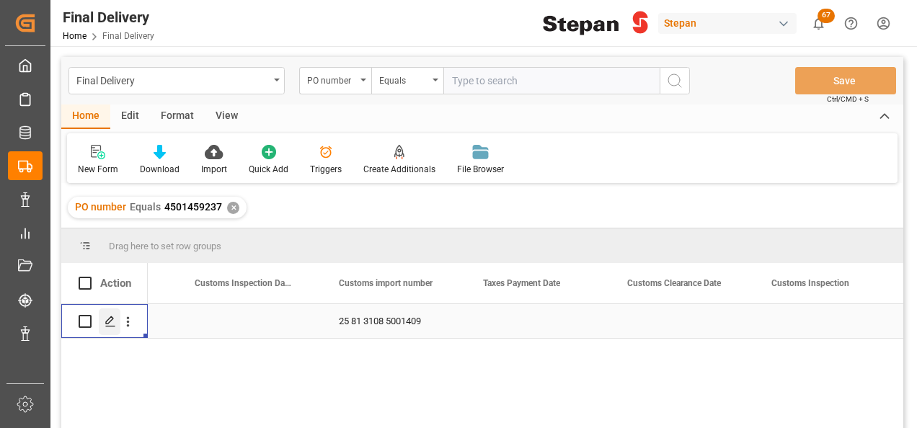
click at [105, 321] on icon "Press SPACE to select this row." at bounding box center [111, 322] width 12 height 12
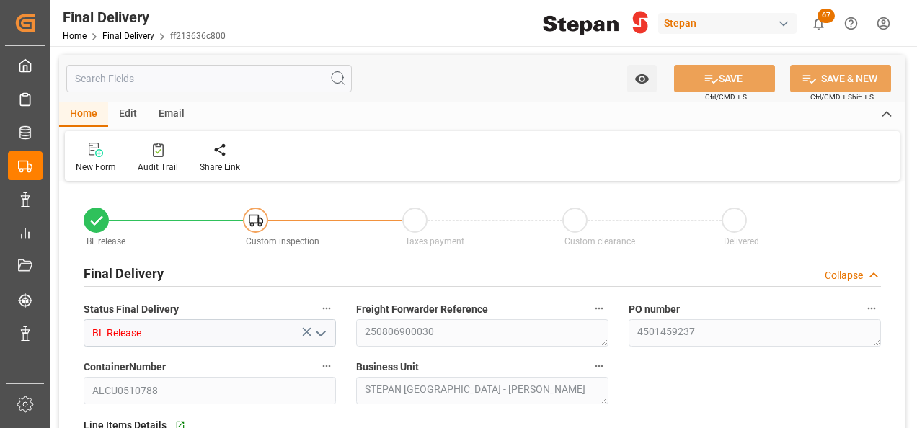
type input "[DATE]"
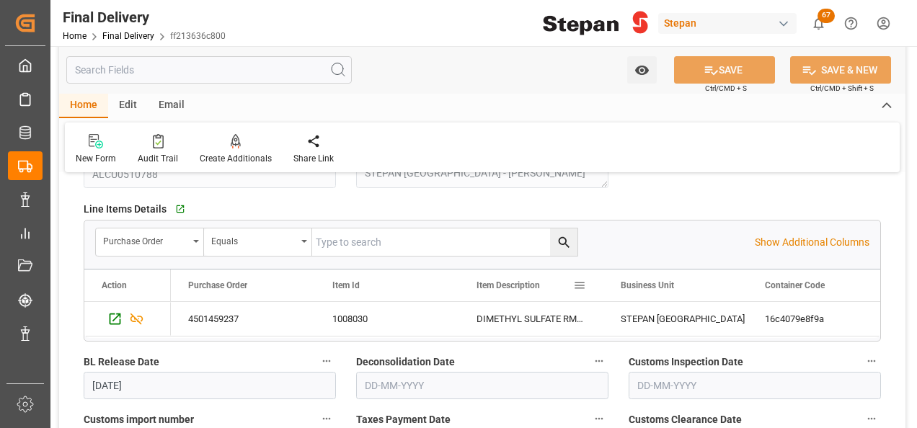
scroll to position [360, 0]
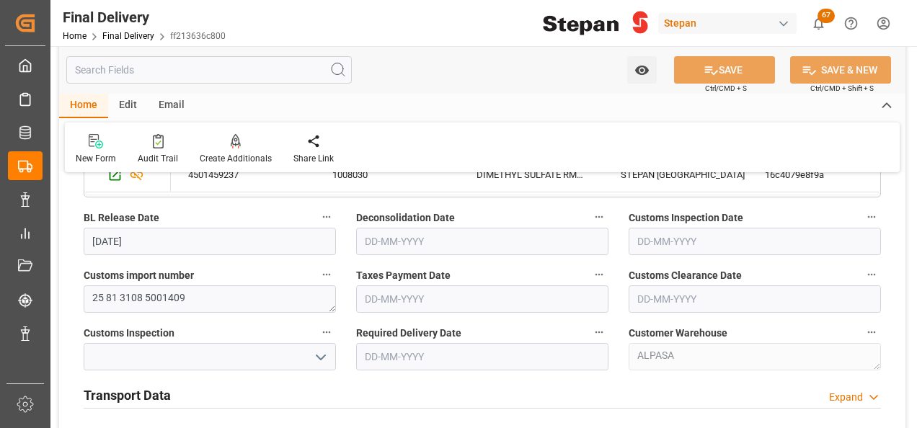
click at [403, 291] on input "text" at bounding box center [482, 298] width 252 height 27
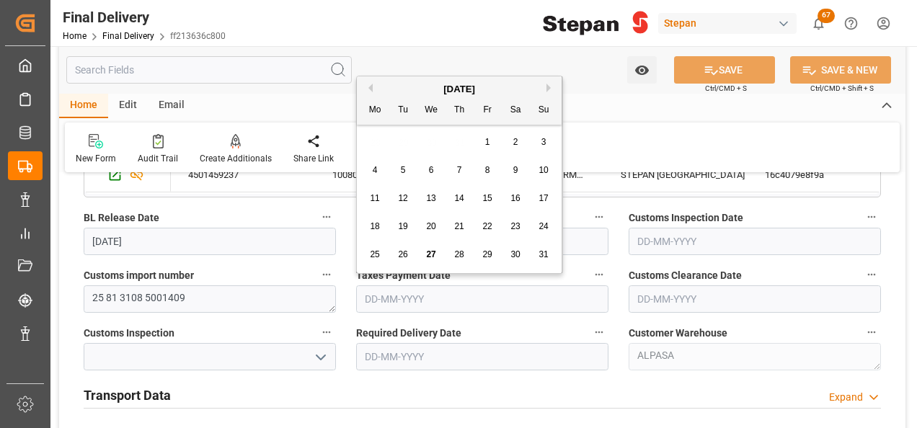
click at [405, 86] on div "[DATE]" at bounding box center [459, 89] width 205 height 14
click at [427, 255] on span "27" at bounding box center [430, 254] width 9 height 10
type input "[DATE]"
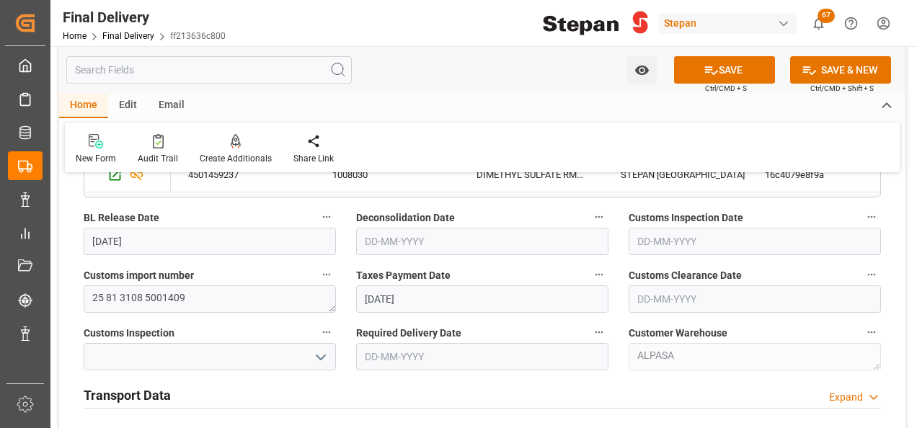
scroll to position [505, 0]
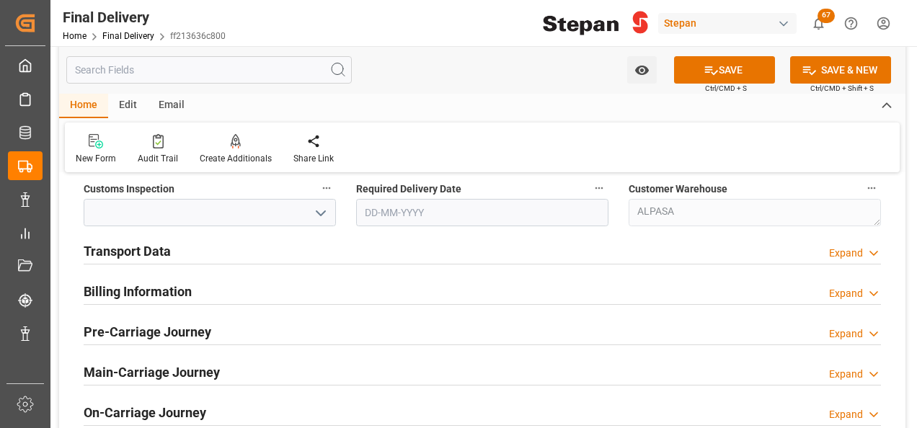
click at [140, 247] on h2 "Transport Data" at bounding box center [127, 250] width 87 height 19
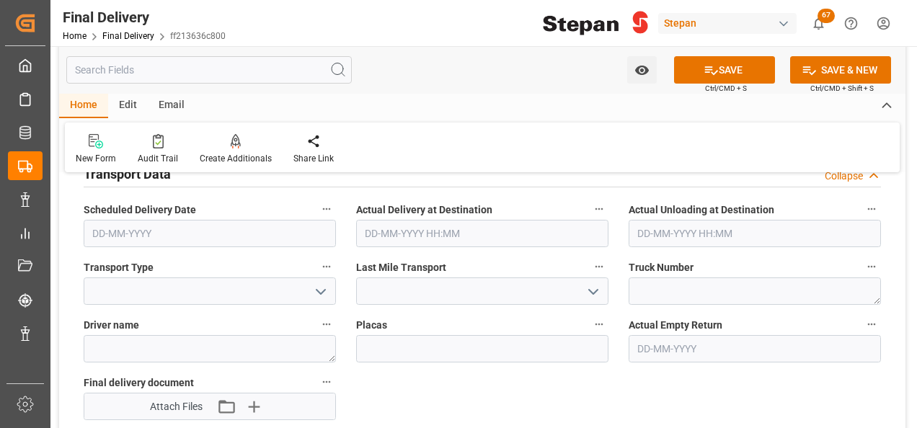
scroll to position [649, 0]
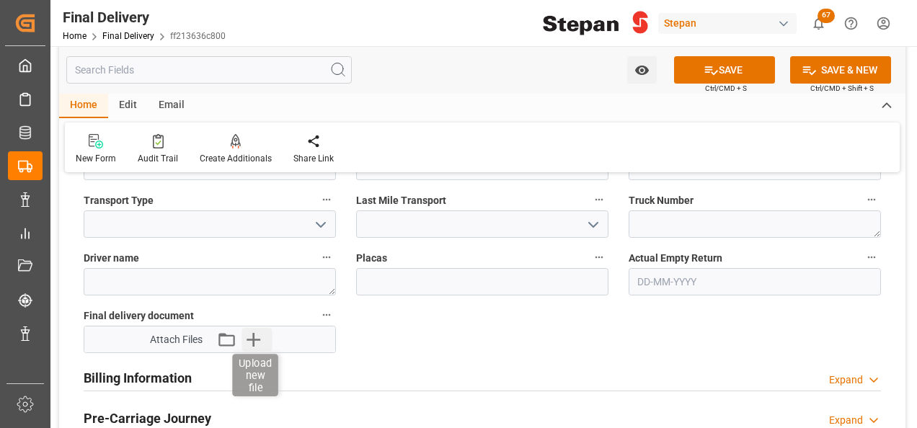
click at [259, 337] on icon "button" at bounding box center [253, 339] width 23 height 23
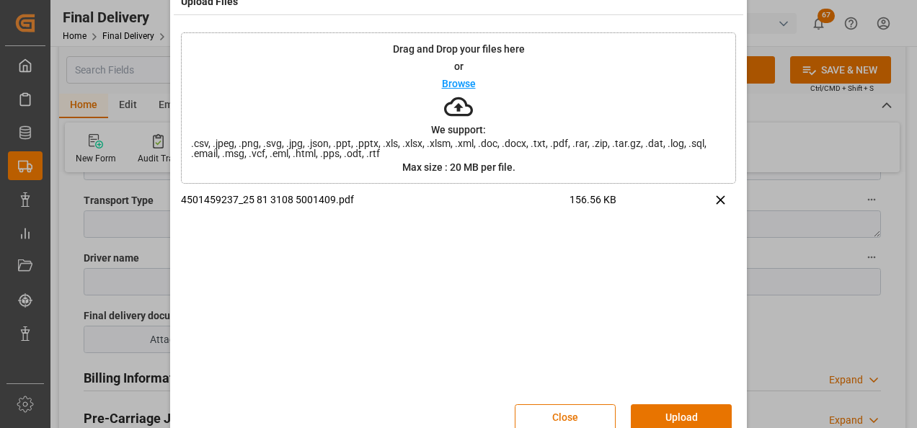
scroll to position [57, 0]
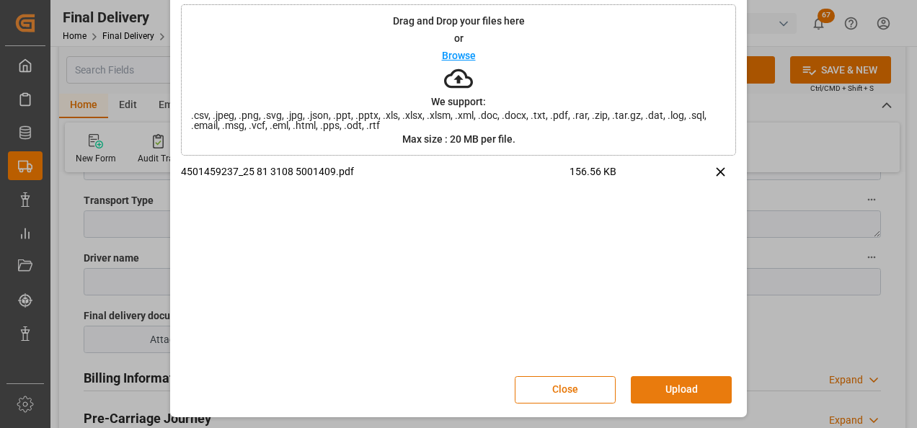
click at [665, 393] on button "Upload" at bounding box center [681, 389] width 101 height 27
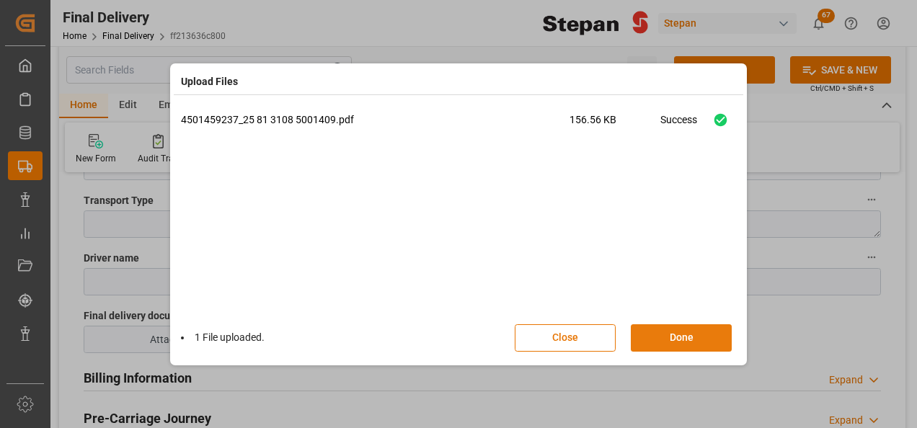
click at [695, 343] on button "Done" at bounding box center [681, 337] width 101 height 27
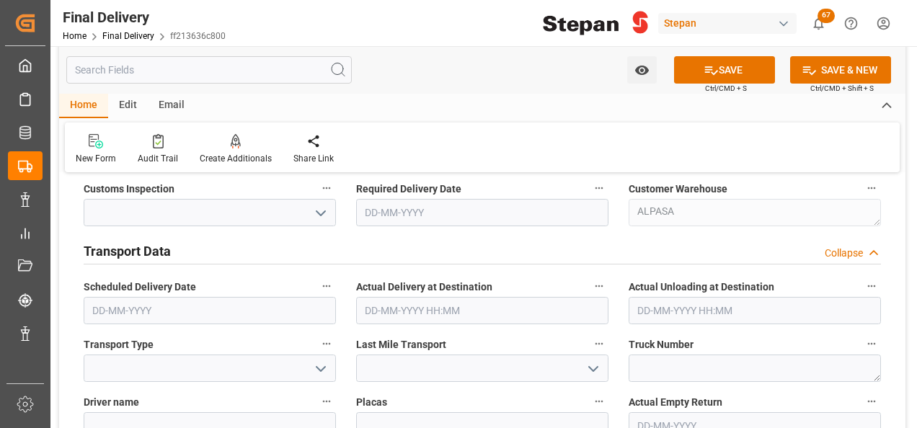
scroll to position [360, 0]
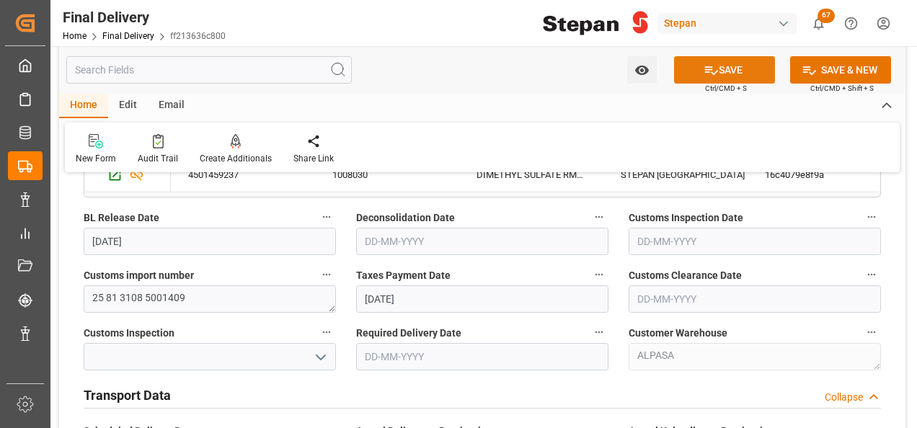
click at [709, 74] on icon at bounding box center [711, 70] width 15 height 15
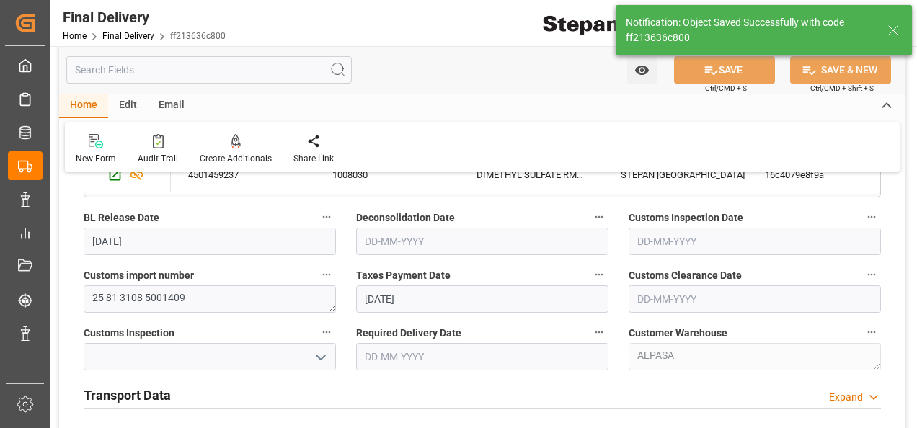
type input "Taxes paid"
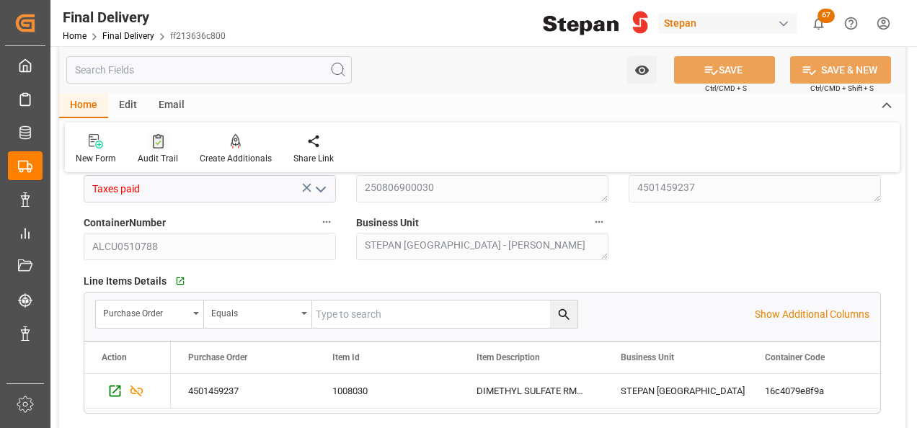
scroll to position [0, 0]
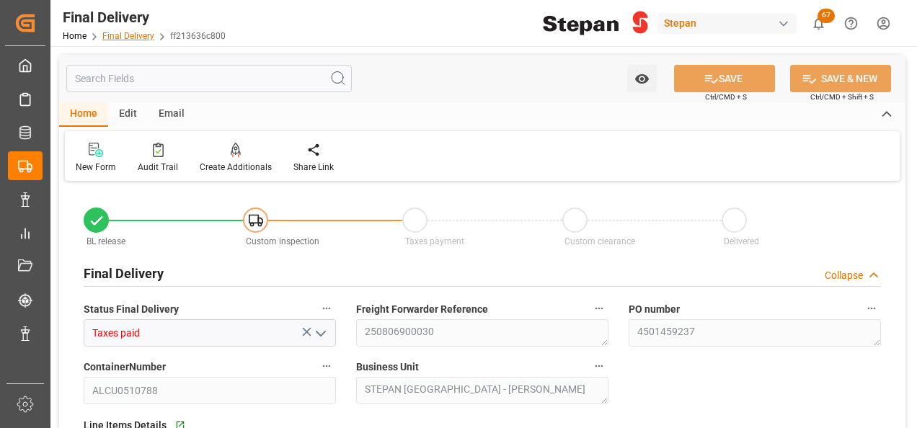
click at [124, 37] on link "Final Delivery" at bounding box center [128, 36] width 52 height 10
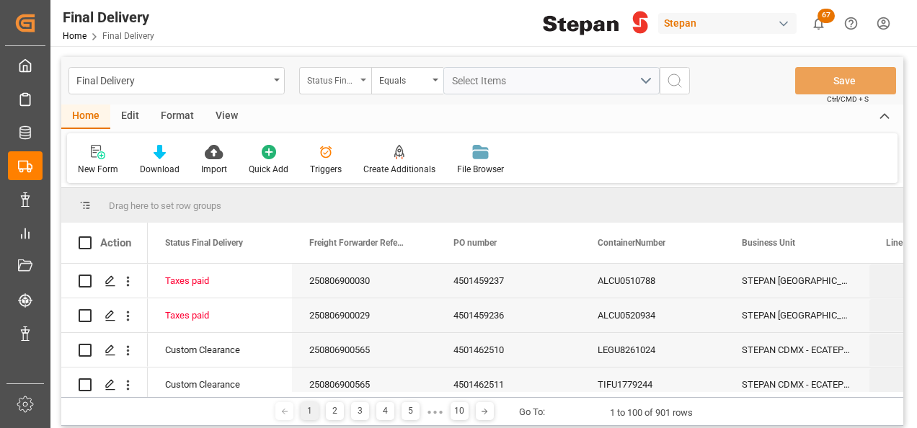
click at [365, 81] on div "Status Final Delivery" at bounding box center [335, 80] width 72 height 27
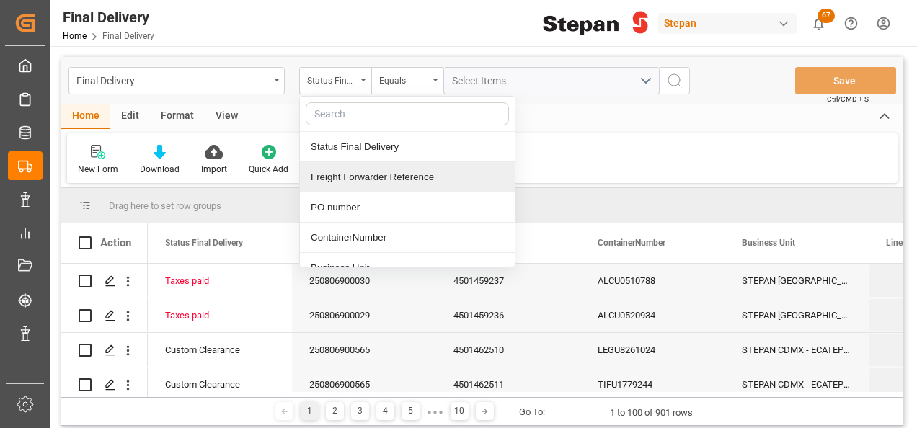
drag, startPoint x: 352, startPoint y: 179, endPoint x: 363, endPoint y: 172, distance: 13.4
click at [350, 181] on div "Freight Forwarder Reference" at bounding box center [407, 177] width 215 height 30
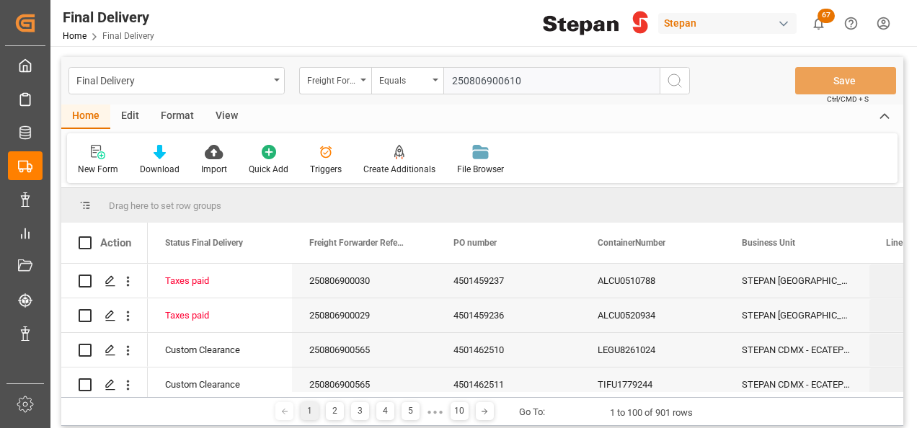
type input "250806900610"
click at [674, 79] on icon "search button" at bounding box center [674, 80] width 17 height 17
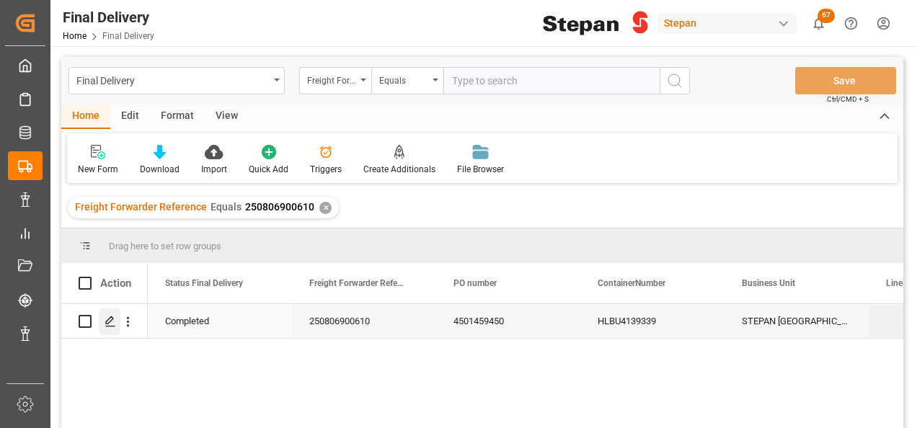
click at [110, 320] on icon "Press SPACE to select this row." at bounding box center [111, 322] width 12 height 12
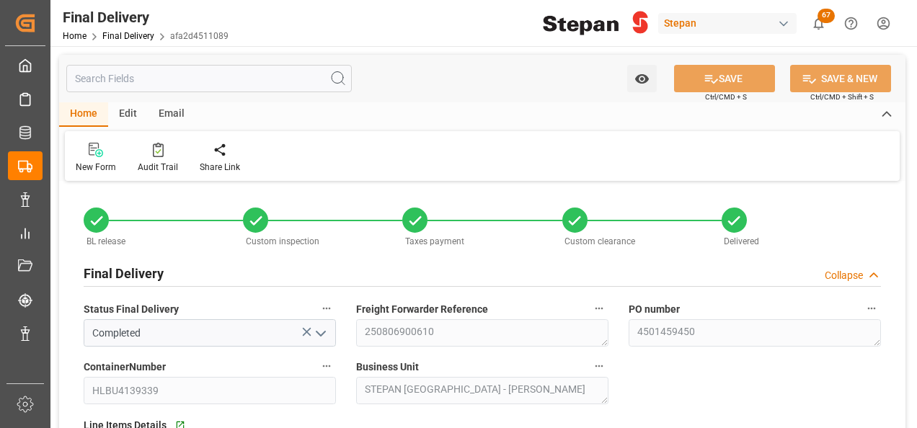
type input "[DATE]"
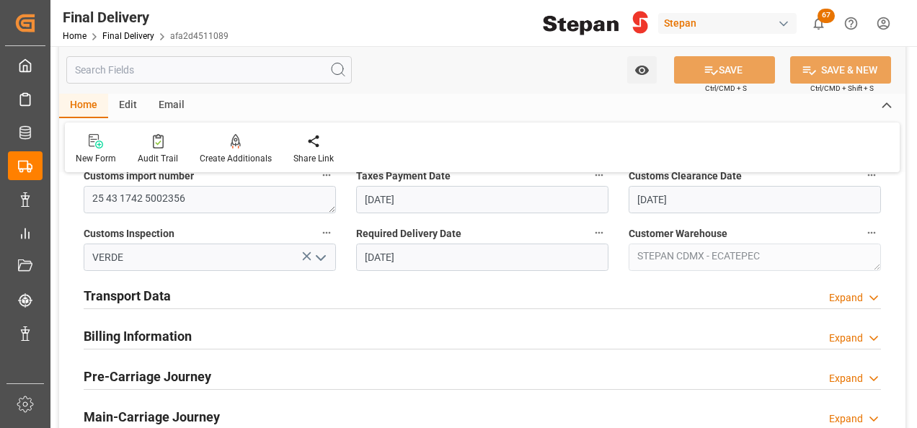
scroll to position [505, 0]
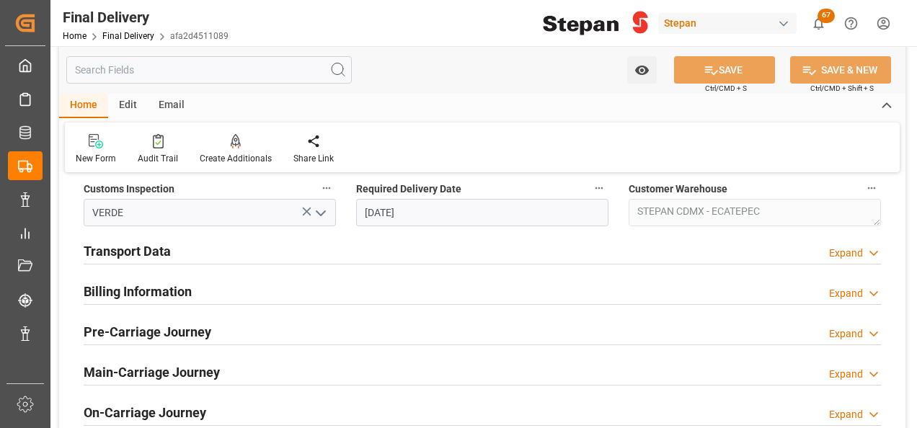
click at [245, 256] on div "Transport Data Expand" at bounding box center [482, 249] width 797 height 27
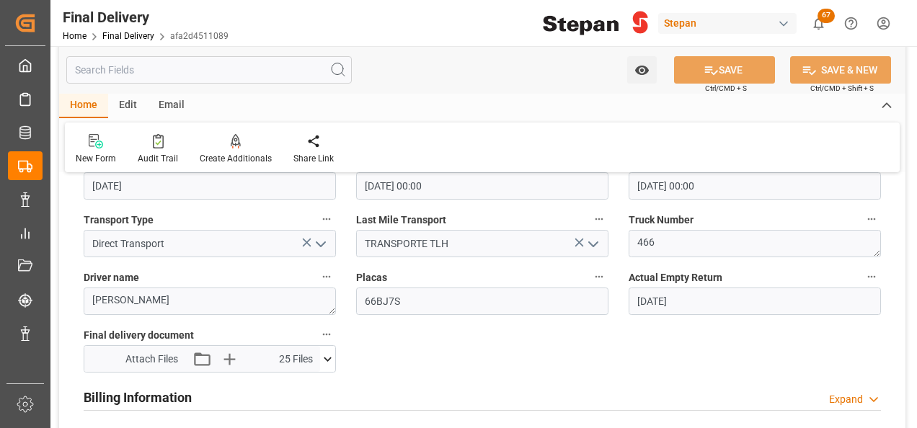
scroll to position [649, 0]
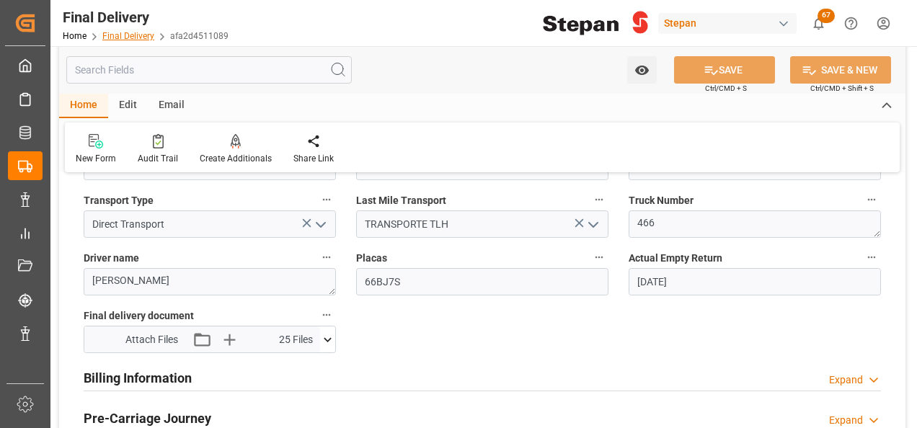
click at [120, 37] on link "Final Delivery" at bounding box center [128, 36] width 52 height 10
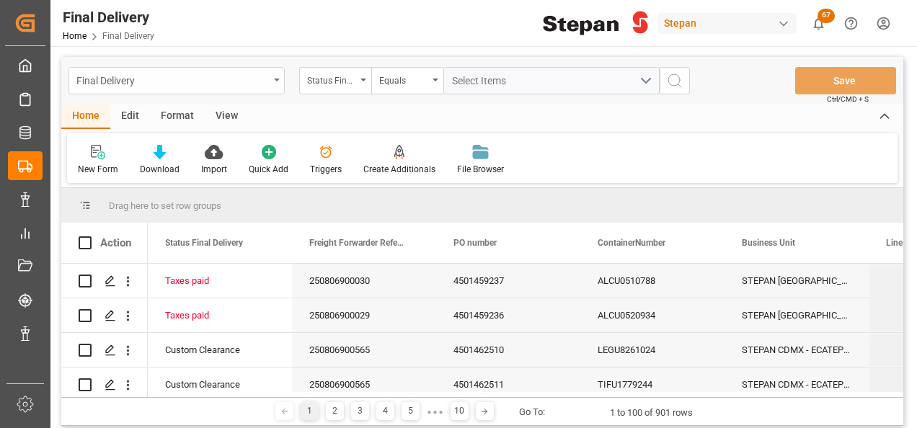
click at [272, 80] on div "Final Delivery" at bounding box center [176, 80] width 216 height 27
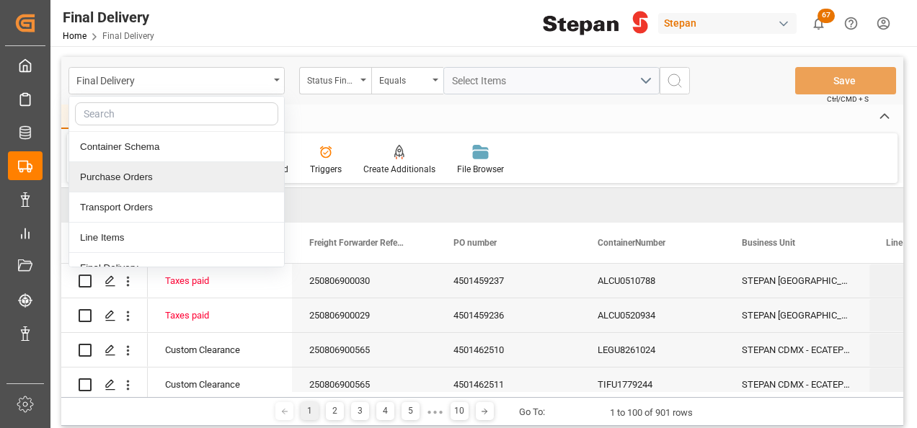
click at [111, 169] on div "Purchase Orders" at bounding box center [176, 177] width 215 height 30
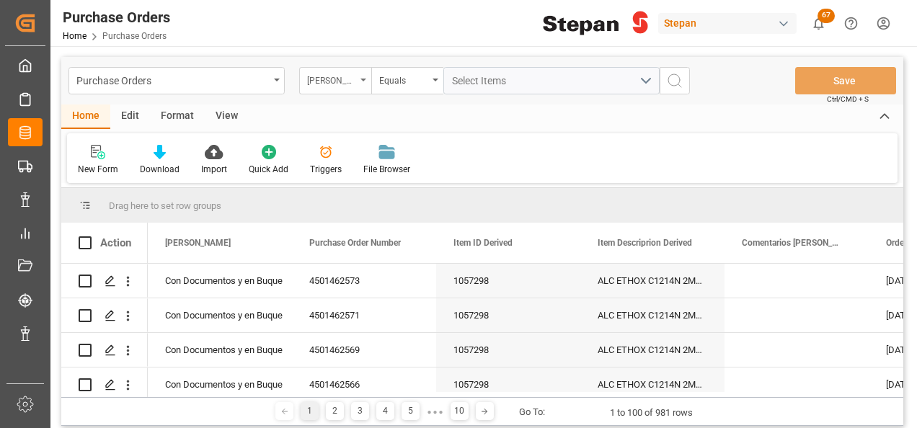
click at [360, 79] on icon "open menu" at bounding box center [363, 80] width 6 height 3
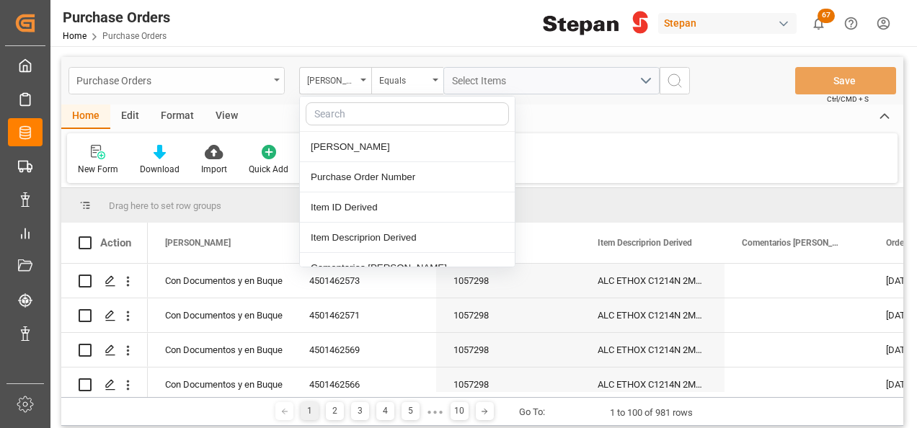
click at [276, 77] on div "Purchase Orders" at bounding box center [176, 80] width 216 height 27
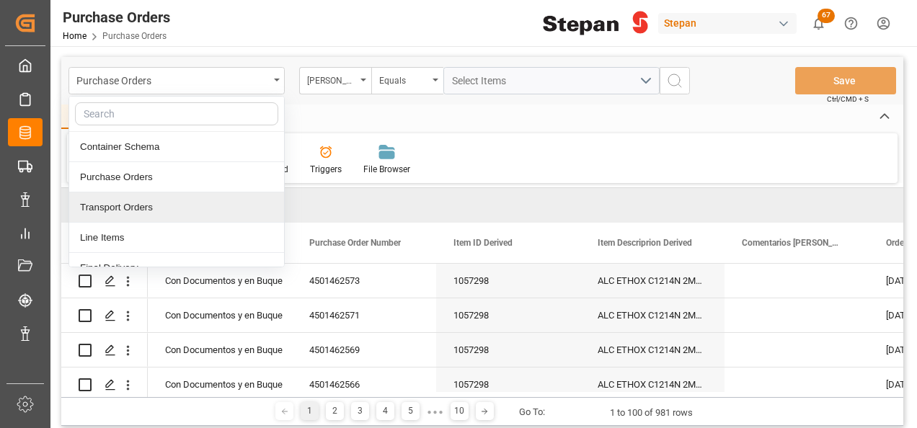
scroll to position [72, 0]
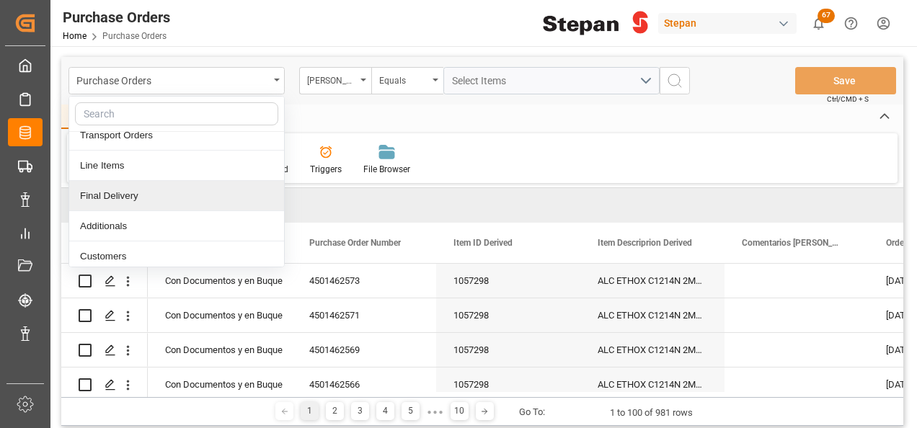
click at [112, 193] on div "Final Delivery" at bounding box center [176, 196] width 215 height 30
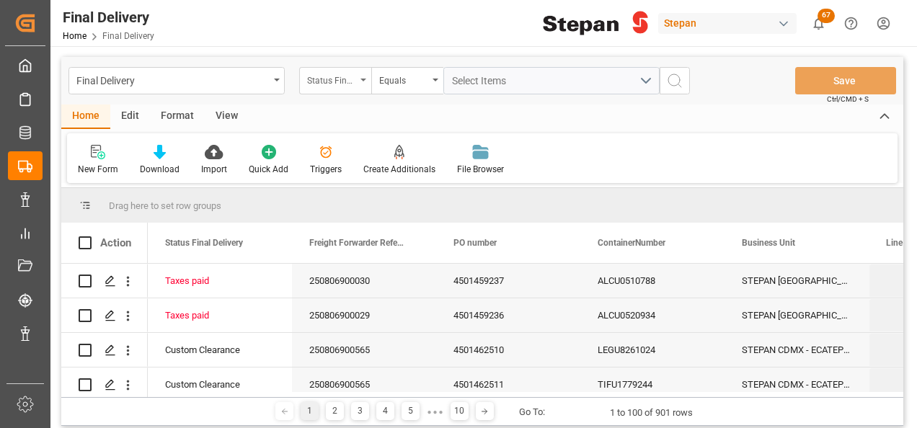
click at [349, 73] on div "Status Final Delivery" at bounding box center [331, 79] width 49 height 17
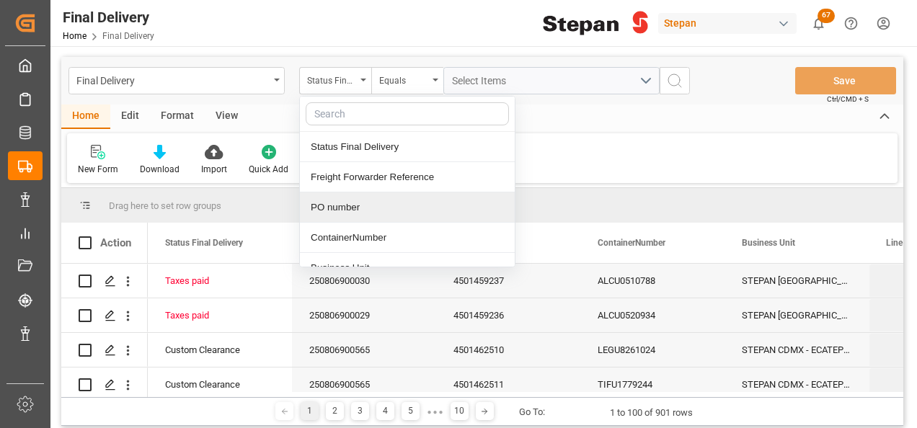
click at [321, 206] on div "PO number" at bounding box center [407, 207] width 215 height 30
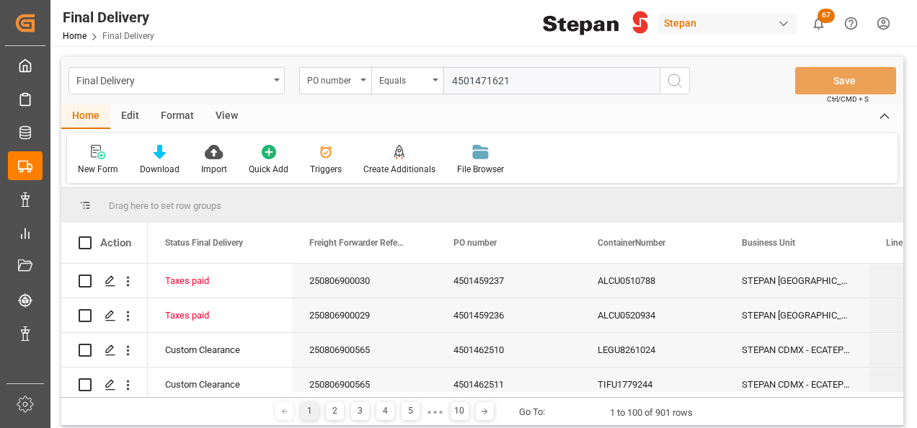
type input "4501471621"
click at [683, 80] on button "search button" at bounding box center [675, 80] width 30 height 27
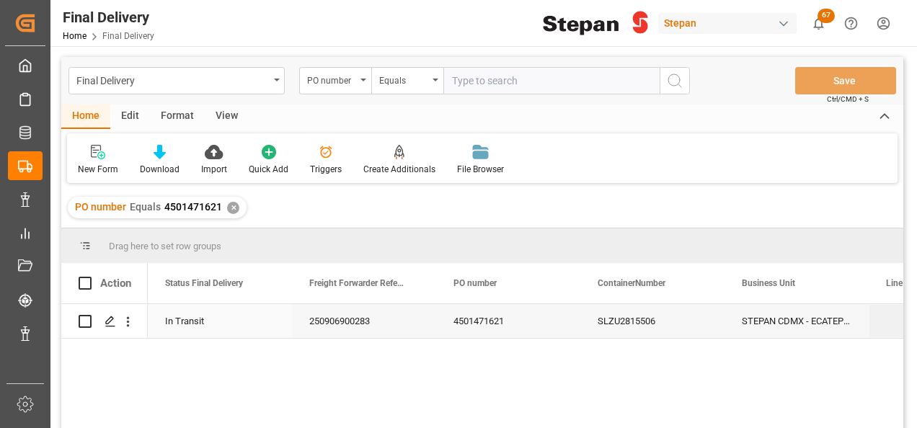
click at [232, 326] on div "In Transit" at bounding box center [220, 321] width 110 height 33
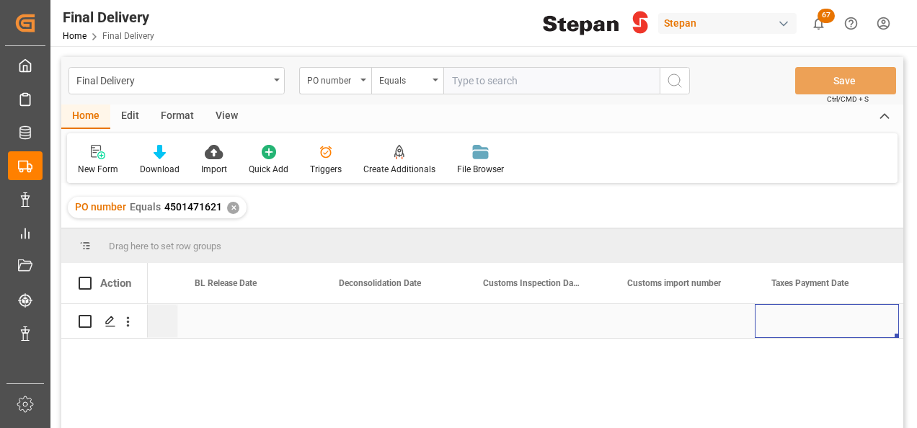
scroll to position [0, 835]
click at [670, 327] on div "Press SPACE to select this row." at bounding box center [683, 321] width 144 height 34
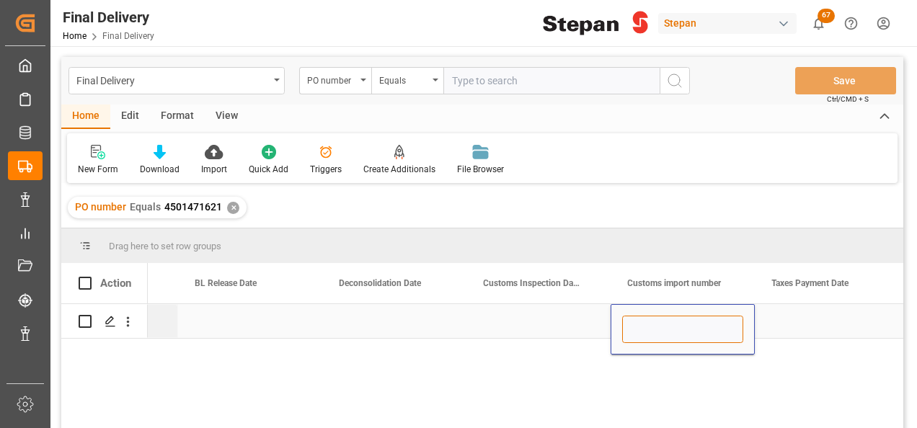
click at [663, 327] on input "Press SPACE to select this row." at bounding box center [682, 329] width 121 height 27
paste input "25 43 1742 5002554"
type input "25 43 1742 5002554"
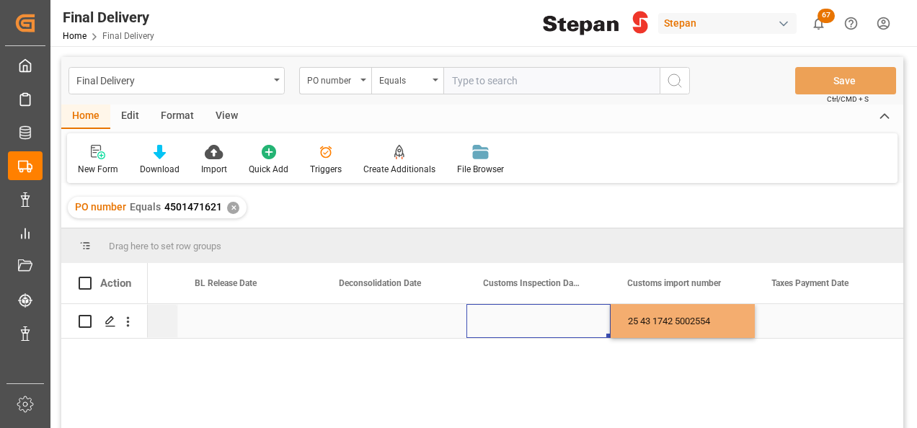
click at [562, 307] on div "Press SPACE to select this row." at bounding box center [538, 321] width 144 height 34
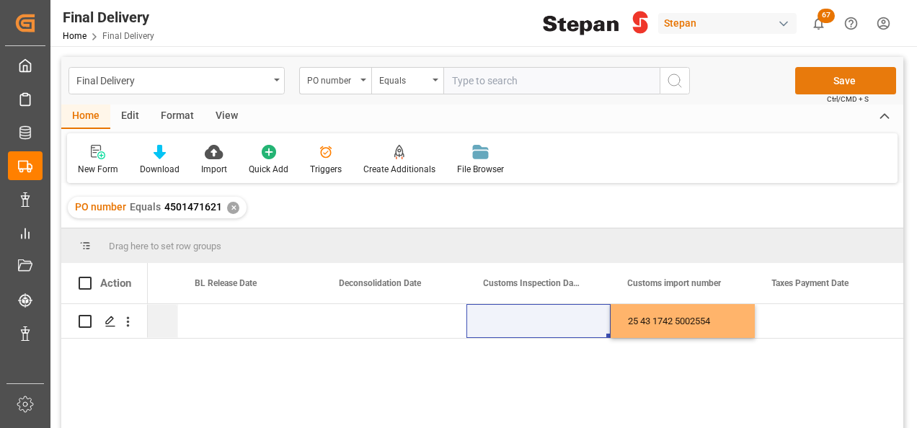
click at [838, 80] on button "Save" at bounding box center [845, 80] width 101 height 27
